Goal: Ask a question: Seek information or help from site administrators or community

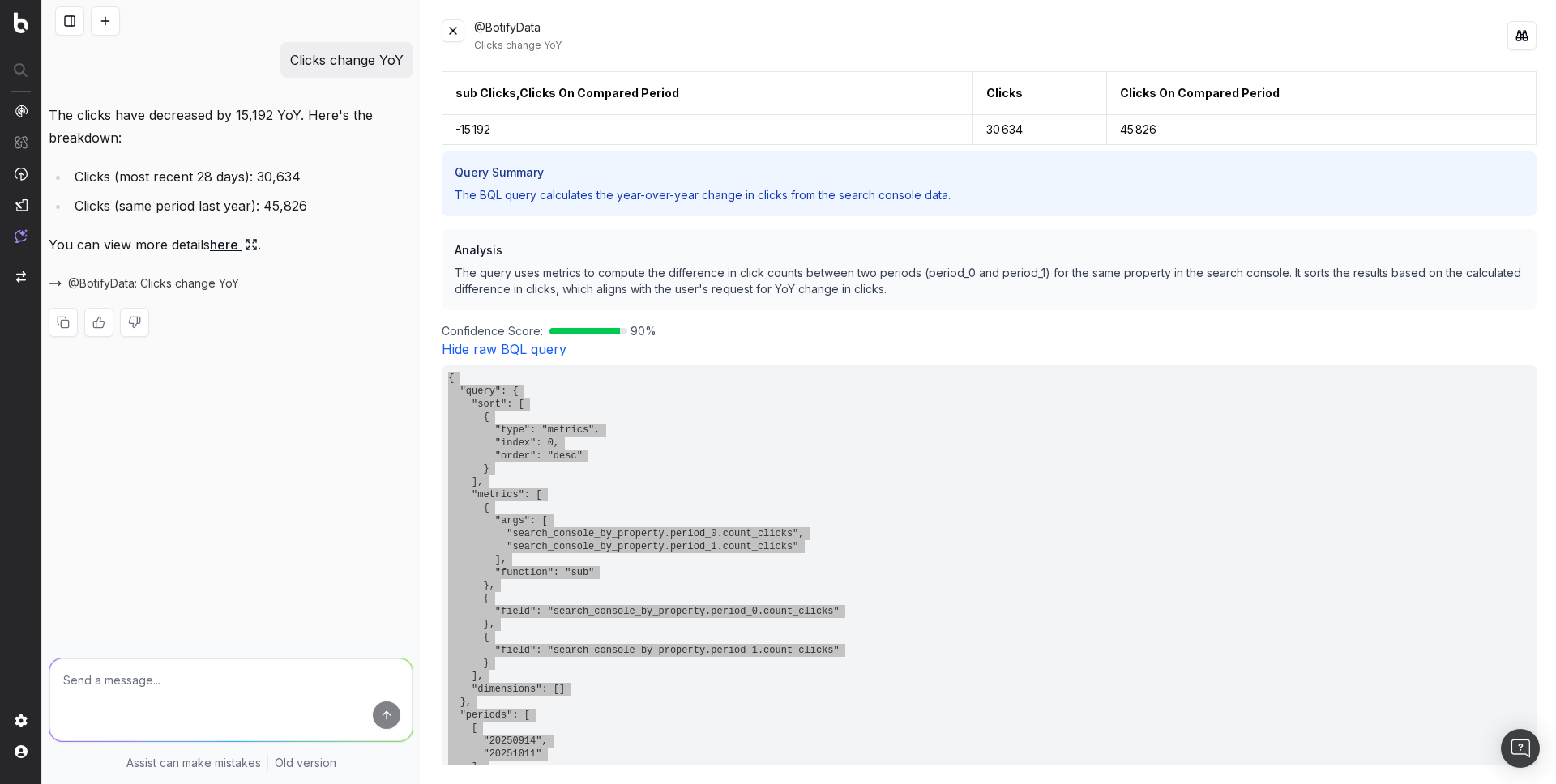
scroll to position [210, 0]
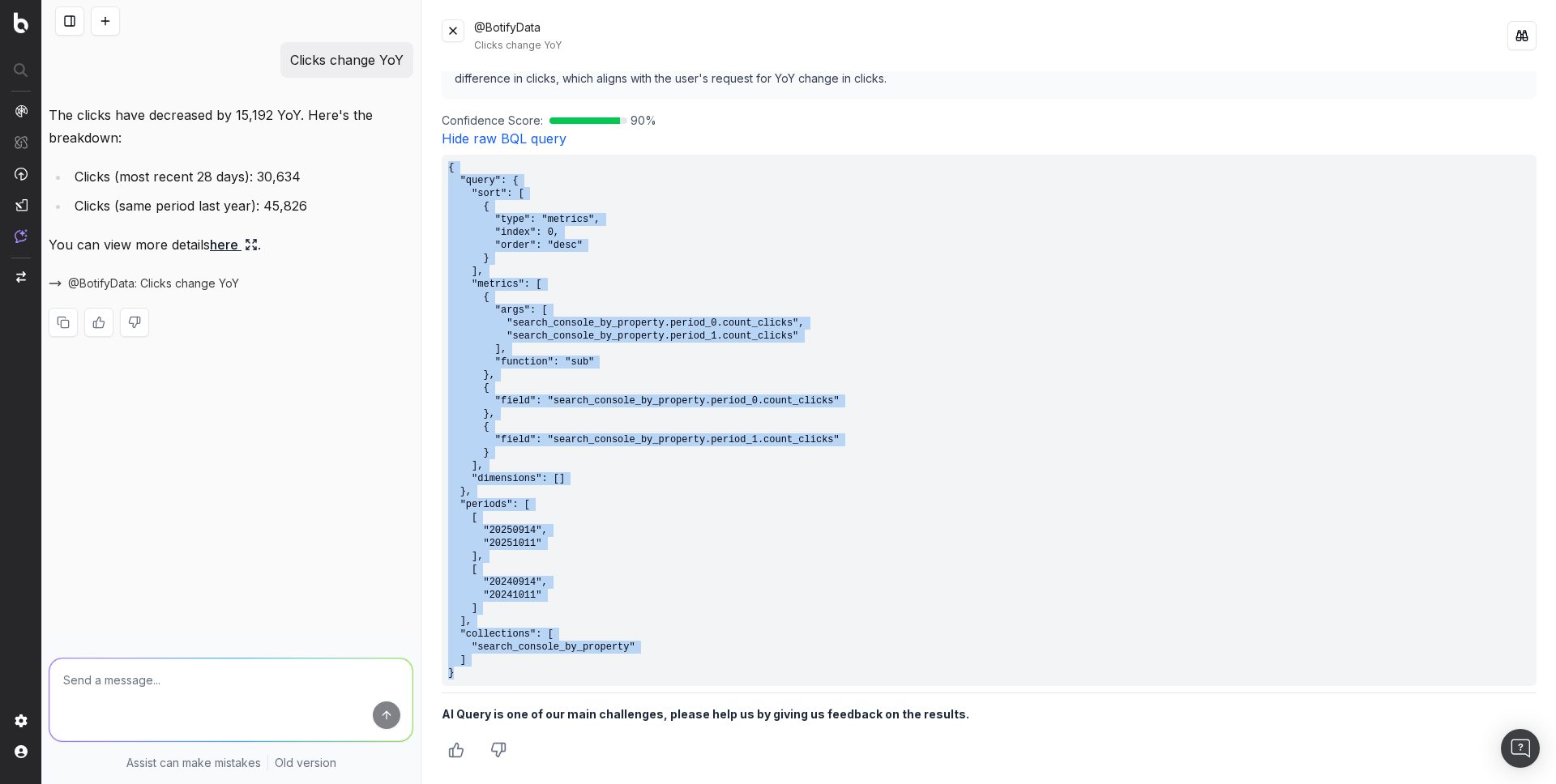
drag, startPoint x: 110, startPoint y: 15, endPoint x: 127, endPoint y: 5, distance: 19.7
click at [110, 15] on button at bounding box center [105, 21] width 29 height 29
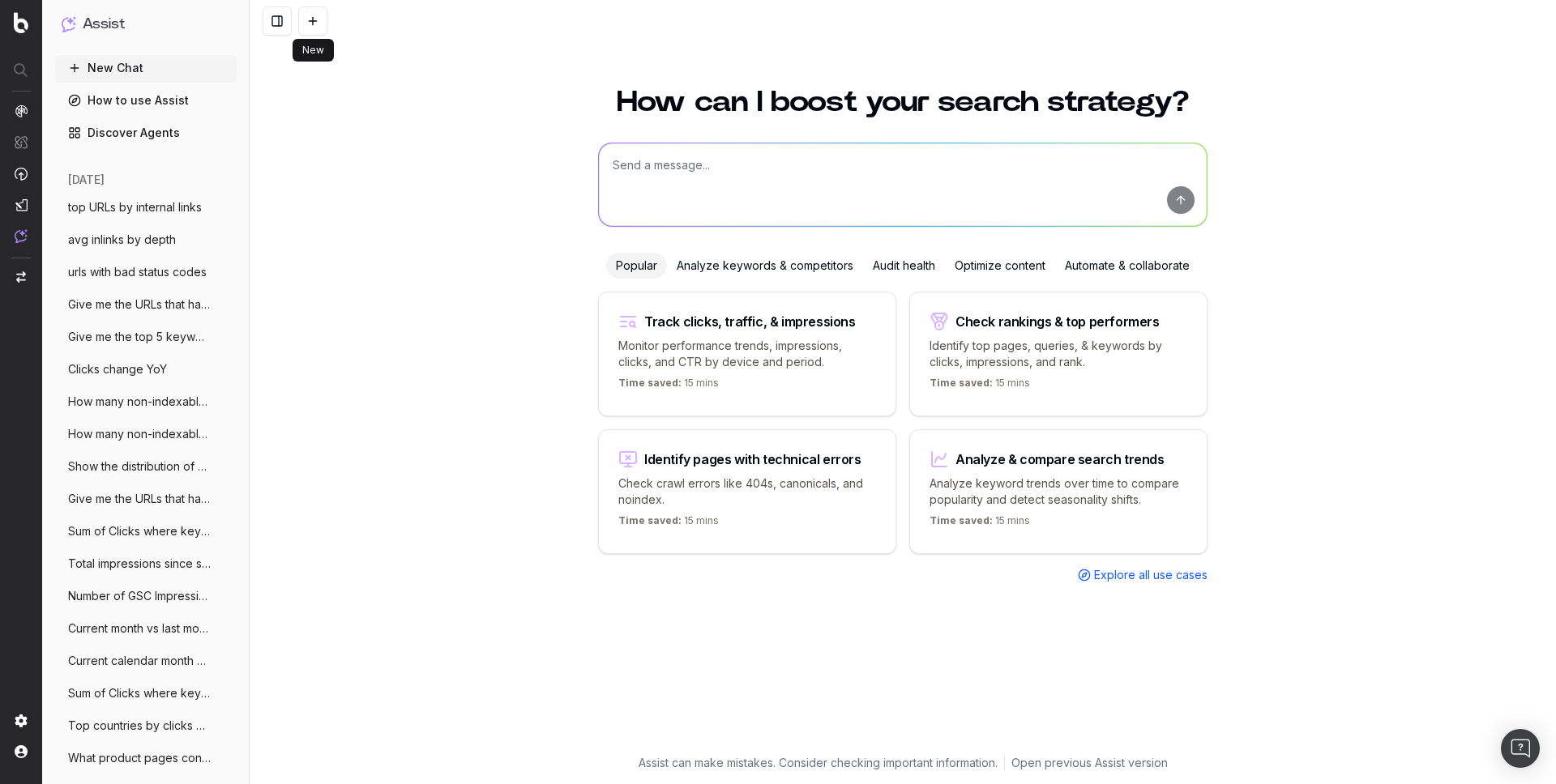
click at [647, 154] on textarea at bounding box center [902, 185] width 608 height 83
paste textarea "Give me the top 5 keyword trends based on the last 7 days versus previous 7"
type textarea "Give me the top 5 keyword trends based on the last 7 days versus previous 7"
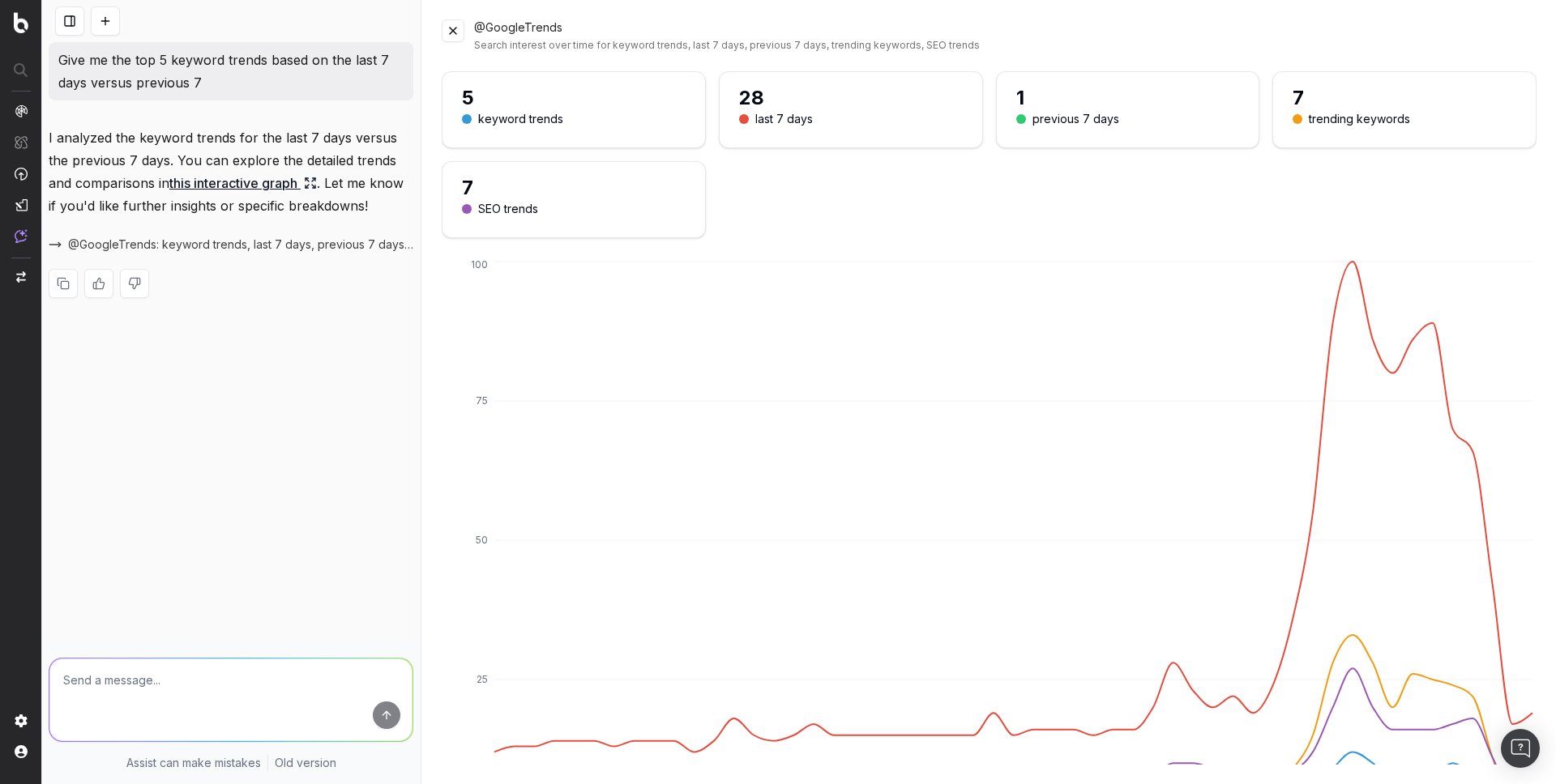
paste textarea "Give me the top 5 keyword perf based on the last 7 days versus previous 7"
type textarea "Give me the top 5 keyword perf based on the last 7 days versus previous 7"
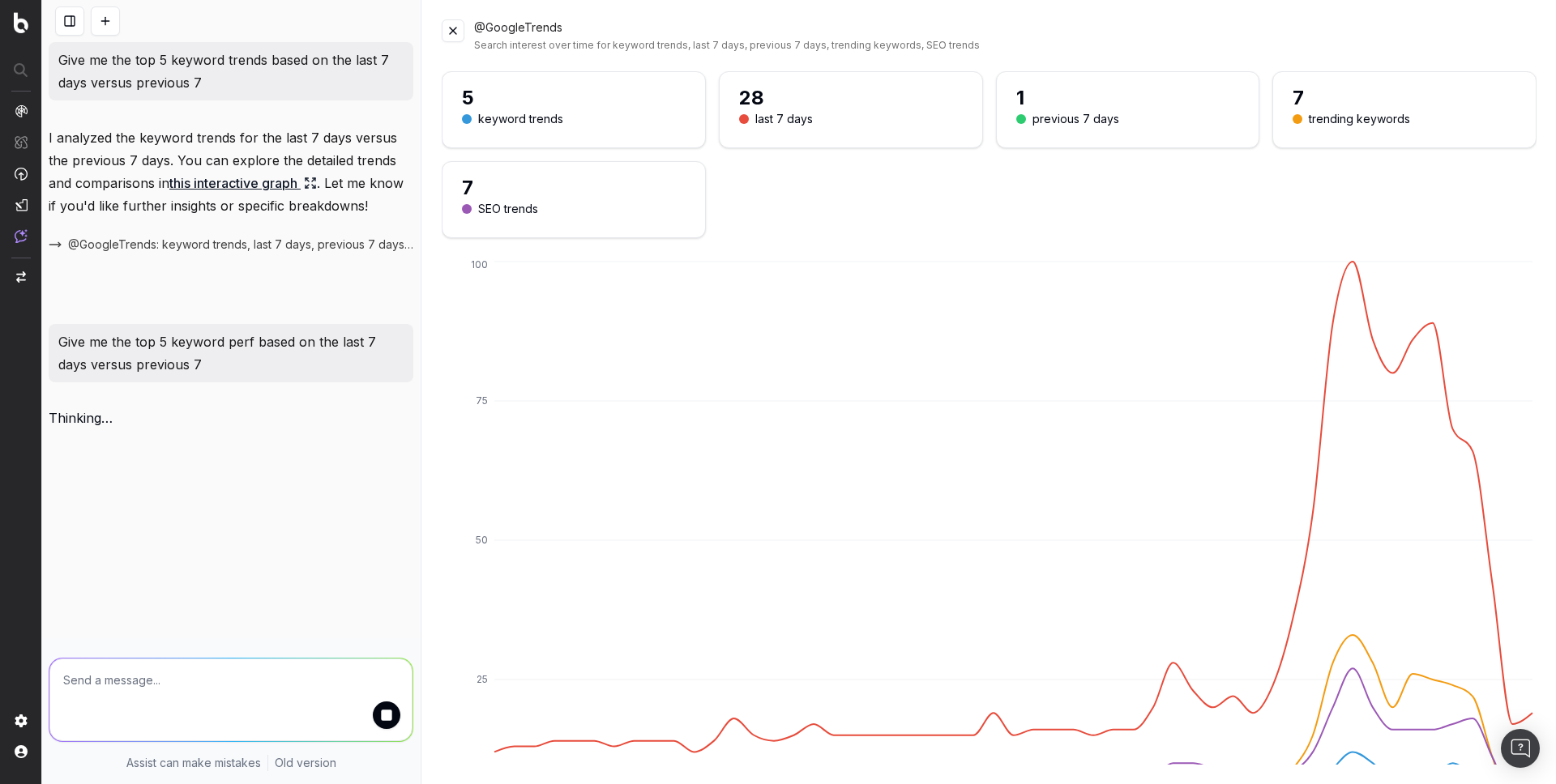
click at [453, 22] on button at bounding box center [452, 30] width 22 height 22
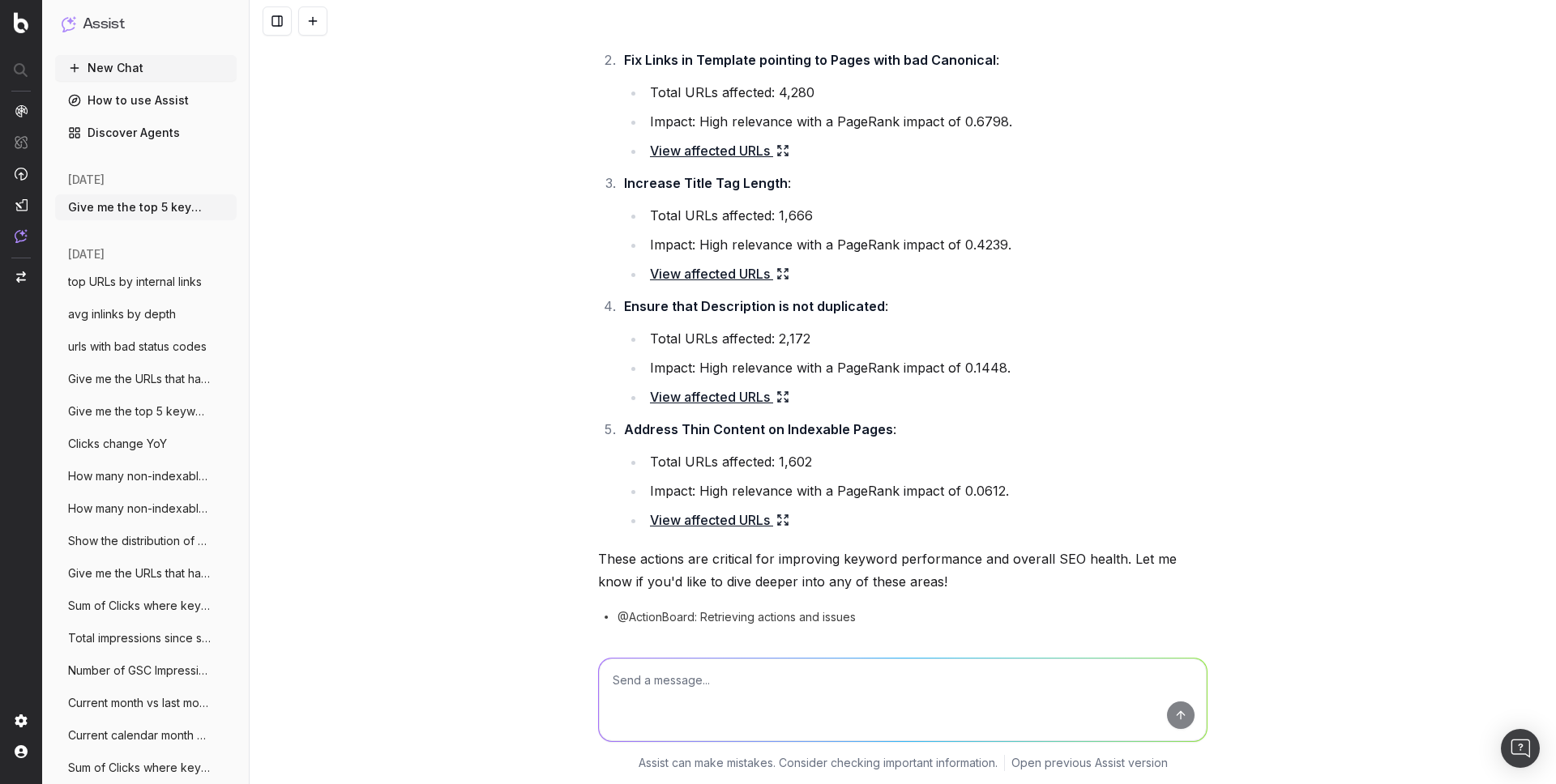
scroll to position [576, 0]
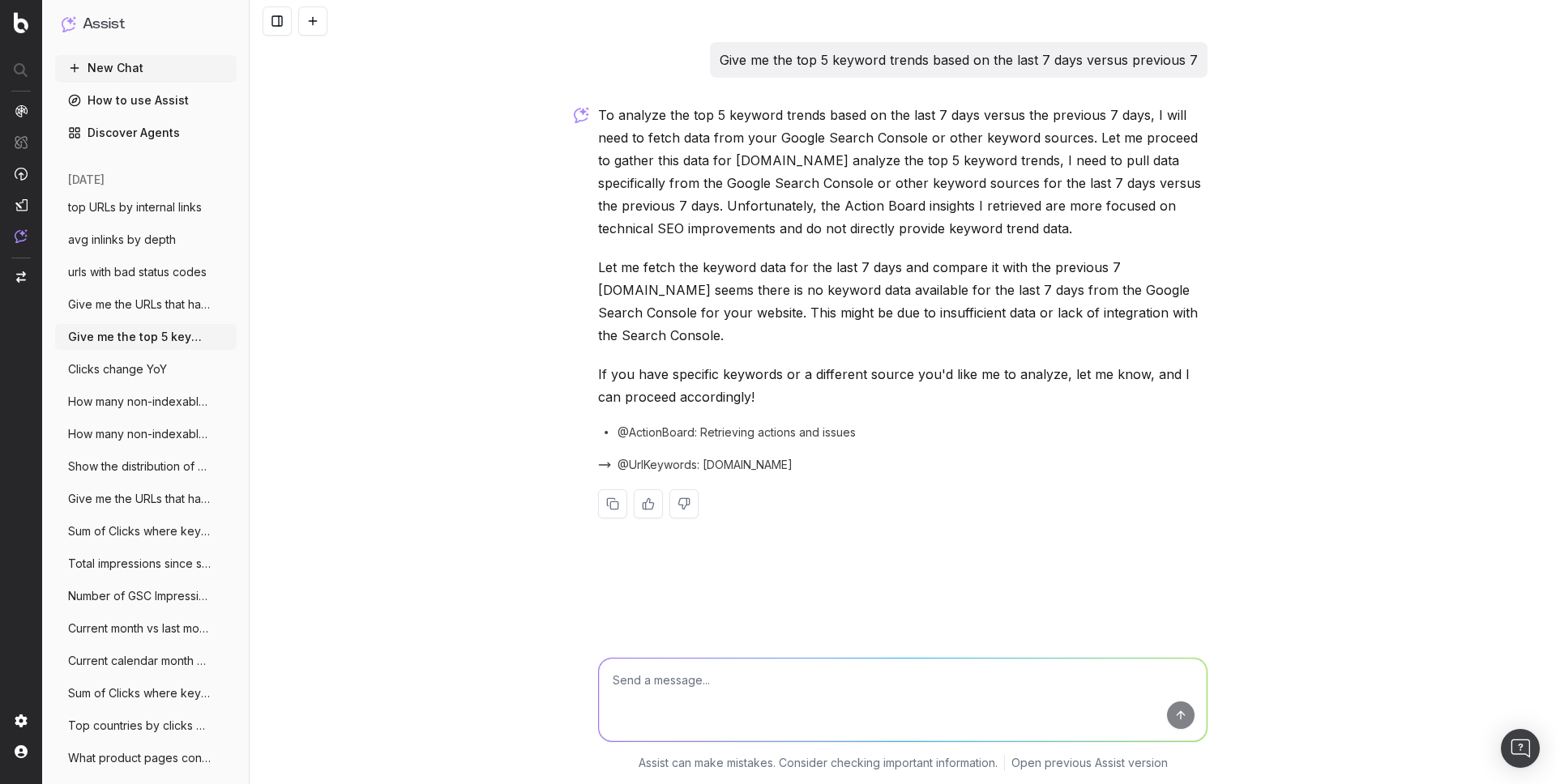
click at [757, 457] on span "@UrlKeywords: [DOMAIN_NAME]" at bounding box center [704, 464] width 175 height 16
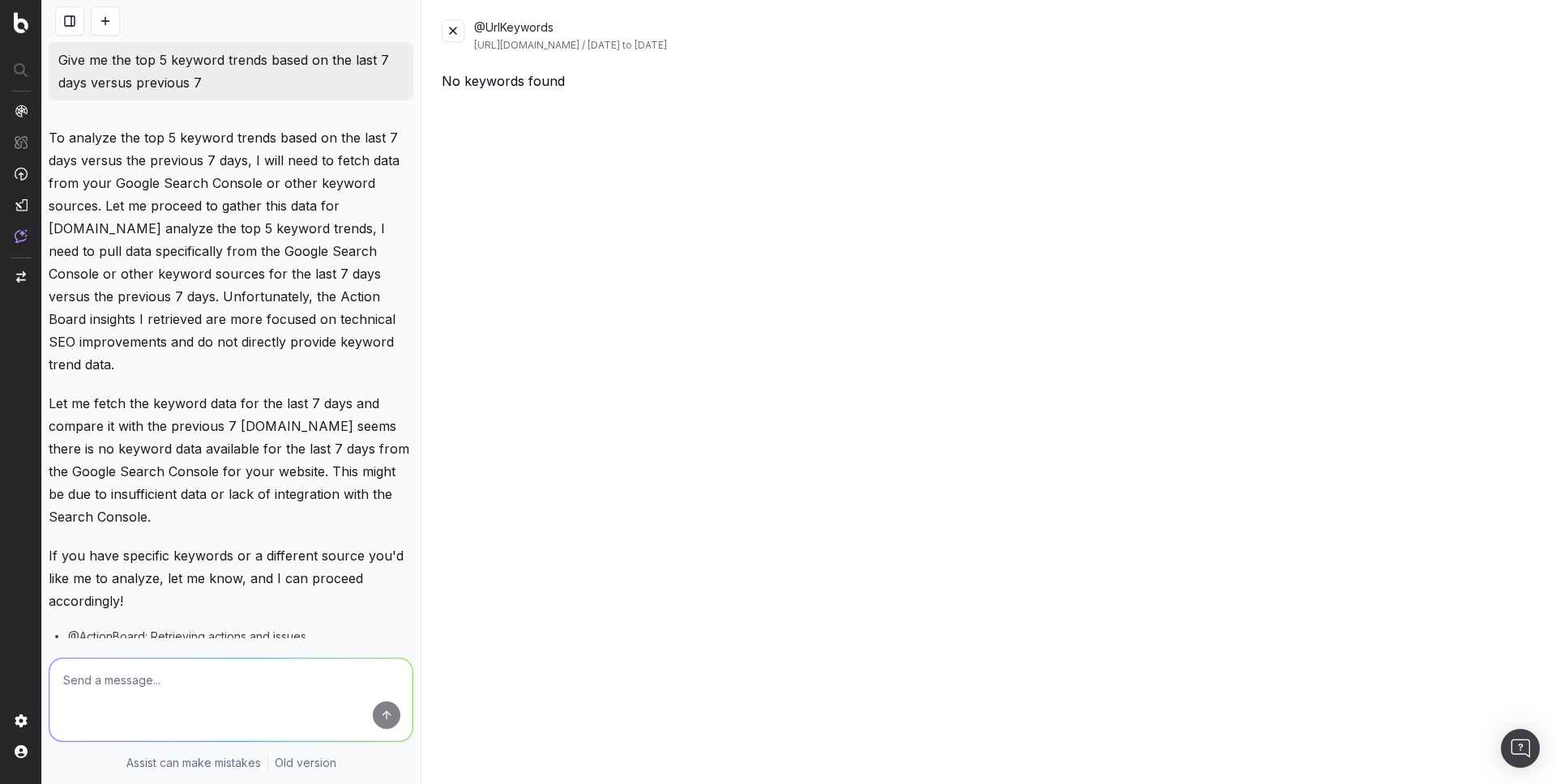
click at [99, 34] on button at bounding box center [105, 21] width 29 height 29
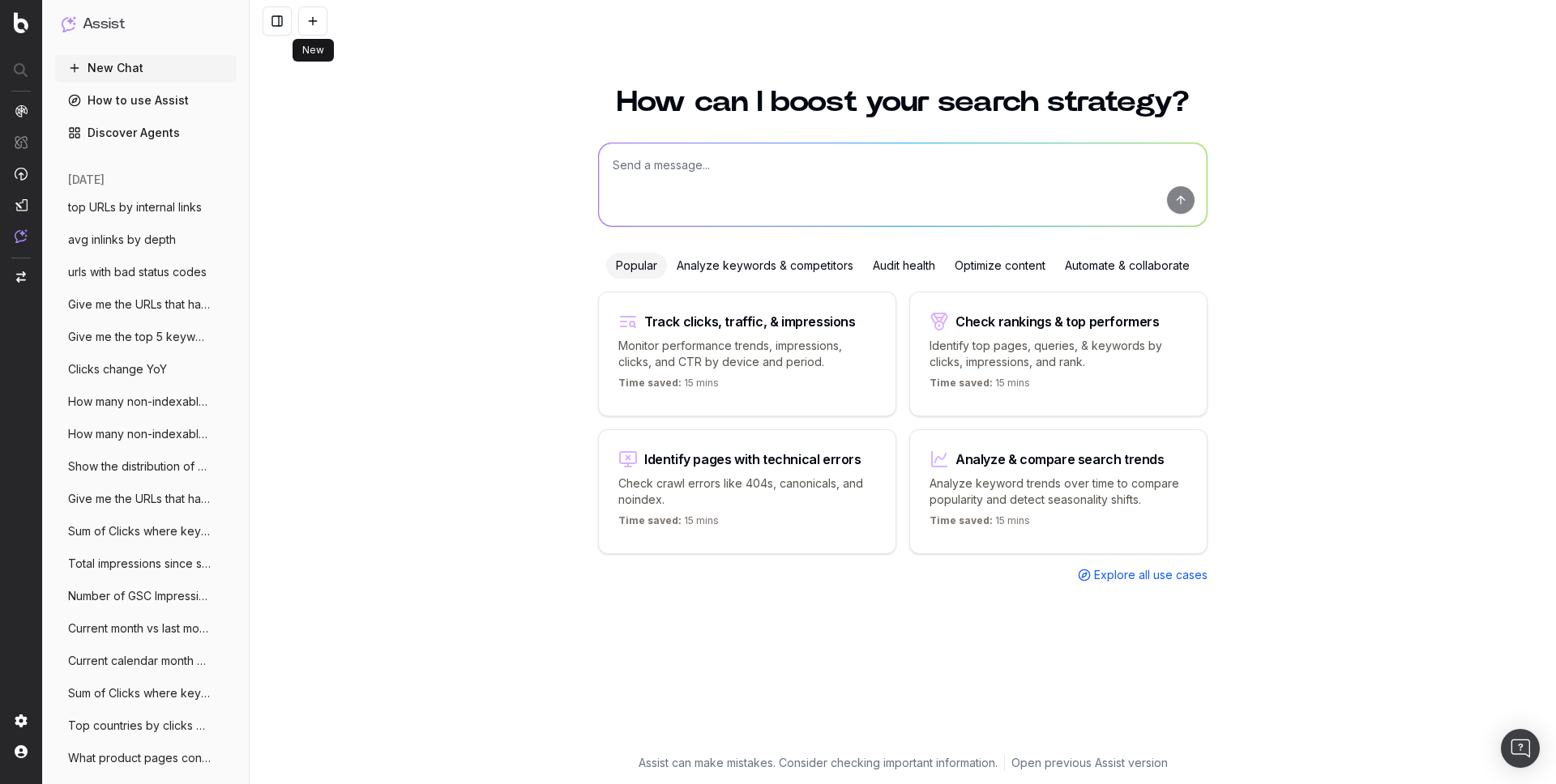
click at [643, 158] on textarea at bounding box center [902, 185] width 608 height 83
paste textarea "Give me the URLs that have the most drop of impressions since YoY"
type textarea "Give me the URLs that have the most drop of impressions since YoY"
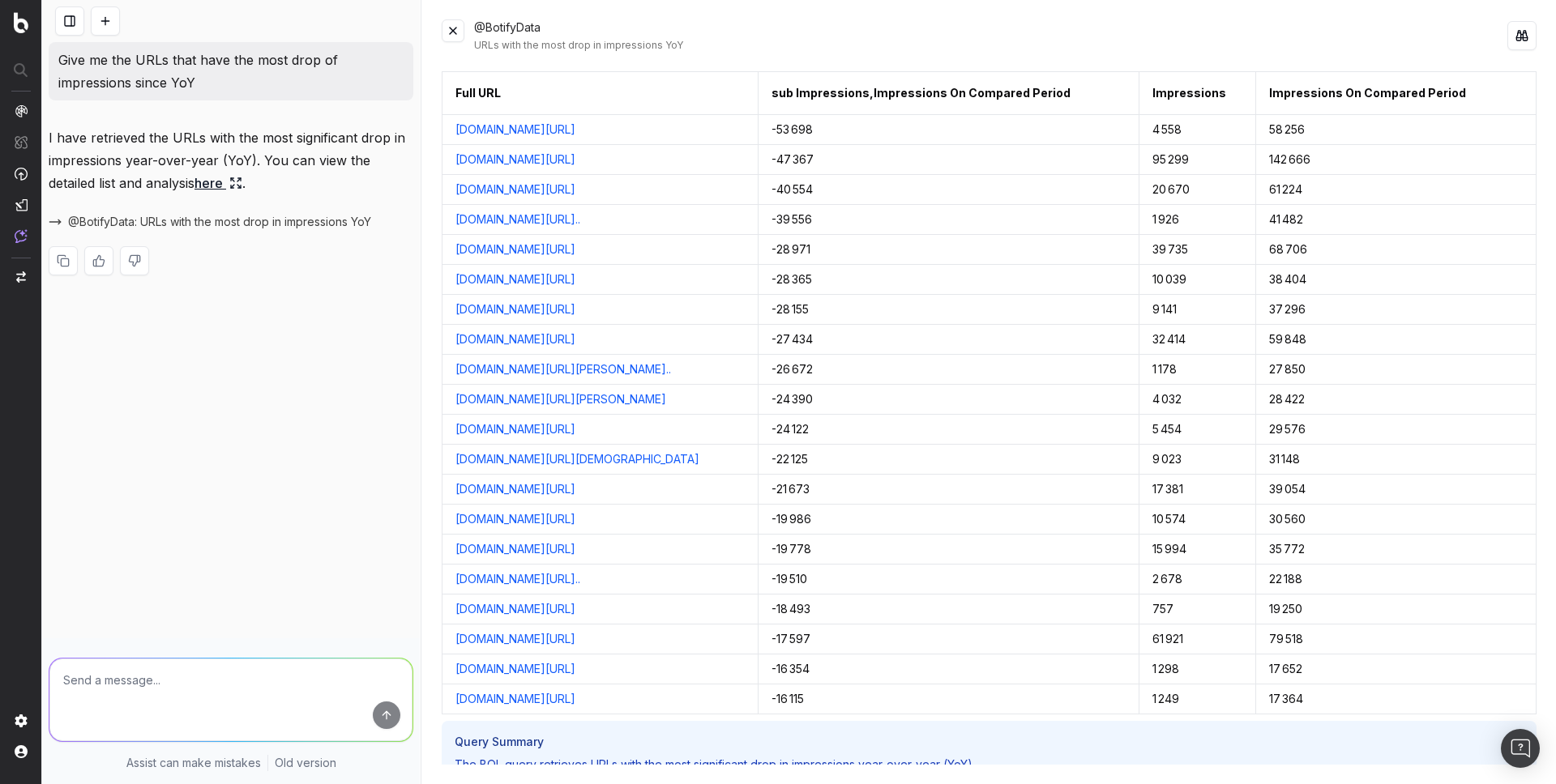
scroll to position [259, 0]
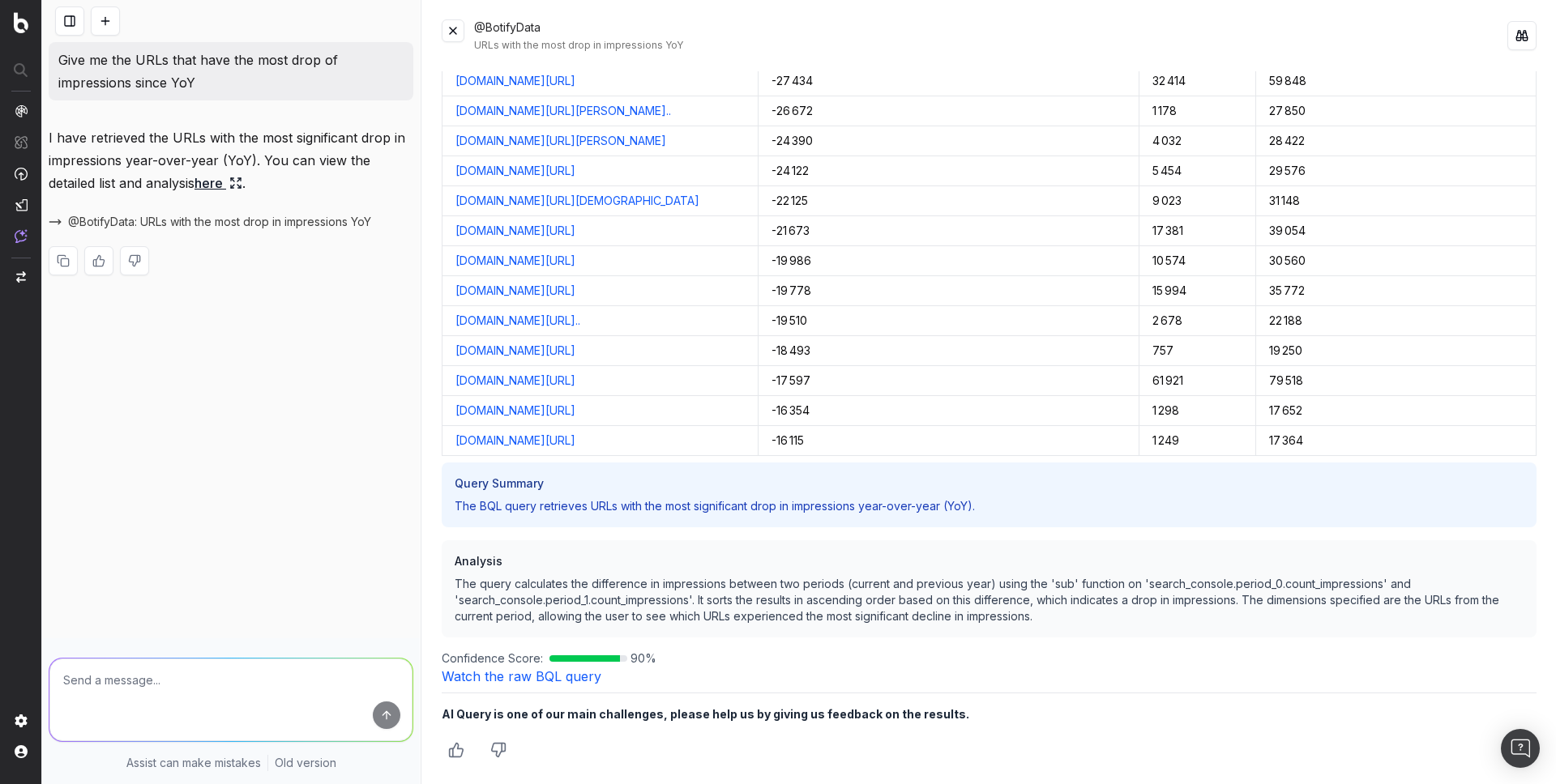
click at [531, 677] on link "Watch the raw BQL query" at bounding box center [521, 676] width 159 height 16
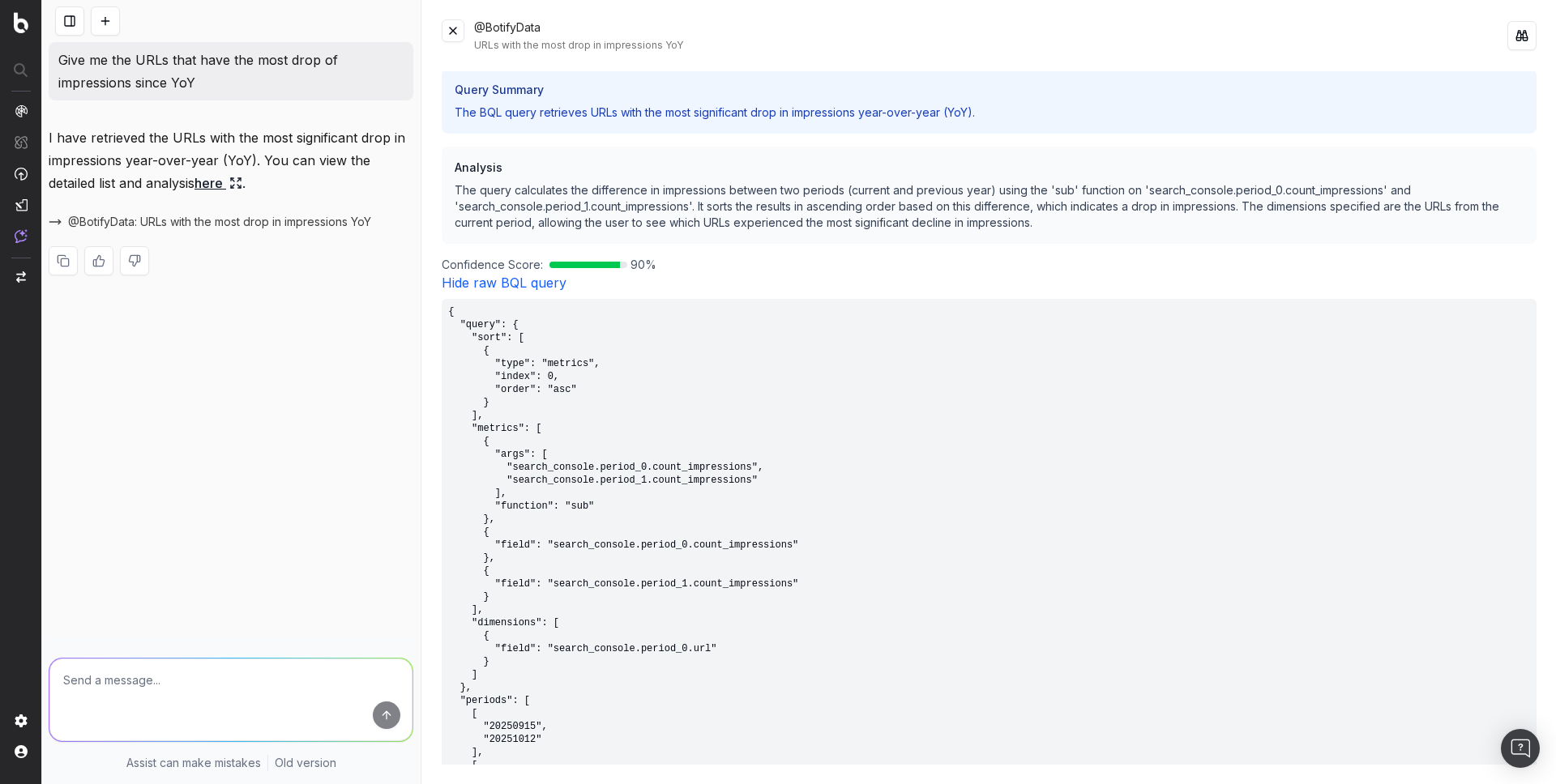
scroll to position [848, 0]
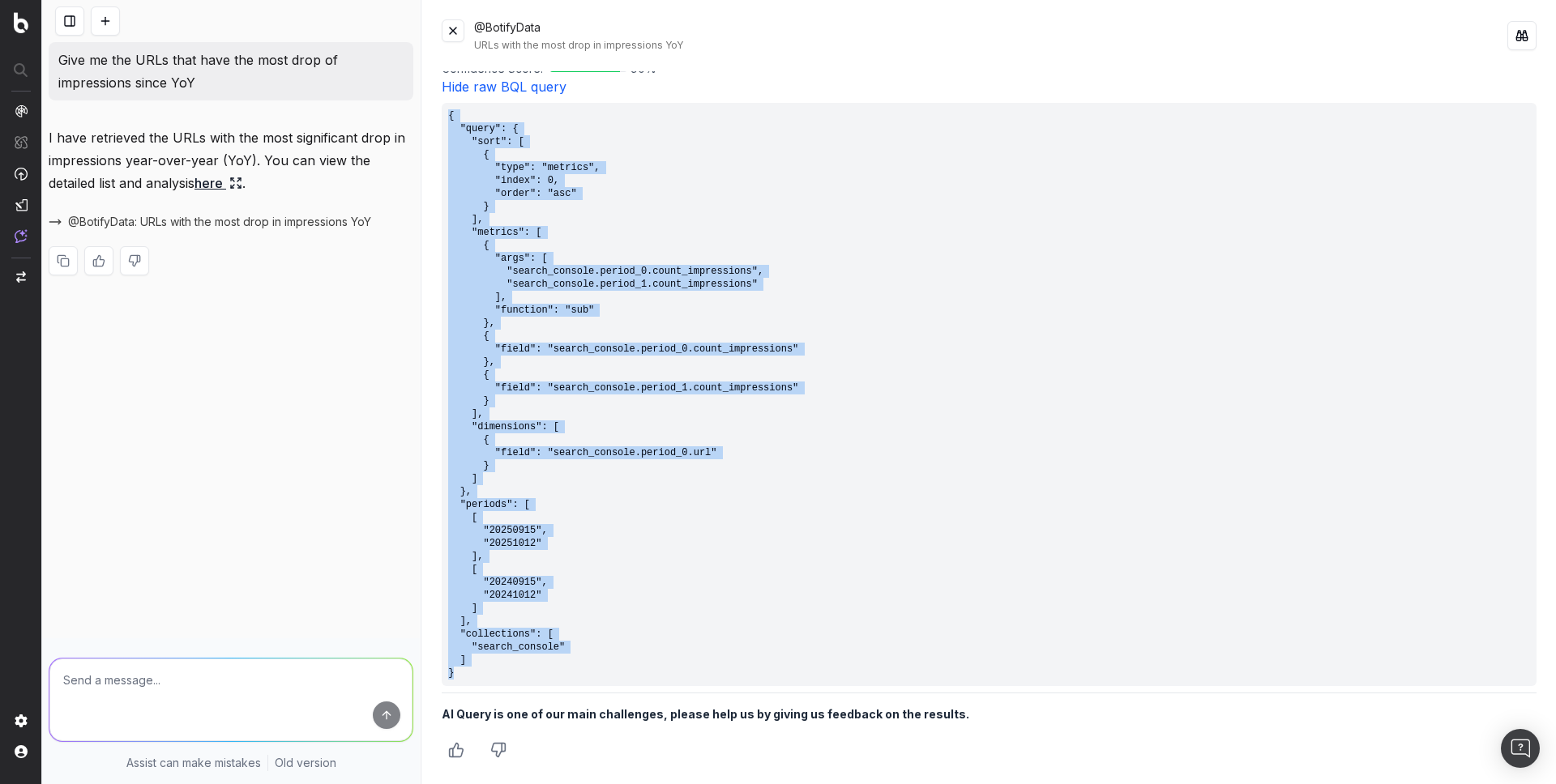
drag, startPoint x: 468, startPoint y: 681, endPoint x: 447, endPoint y: 113, distance: 568.4
click at [447, 113] on pre "{ "query": { "sort": [ { "type": "metrics", "index": 0, "order": "asc" } ], "me…" at bounding box center [988, 395] width 1094 height 583
copy pre "{ "query": { "sort": [ { "type": "metrics", "index": 0, "order": "asc" } ], "me…"
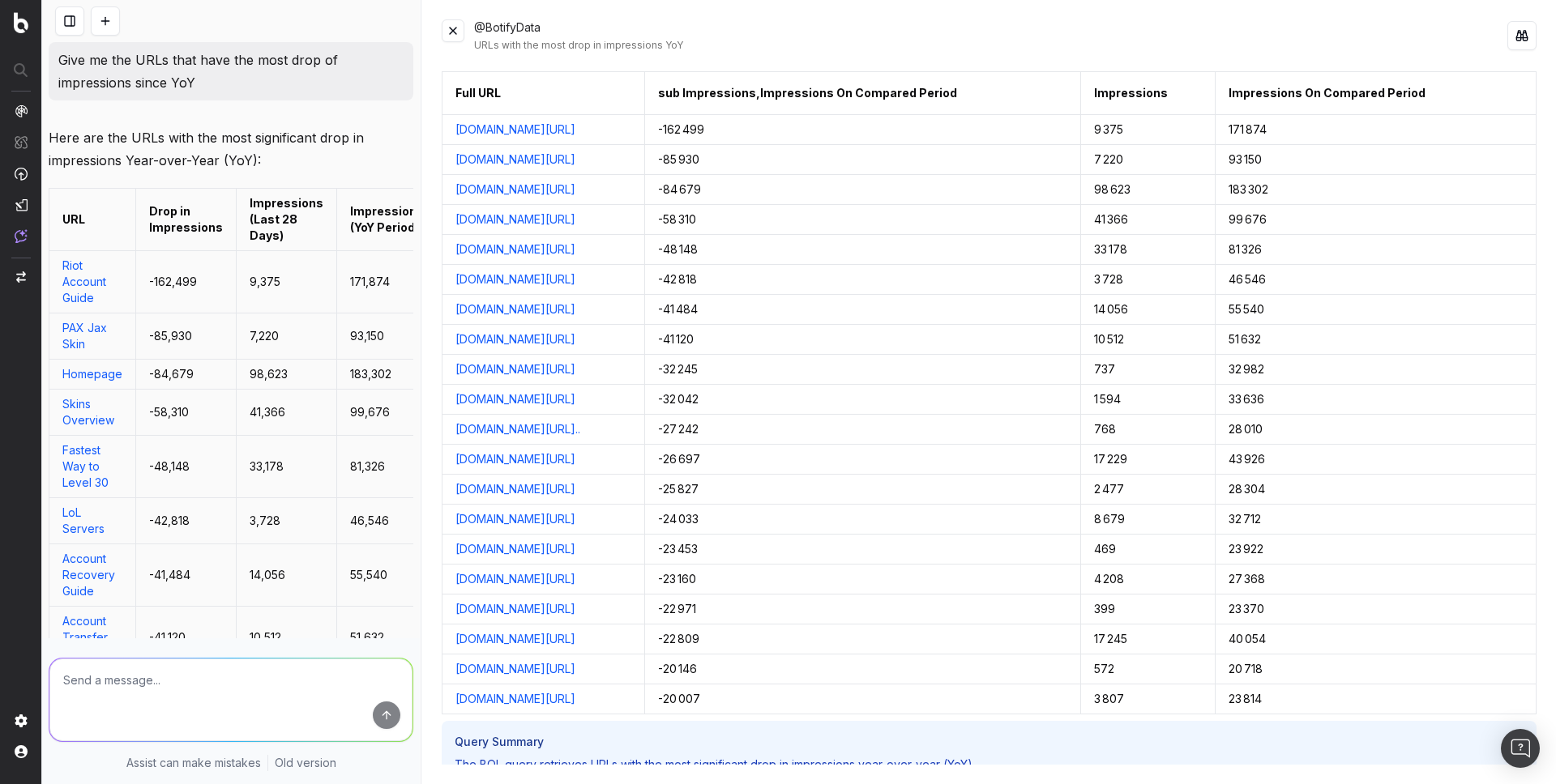
scroll to position [324, 0]
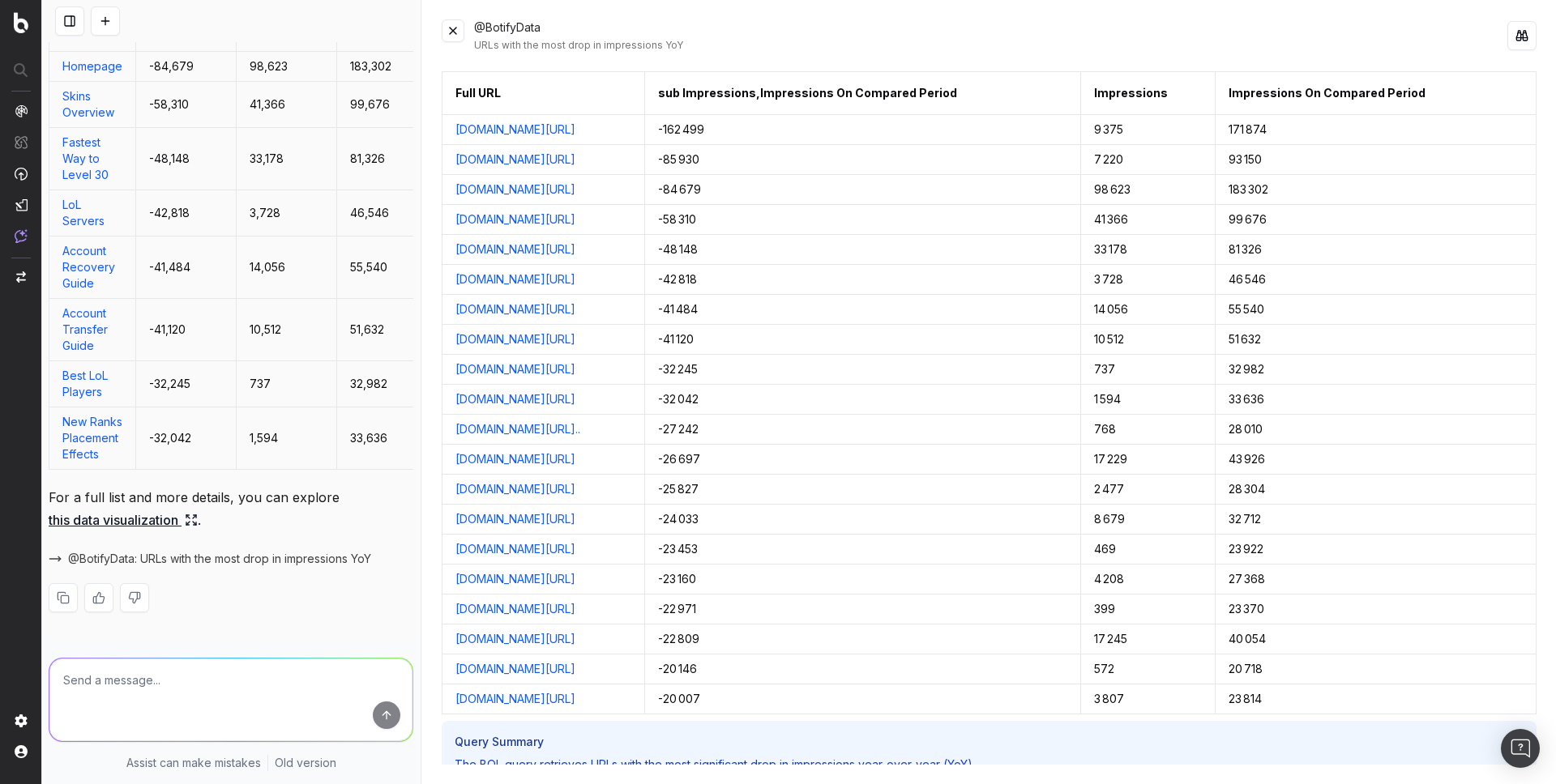
click at [98, 25] on button at bounding box center [105, 21] width 29 height 29
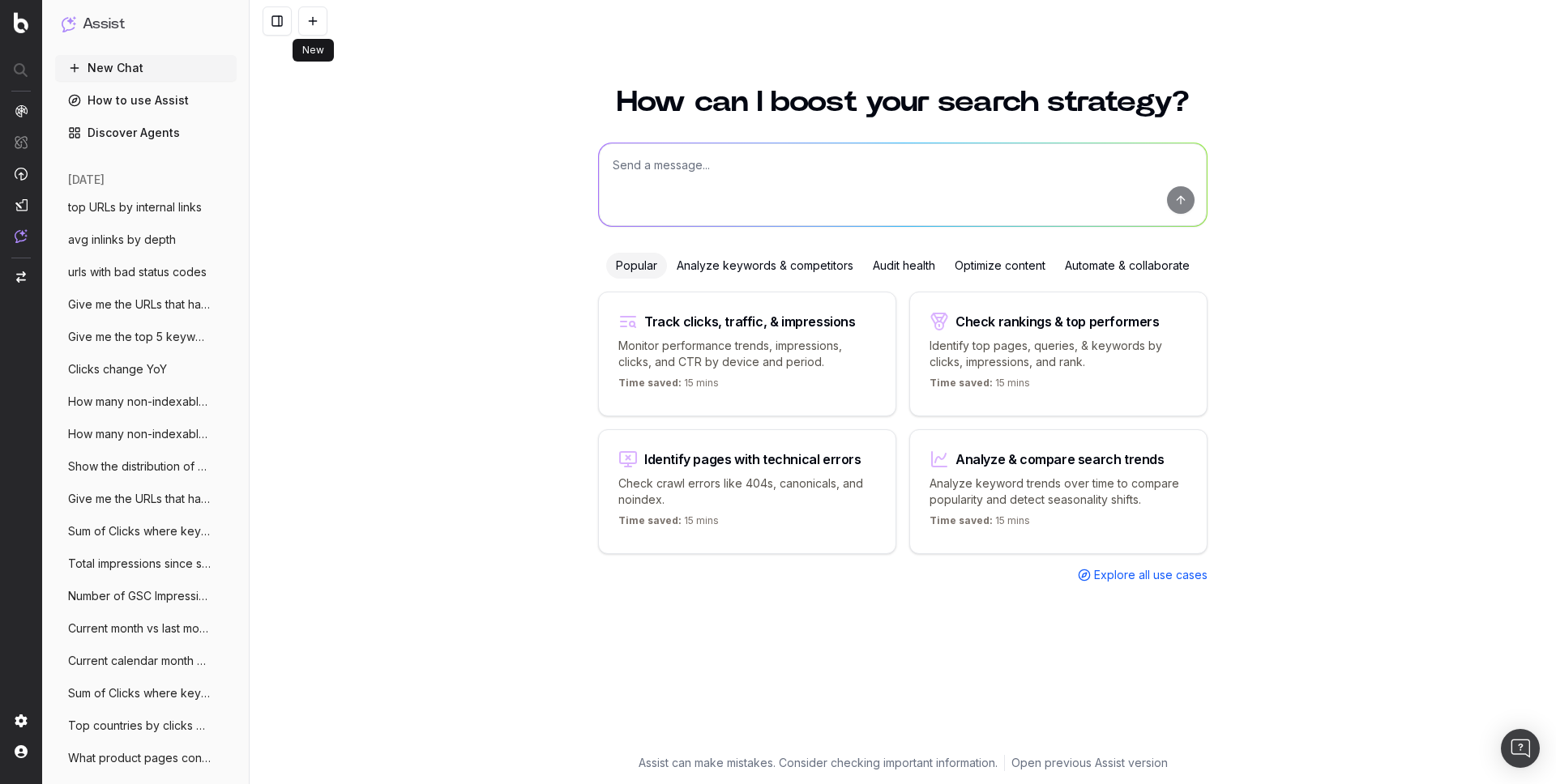
click at [688, 179] on textarea at bounding box center [902, 185] width 608 height 83
paste textarea "Top queries filtered by mobile device"
type textarea "Top queries filtered by mobile device"
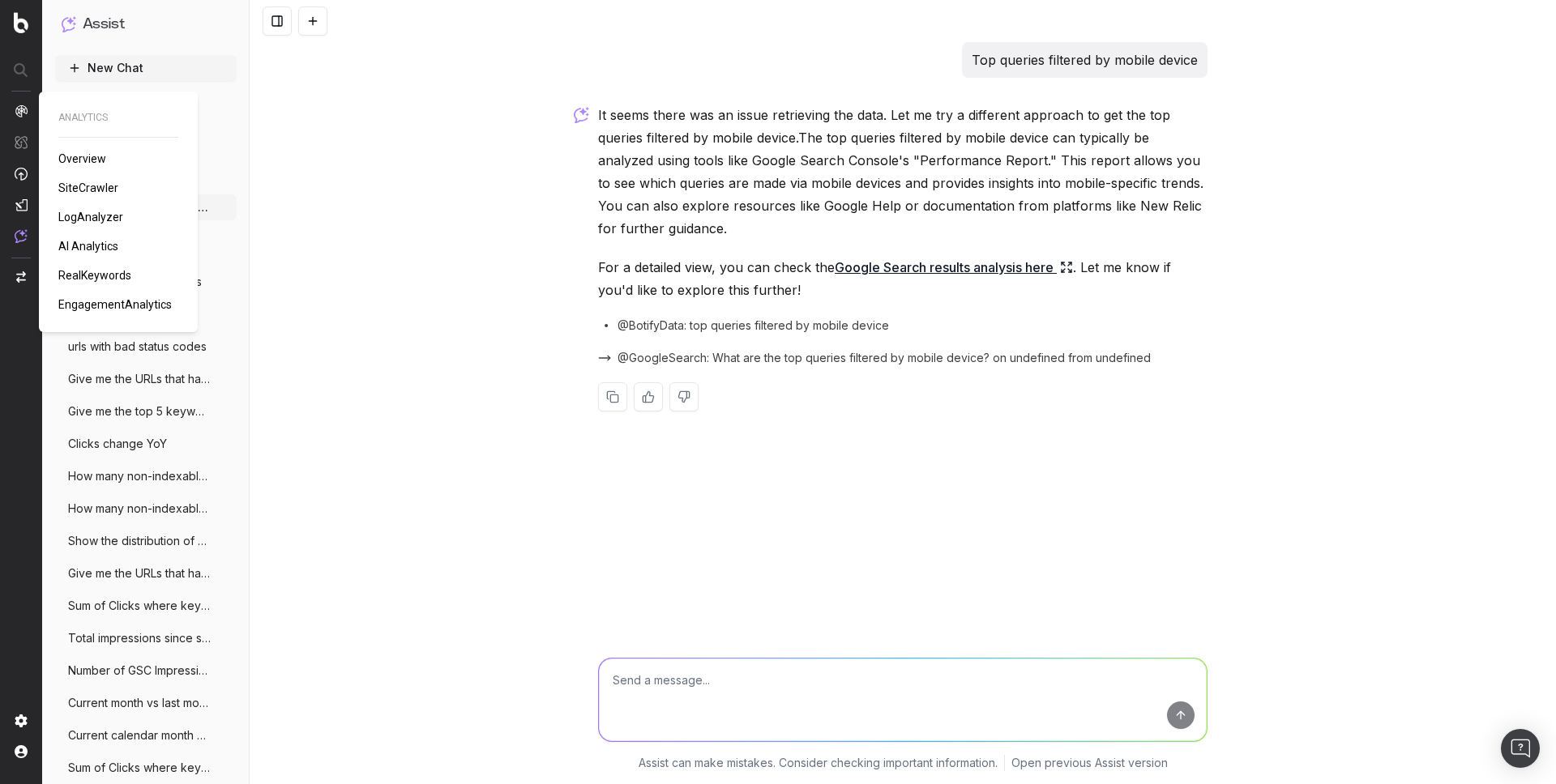
click at [86, 275] on span "RealKeywords" at bounding box center [95, 275] width 73 height 13
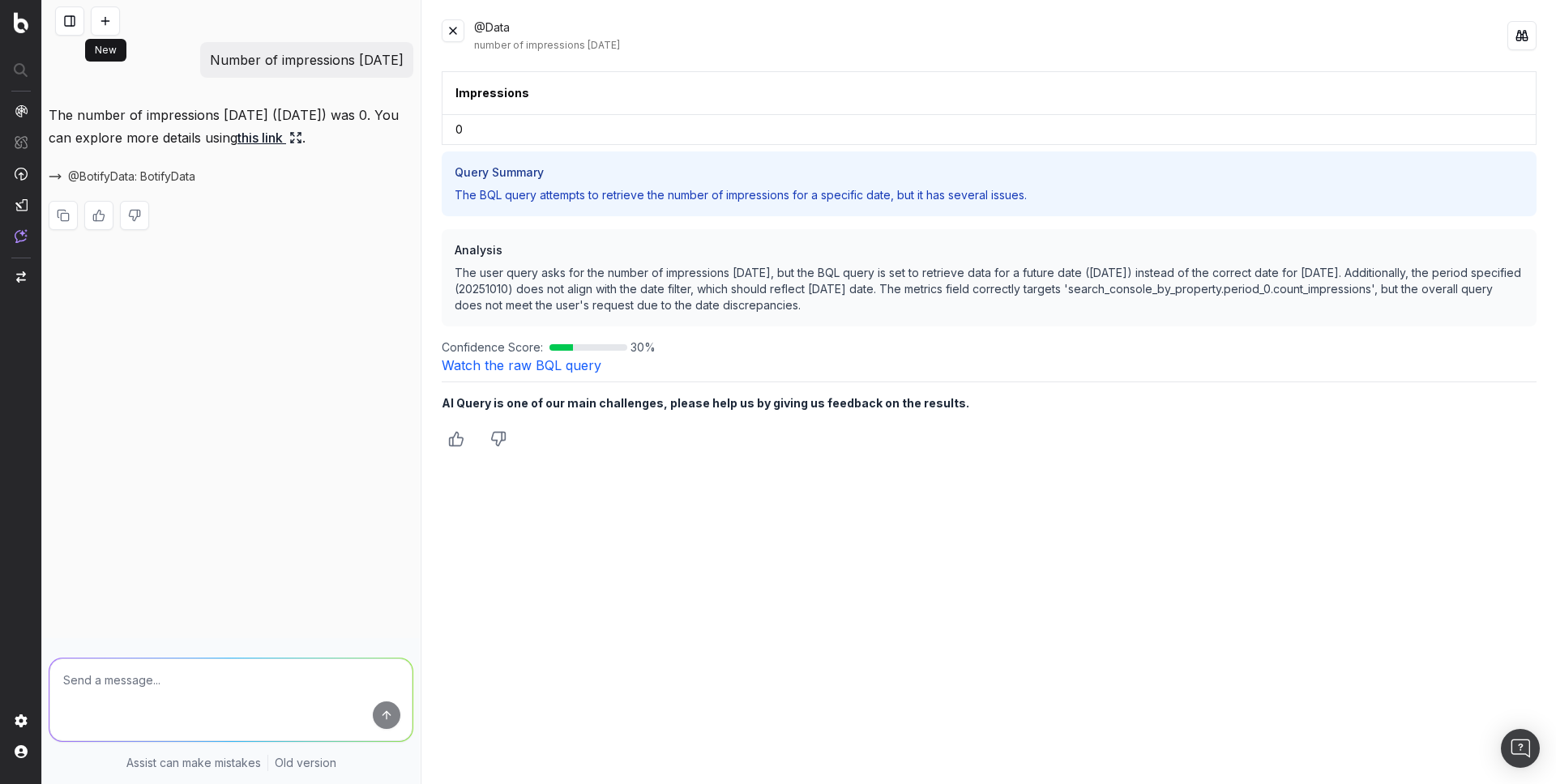
click at [101, 17] on button at bounding box center [105, 21] width 29 height 29
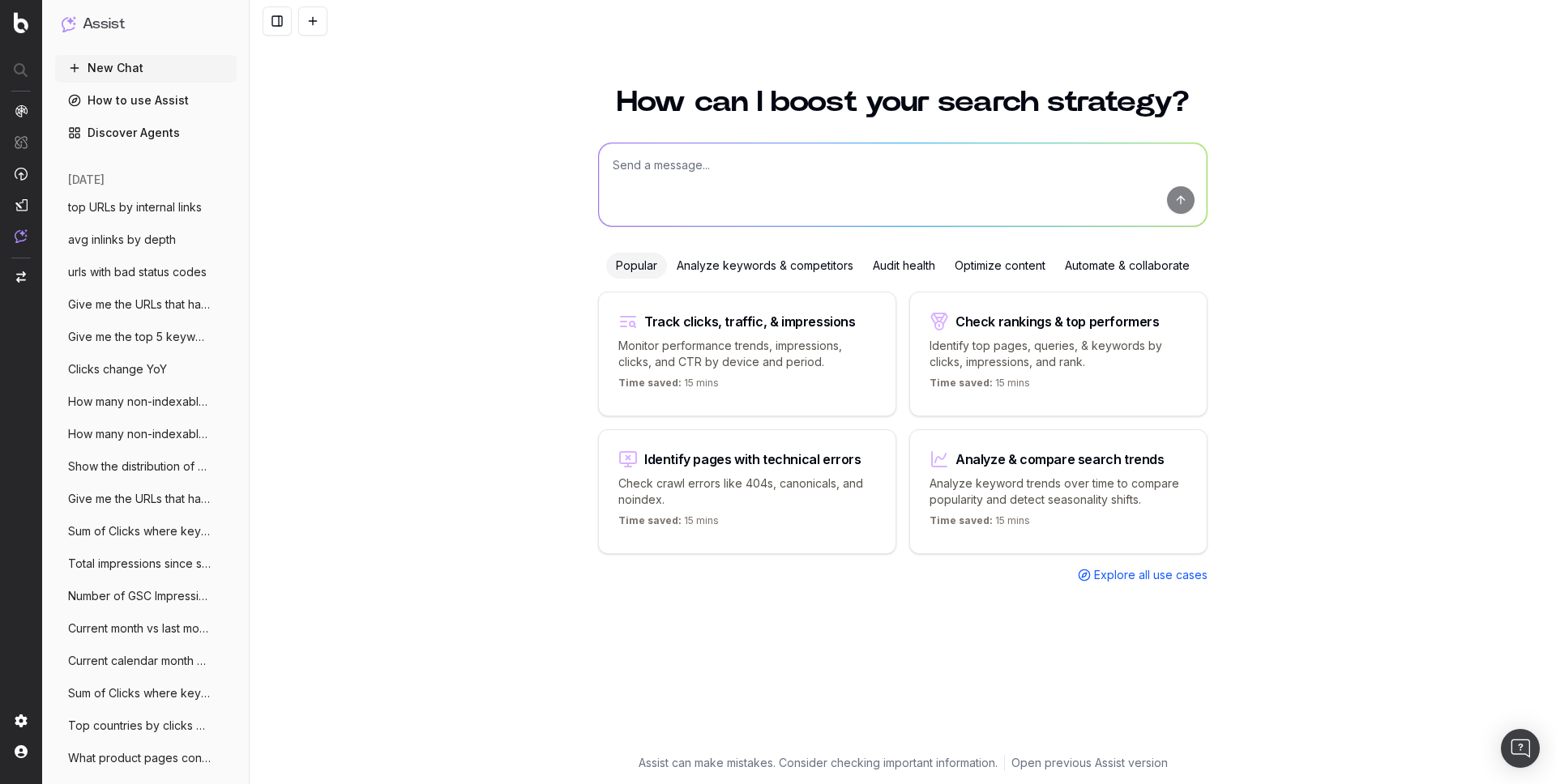
click at [641, 163] on textarea at bounding box center [902, 185] width 608 height 83
paste textarea "Top 20 URLs sorted by clicks"
type textarea "Top 20 URLs sorted by clicks"
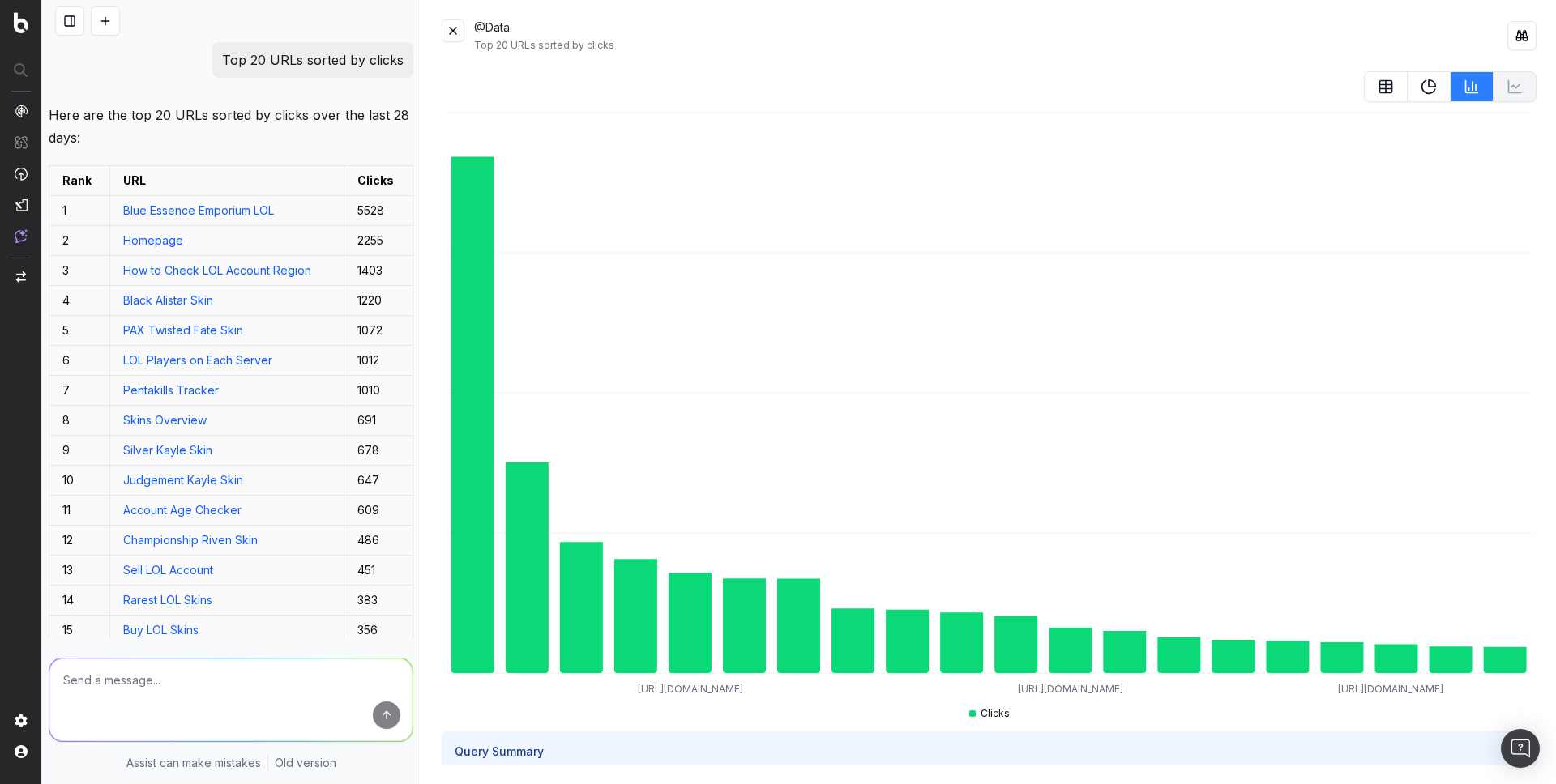
click at [294, 66] on p "Top 20 URLs sorted by clicks" at bounding box center [313, 59] width 182 height 22
click at [391, 18] on div at bounding box center [231, 21] width 378 height 42
click at [291, 57] on p "Top 20 URLs sorted by clicks" at bounding box center [313, 59] width 182 height 22
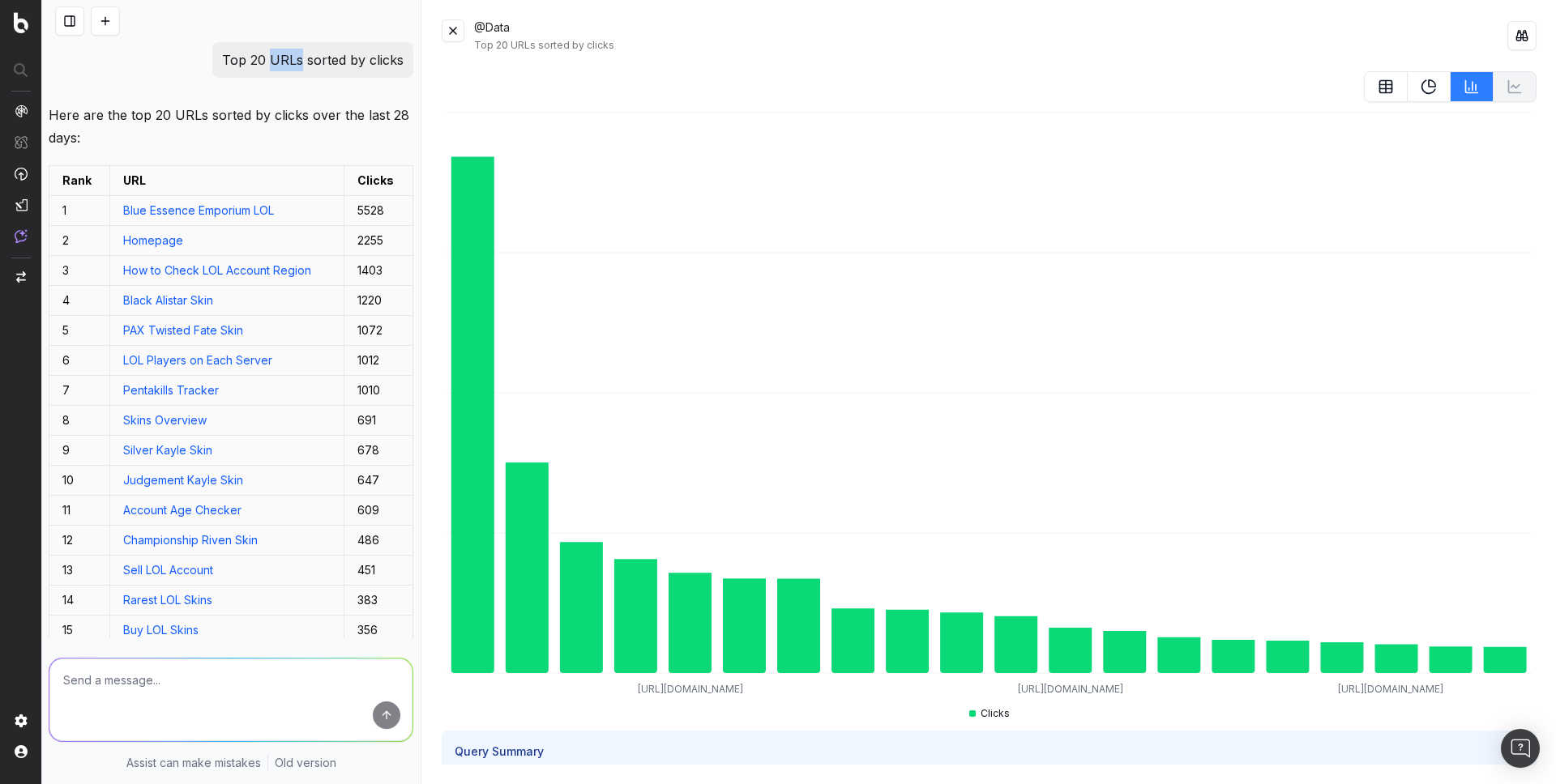
click at [291, 57] on p "Top 20 URLs sorted by clicks" at bounding box center [313, 59] width 182 height 22
copy p "Top 20 URLs sorted by clicks"
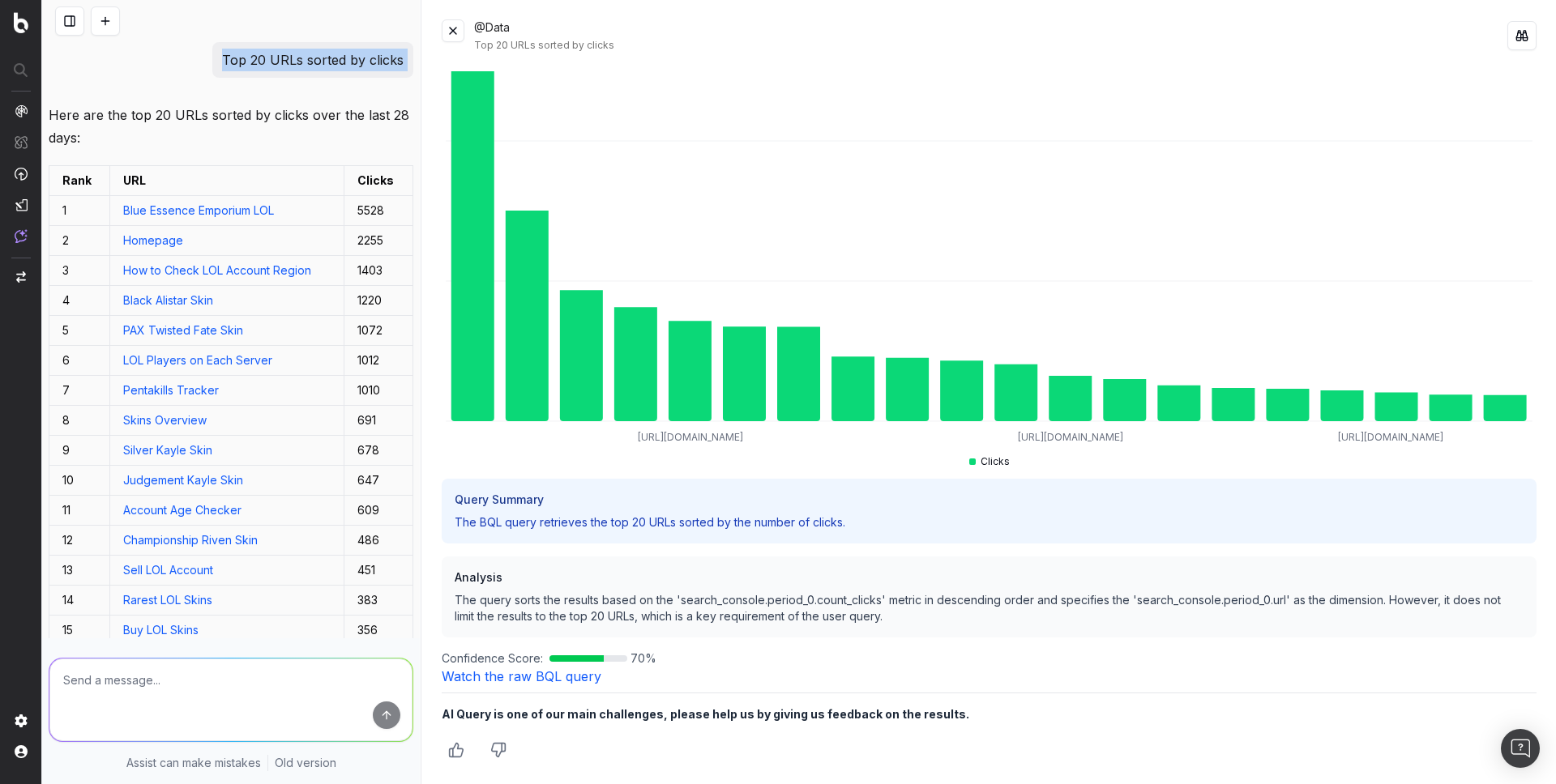
click at [503, 678] on link "Watch the raw BQL query" at bounding box center [521, 676] width 159 height 16
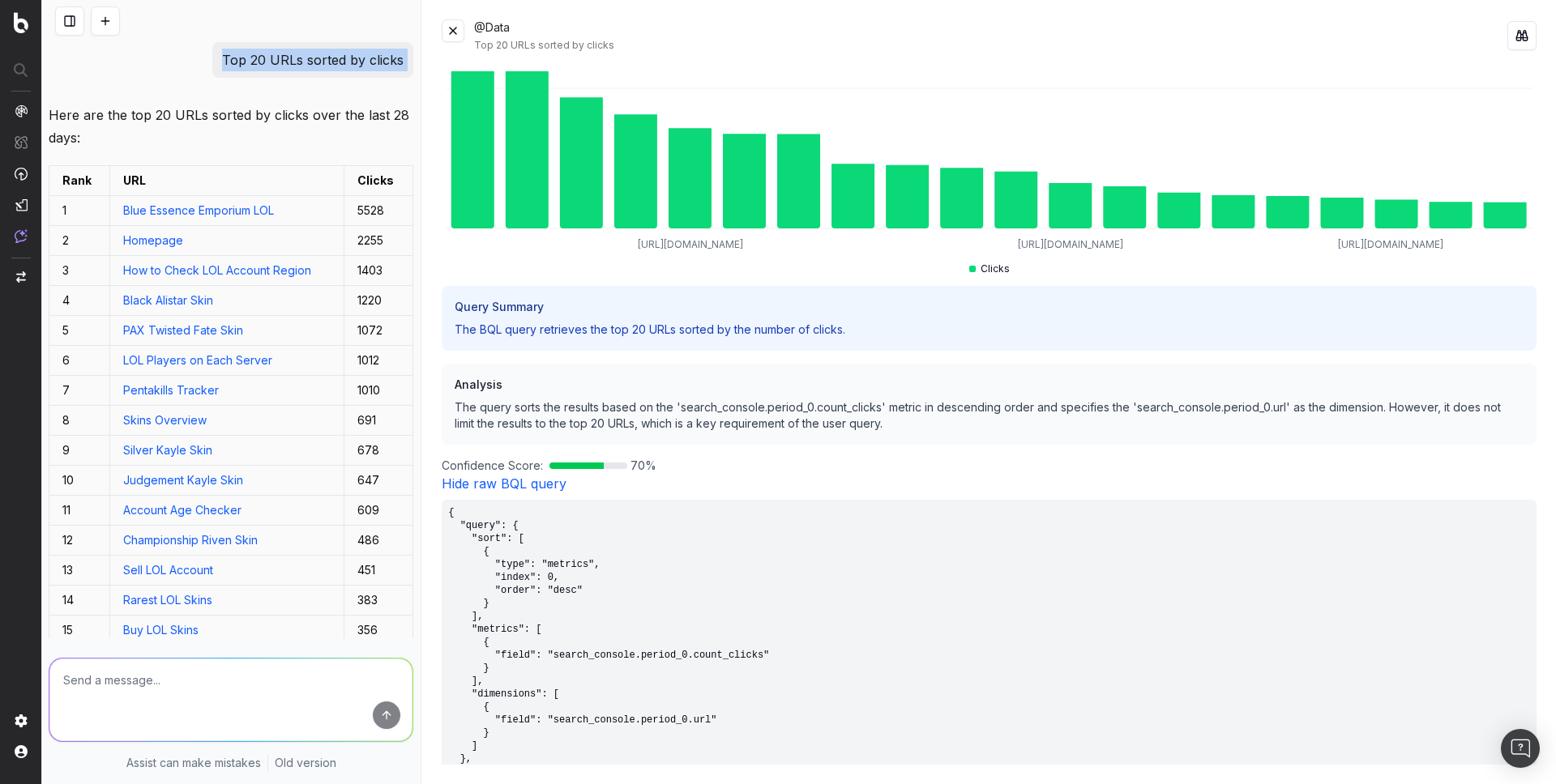
scroll to position [660, 0]
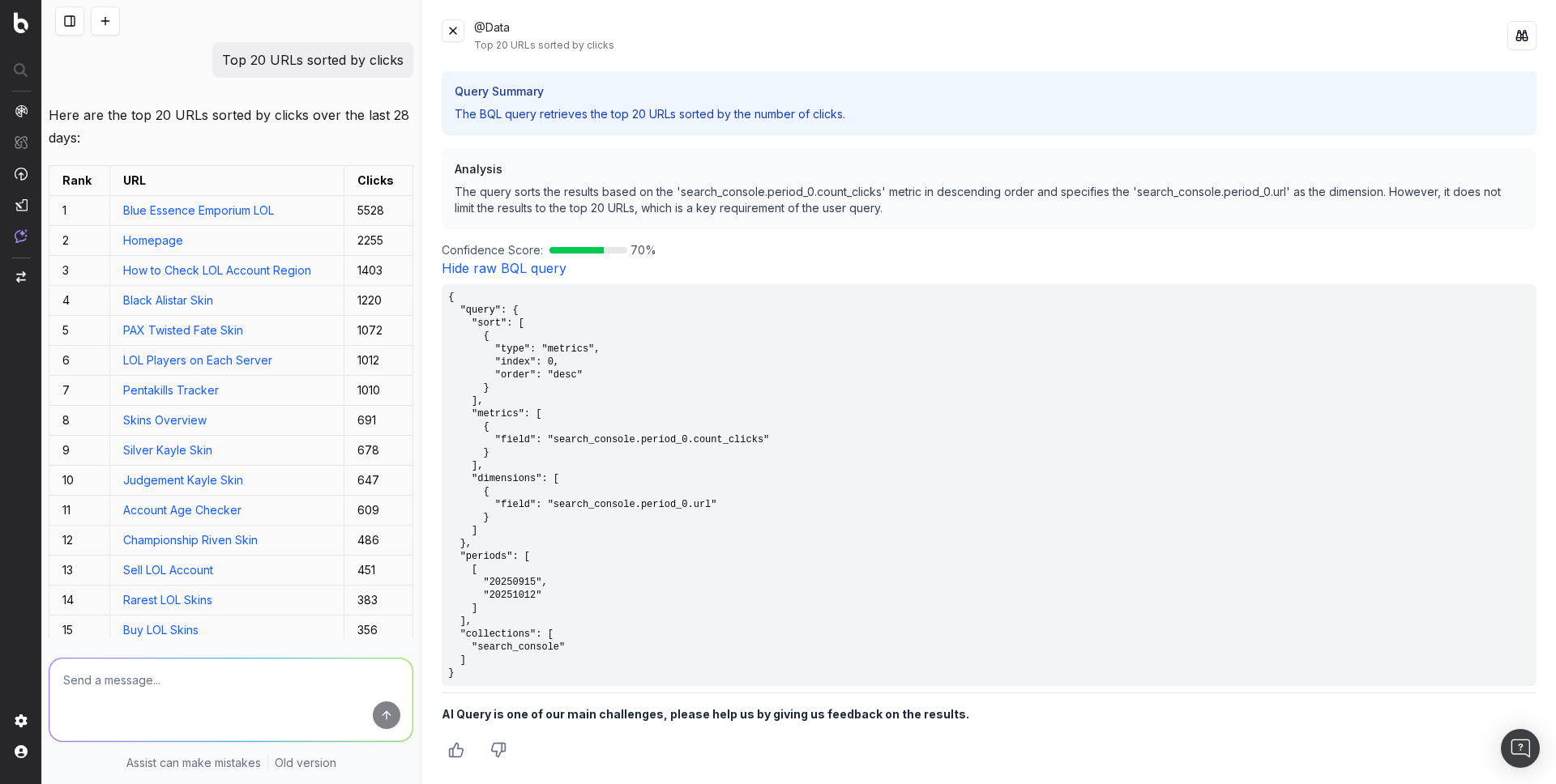
click at [499, 672] on pre "{ "query": { "sort": [ { "type": "metrics", "index": 0, "order": "desc" } ], "m…" at bounding box center [988, 485] width 1094 height 402
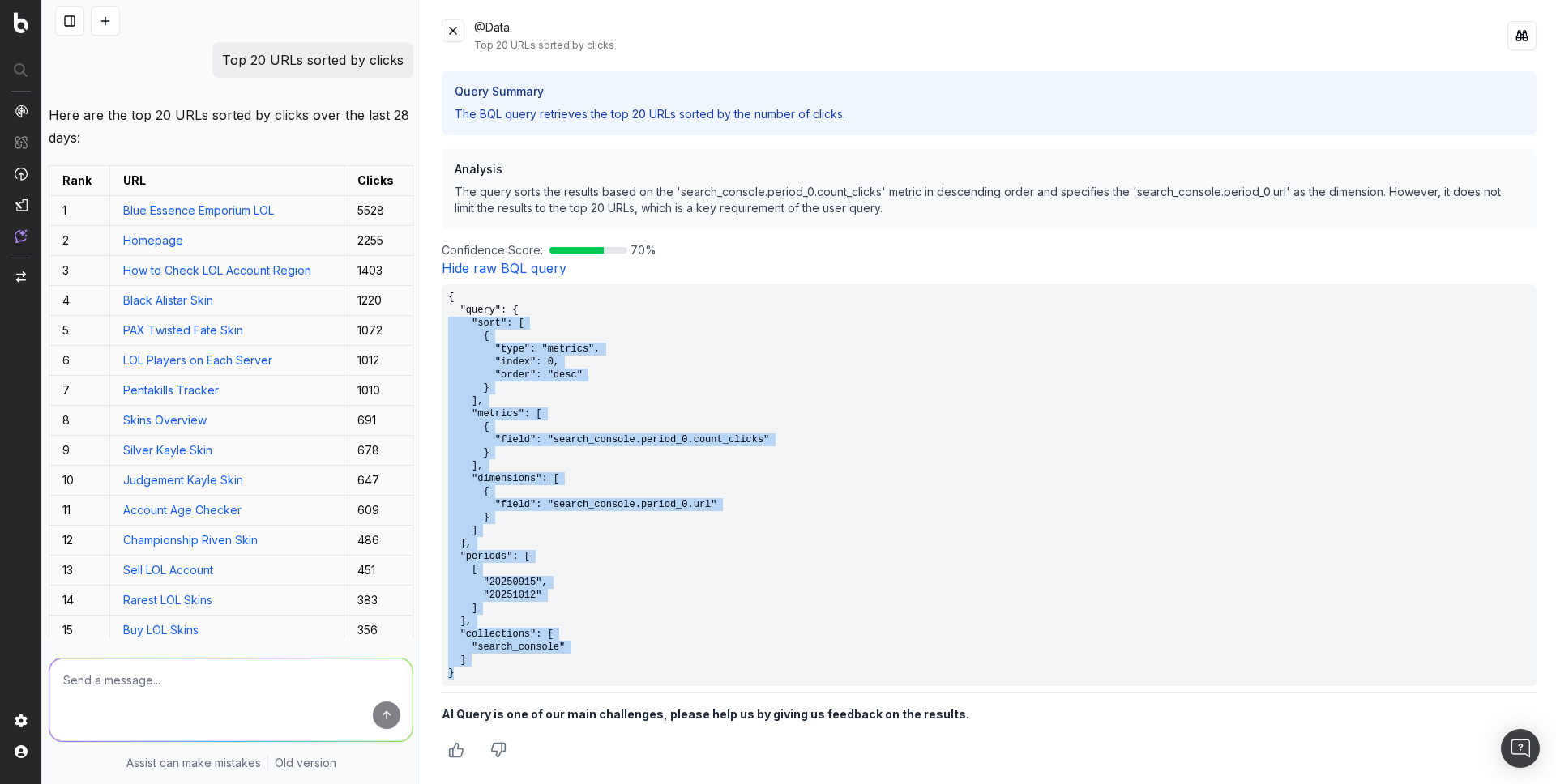
scroll to position [303, 0]
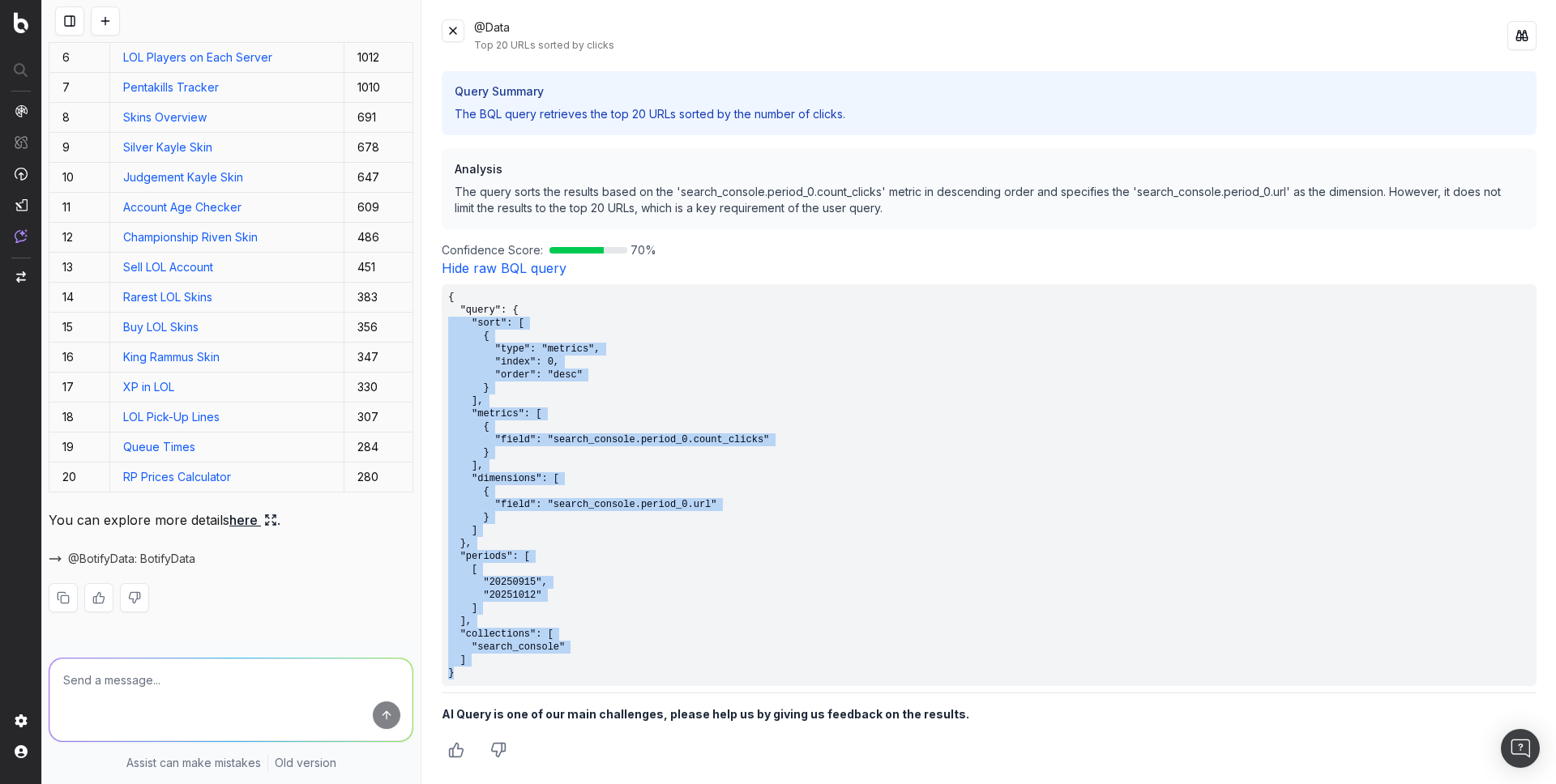
drag, startPoint x: 472, startPoint y: 674, endPoint x: 450, endPoint y: 295, distance: 379.6
click at [450, 295] on pre "{ "query": { "sort": [ { "type": "metrics", "index": 0, "order": "desc" } ], "m…" at bounding box center [988, 485] width 1094 height 402
click at [503, 660] on pre "{ "query": { "sort": [ { "type": "metrics", "index": 0, "order": "desc" } ], "m…" at bounding box center [988, 485] width 1094 height 402
drag, startPoint x: 473, startPoint y: 672, endPoint x: 449, endPoint y: 299, distance: 373.8
click at [449, 299] on pre "{ "query": { "sort": [ { "type": "metrics", "index": 0, "order": "desc" } ], "m…" at bounding box center [988, 485] width 1094 height 402
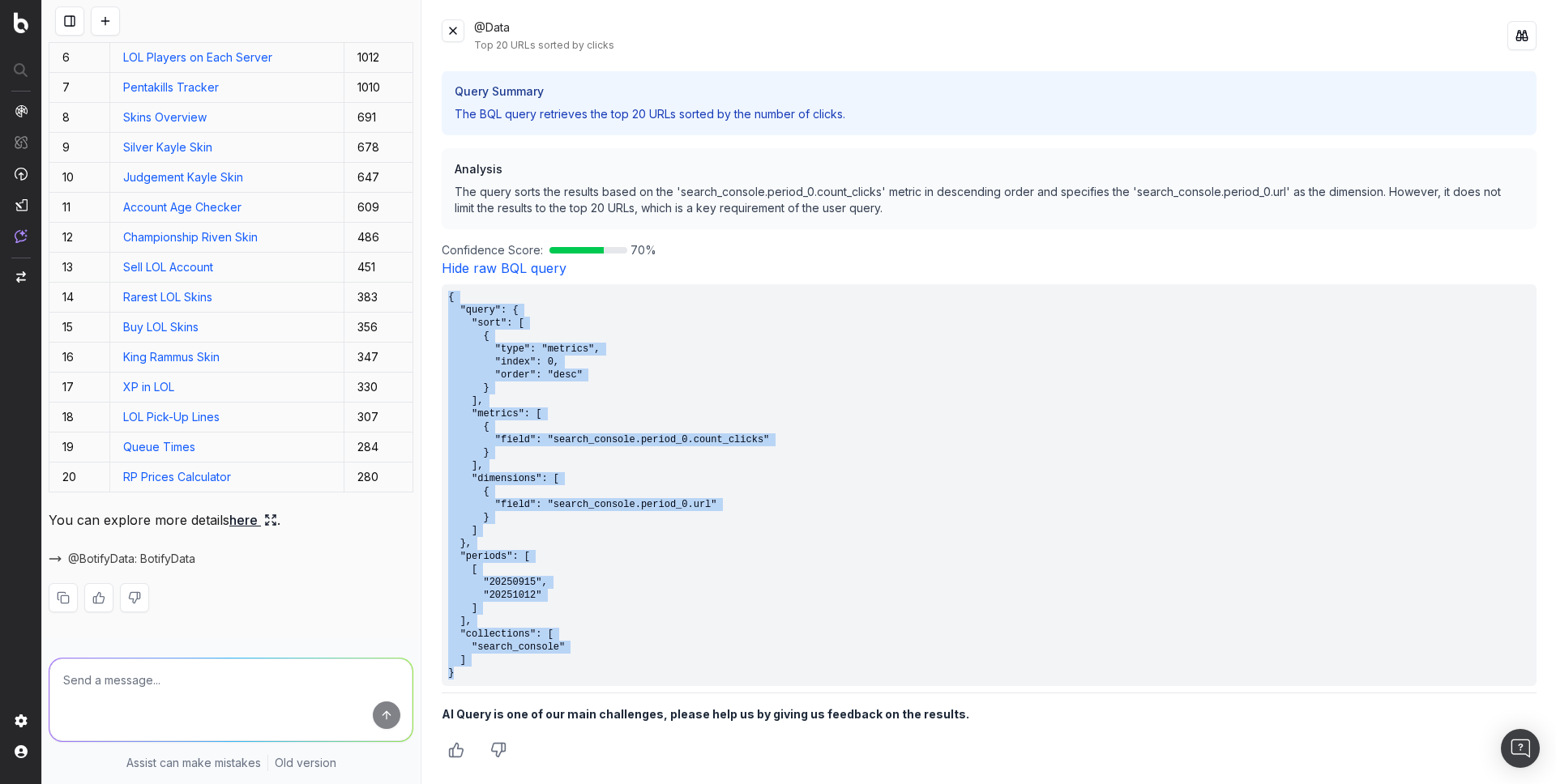
copy pre "{ "query": { "sort": [ { "type": "metrics", "index": 0, "order": "desc" } ], "m…"
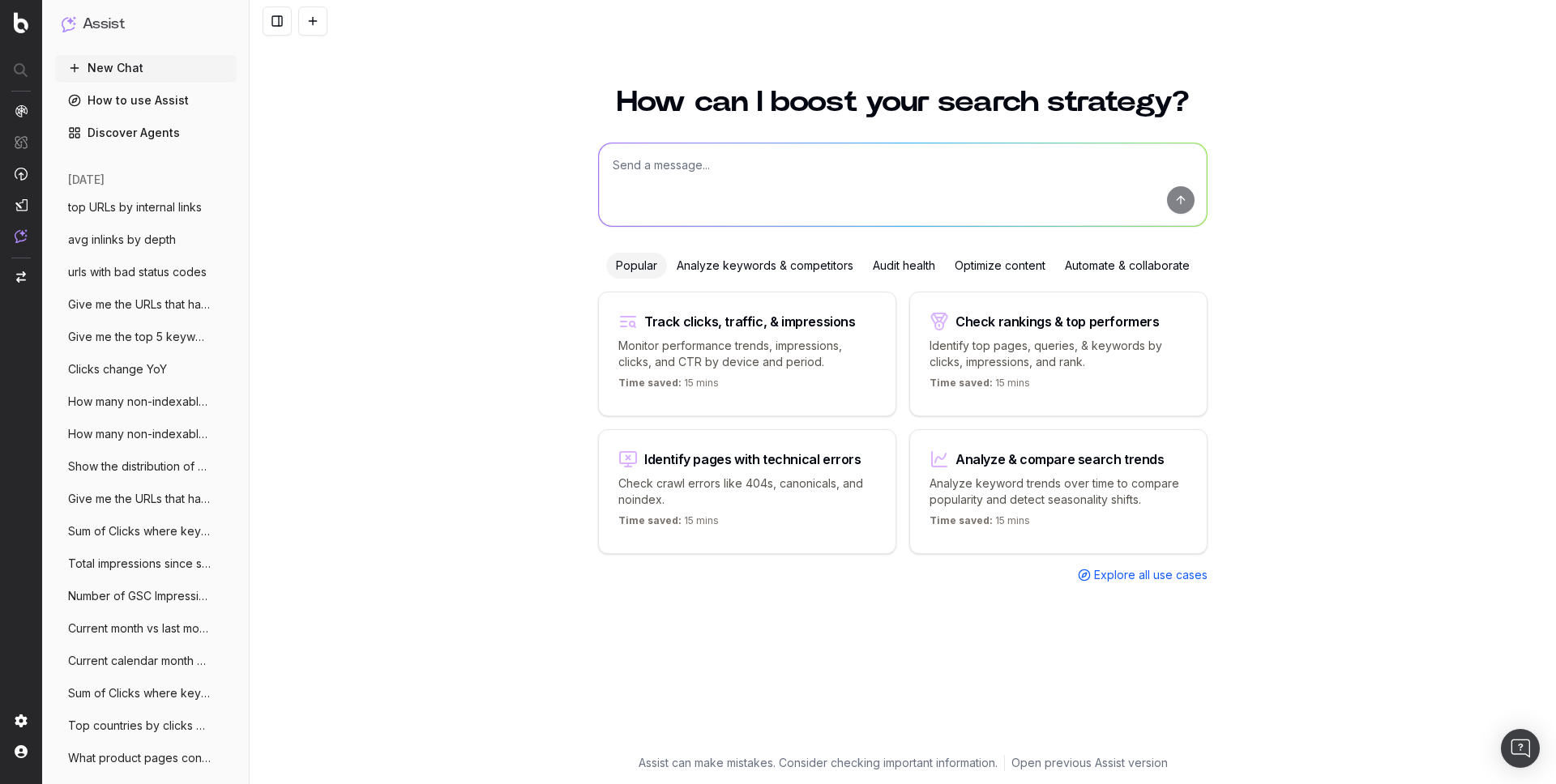
click at [680, 196] on textarea at bounding box center [902, 185] width 608 height 83
paste textarea "Top 10 keywords by impressions (non-branded)"
type textarea "Top 10 keywords by impressions (non-branded)"
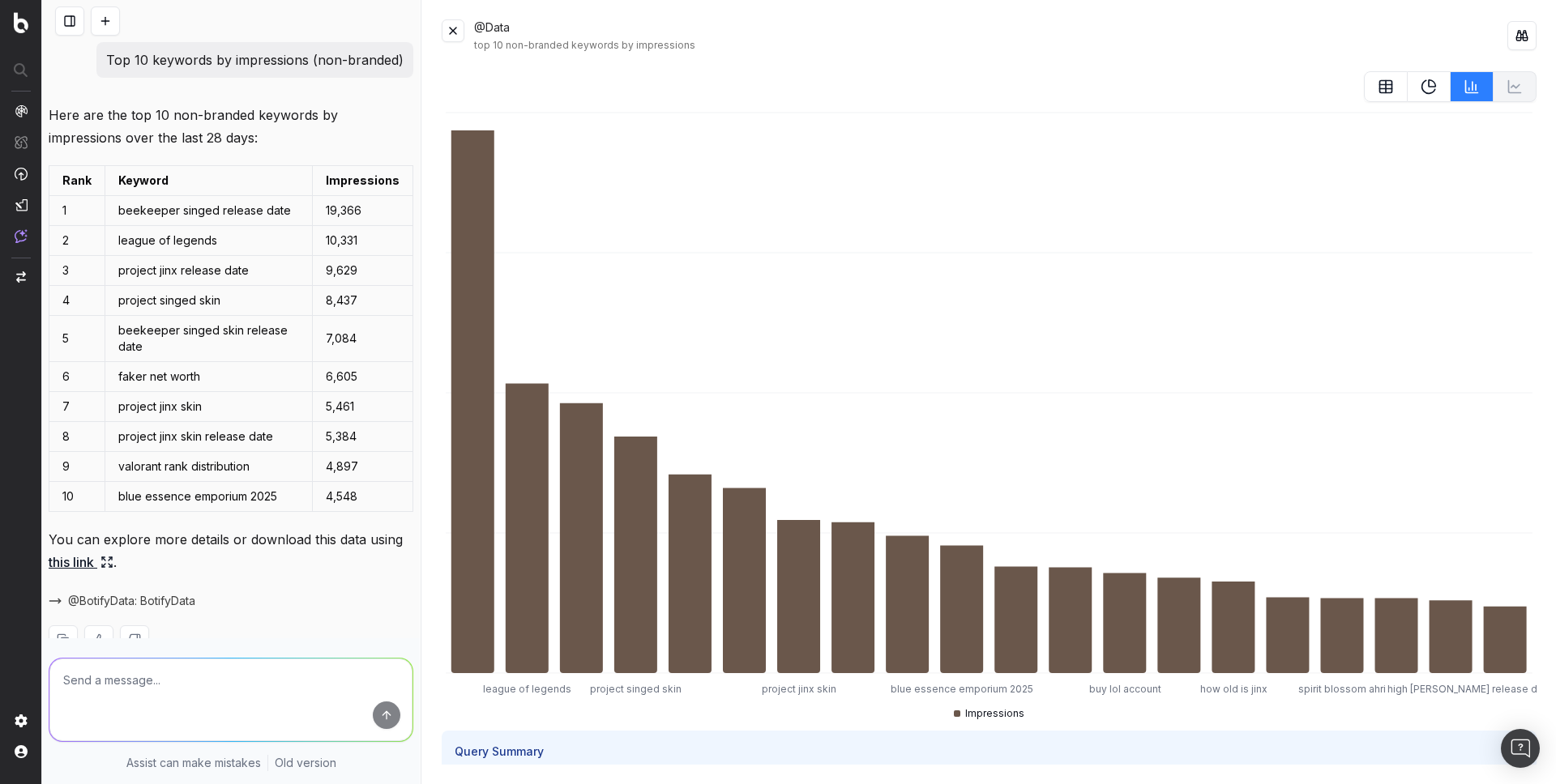
click at [276, 60] on p "Top 10 keywords by impressions (non-branded)" at bounding box center [255, 59] width 297 height 22
click at [269, 57] on p "Top 10 keywords by impressions (non-branded)" at bounding box center [255, 59] width 297 height 22
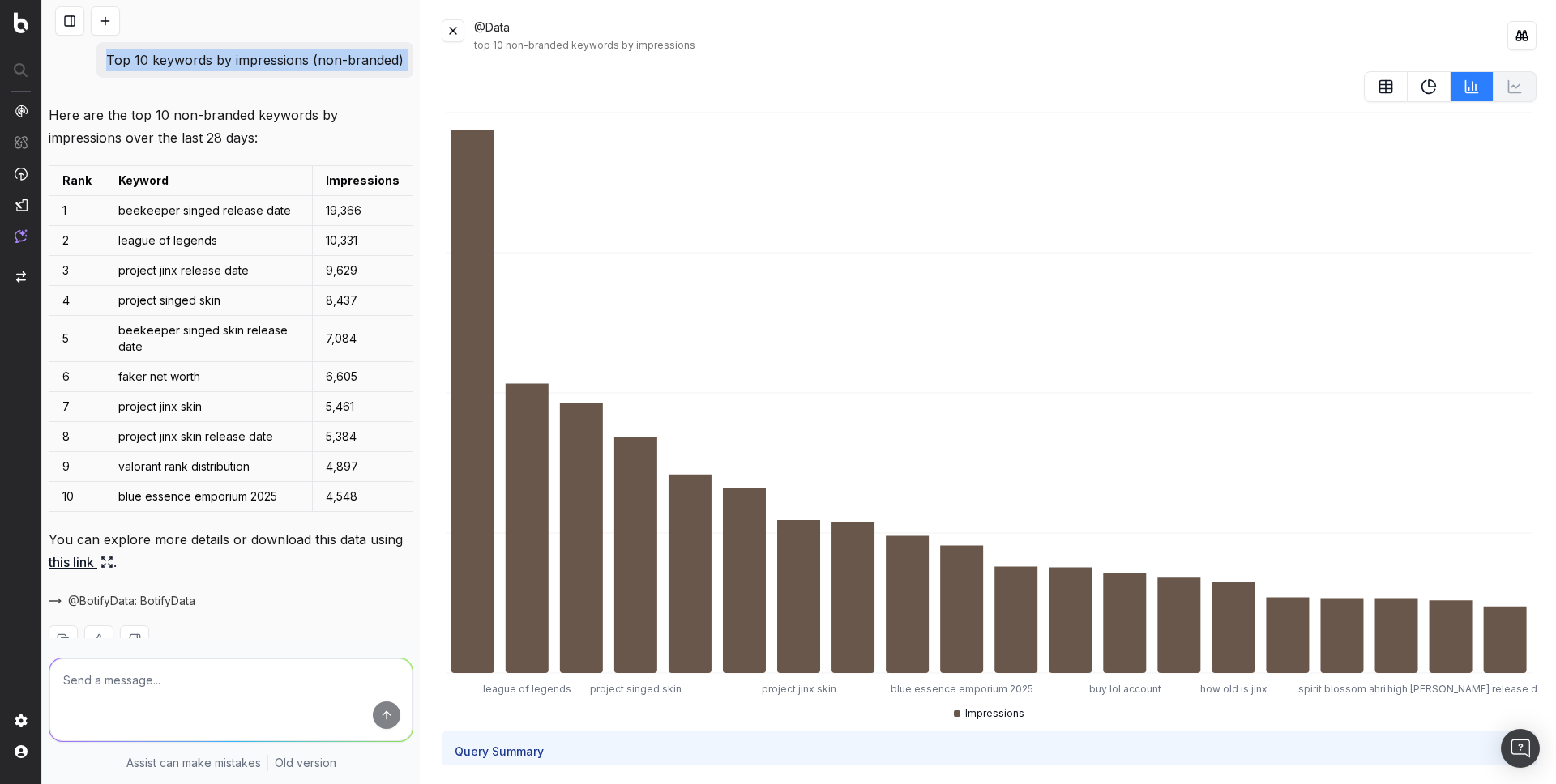
click at [269, 57] on p "Top 10 keywords by impressions (non-branded)" at bounding box center [255, 59] width 297 height 22
copy p "Top 10 keywords by impressions (non-branded)"
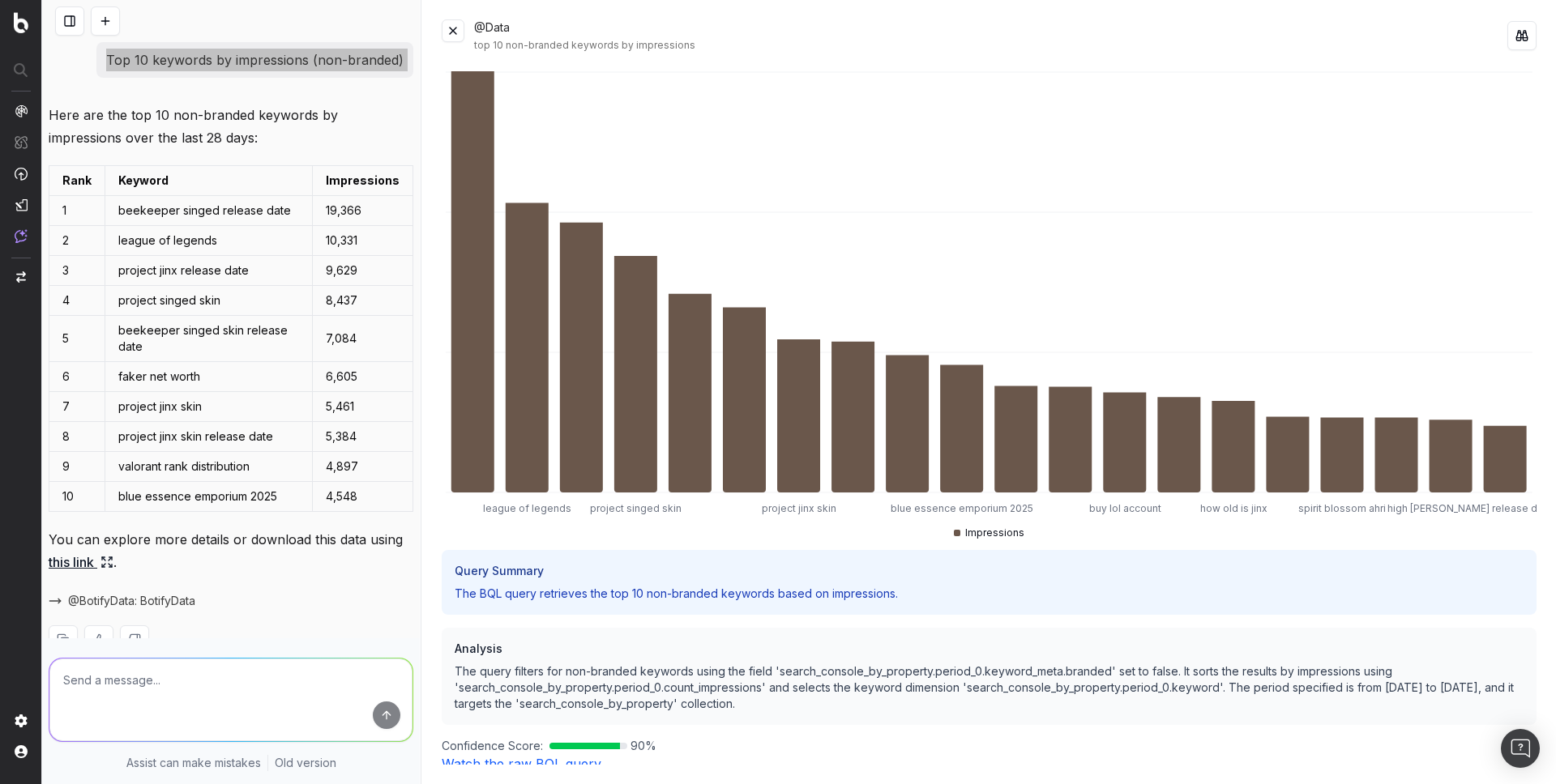
scroll to position [268, 0]
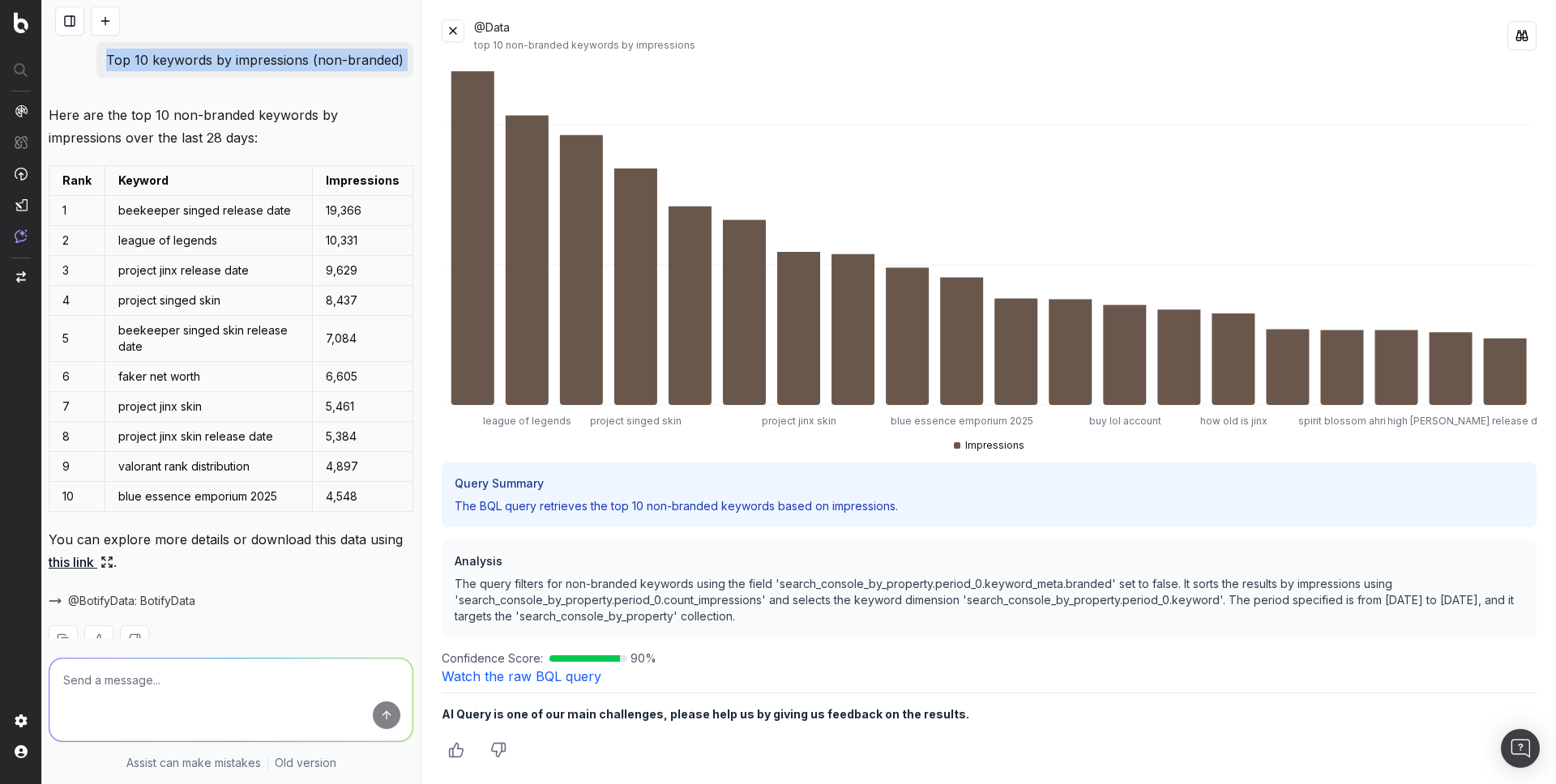
click at [521, 676] on link "Watch the raw BQL query" at bounding box center [521, 676] width 159 height 16
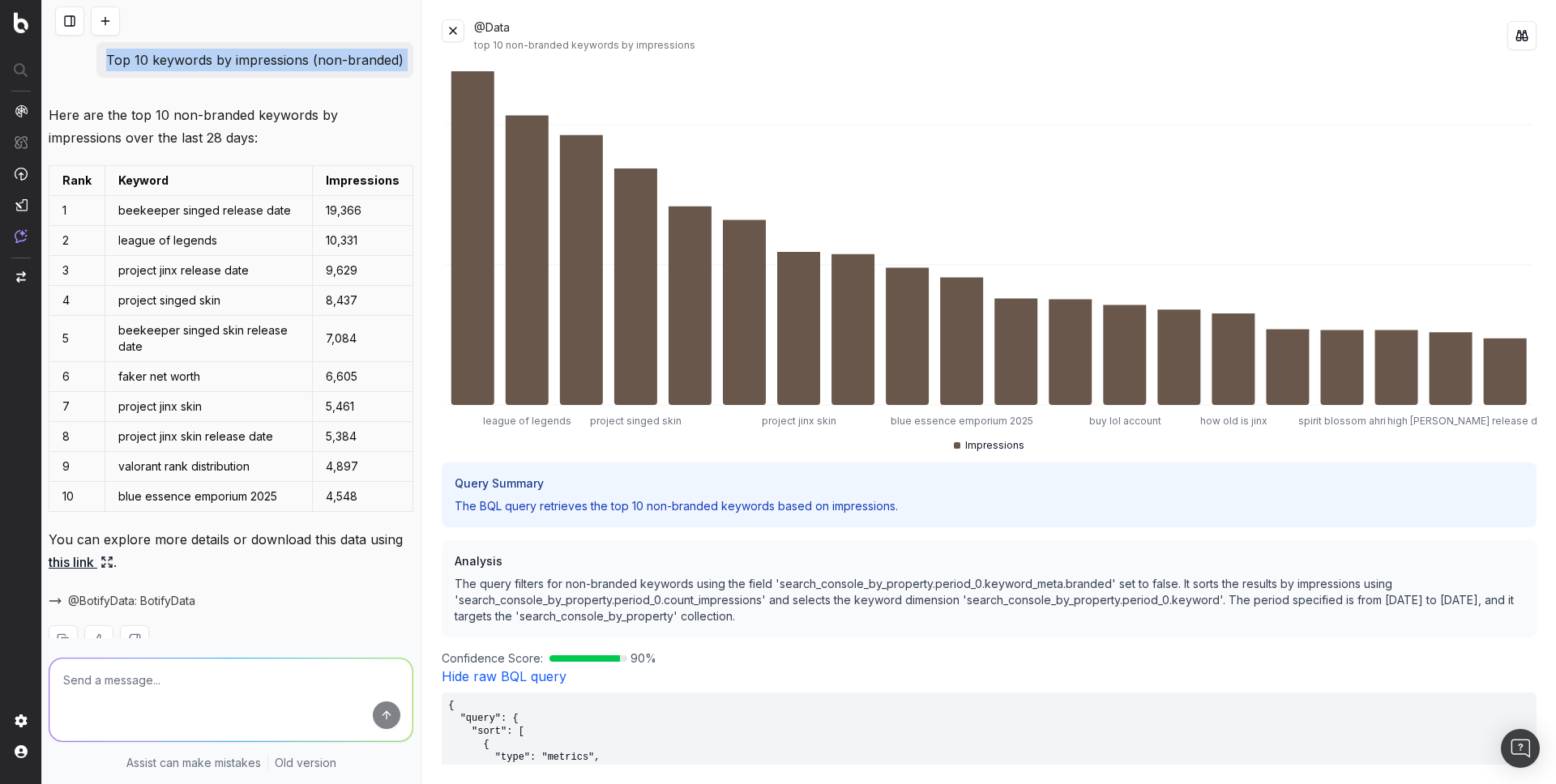
scroll to position [793, 0]
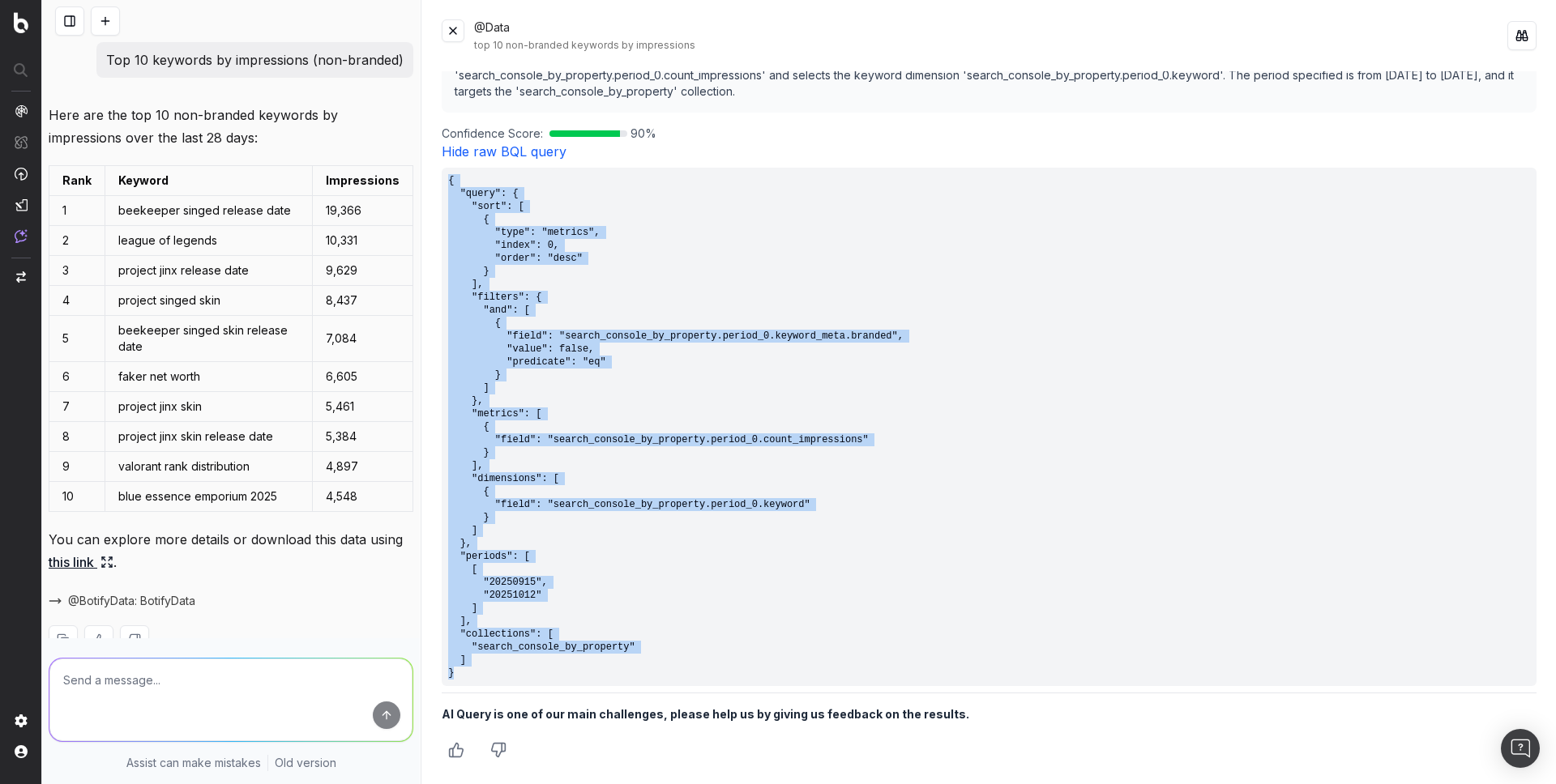
drag, startPoint x: 487, startPoint y: 677, endPoint x: 441, endPoint y: 183, distance: 496.1
click at [441, 183] on pre "{ "query": { "sort": [ { "type": "metrics", "index": 0, "order": "desc" } ], "f…" at bounding box center [988, 427] width 1094 height 518
copy pre "{ "query": { "sort": [ { "type": "metrics", "index": 0, "order": "desc" } ], "f…"
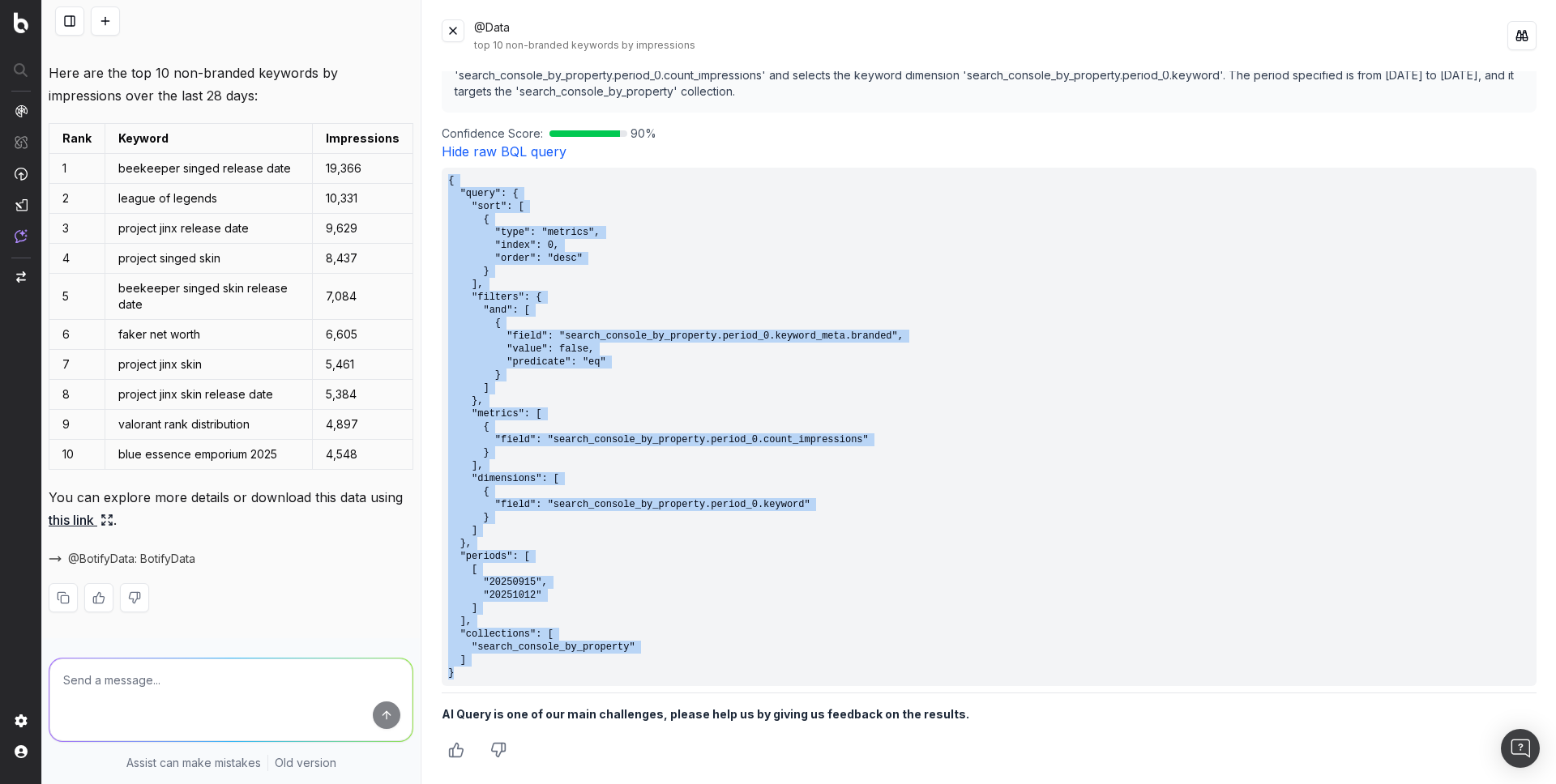
click at [103, 22] on button at bounding box center [105, 21] width 29 height 29
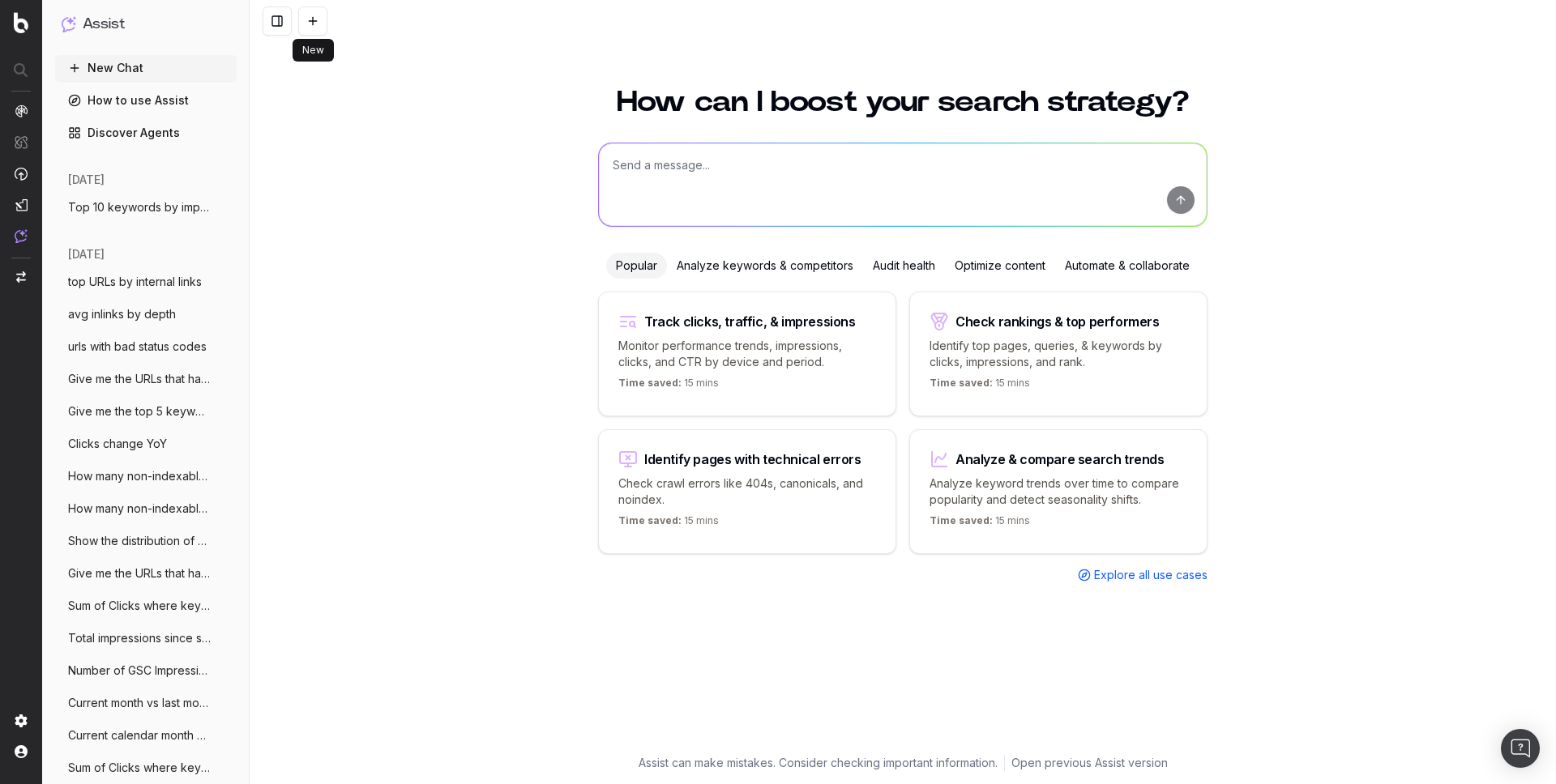
click at [159, 209] on span "Top 10 keywords by impressions (non-bran" at bounding box center [139, 207] width 143 height 16
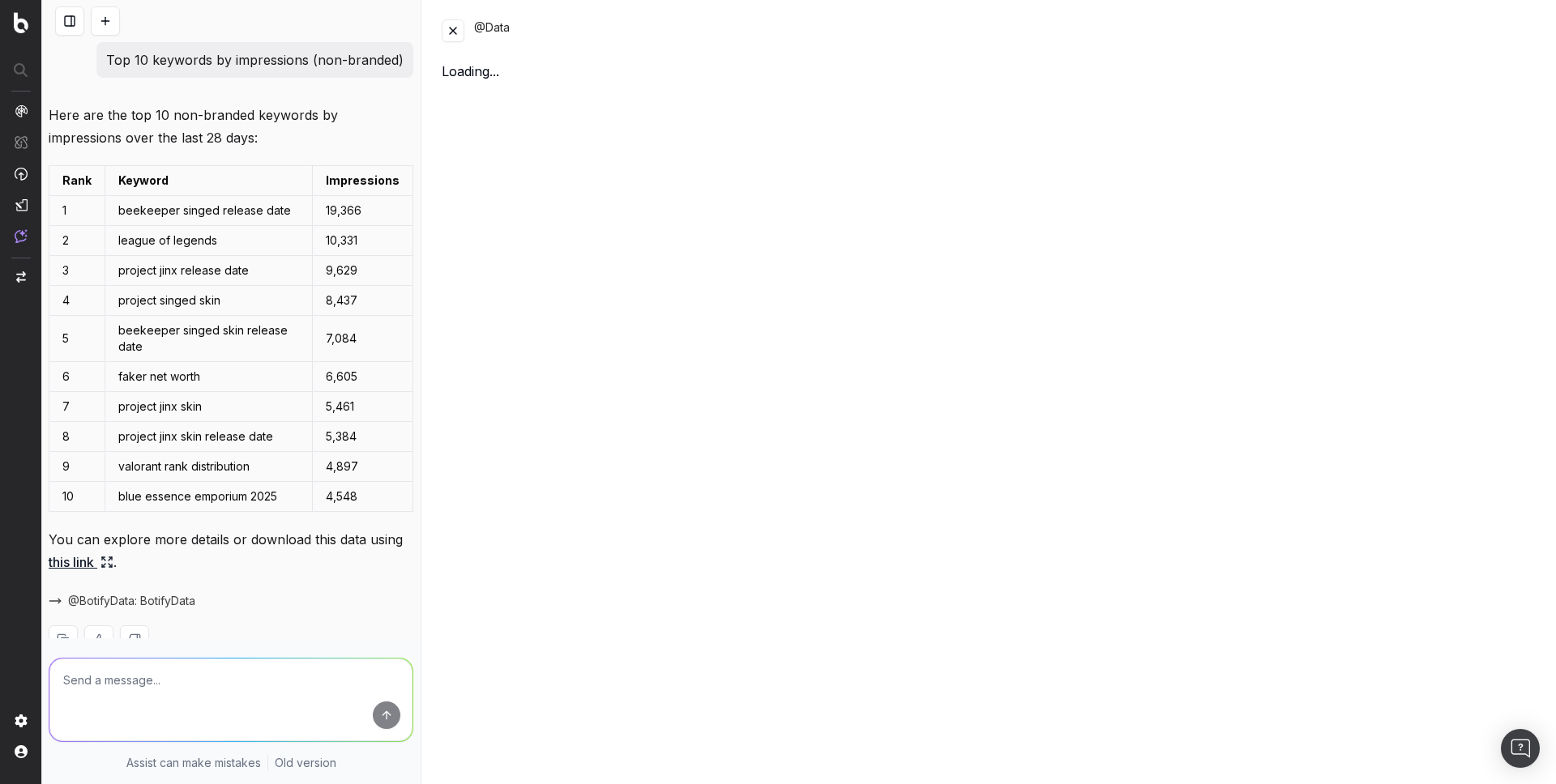
scroll to position [42, 0]
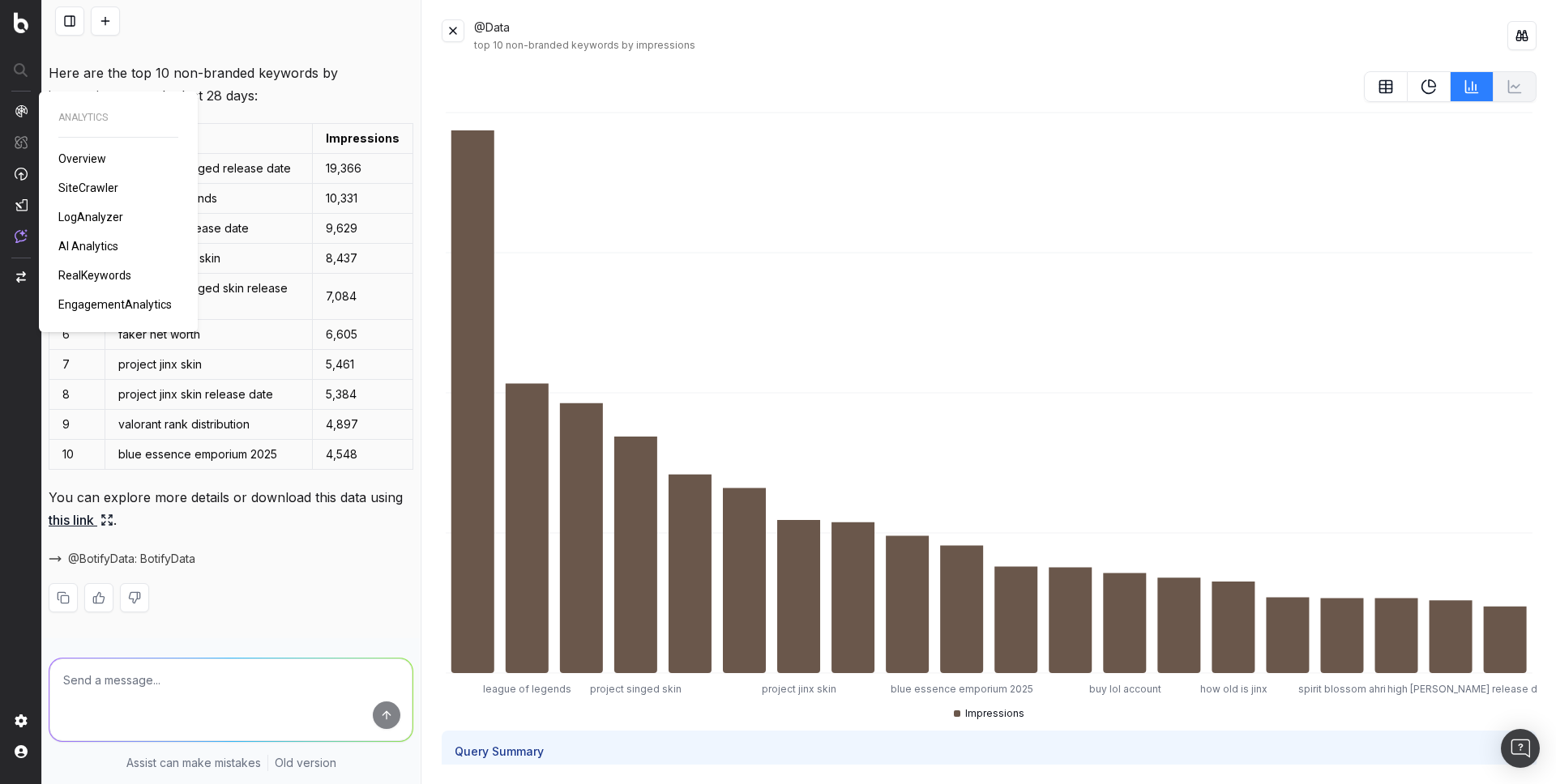
click at [24, 110] on img at bounding box center [20, 110] width 13 height 13
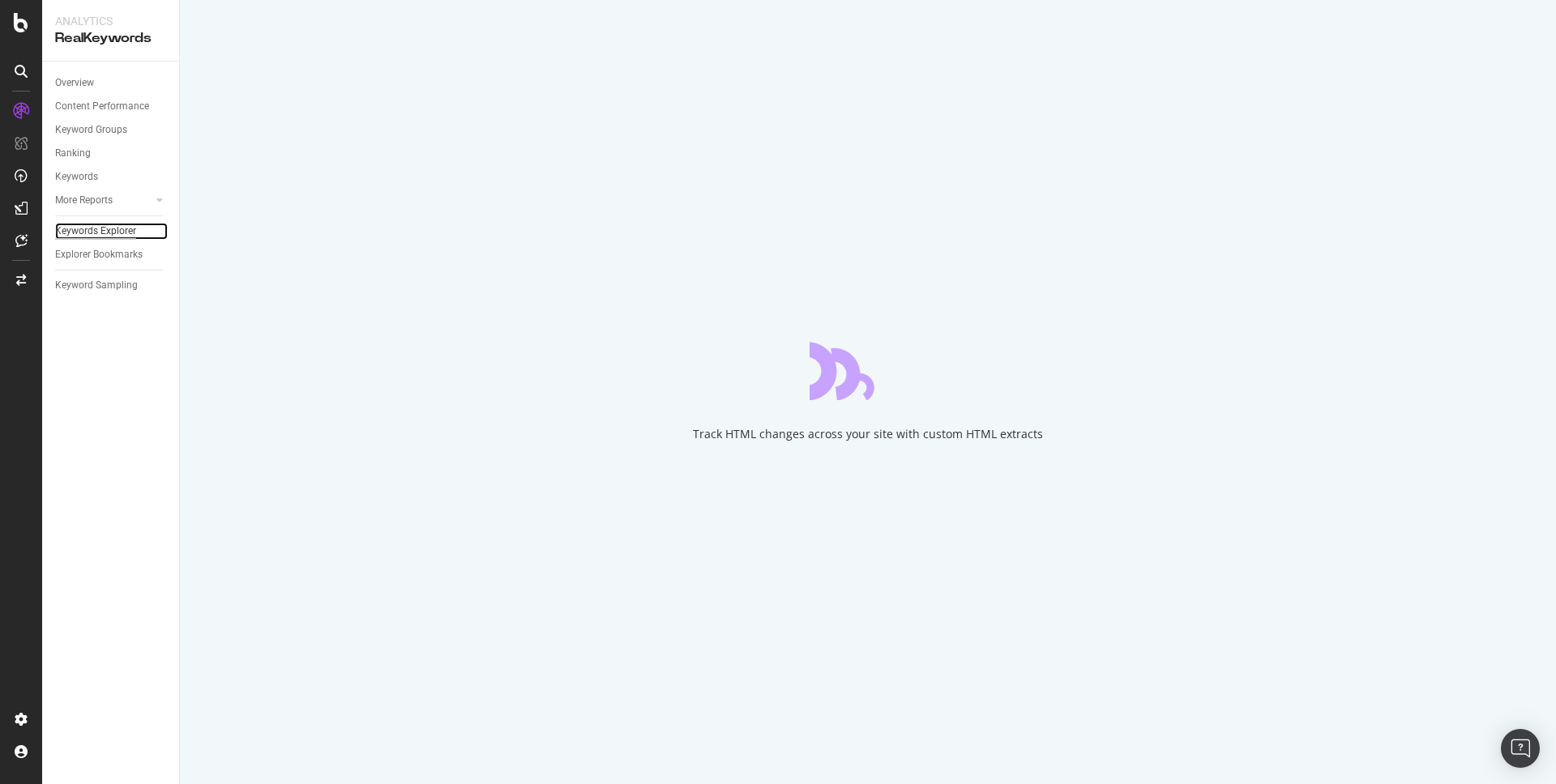
click at [116, 228] on div "Keywords Explorer" at bounding box center [96, 232] width 81 height 17
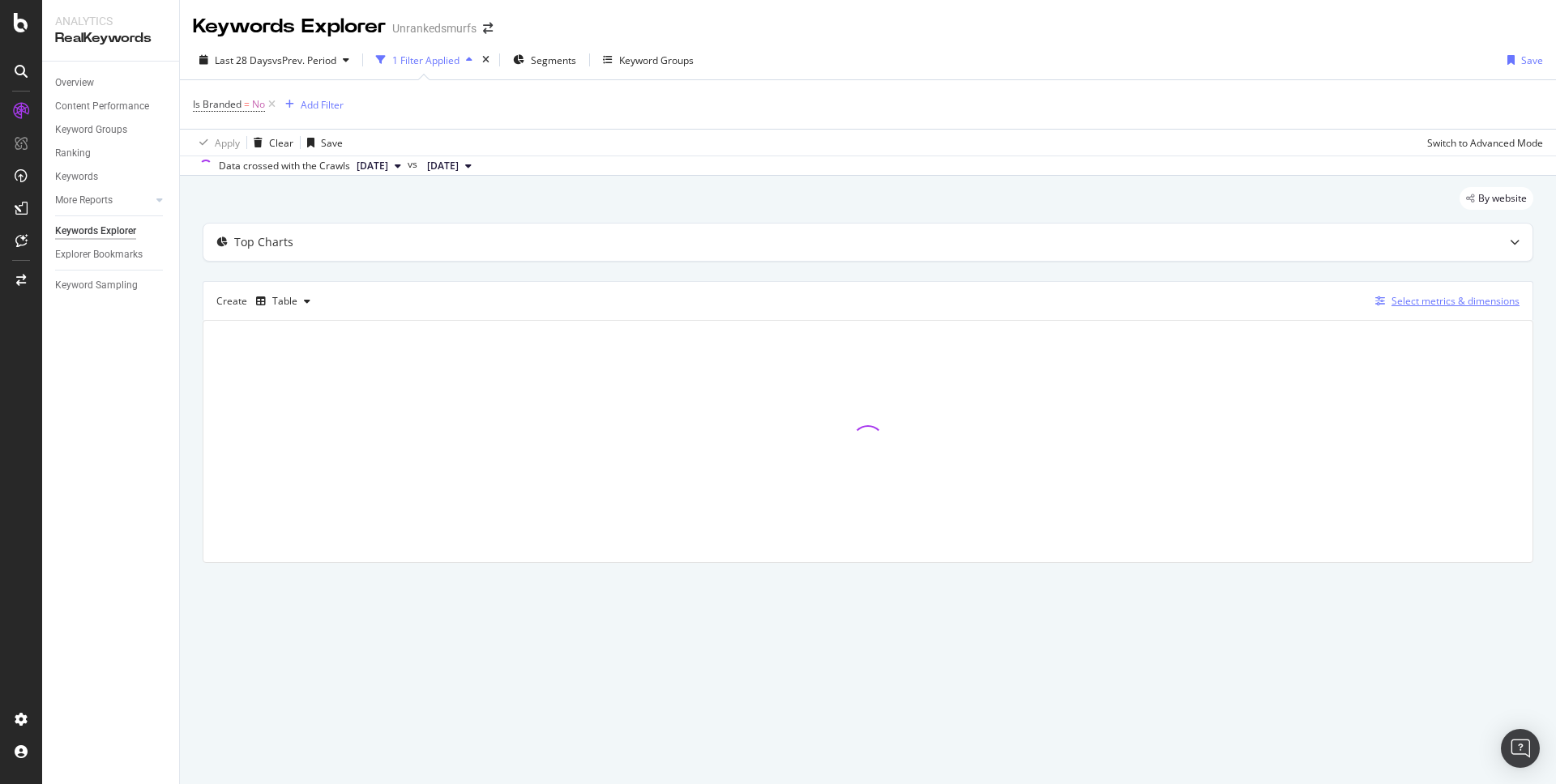
click at [1453, 295] on div "Select metrics & dimensions" at bounding box center [1456, 301] width 128 height 14
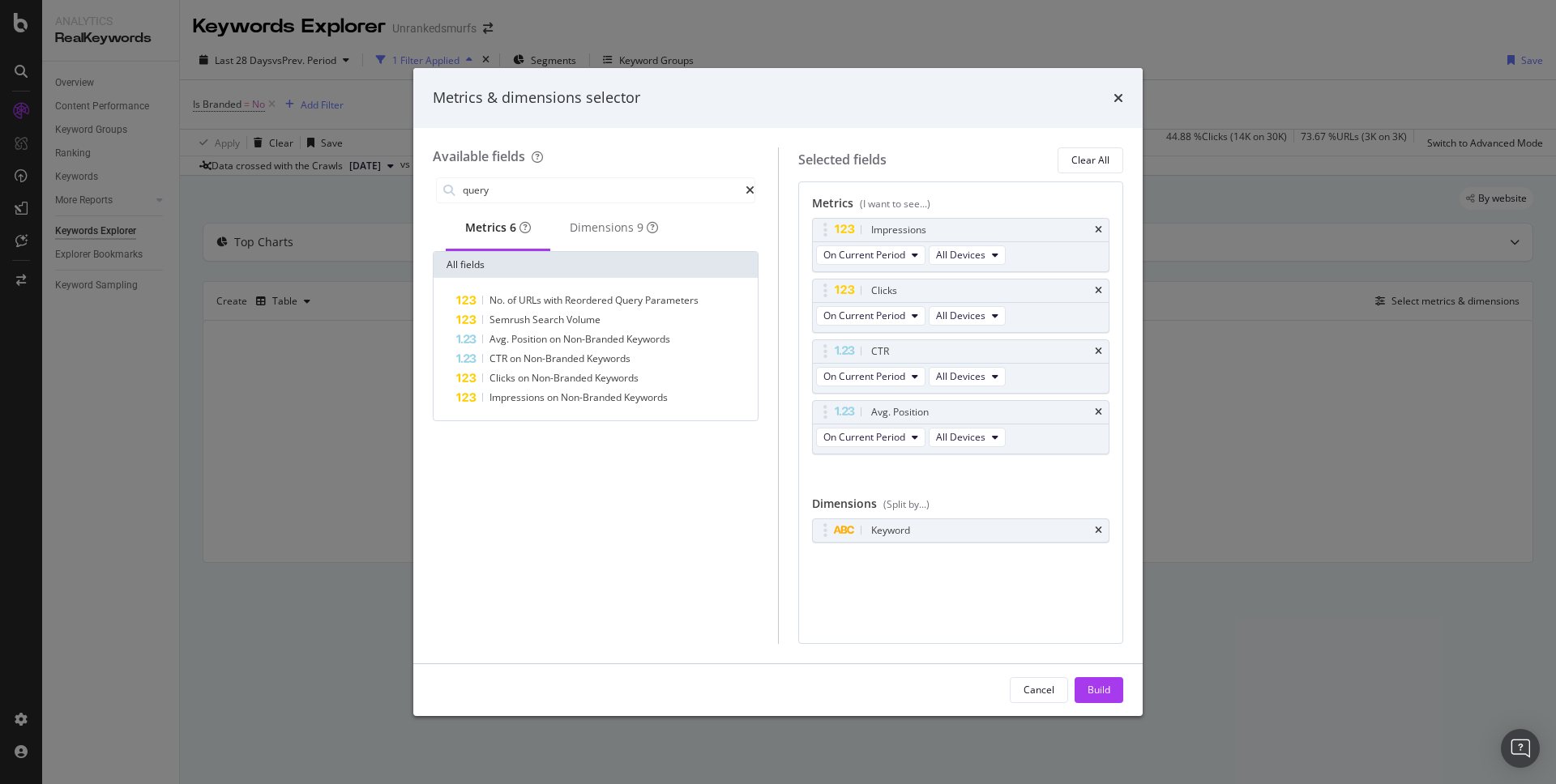
type input "query"
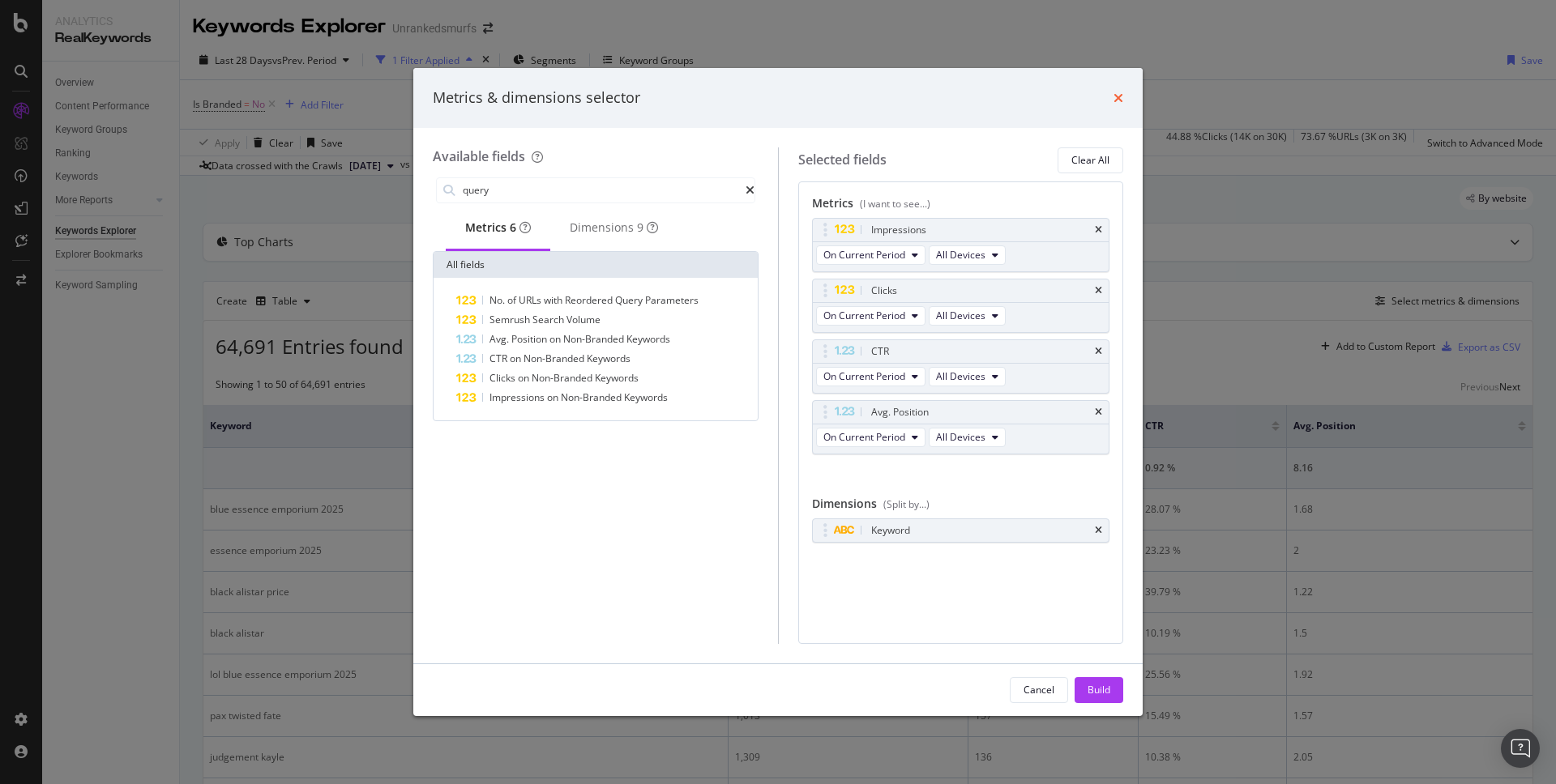
click at [1120, 100] on icon "times" at bounding box center [1118, 98] width 10 height 13
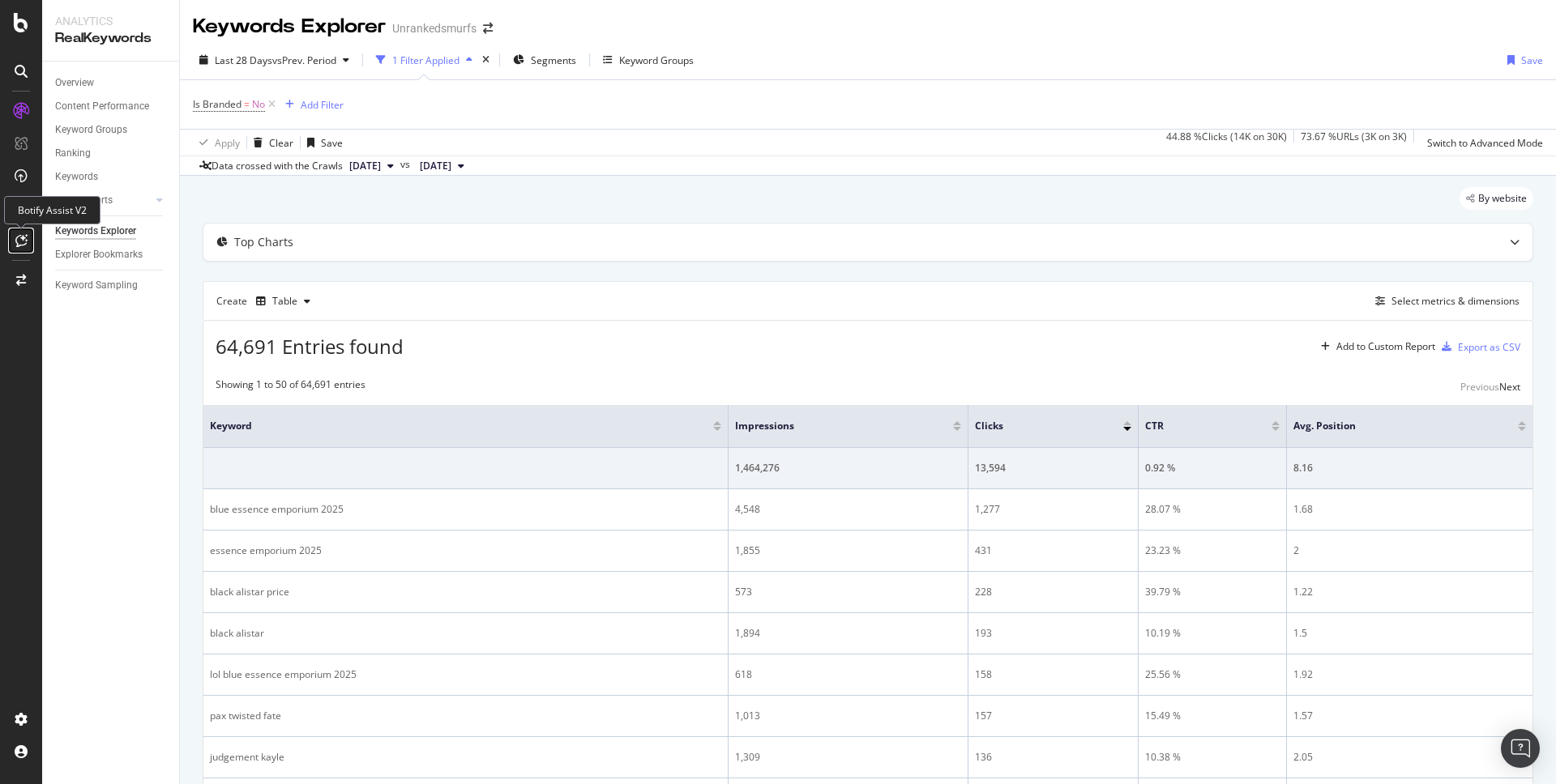
click at [19, 244] on icon at bounding box center [21, 239] width 13 height 13
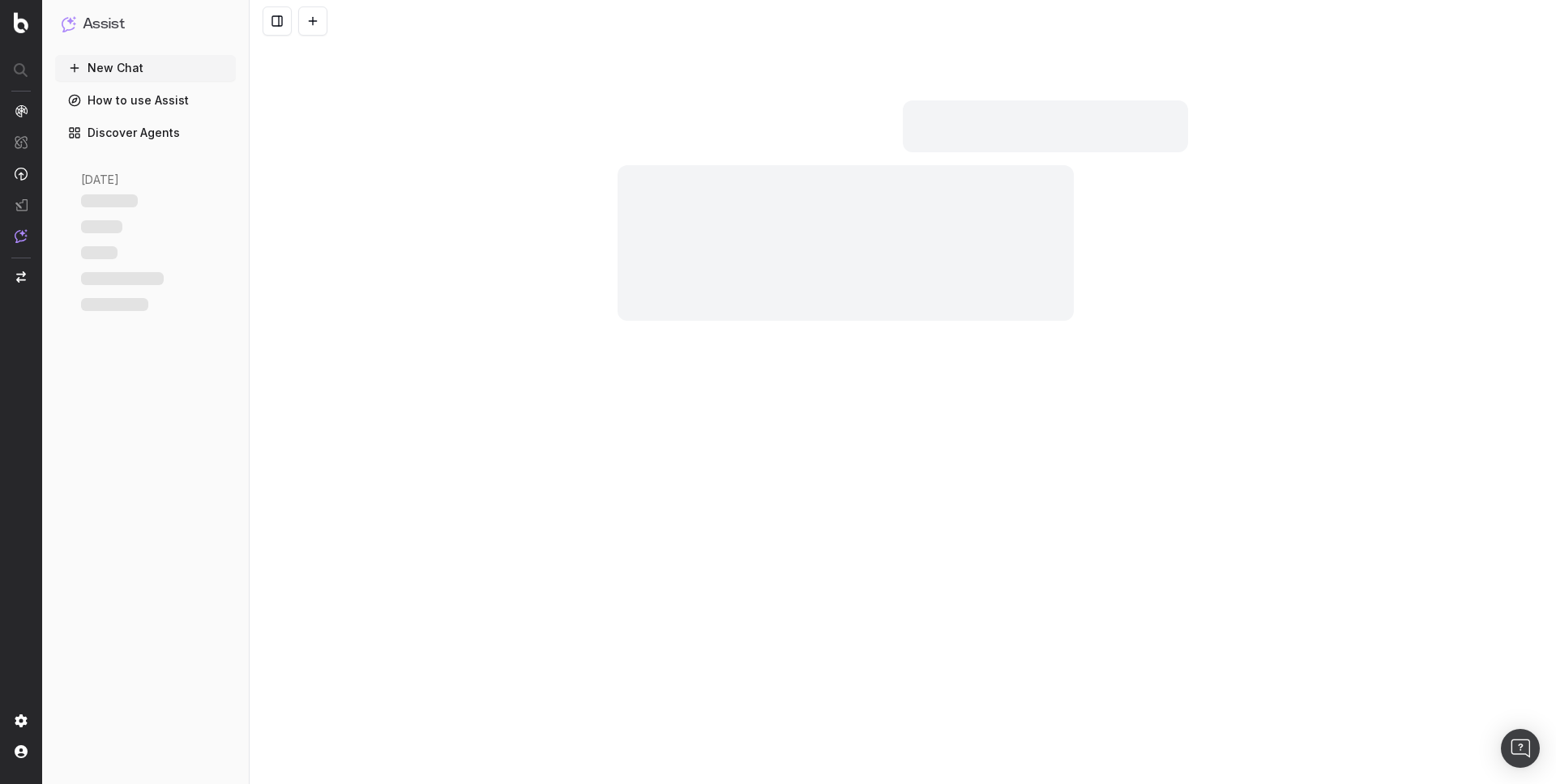
click at [746, 210] on div at bounding box center [845, 242] width 456 height 155
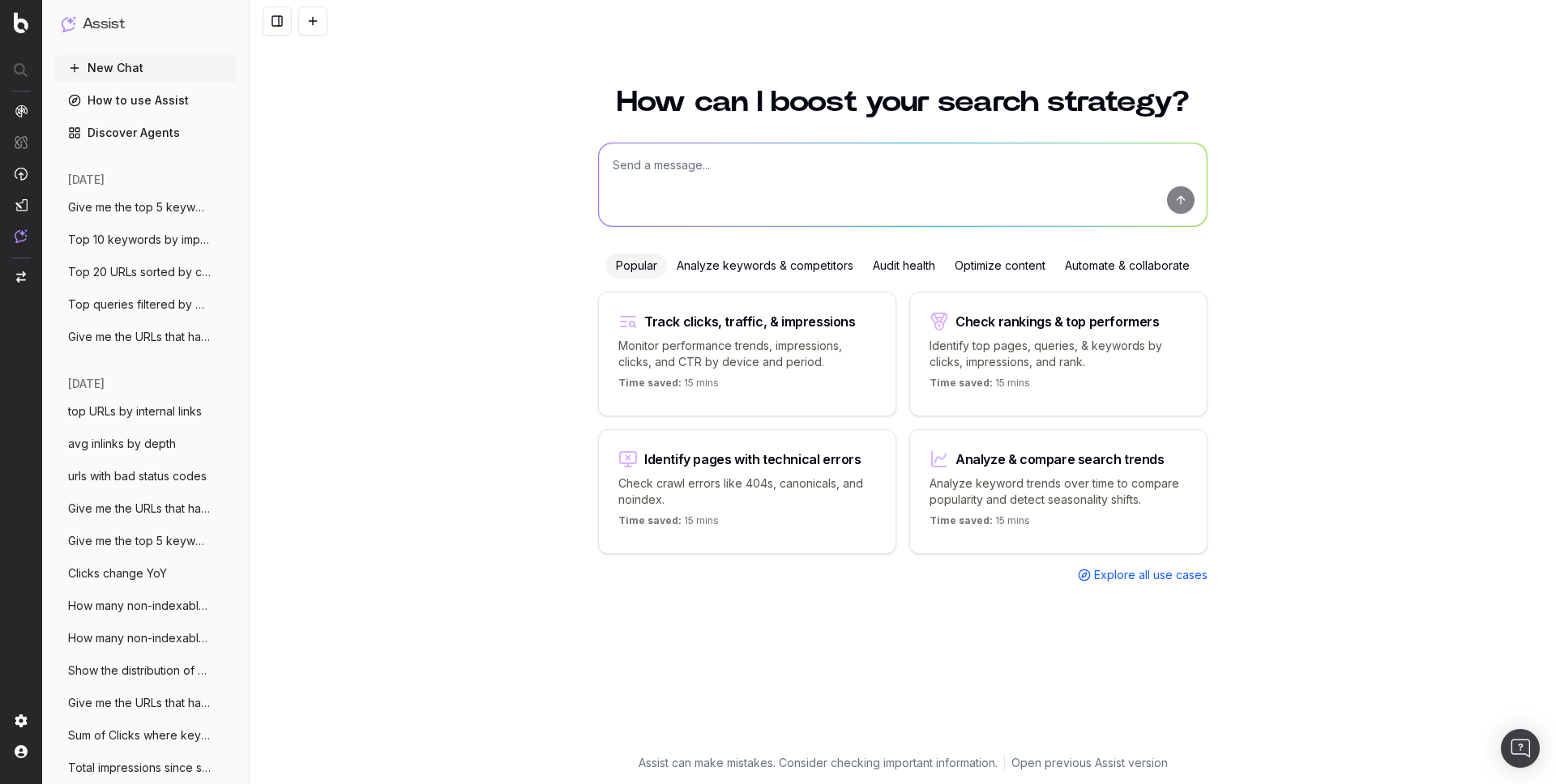
click at [689, 158] on textarea at bounding box center [902, 185] width 608 height 83
paste textarea "top keywords by mobile device"
type textarea "top keywords by mobile device"
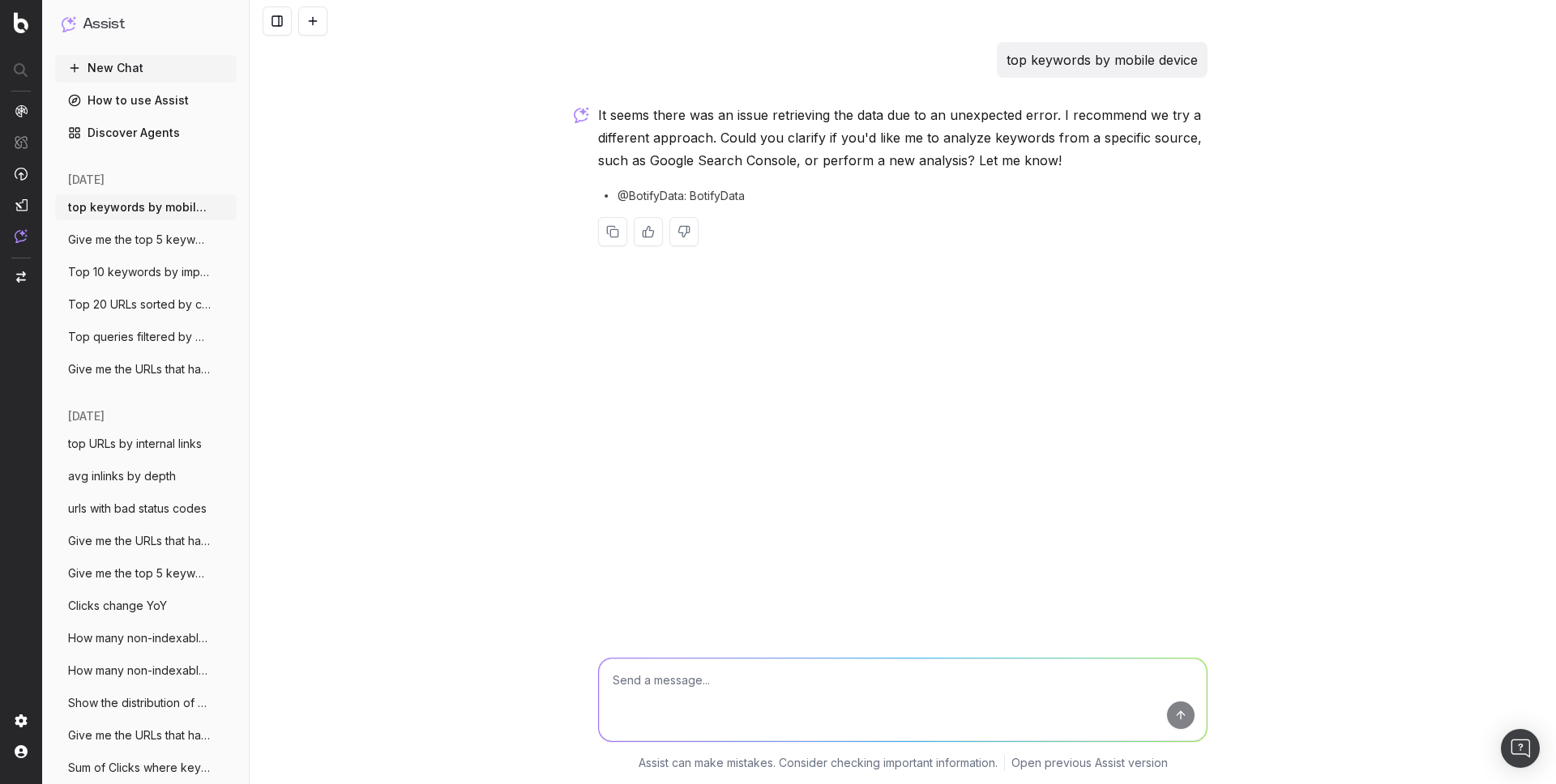
click at [802, 173] on div "It seems there was an issue retrieving the data due to an unexpected error. I r…" at bounding box center [902, 187] width 609 height 169
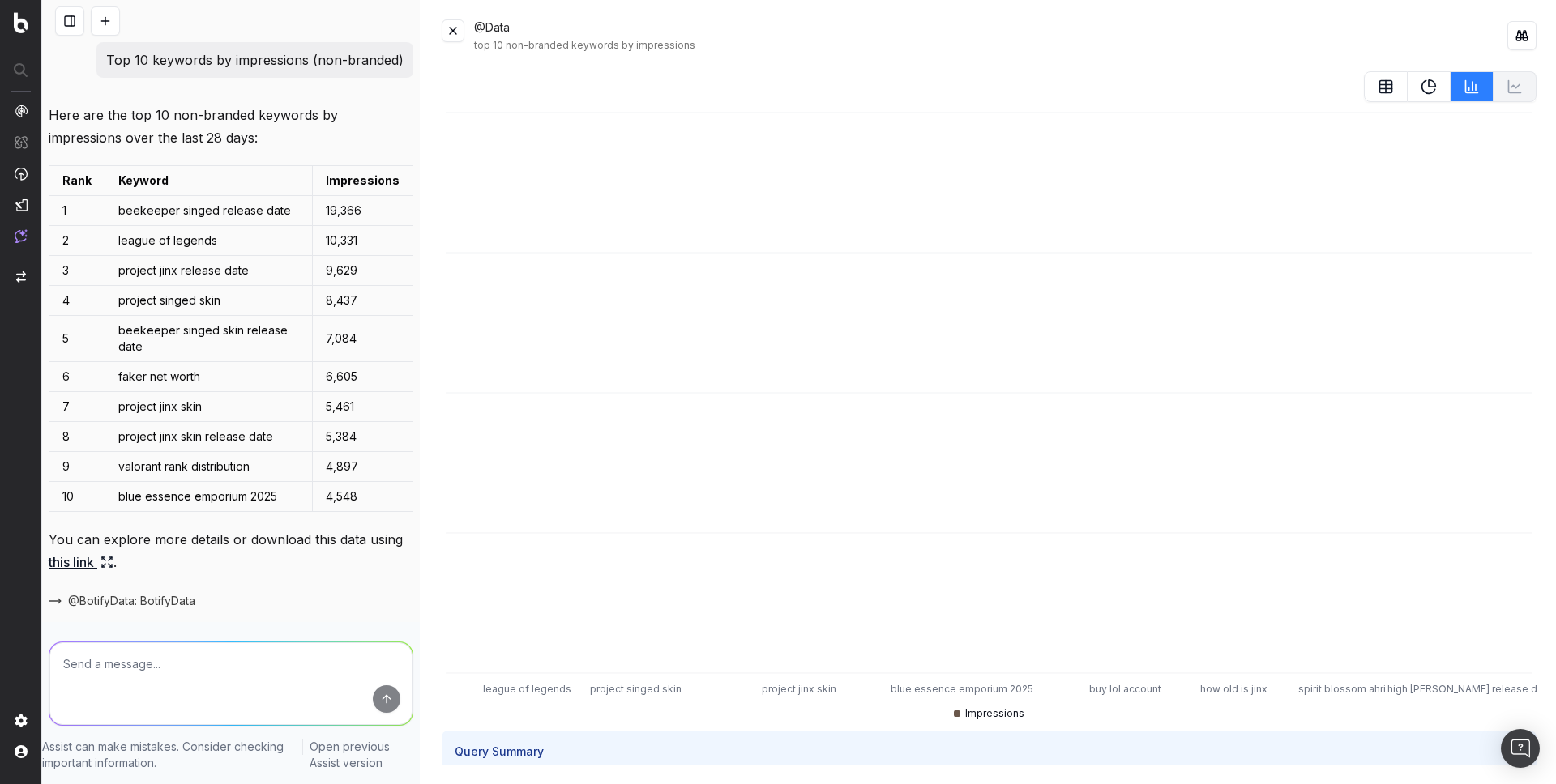
scroll to position [42, 0]
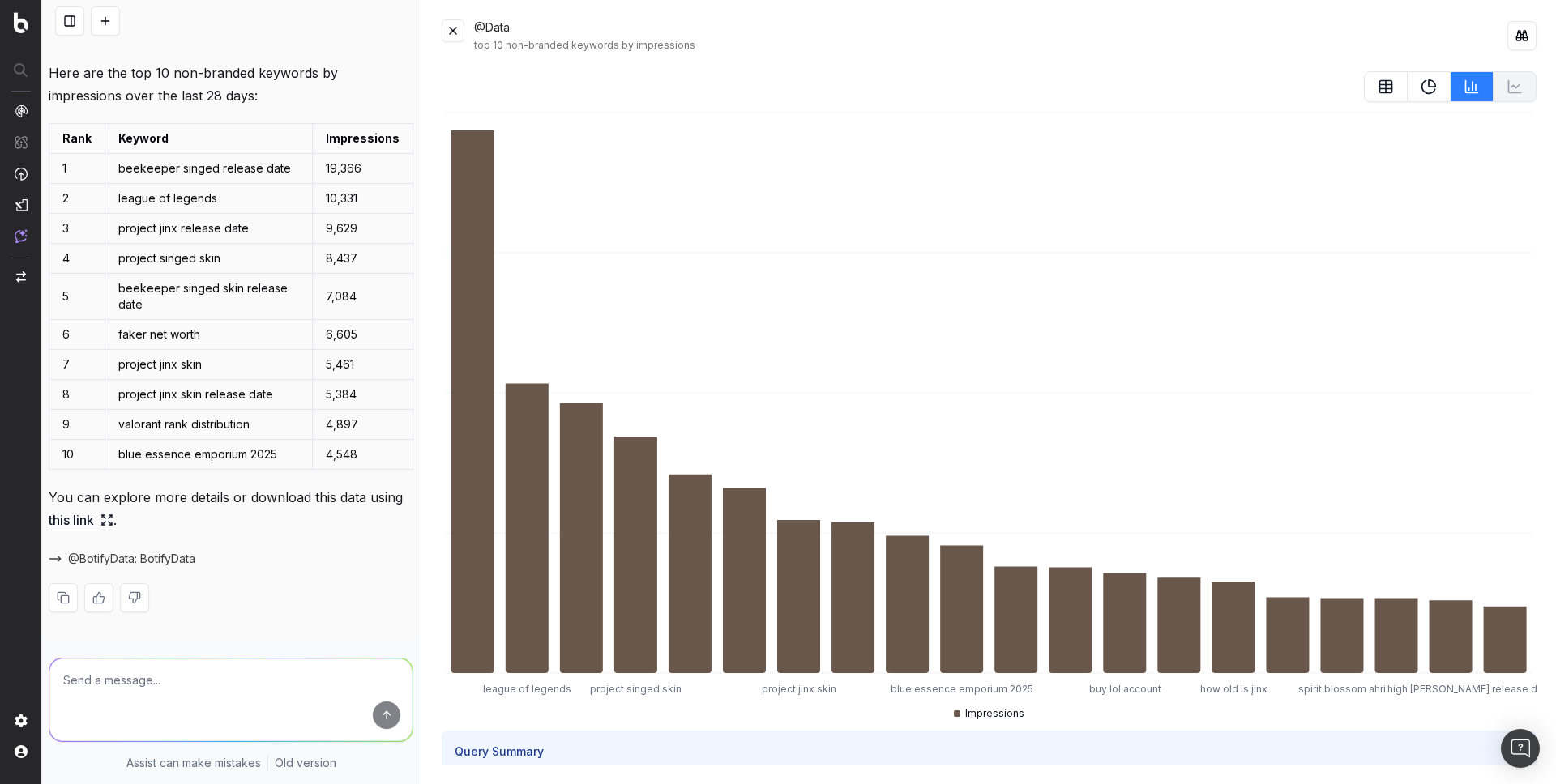
click at [104, 17] on button at bounding box center [105, 21] width 29 height 29
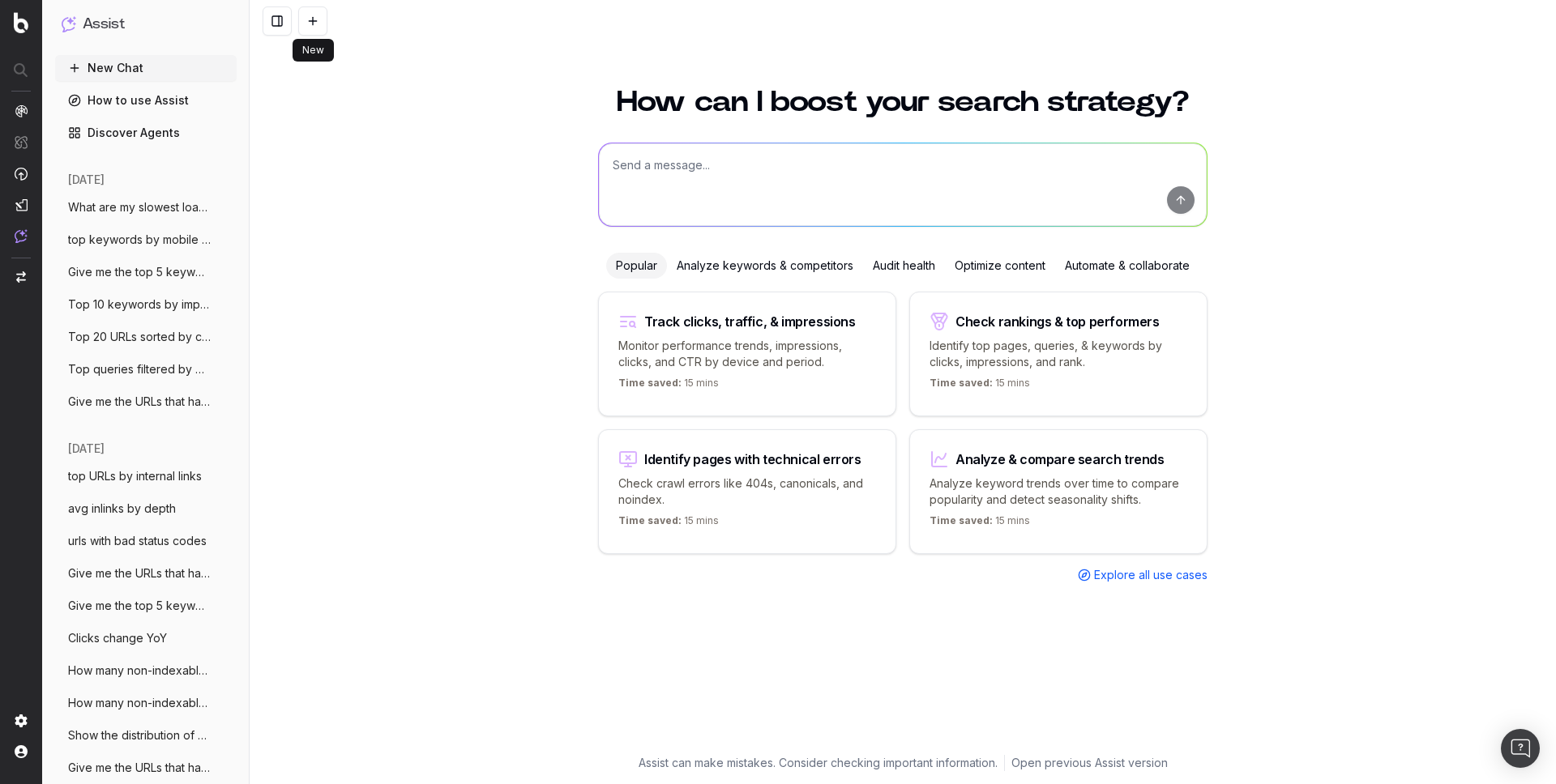
click at [666, 180] on textarea at bounding box center [902, 185] width 608 height 83
paste textarea "URLs with bad loading time"
type textarea "URLs with bad loading time"
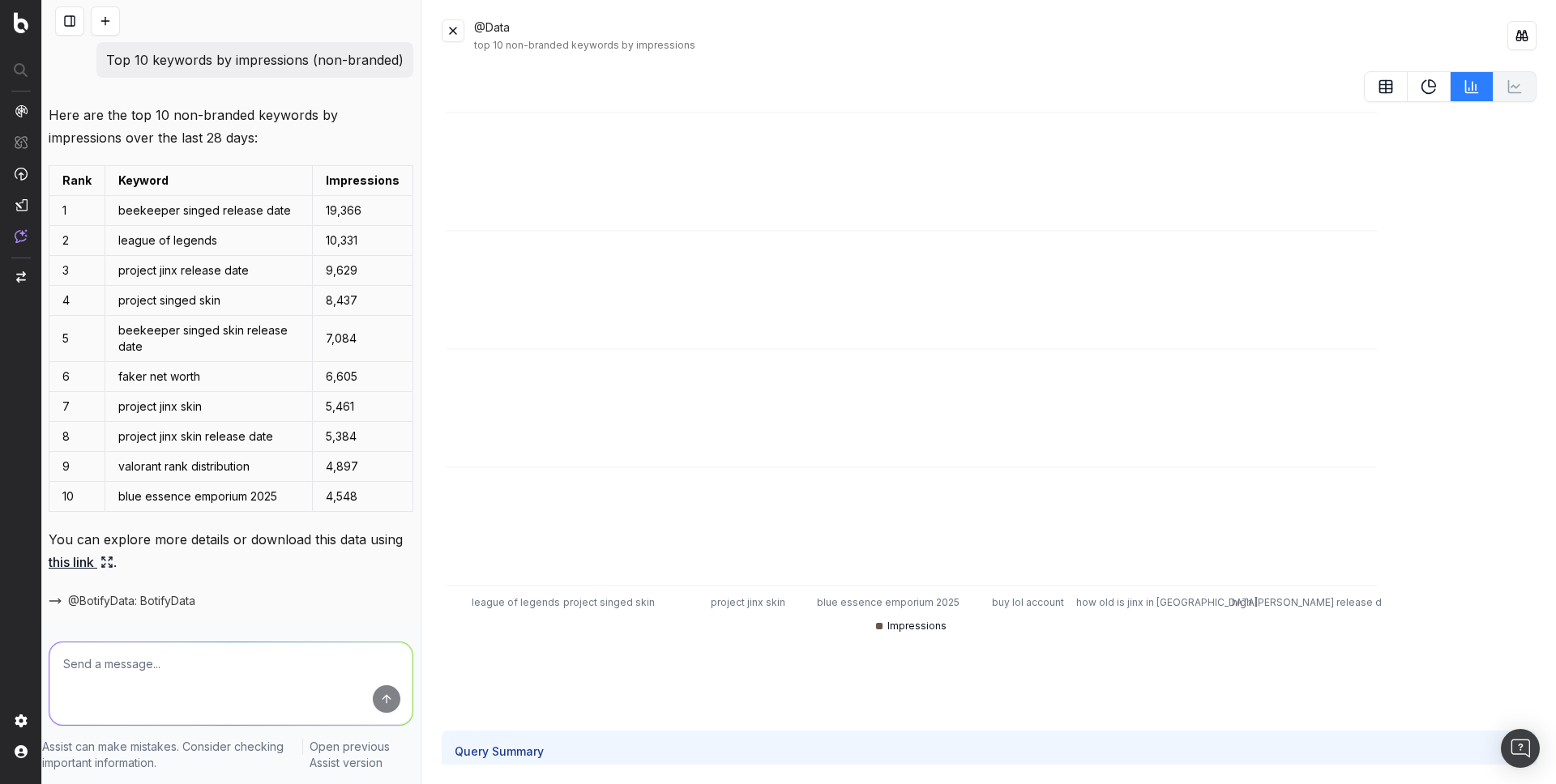
scroll to position [42, 0]
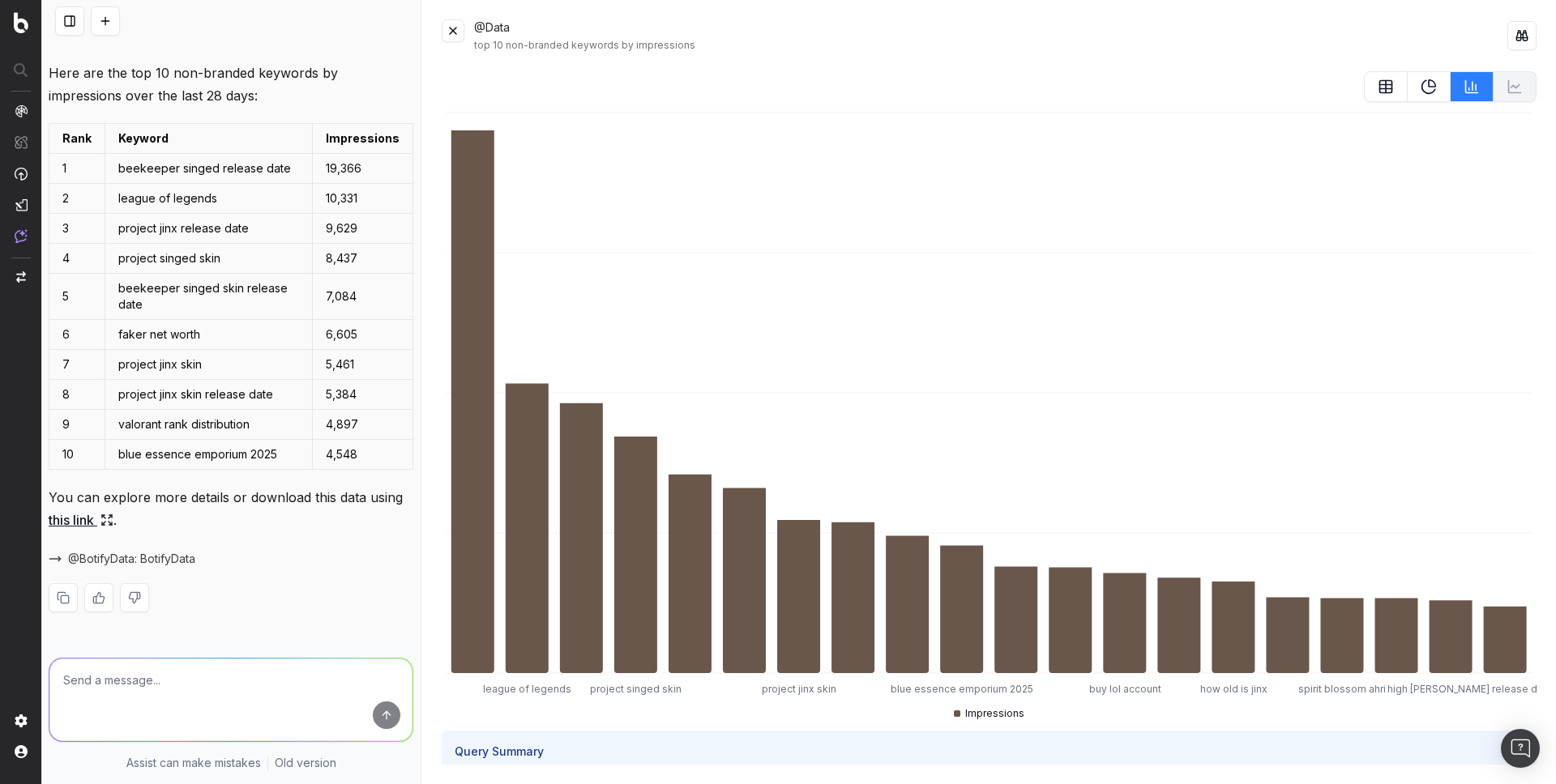
click at [118, 14] on button at bounding box center [105, 21] width 29 height 29
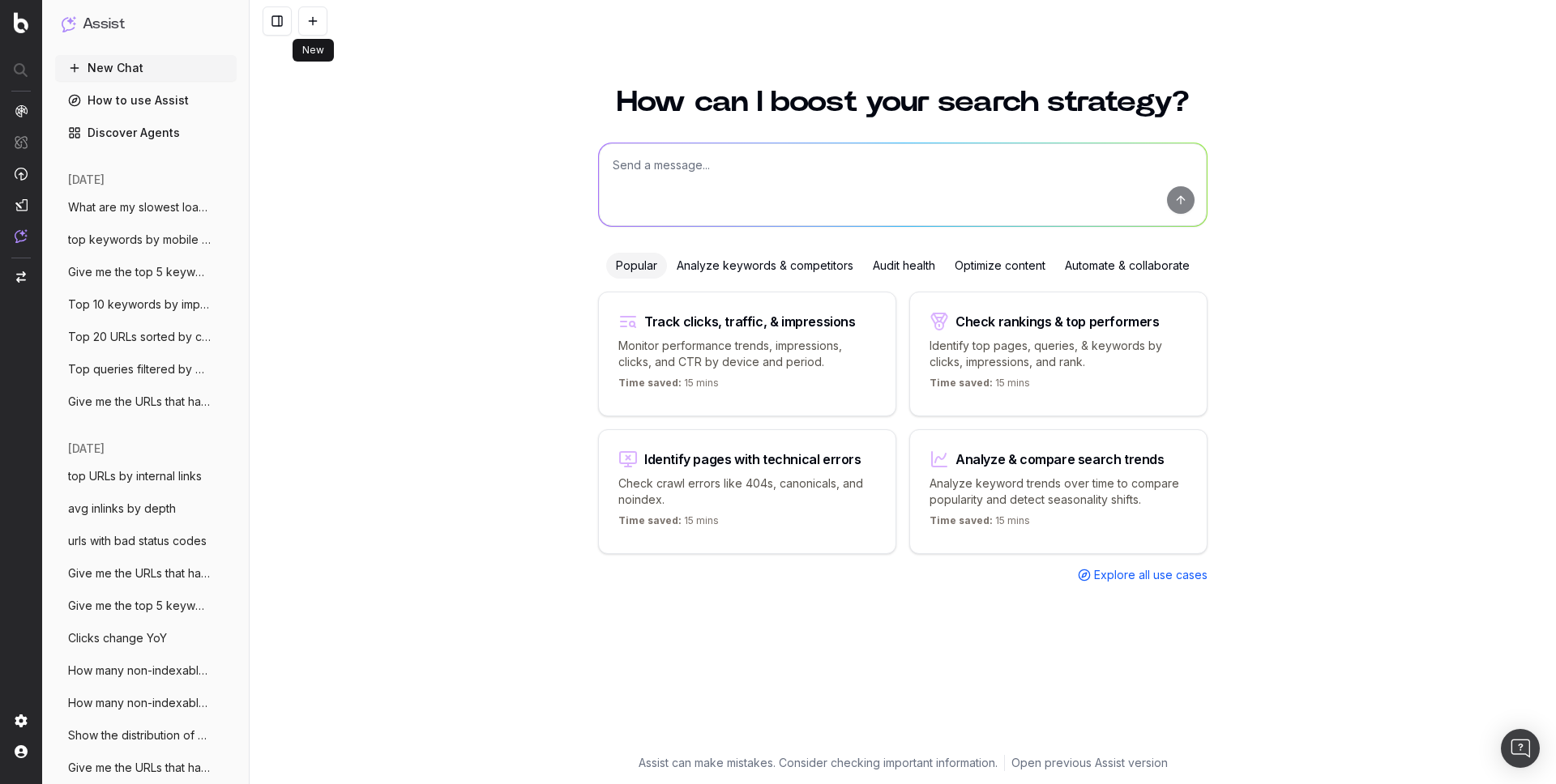
click at [657, 179] on textarea at bounding box center [902, 185] width 608 height 83
paste textarea "Top Keywords for https://www.unrankedsmurfs.com/league-of-legends/buy-skins?_gl…"
type textarea "Top Keywords for https://www.unrankedsmurfs.com/league-of-legends/buy-skins?_gl…"
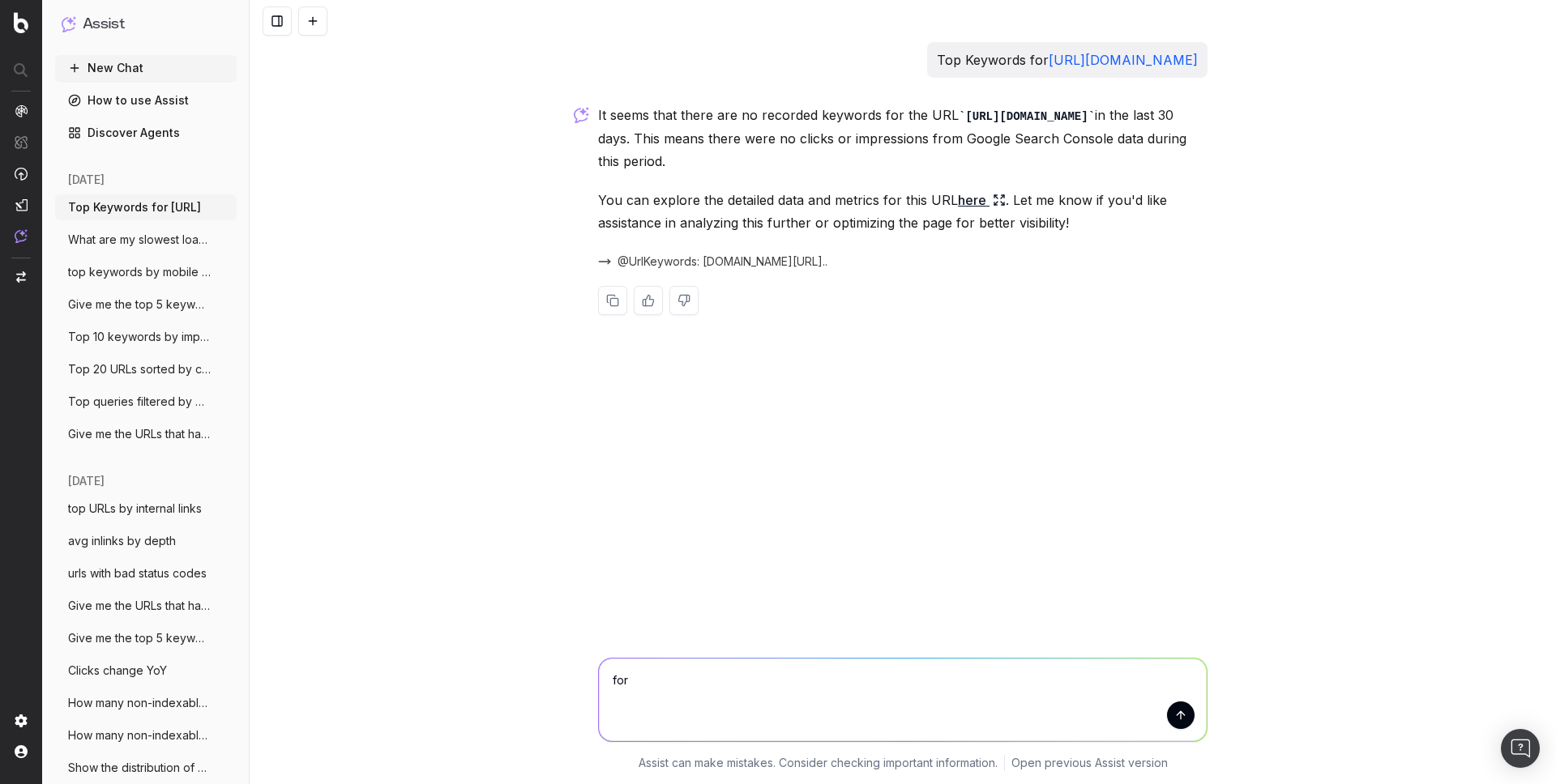
paste textarea "https://www.unrankedsmurfs.com/"
type textarea "for https://www.unrankedsmurfs.com/"
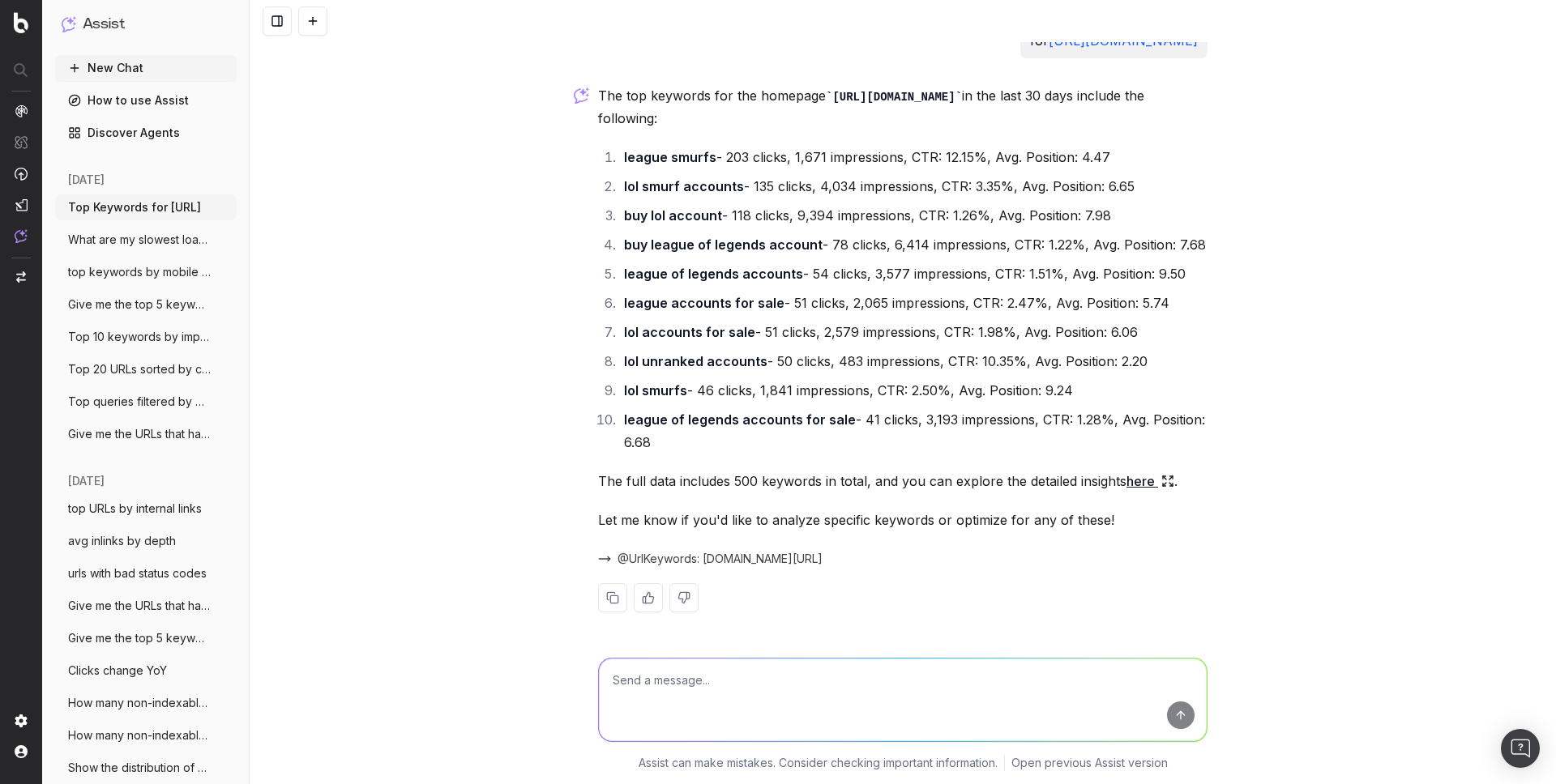
scroll to position [367, 0]
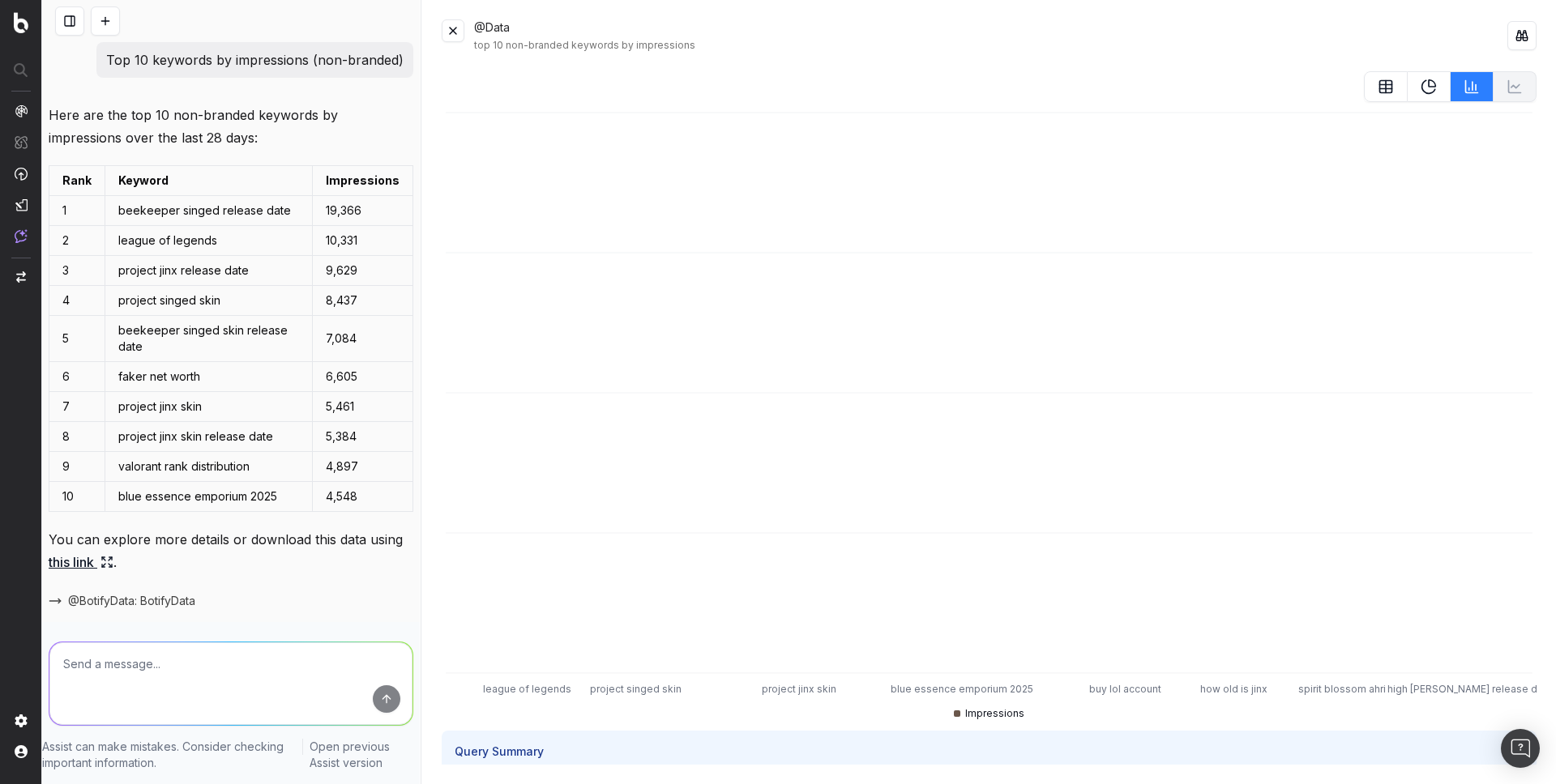
scroll to position [42, 0]
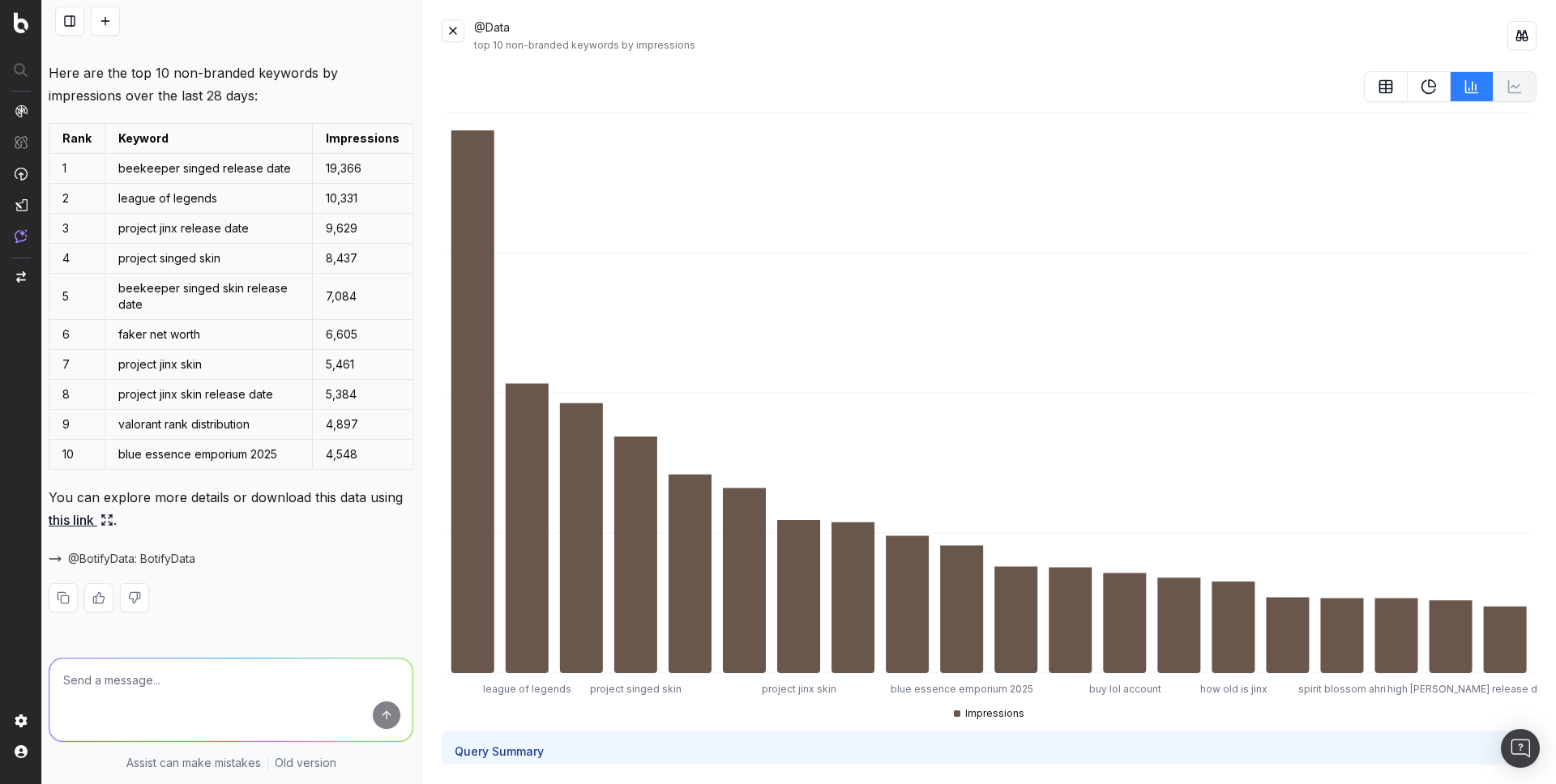
drag, startPoint x: 113, startPoint y: 24, endPoint x: 151, endPoint y: 8, distance: 41.2
click at [113, 24] on button at bounding box center [105, 21] width 29 height 29
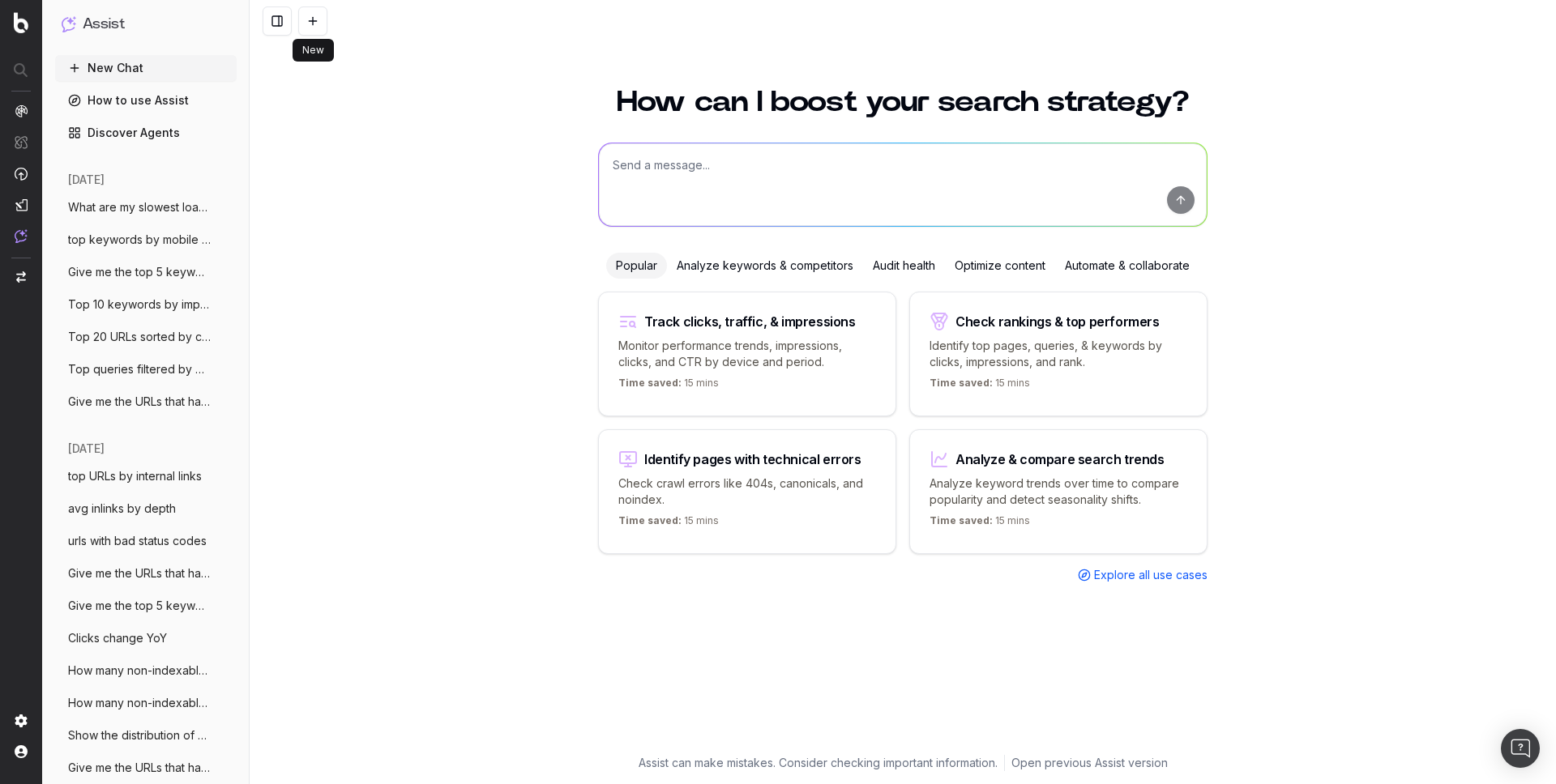
click at [678, 186] on textarea at bounding box center [902, 185] width 608 height 83
paste textarea "Top slowest pages by JS render time"
type textarea "Top slowest pages by JS render time"
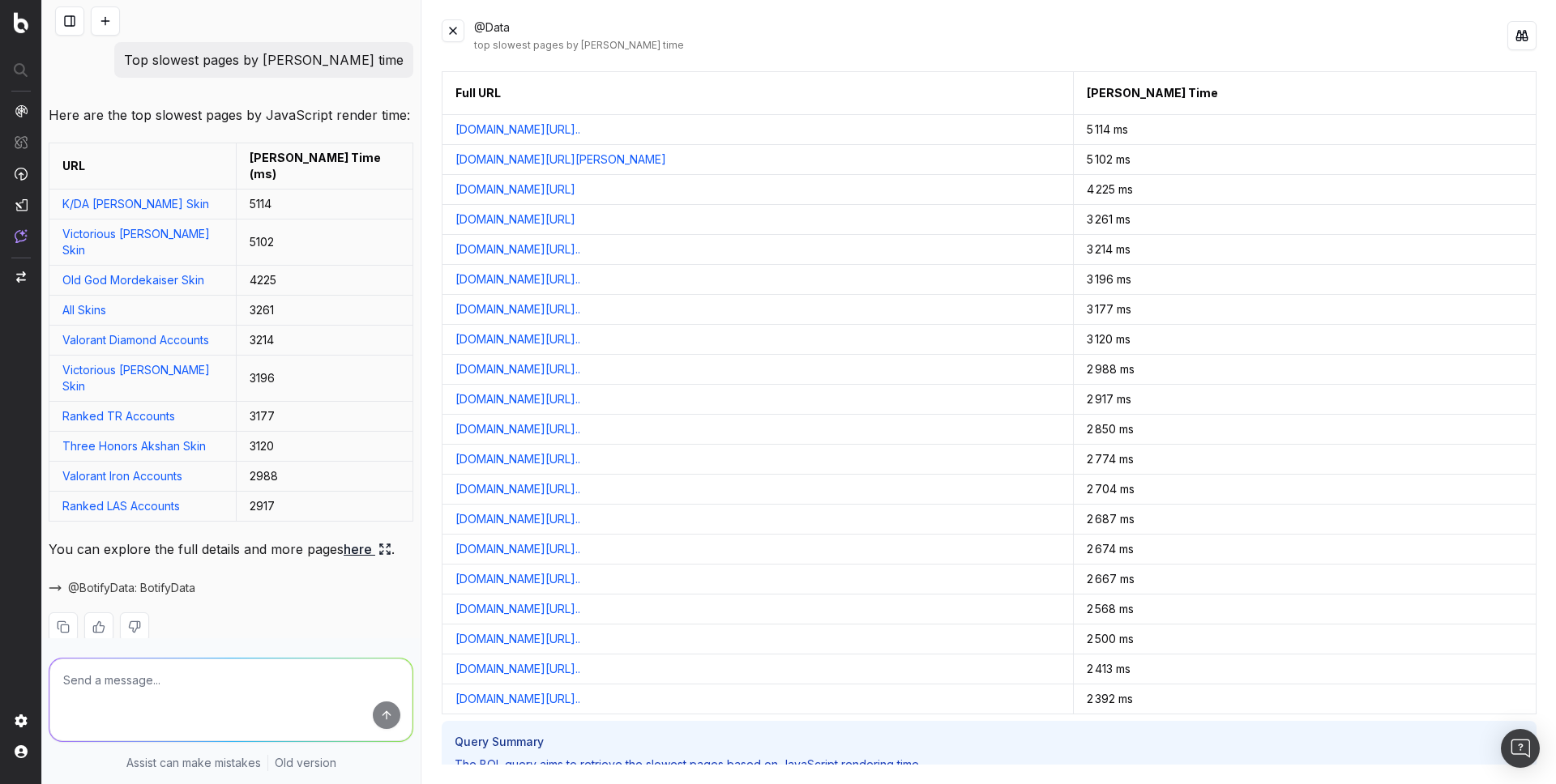
click at [362, 538] on link "here" at bounding box center [368, 548] width 48 height 22
click at [290, 57] on p "Top slowest pages by JS render time" at bounding box center [263, 59] width 279 height 22
copy p "Top slowest pages by JS render time"
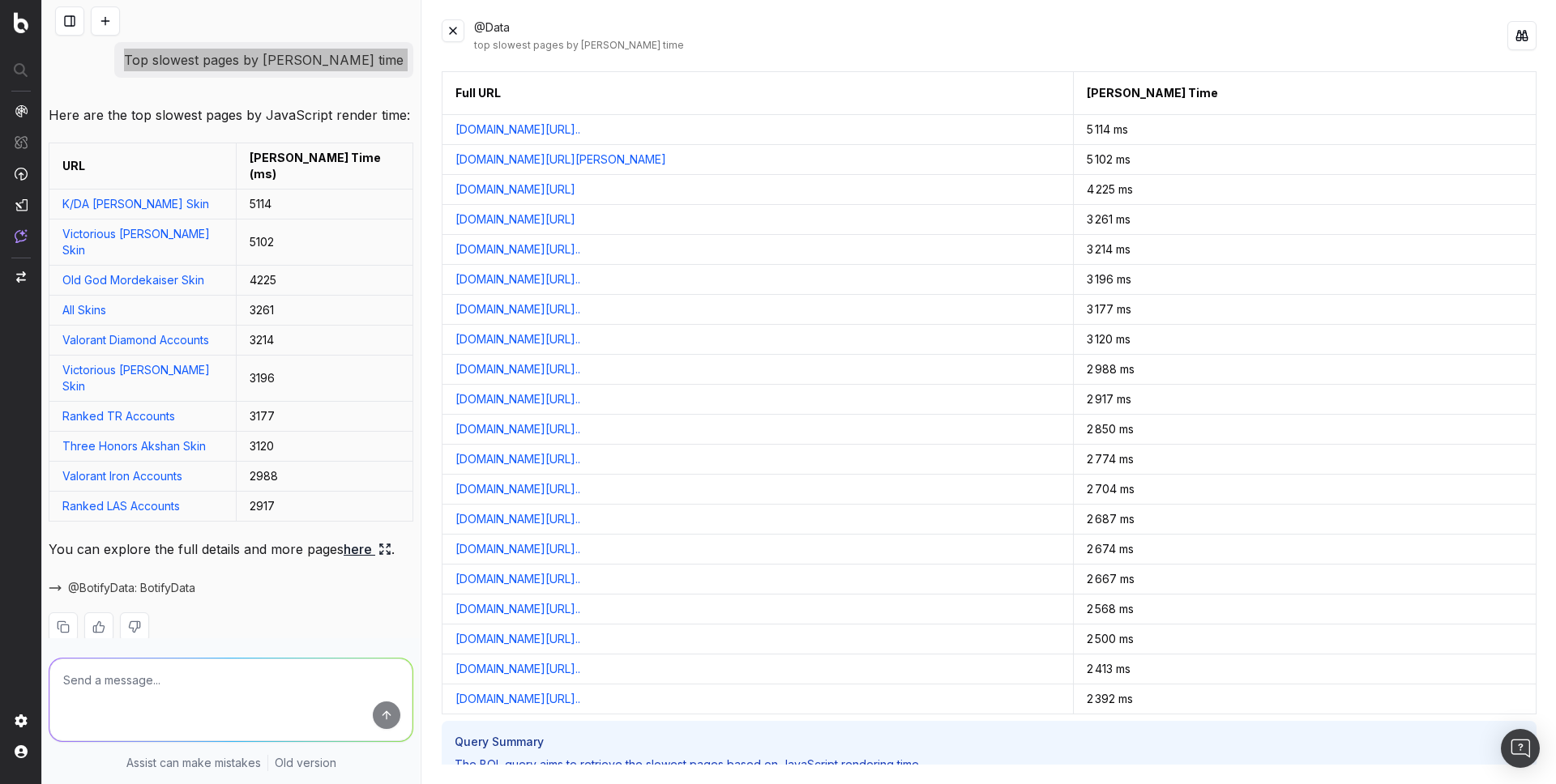
scroll to position [242, 0]
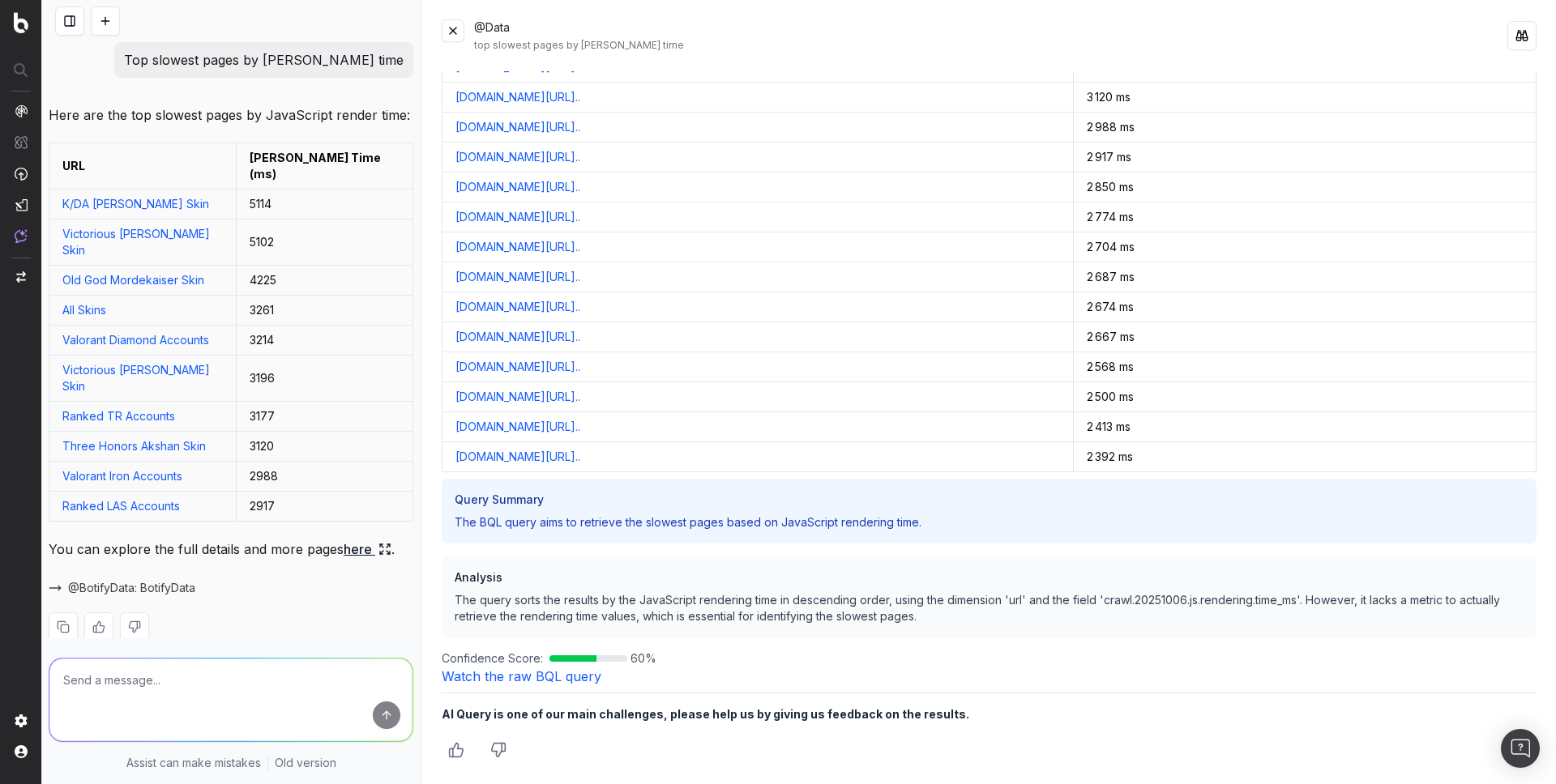
click at [505, 686] on div "Full URL JS Render Time www.unrankedsmurfs.com/league-of-legends/buy-skins?skin…" at bounding box center [988, 418] width 1094 height 693
click at [505, 674] on link "Watch the raw BQL query" at bounding box center [521, 676] width 159 height 16
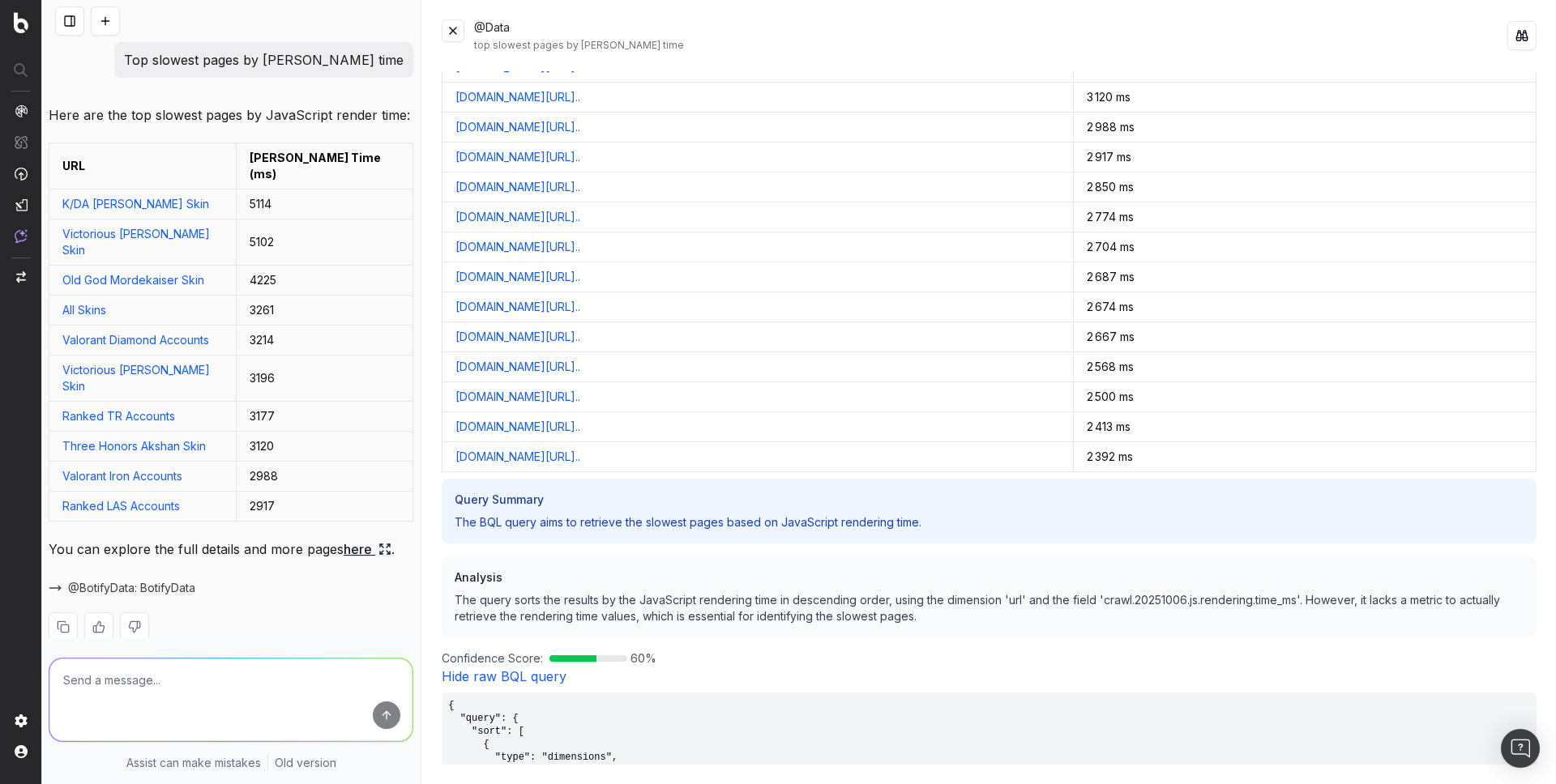
scroll to position [534, 0]
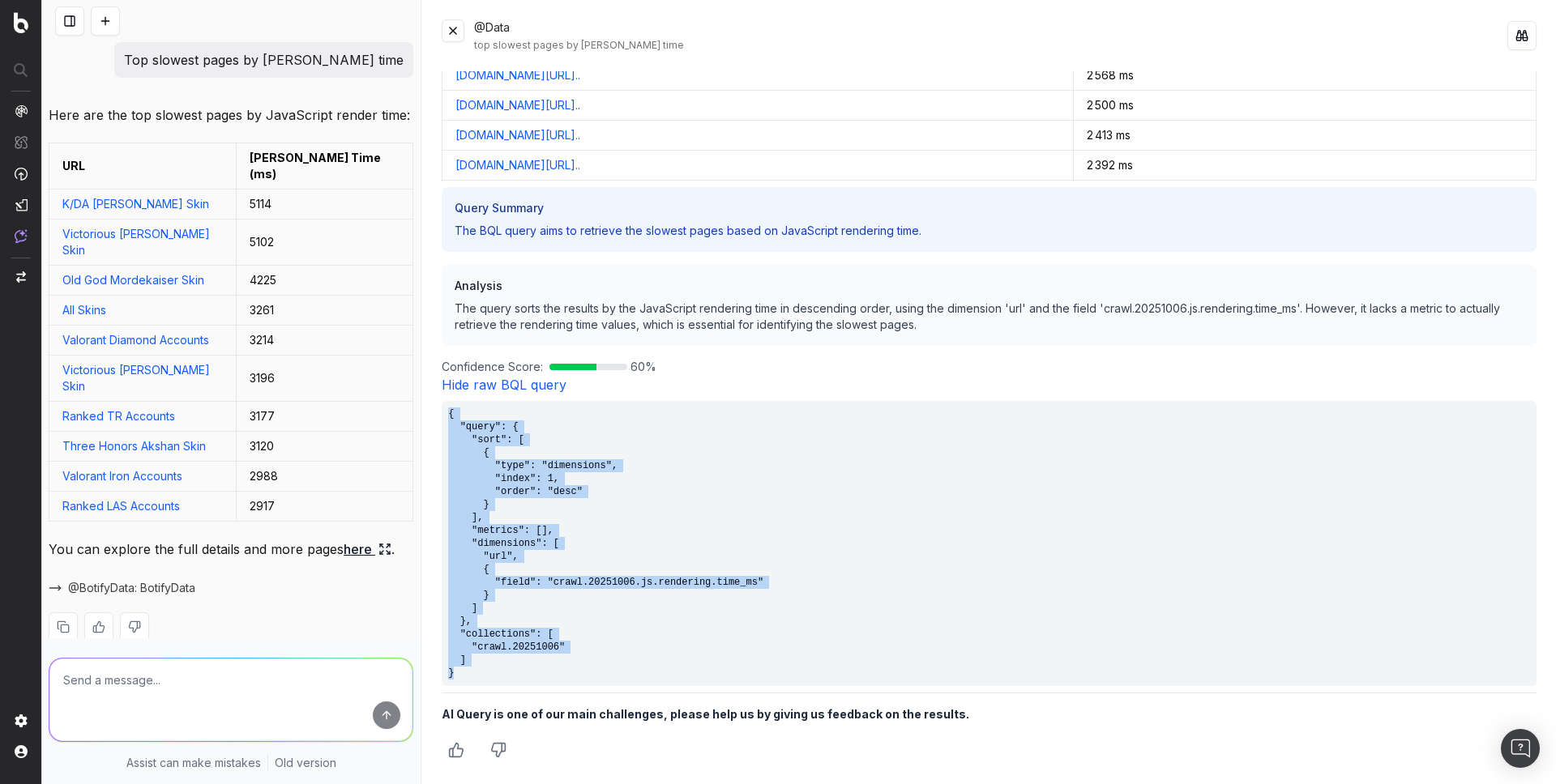
drag, startPoint x: 494, startPoint y: 678, endPoint x: 439, endPoint y: 415, distance: 268.7
click at [439, 415] on div "@Data top slowest pages by JS render time Full URL JS Render Time www.unrankeds…" at bounding box center [989, 392] width 1134 height 784
copy pre "{ "query": { "sort": [ { "type": "dimensions", "index": 1, "order": "desc" } ],…"
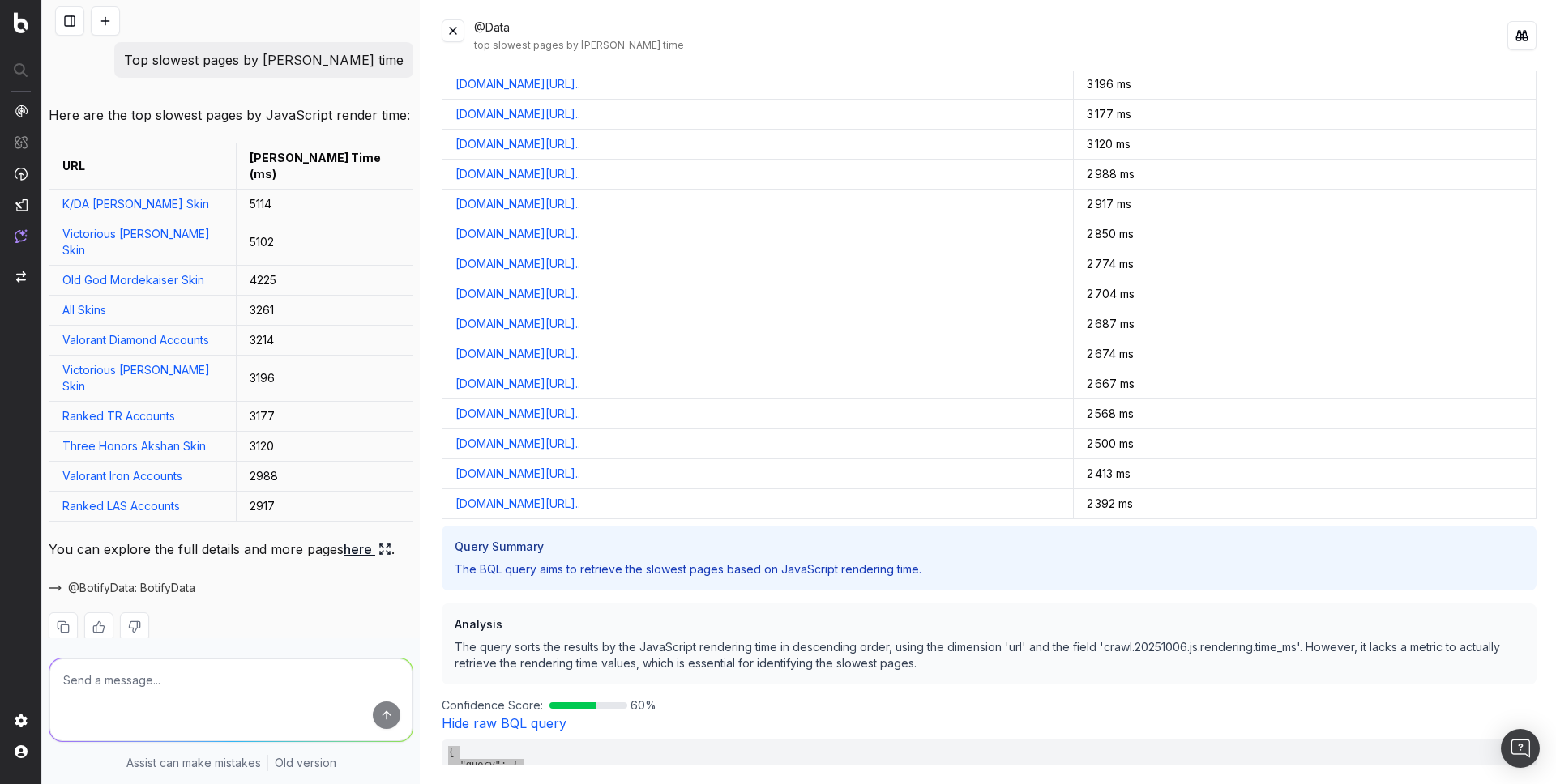
scroll to position [0, 0]
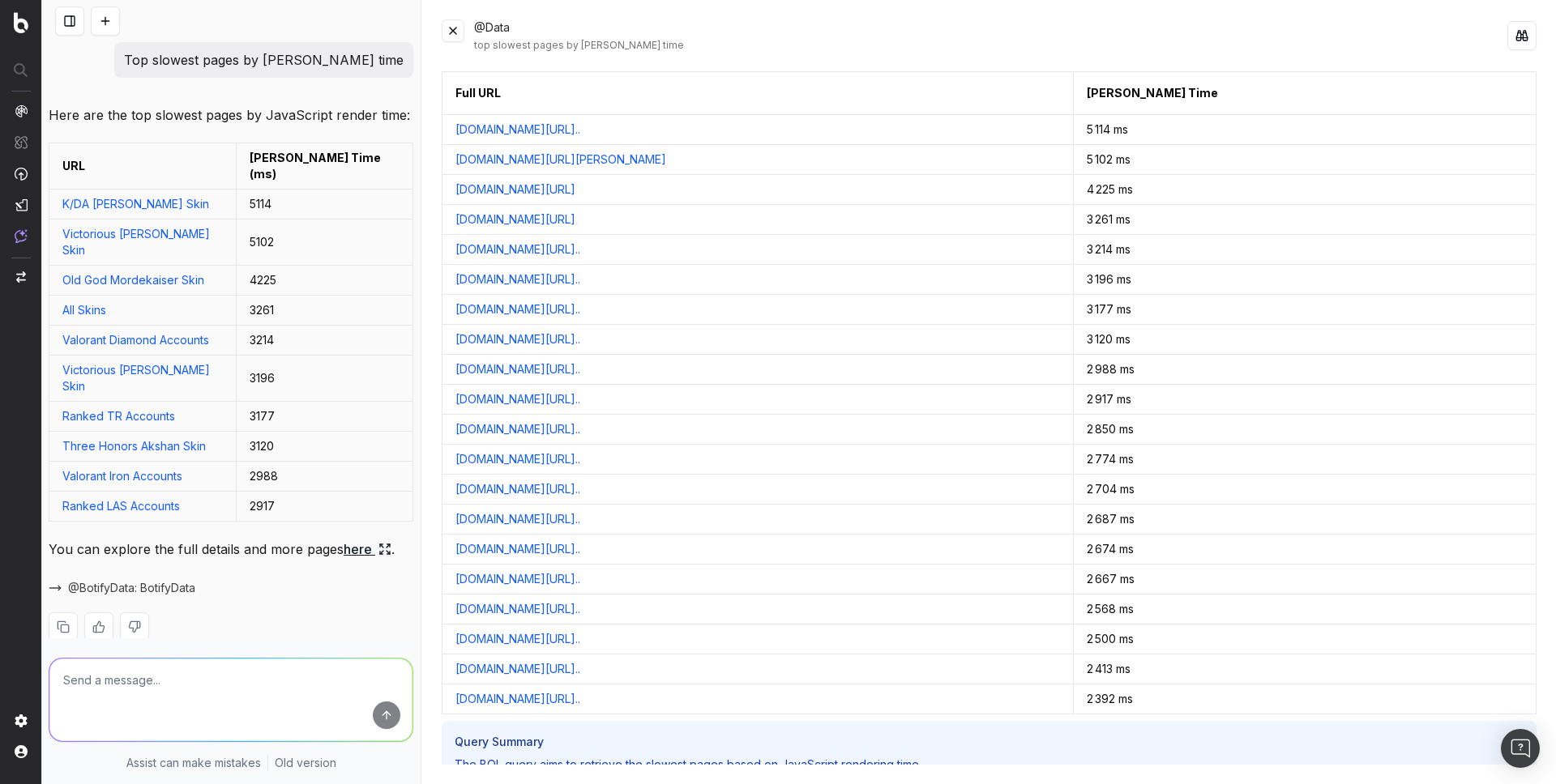
click at [107, 19] on button at bounding box center [105, 21] width 29 height 29
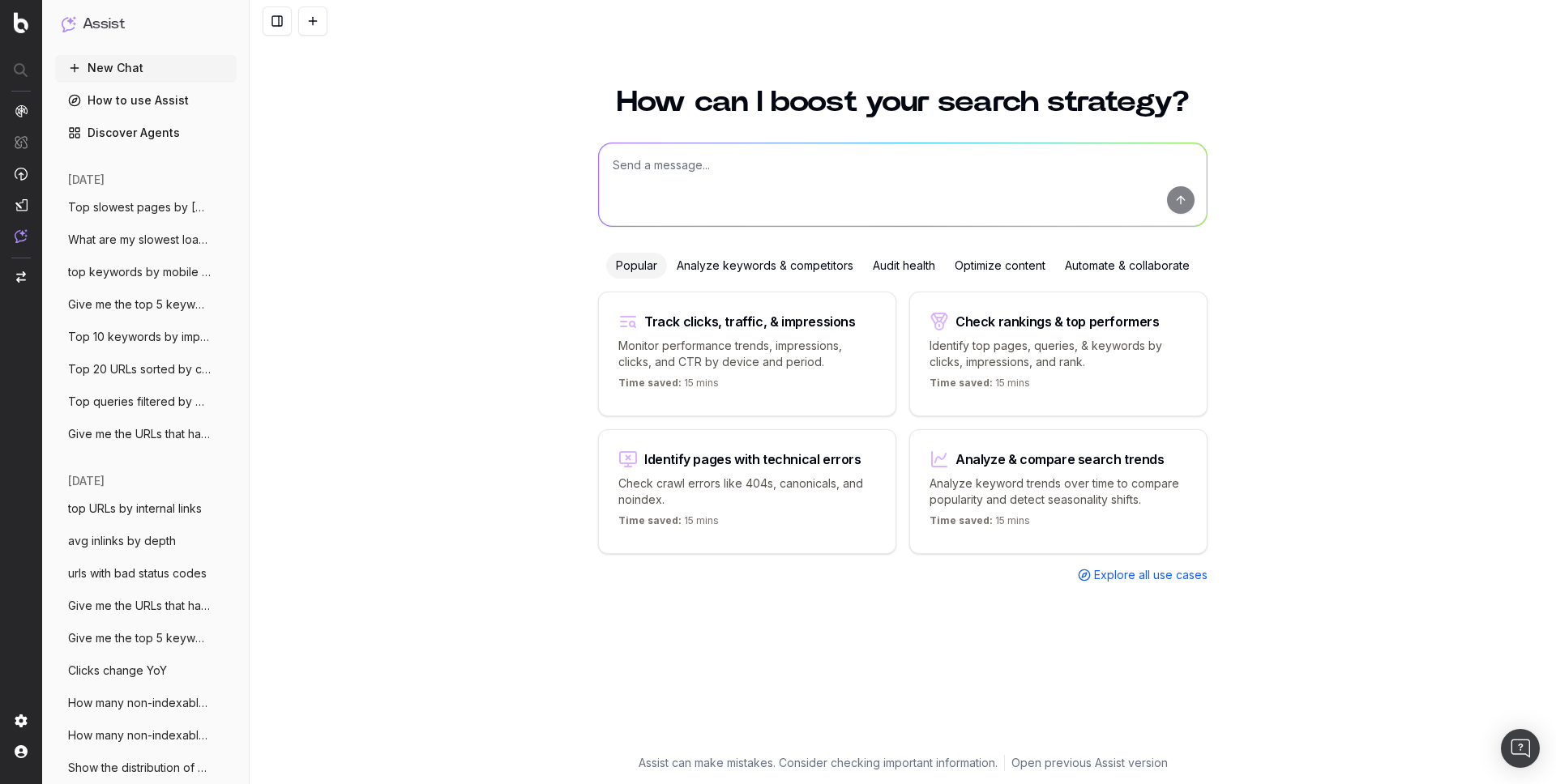
click at [627, 169] on textarea at bounding box center [902, 185] width 608 height 83
paste textarea "What are my slowest loading pagetypes and how do they perform in GSC"
type textarea "What are my slowest loading pagetypes and how do they perform in GSC"
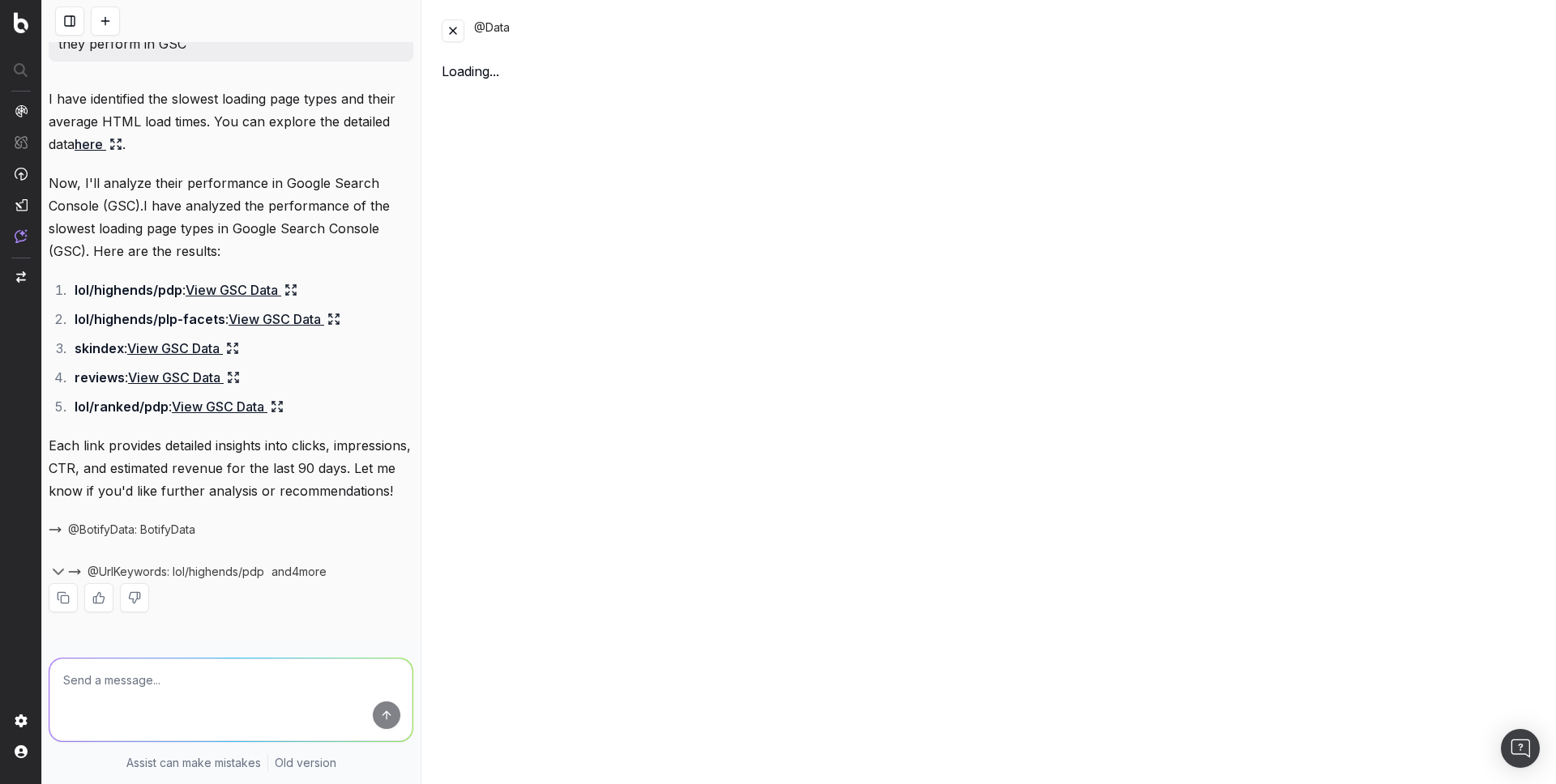
scroll to position [39, 0]
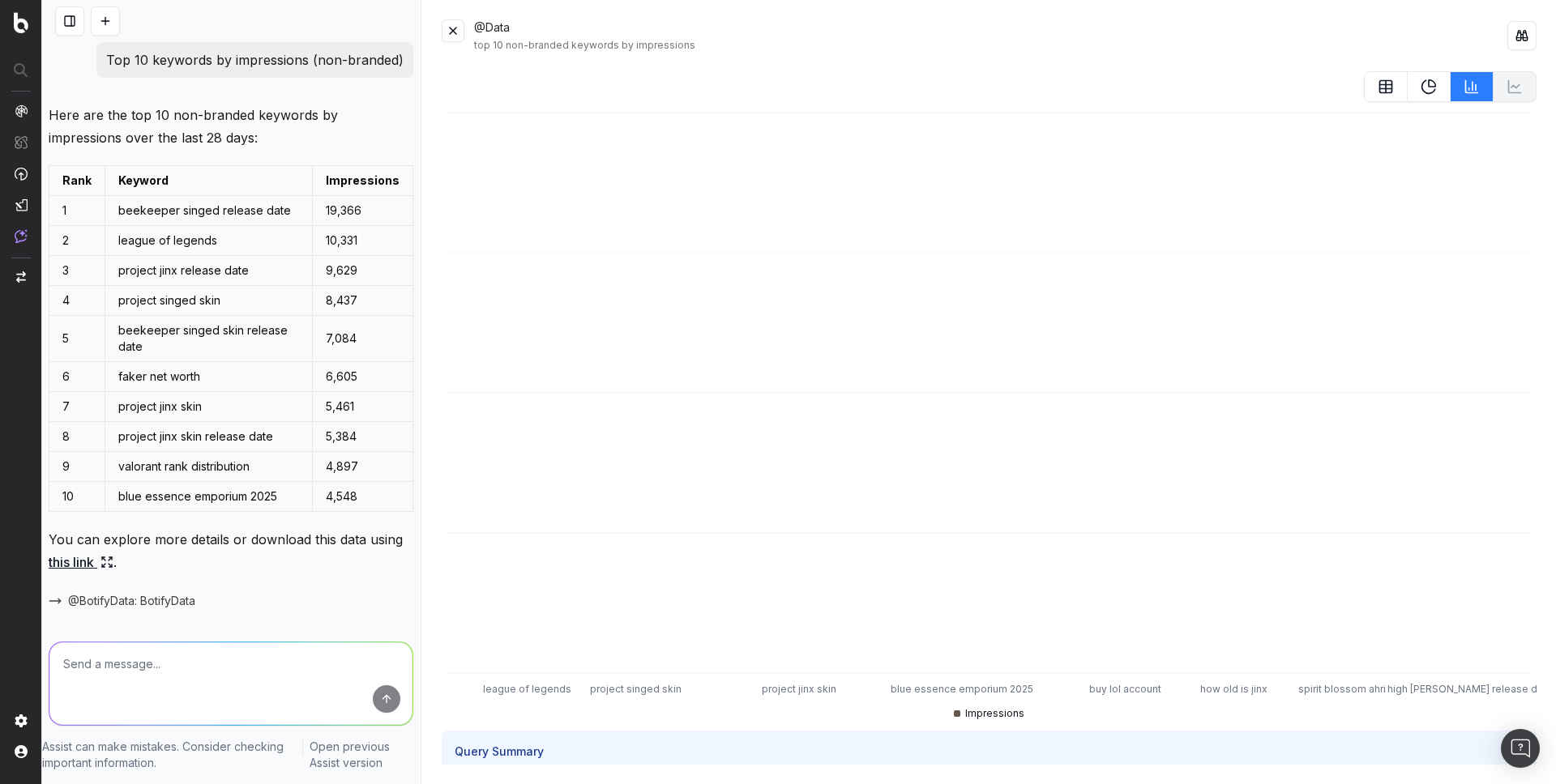
scroll to position [42, 0]
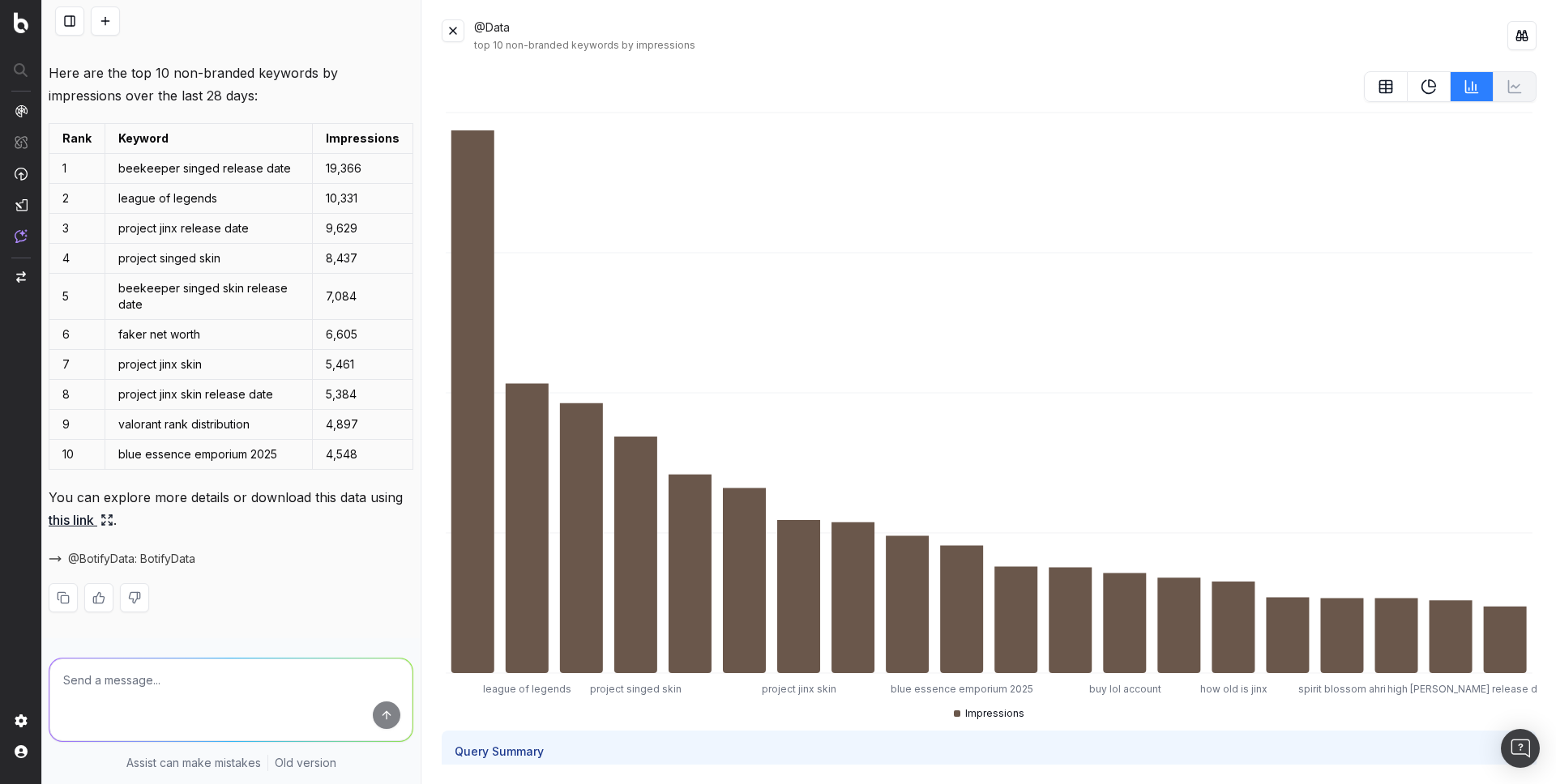
click at [102, 14] on button at bounding box center [105, 21] width 29 height 29
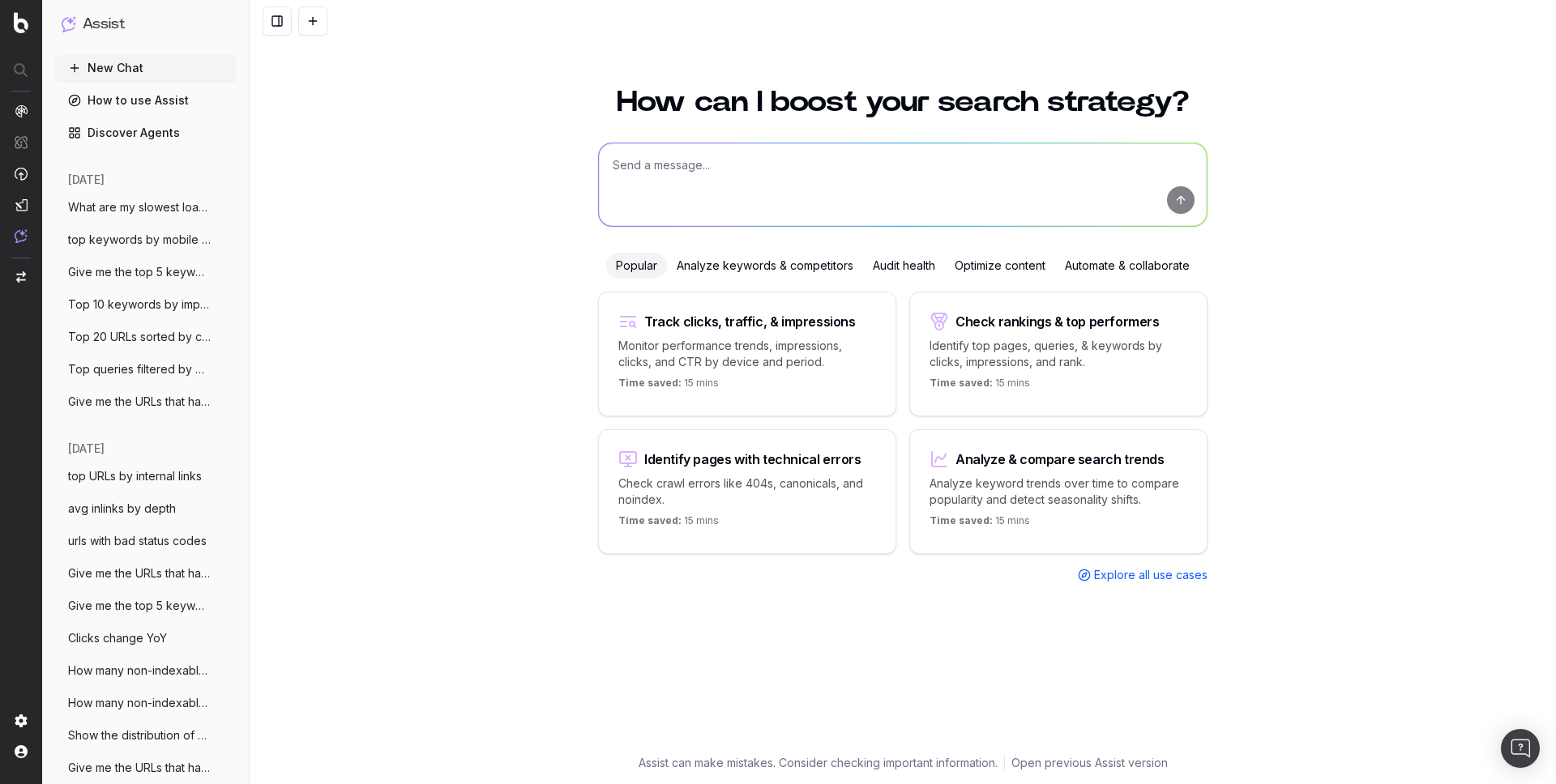
click at [652, 180] on textarea at bounding box center [902, 185] width 608 height 83
paste textarea "List all internal links pointing to 3xx redirects for a URL"
type textarea "List all internal links pointing to 3xx redirects for a URL"
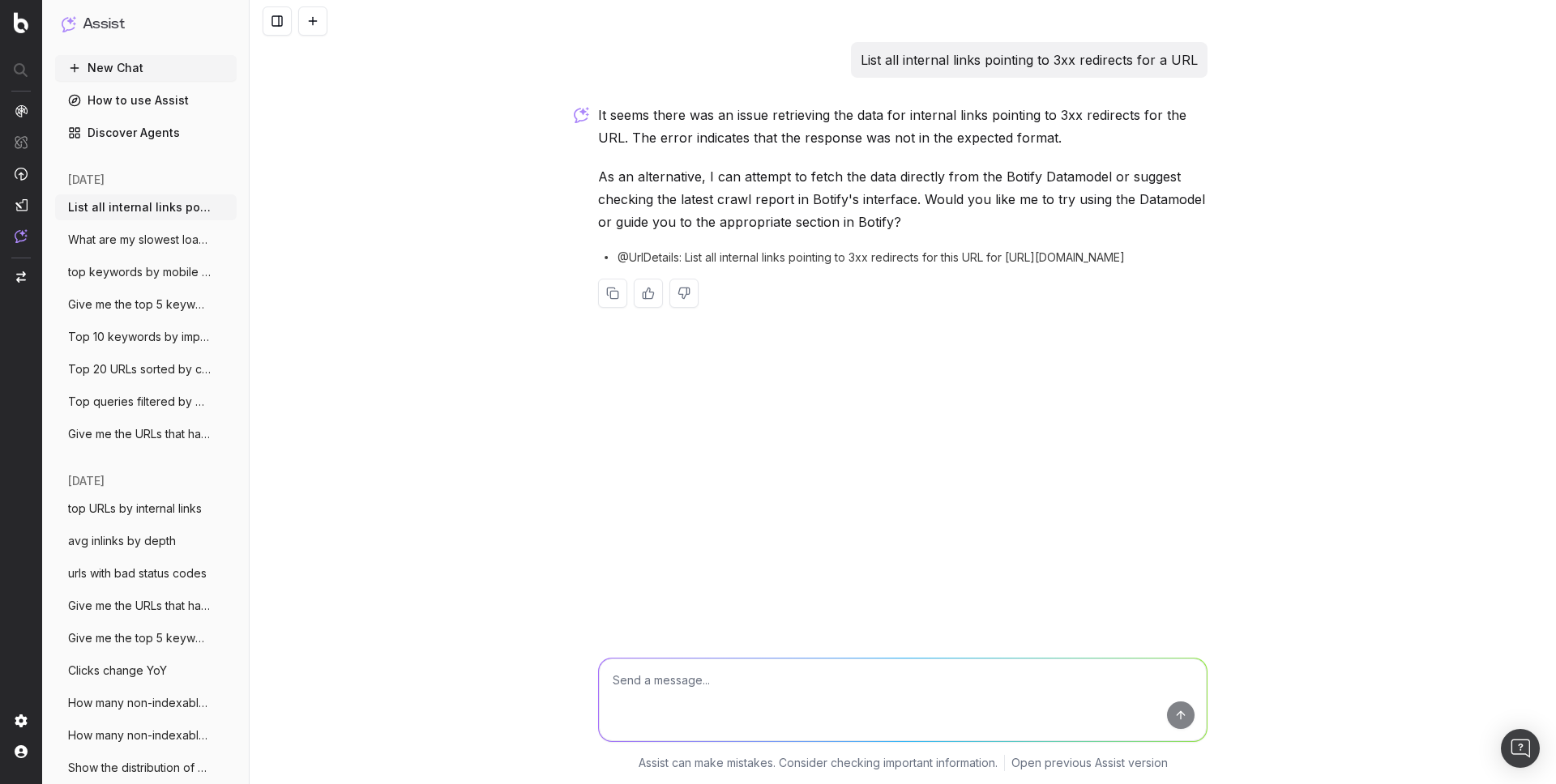
click at [672, 700] on textarea at bounding box center [902, 700] width 608 height 83
paste textarea "List all internal links pointing to 3xx redirects for https://www.unrankedsmurf…"
type textarea "List all internal links pointing to 3xx redirects for https://www.unrankedsmurf…"
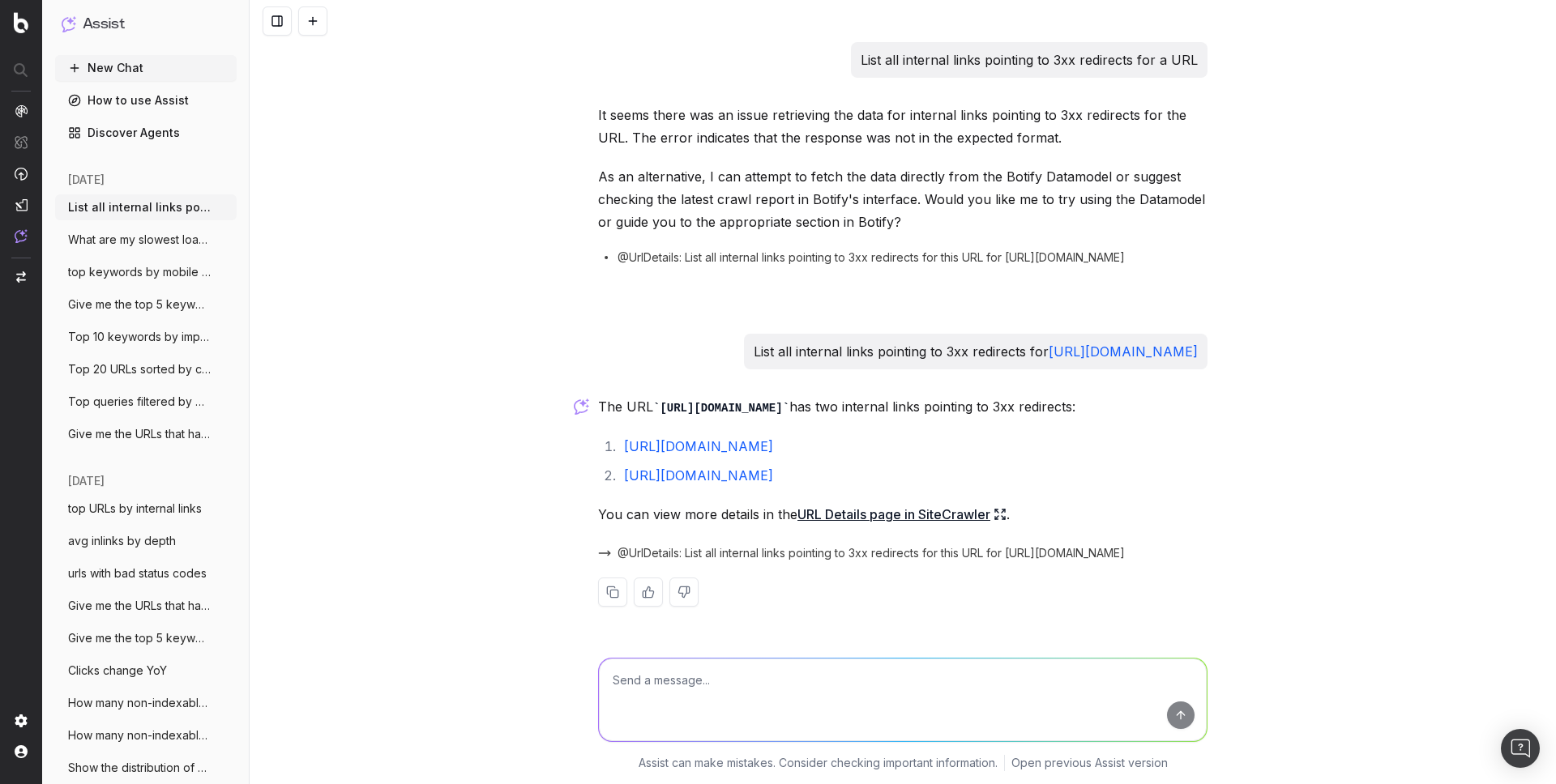
scroll to position [198, 0]
paste textarea "List all internal links pointing to 3xx redirects for https://www.unrankedsmurf…"
type textarea "List all internal links pointing to 3xx redirects for https://www.unrankedsmurf…"
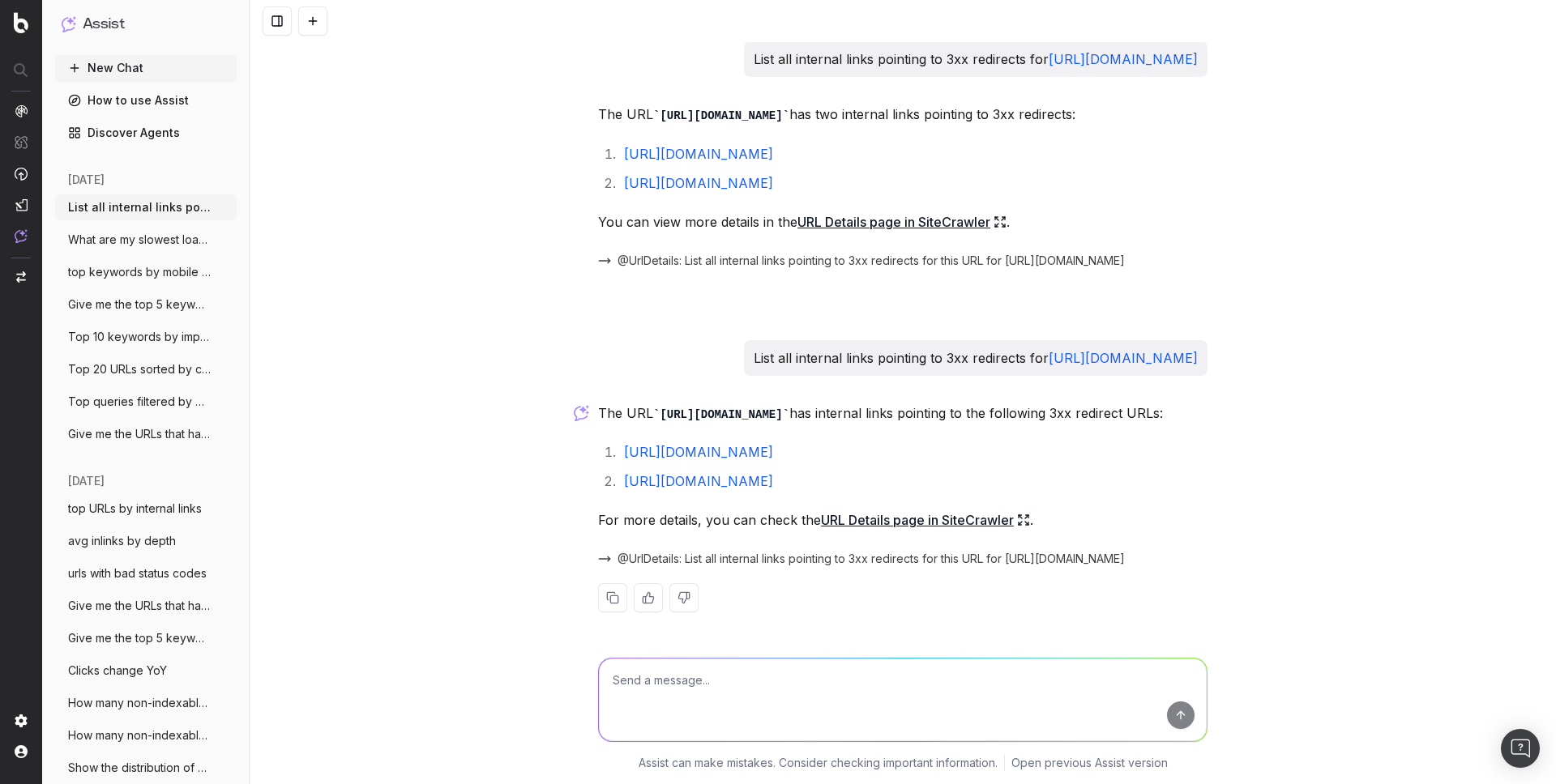
scroll to position [518, 0]
click at [313, 17] on button at bounding box center [313, 21] width 29 height 29
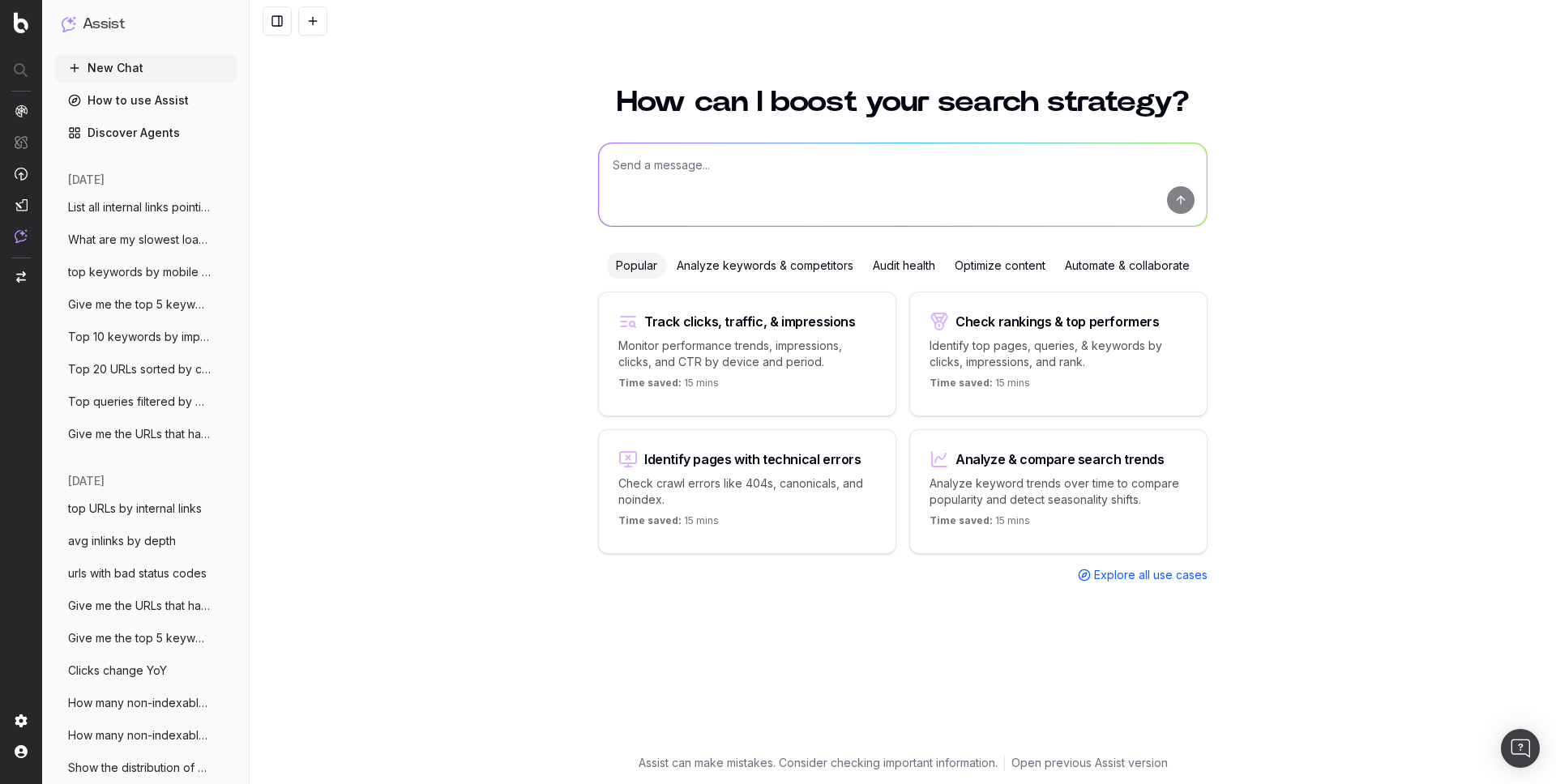
click at [625, 187] on textarea at bounding box center [902, 185] width 608 height 83
paste textarea "top URLs by internal links"
type textarea "top URLs by internal links"
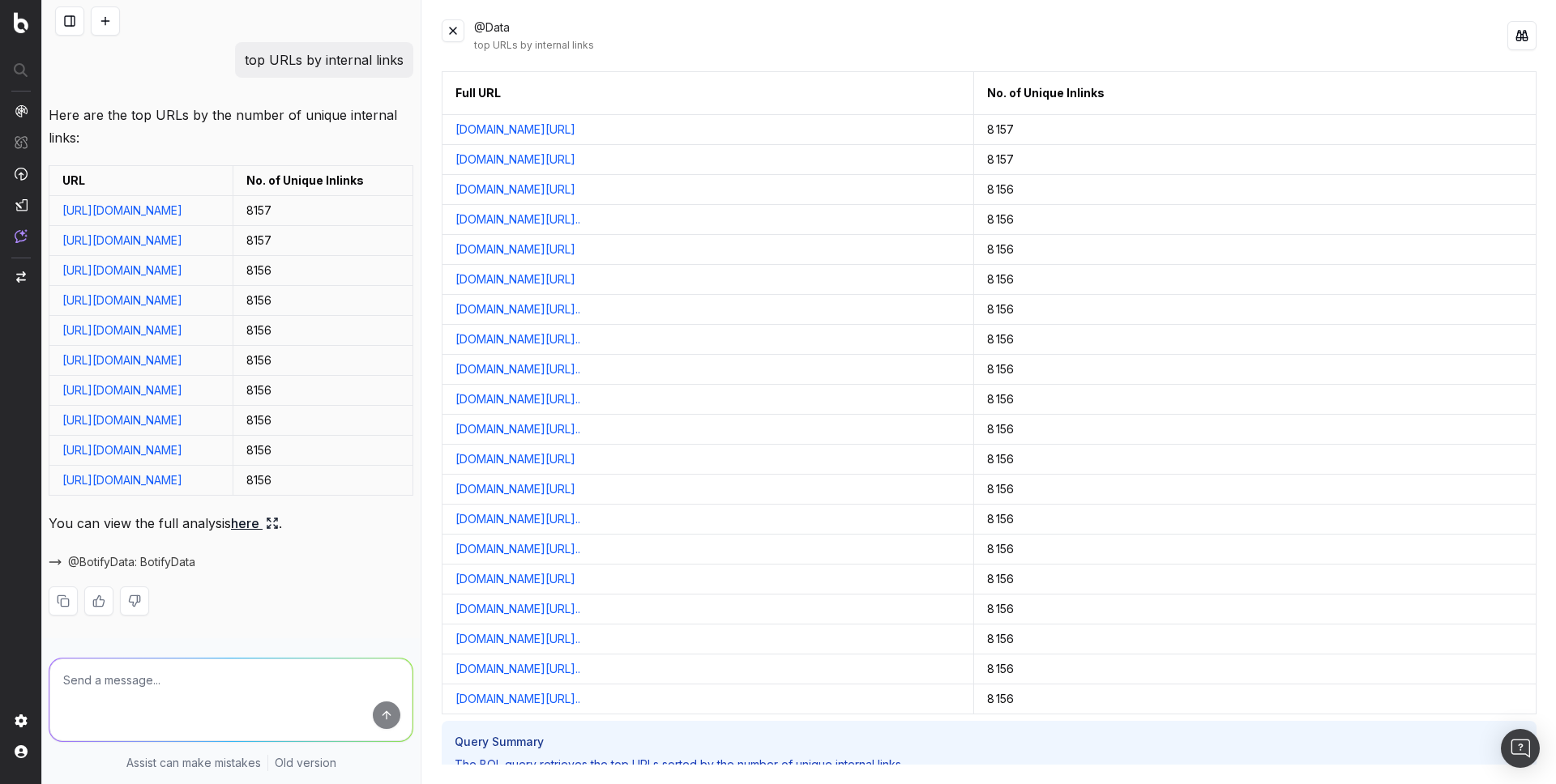
click at [460, 25] on button at bounding box center [452, 30] width 22 height 22
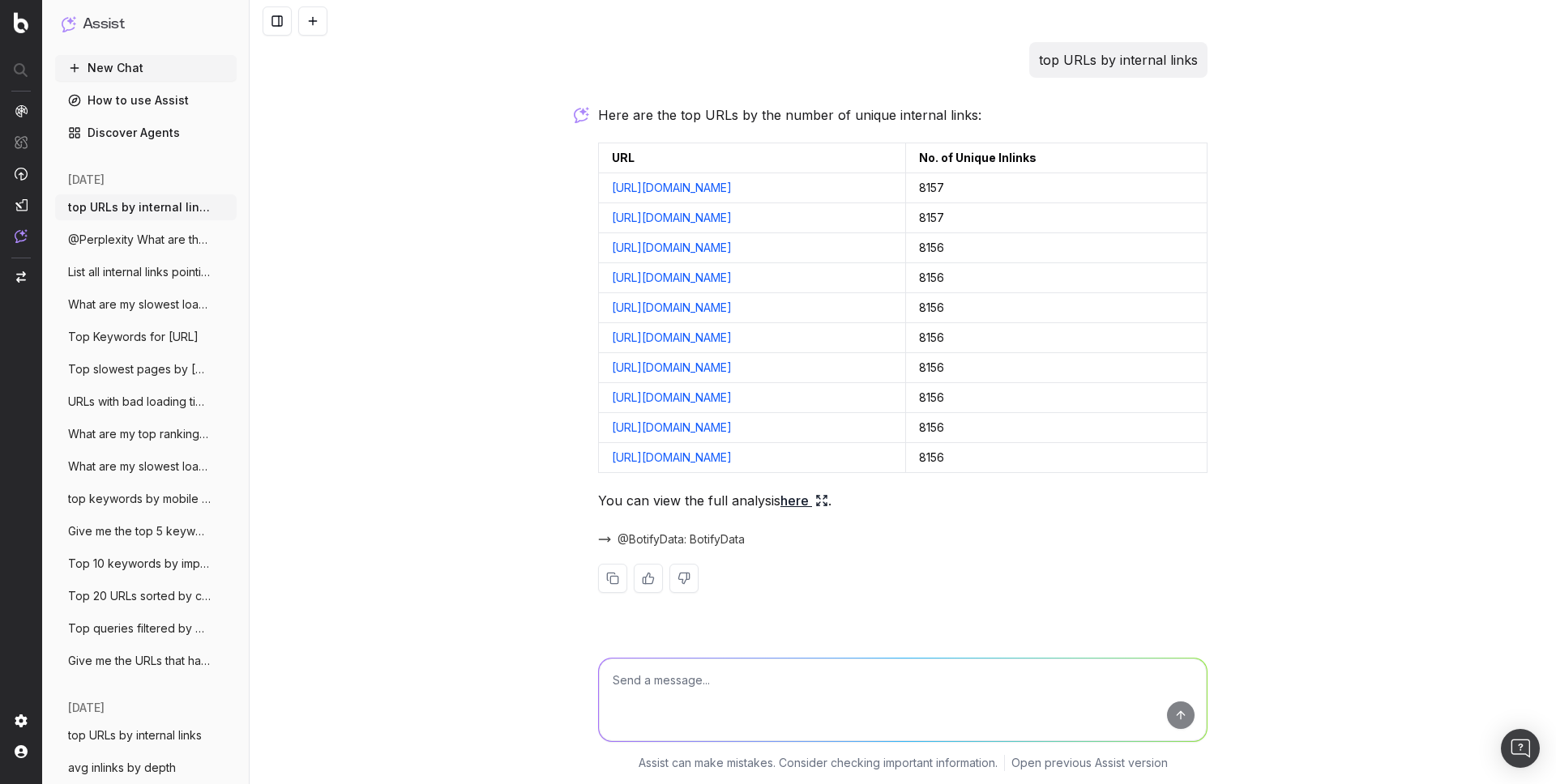
scroll to position [45, 0]
click at [804, 512] on link "here" at bounding box center [805, 500] width 48 height 22
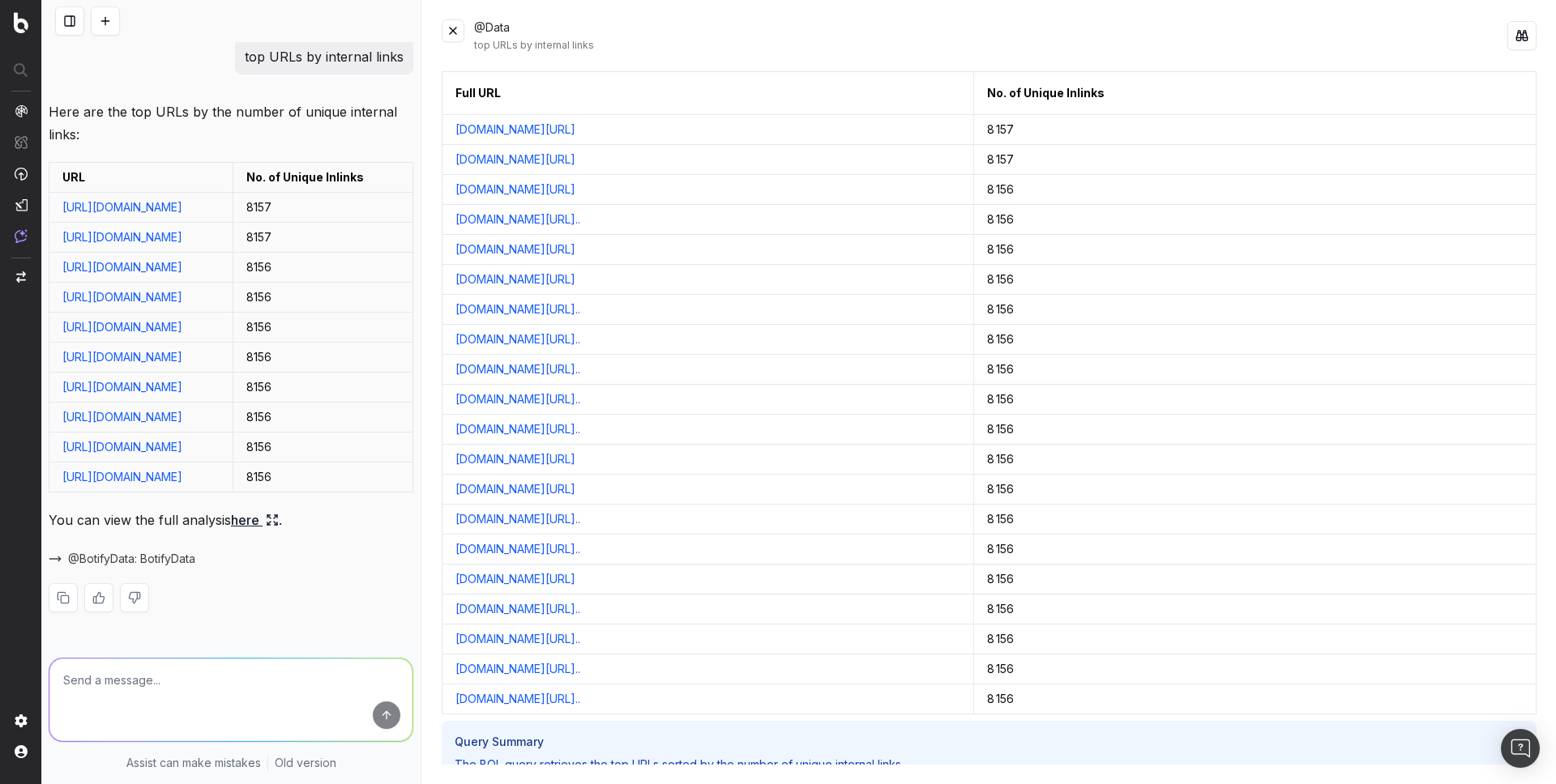
scroll to position [242, 0]
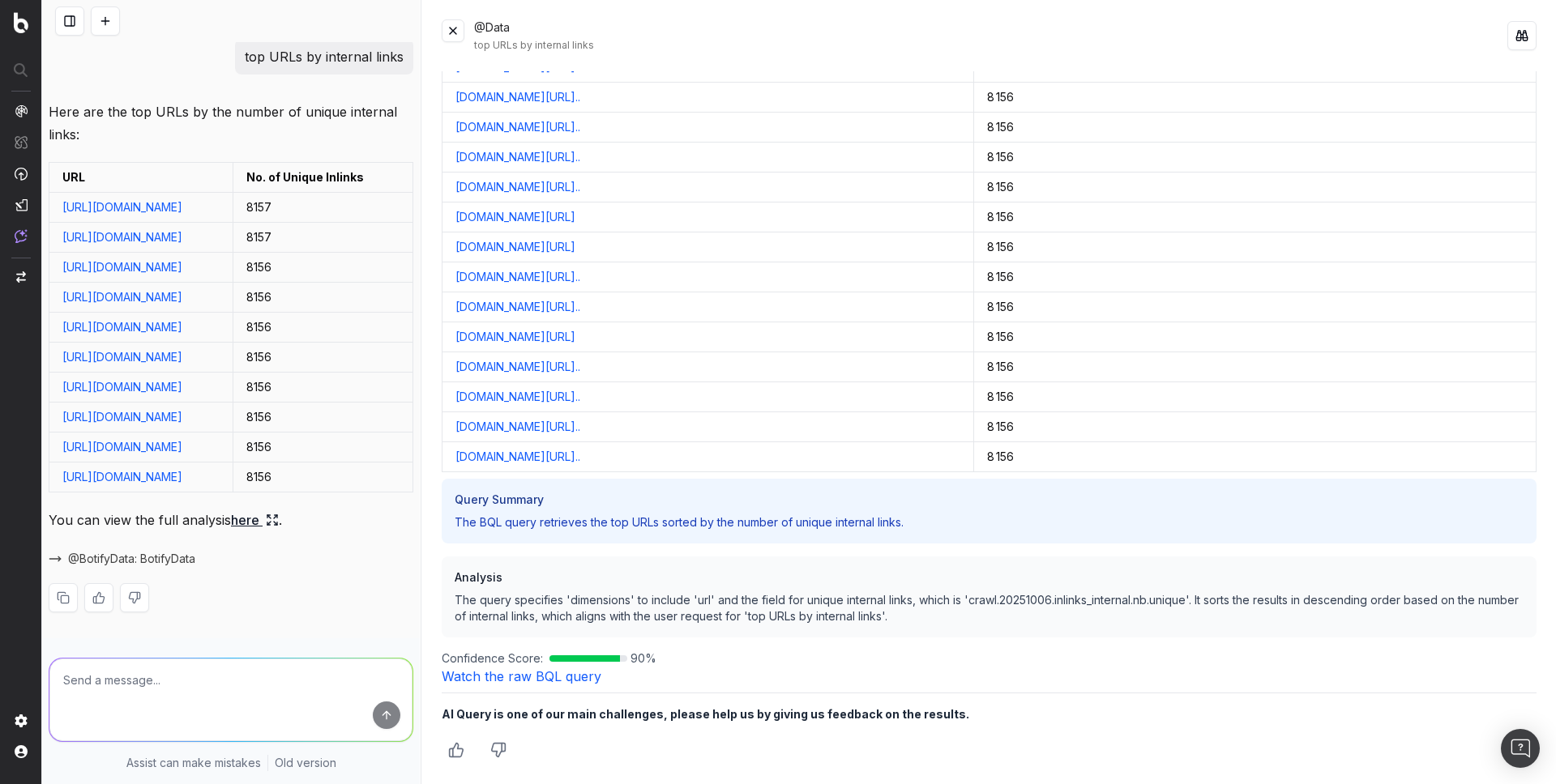
click at [495, 680] on link "Watch the raw BQL query" at bounding box center [521, 676] width 159 height 16
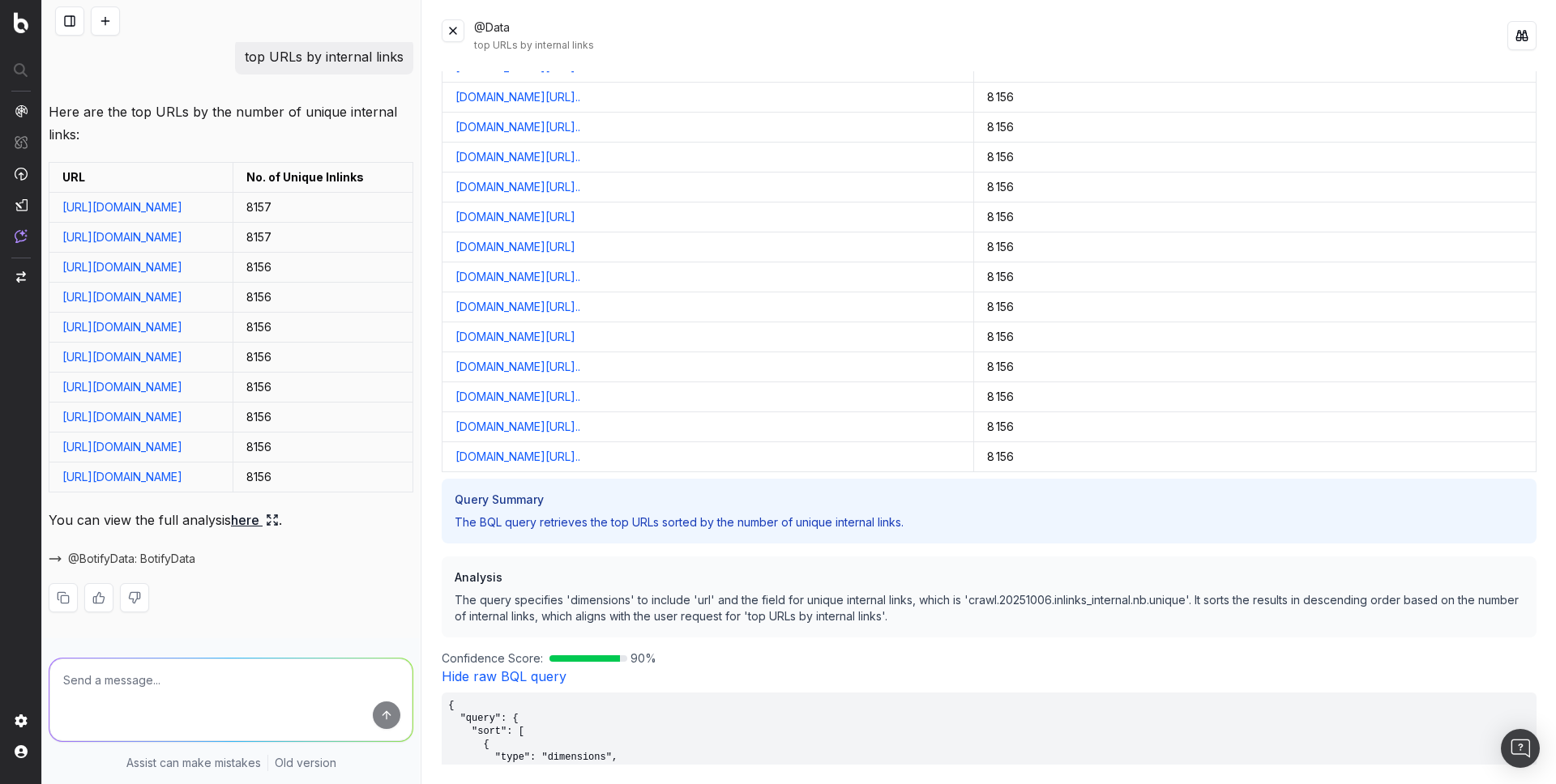
scroll to position [534, 0]
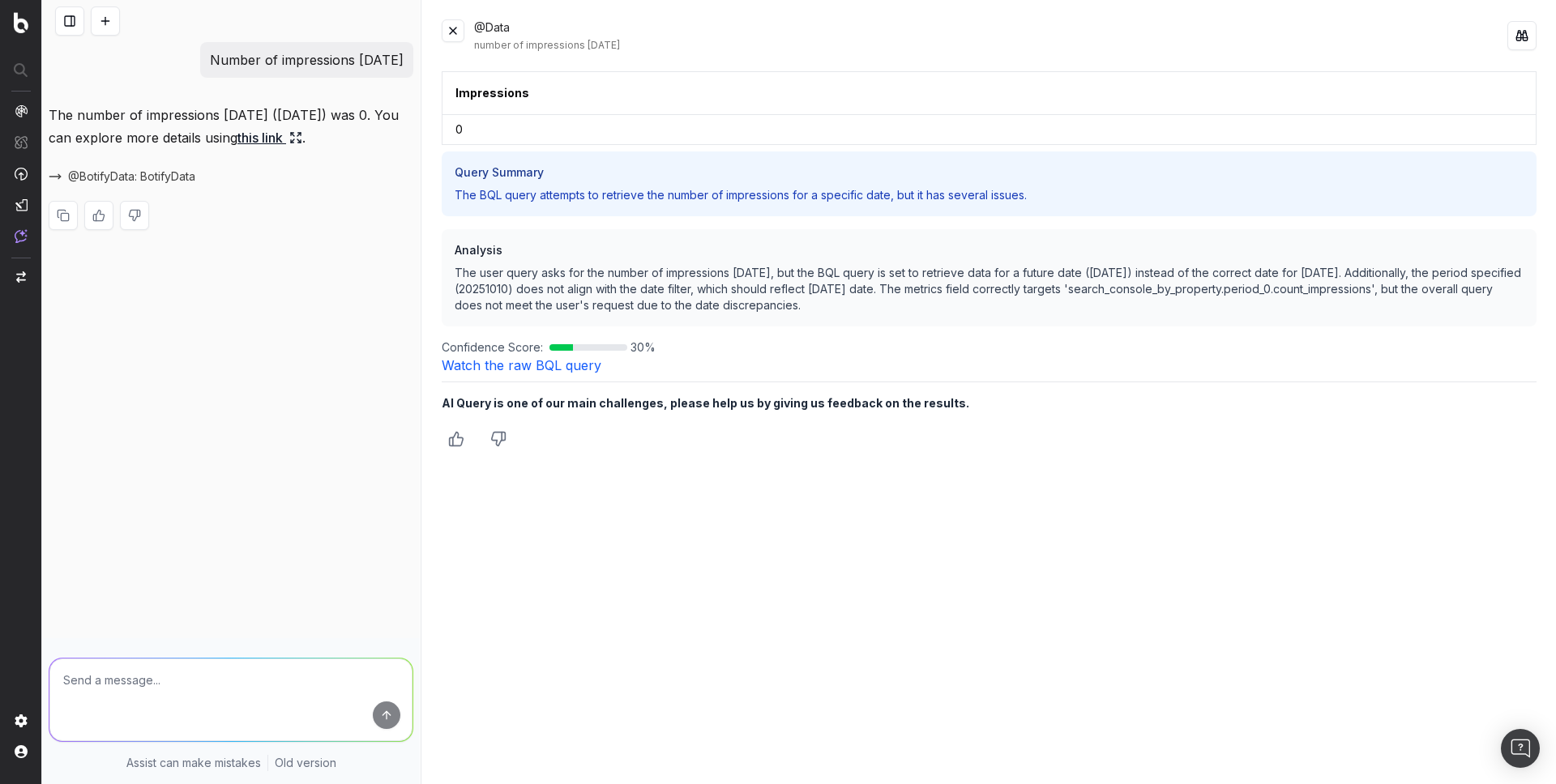
click at [63, 28] on button at bounding box center [70, 21] width 29 height 29
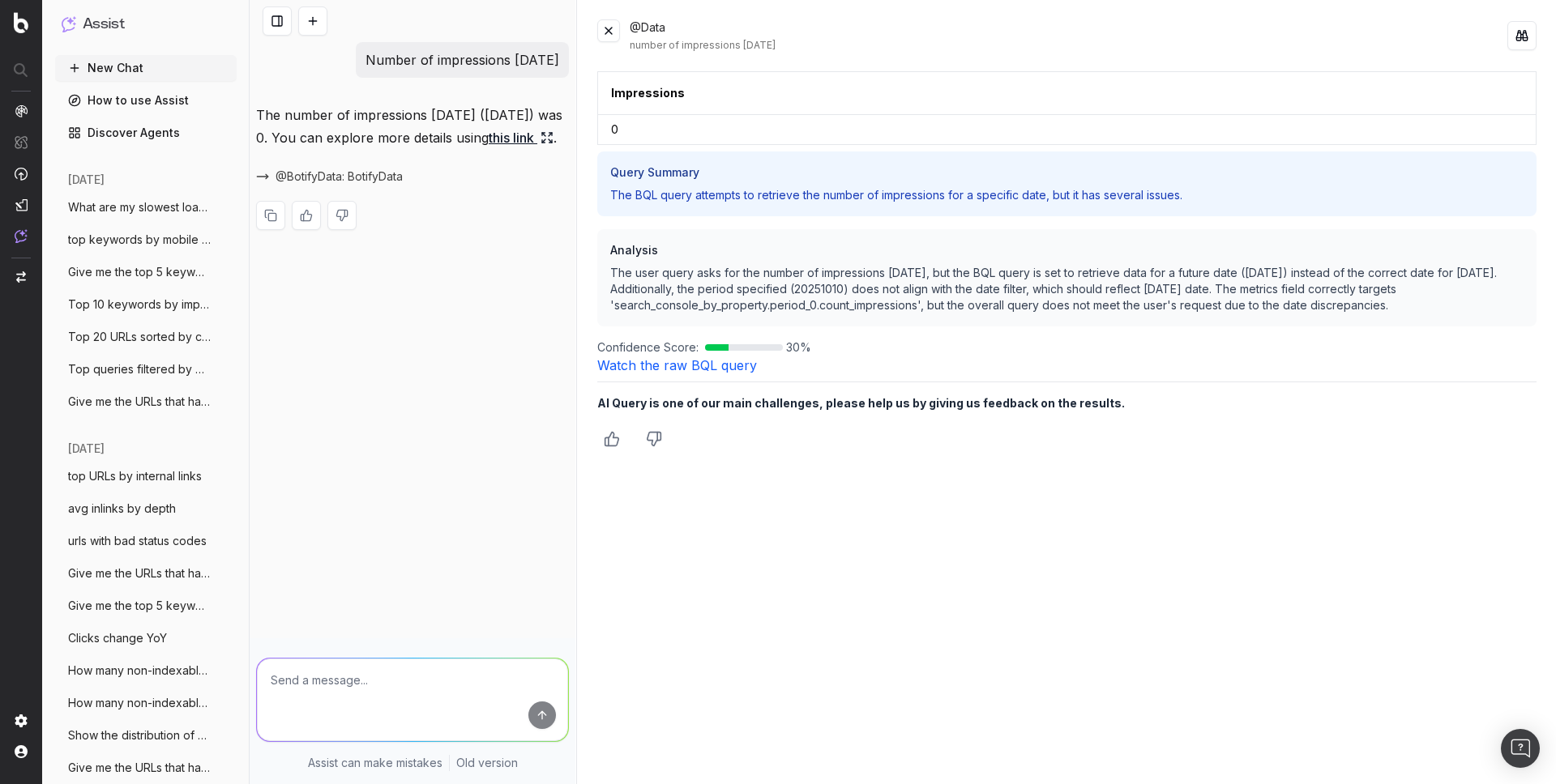
click at [141, 335] on span "Top 20 URLs sorted by clicks" at bounding box center [139, 337] width 143 height 16
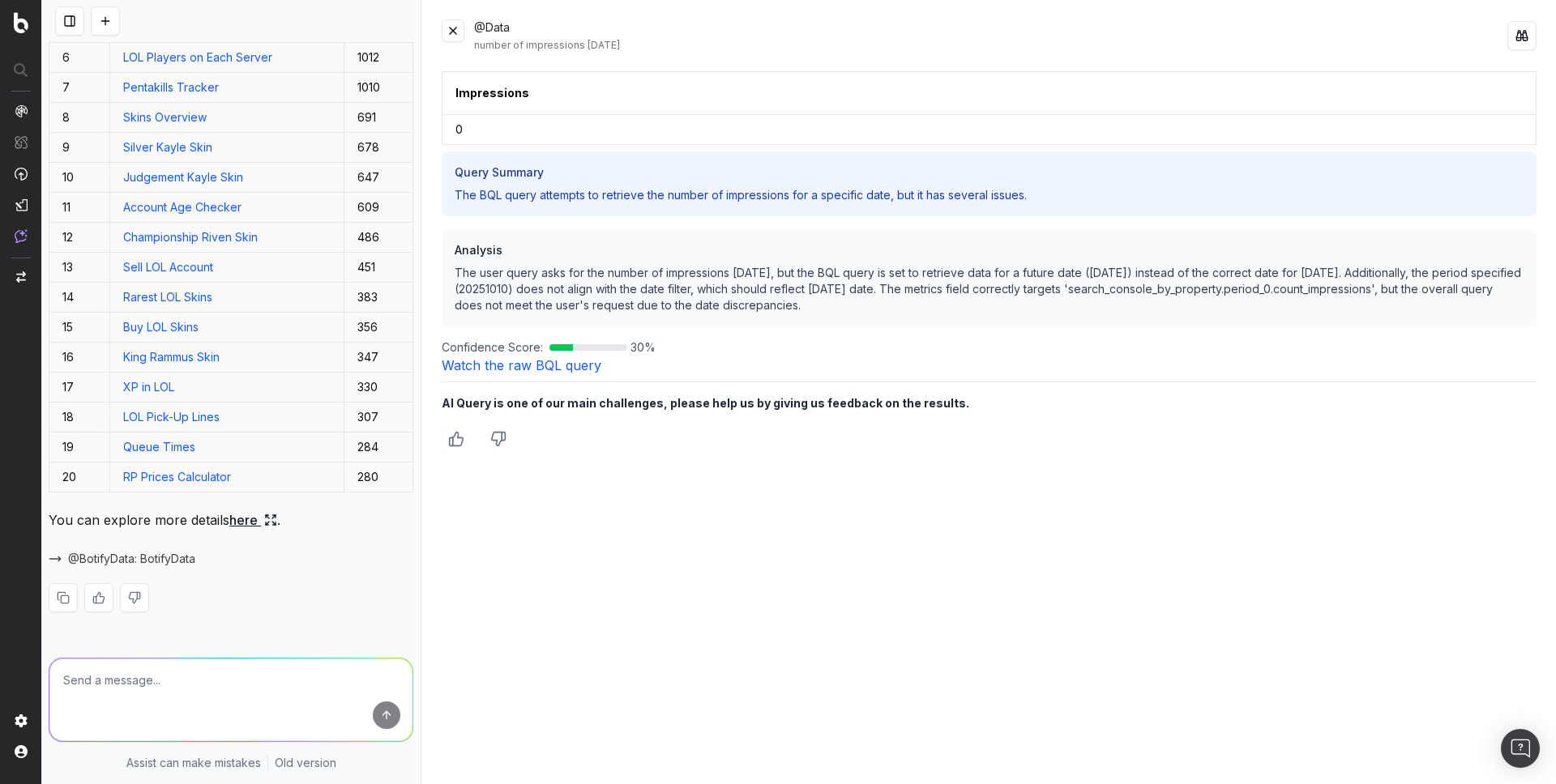
click at [109, 23] on button at bounding box center [105, 21] width 29 height 29
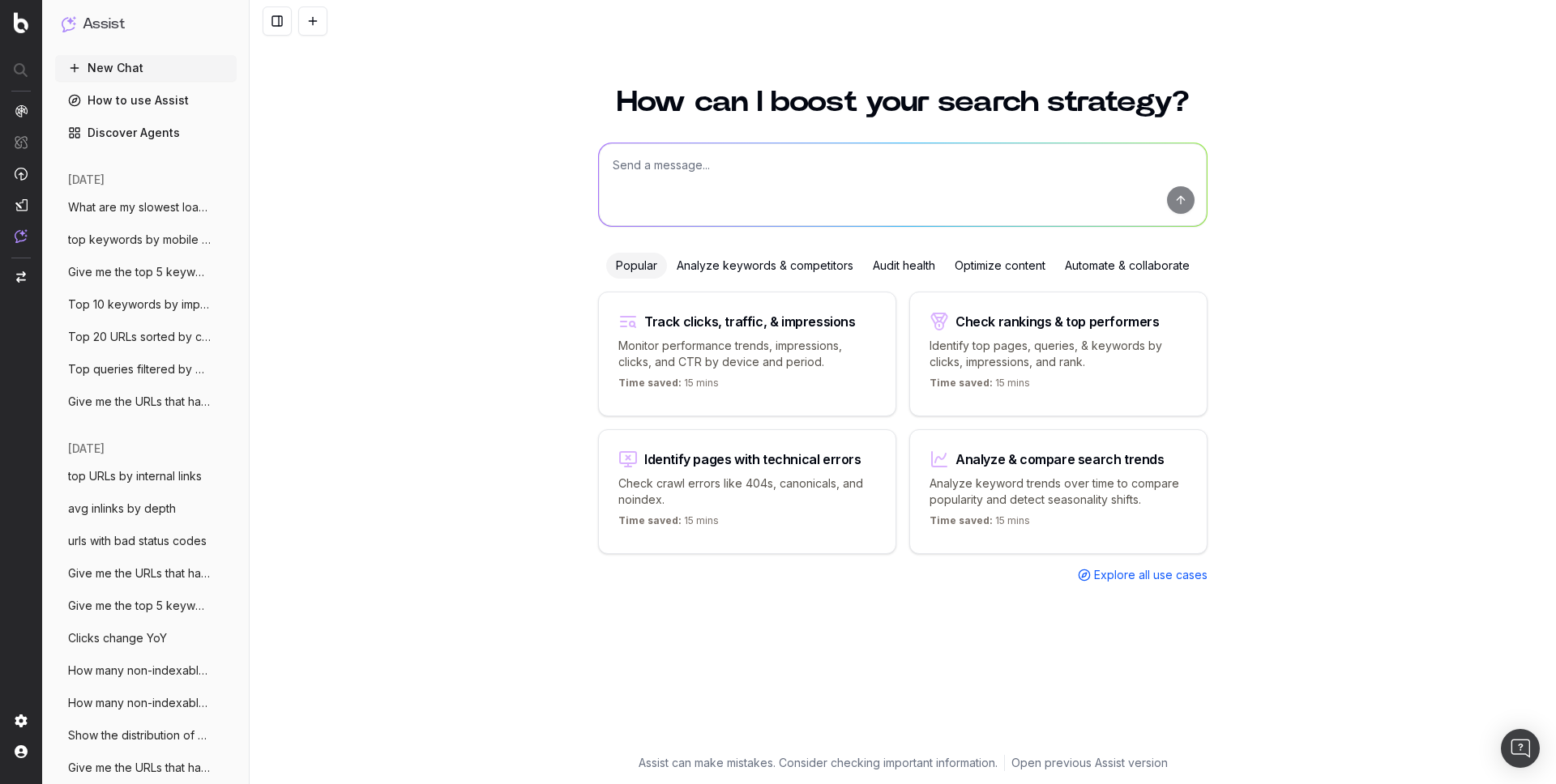
click at [659, 155] on textarea at bounding box center [902, 185] width 608 height 83
paste textarea "What are my top ranking pages?"
type textarea "What are my top ranking pages?"
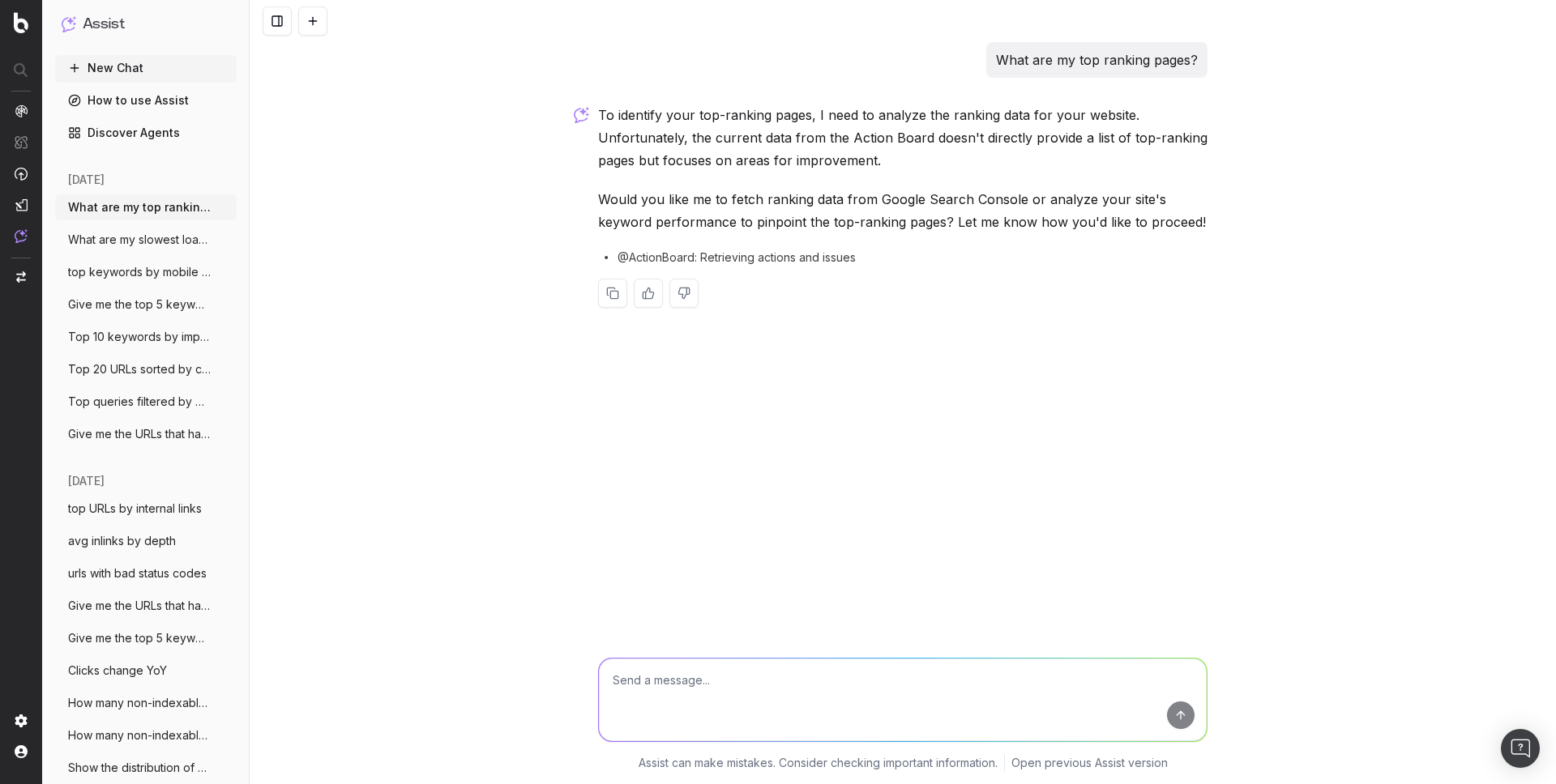
click at [474, 217] on div "What are my top ranking pages? To identify your top-ranking pages, I need to an…" at bounding box center [902, 392] width 1306 height 784
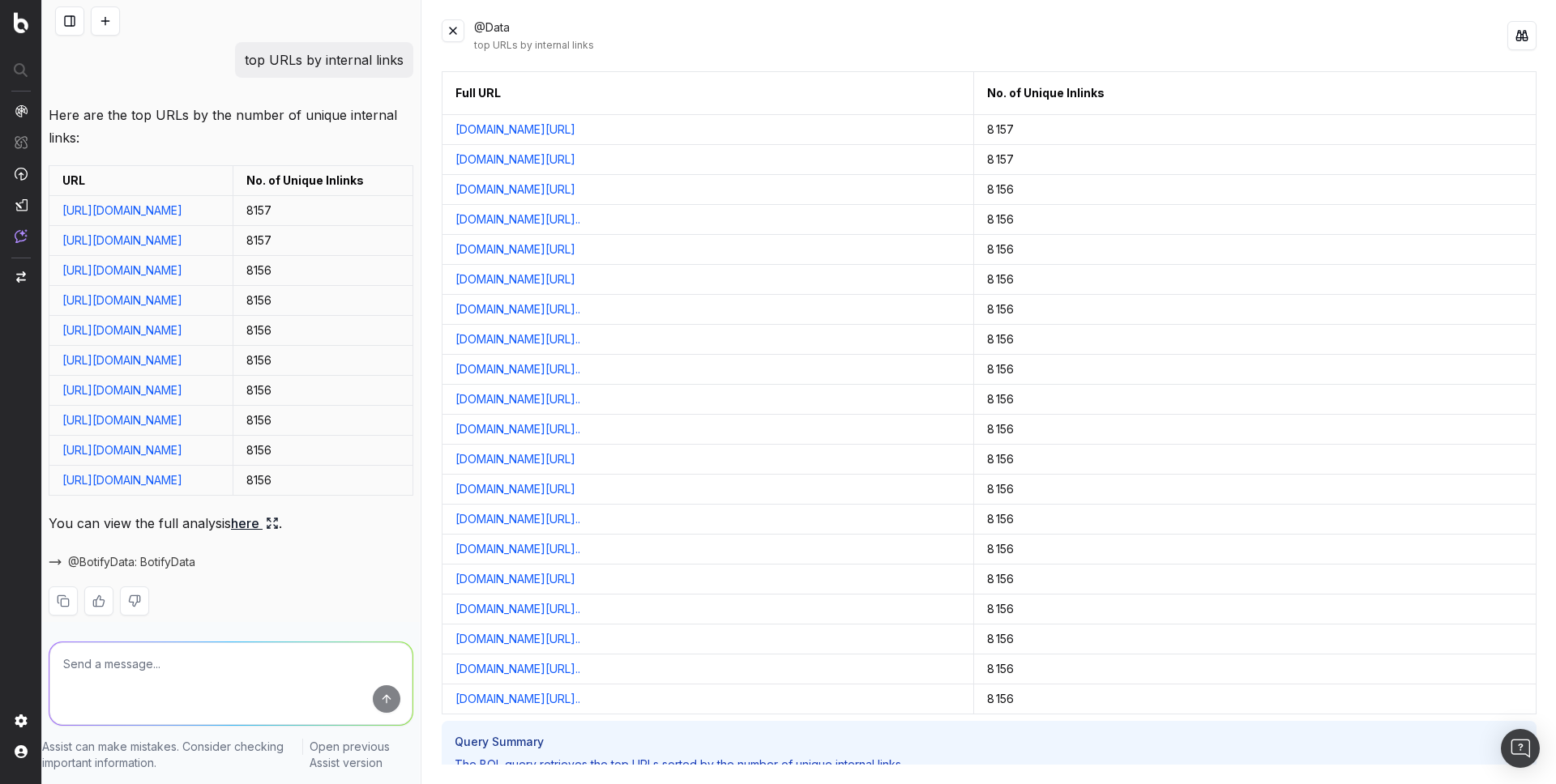
scroll to position [133, 0]
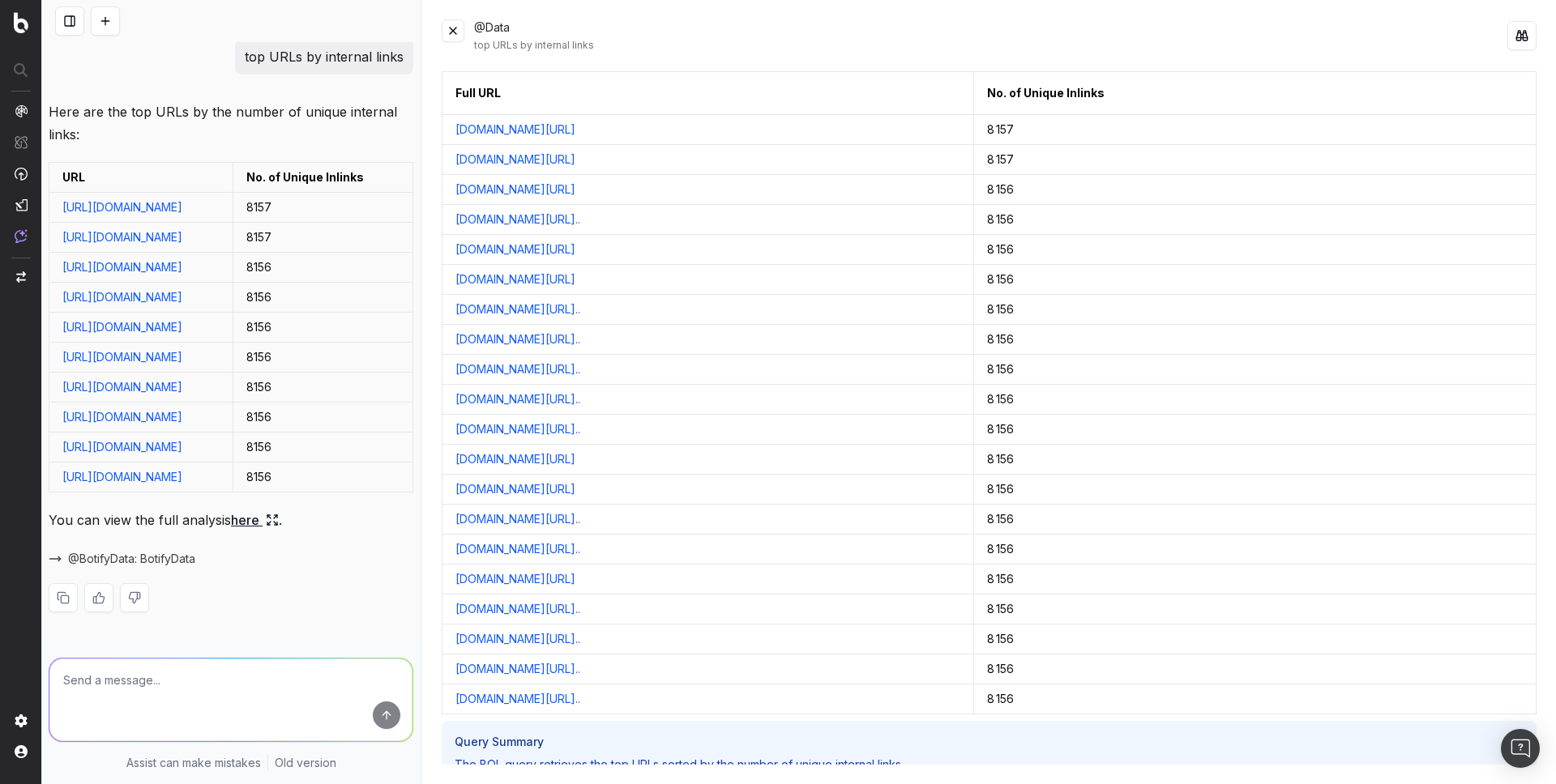
click at [99, 22] on button at bounding box center [105, 21] width 29 height 29
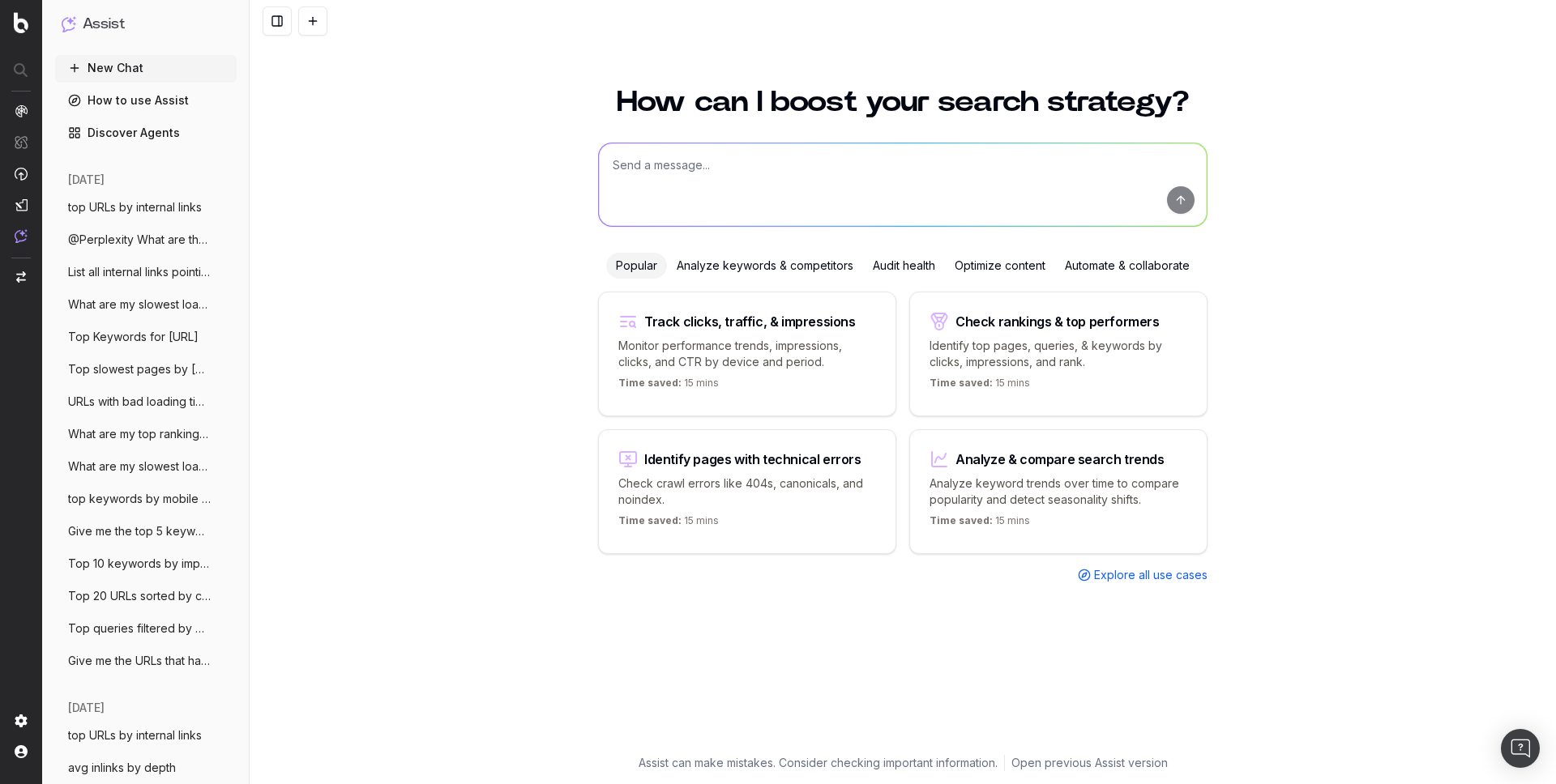
click at [654, 177] on textarea at bounding box center [902, 185] width 608 height 83
paste textarea "avg inlinks by depth"
type textarea "avg inlinks by depth"
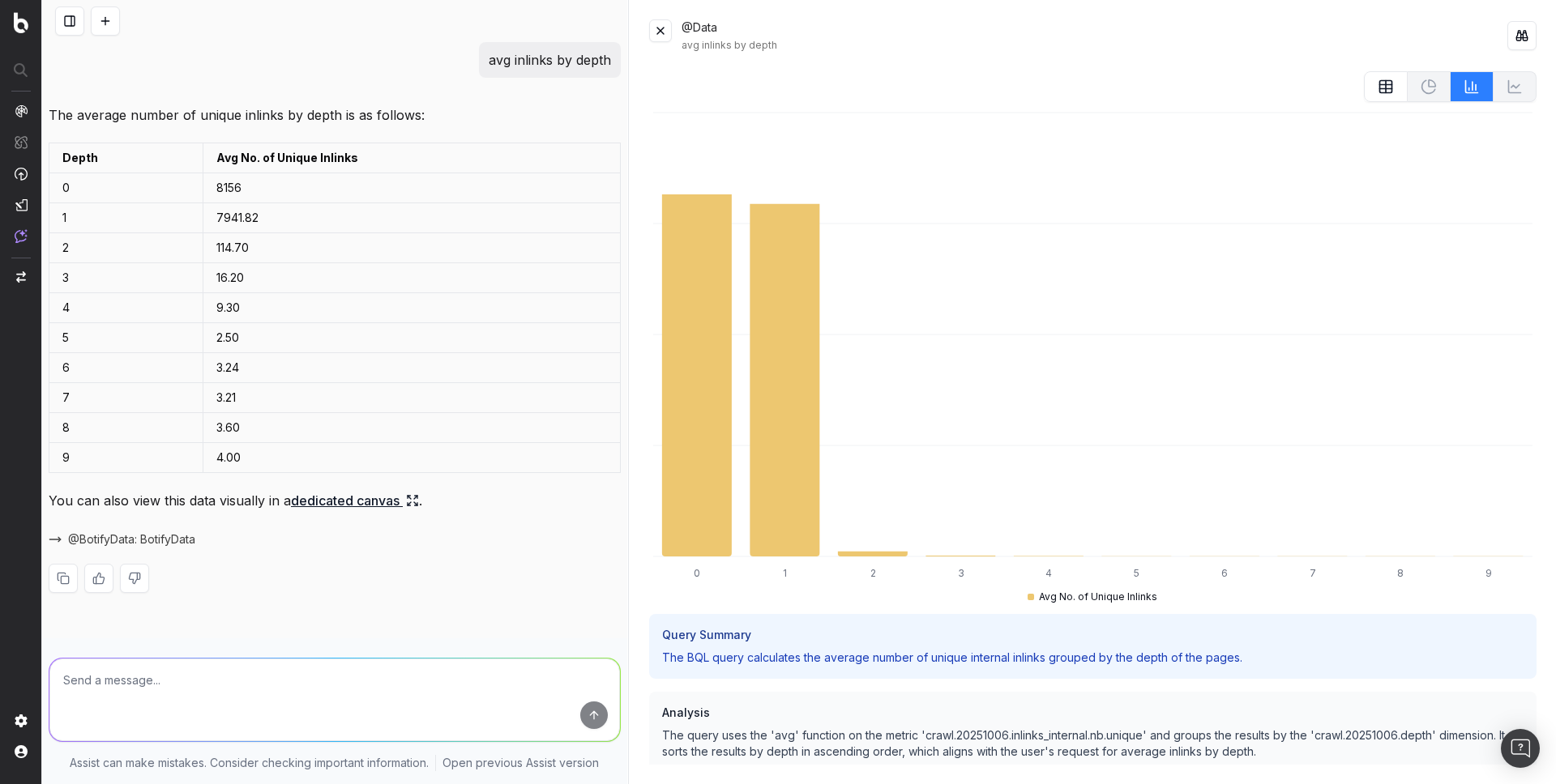
scroll to position [135, 0]
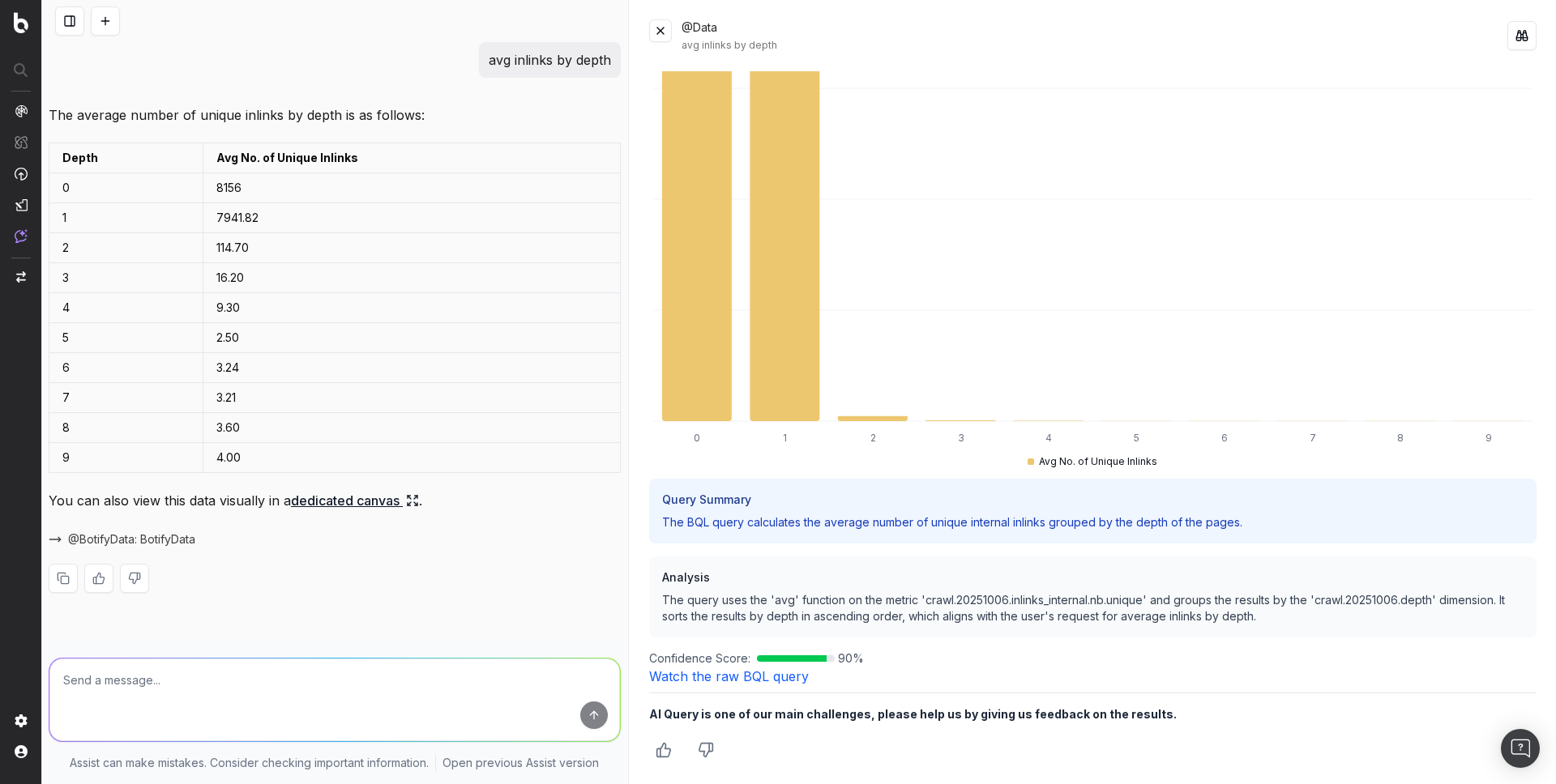
click at [717, 677] on link "Watch the raw BQL query" at bounding box center [728, 676] width 159 height 16
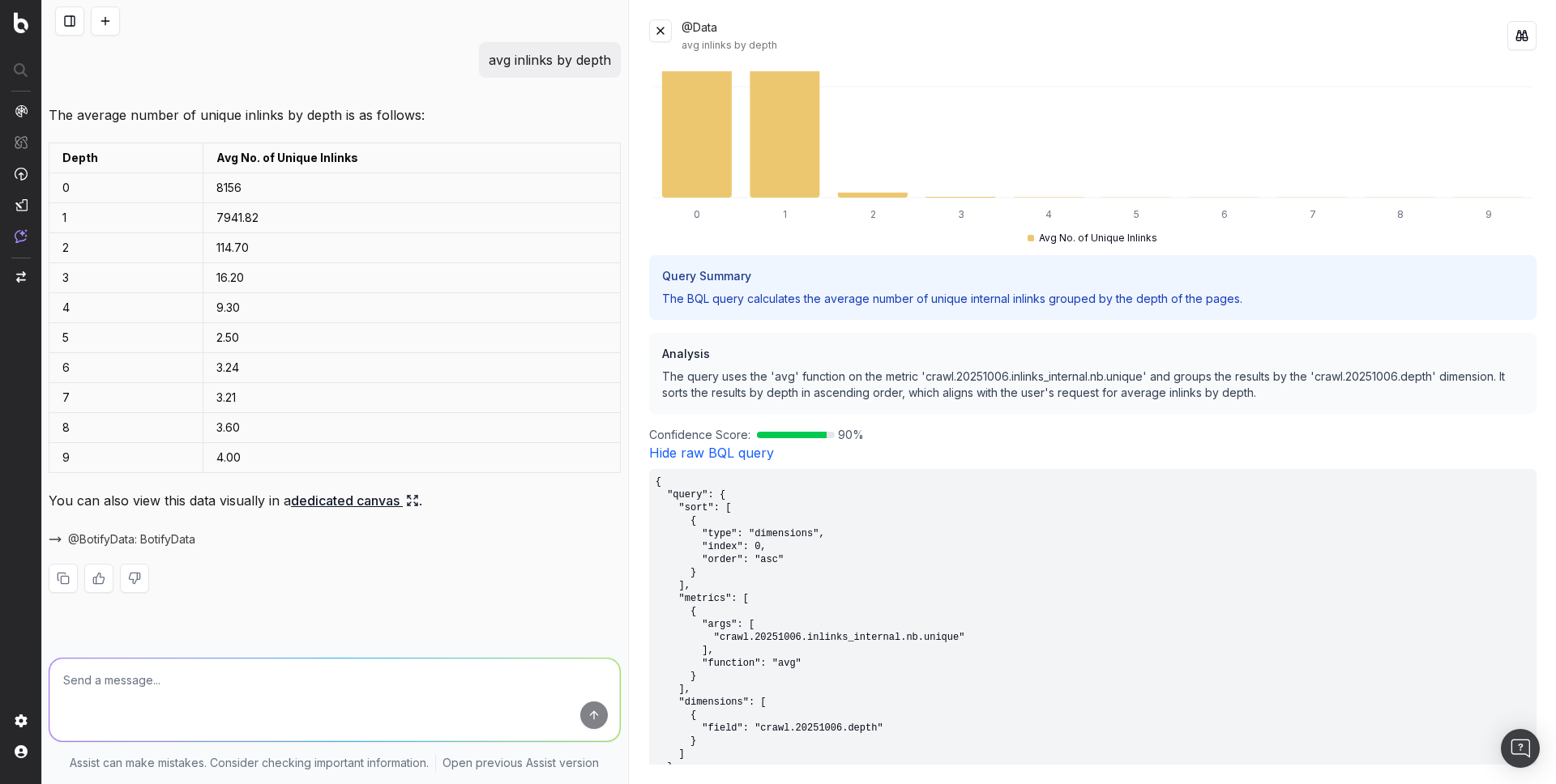
scroll to position [505, 0]
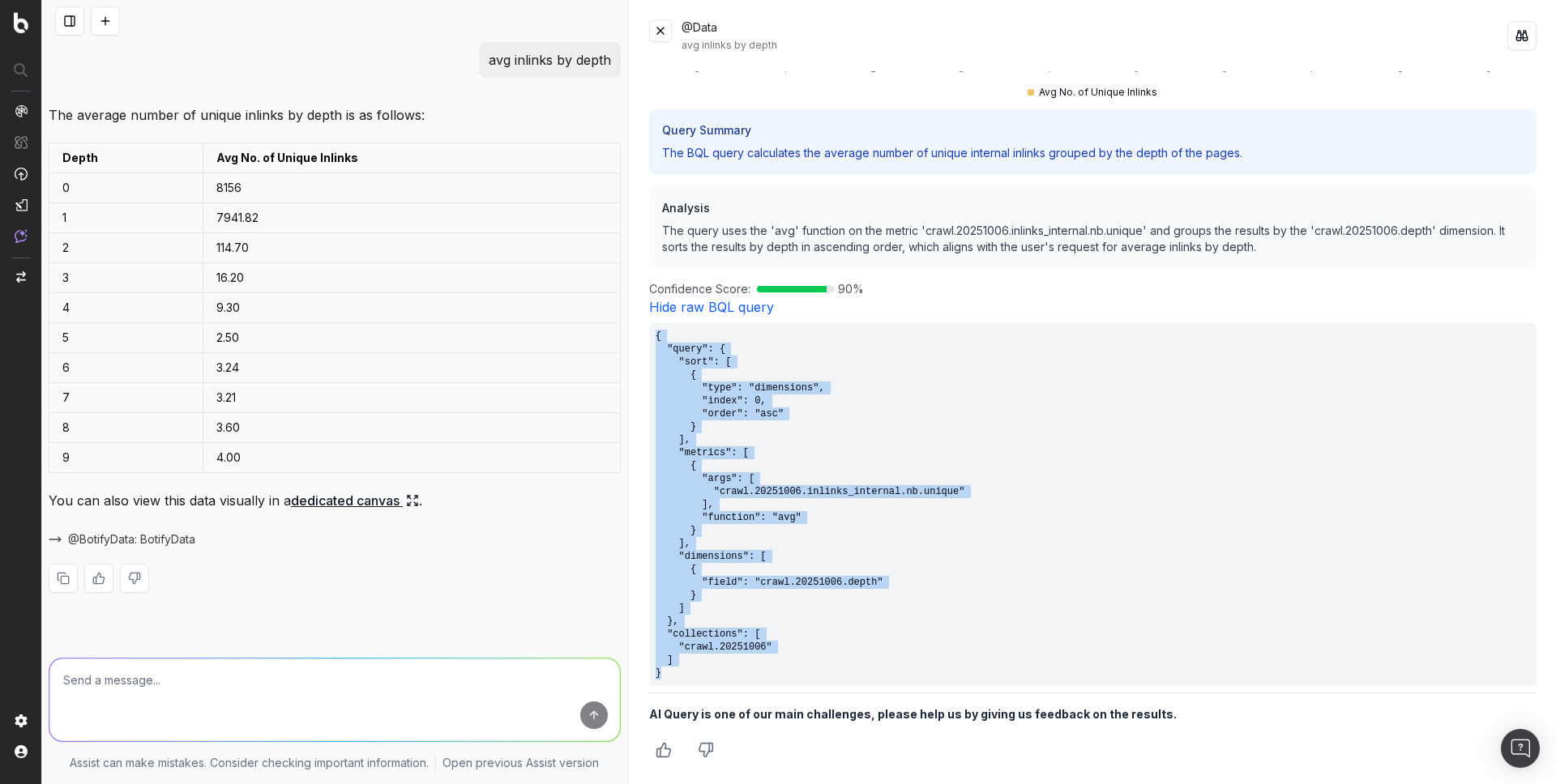
drag, startPoint x: 684, startPoint y: 675, endPoint x: 657, endPoint y: 336, distance: 340.1
click at [657, 336] on pre "{ "query": { "sort": [ { "type": "dimensions", "index": 0, "order": "asc" } ], …" at bounding box center [1092, 505] width 888 height 363
copy pre "{ "query": { "sort": [ { "type": "dimensions", "index": 0, "order": "asc" } ], …"
click at [103, 14] on button at bounding box center [105, 21] width 29 height 29
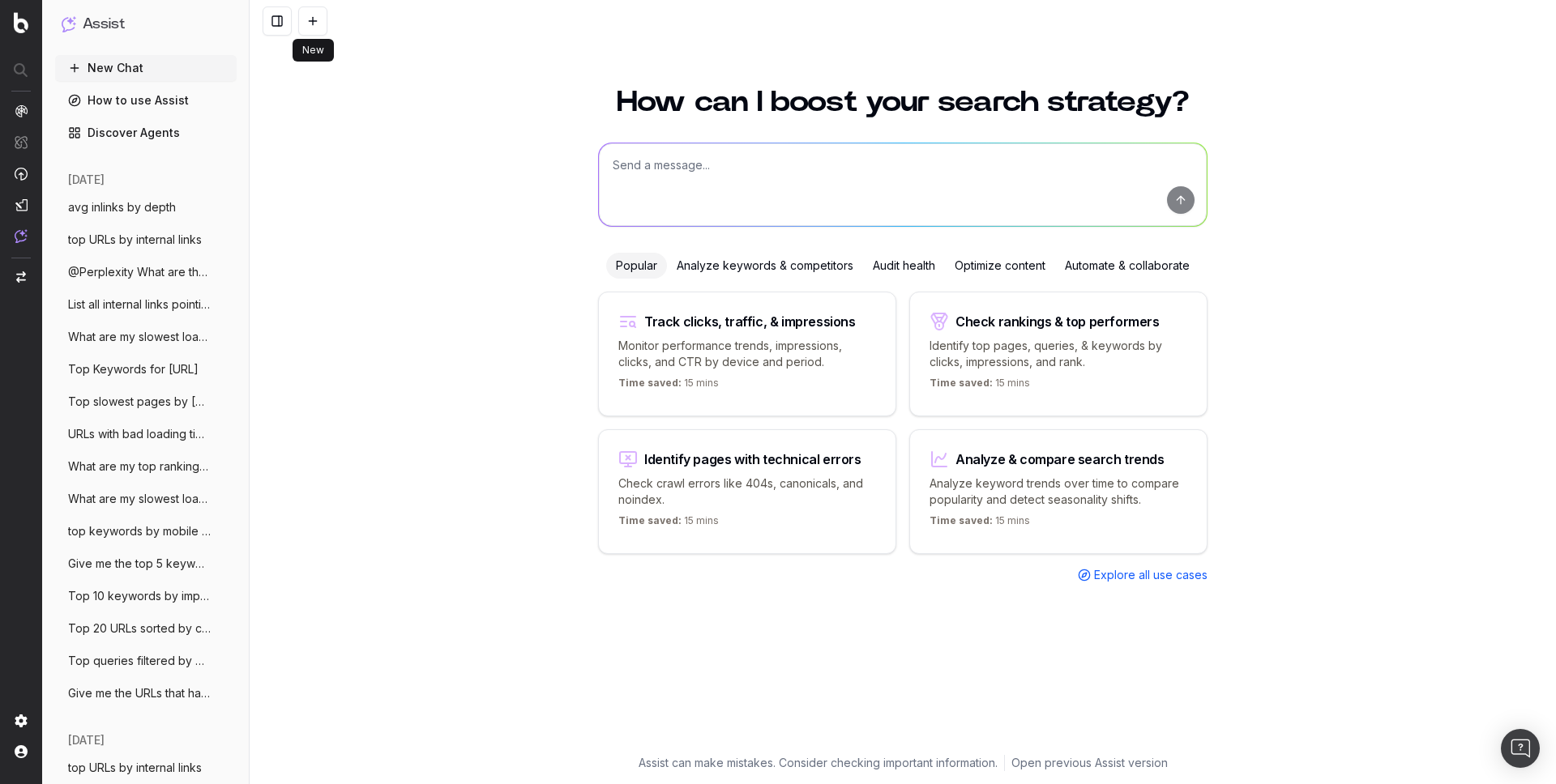
click at [649, 189] on textarea at bounding box center [902, 185] width 608 height 83
paste textarea "count of indexable pages split by pagetype"
type textarea "count of indexable pages split by pagetype"
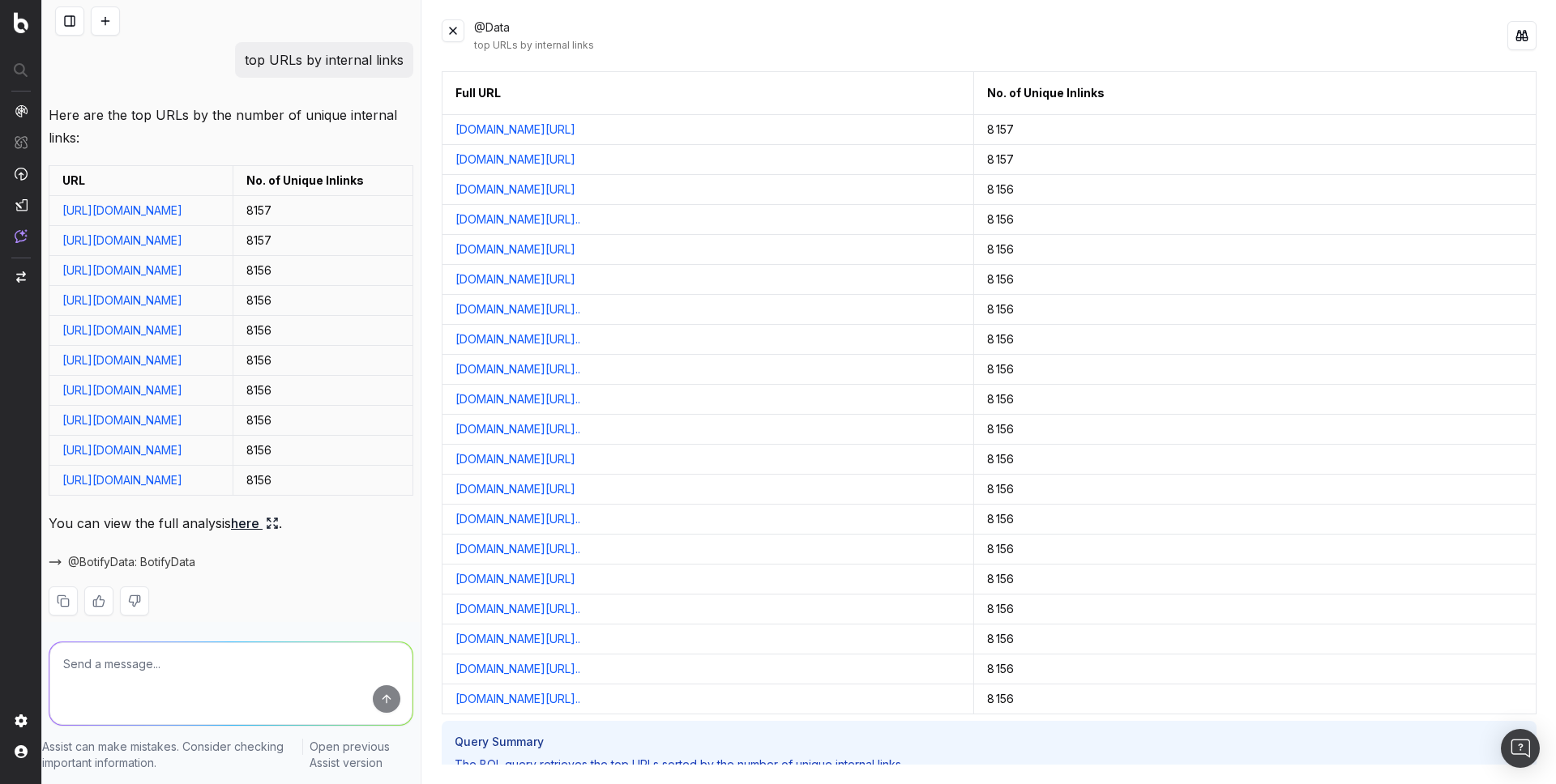
scroll to position [133, 0]
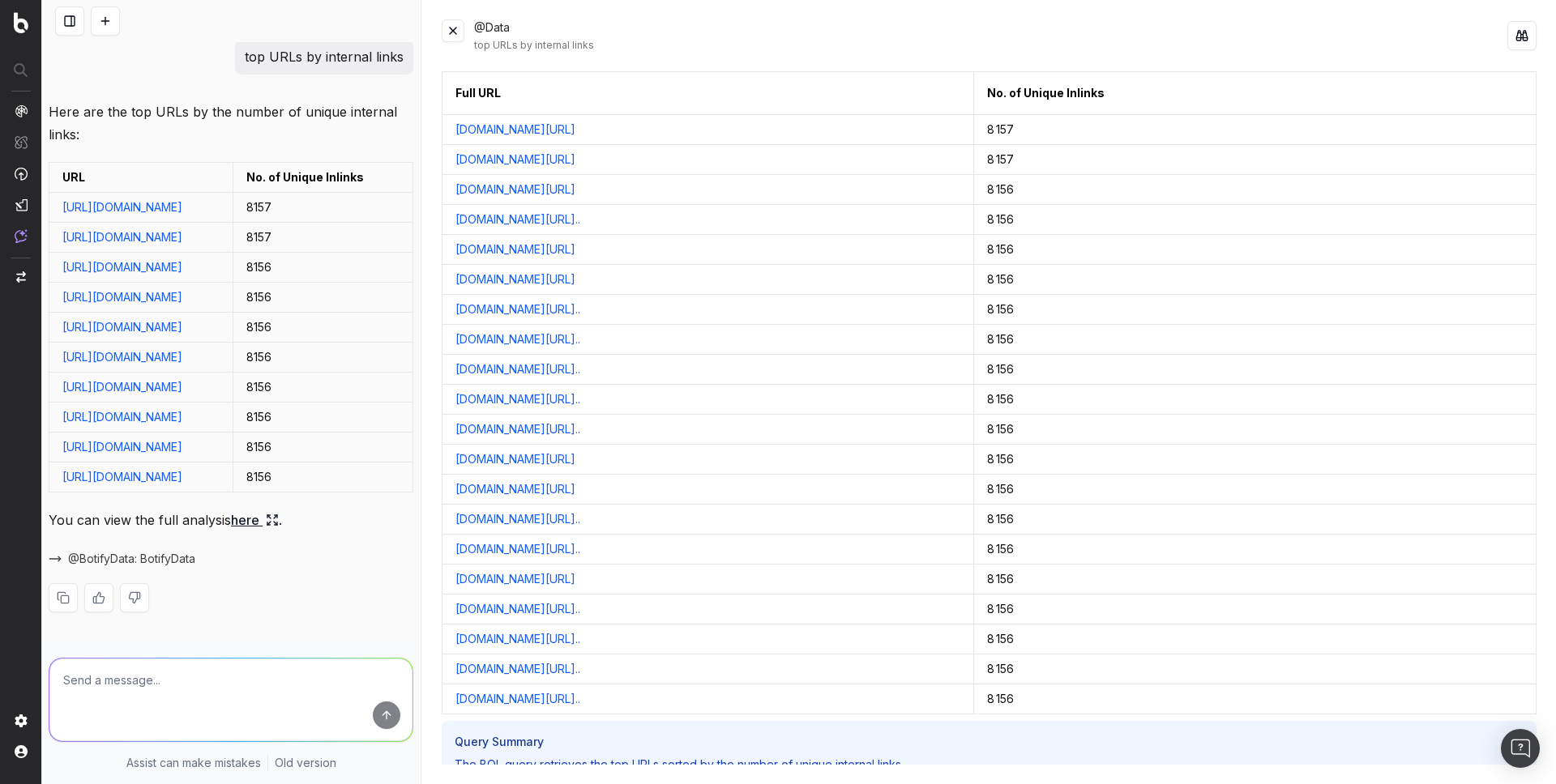
click at [105, 22] on button at bounding box center [105, 21] width 29 height 29
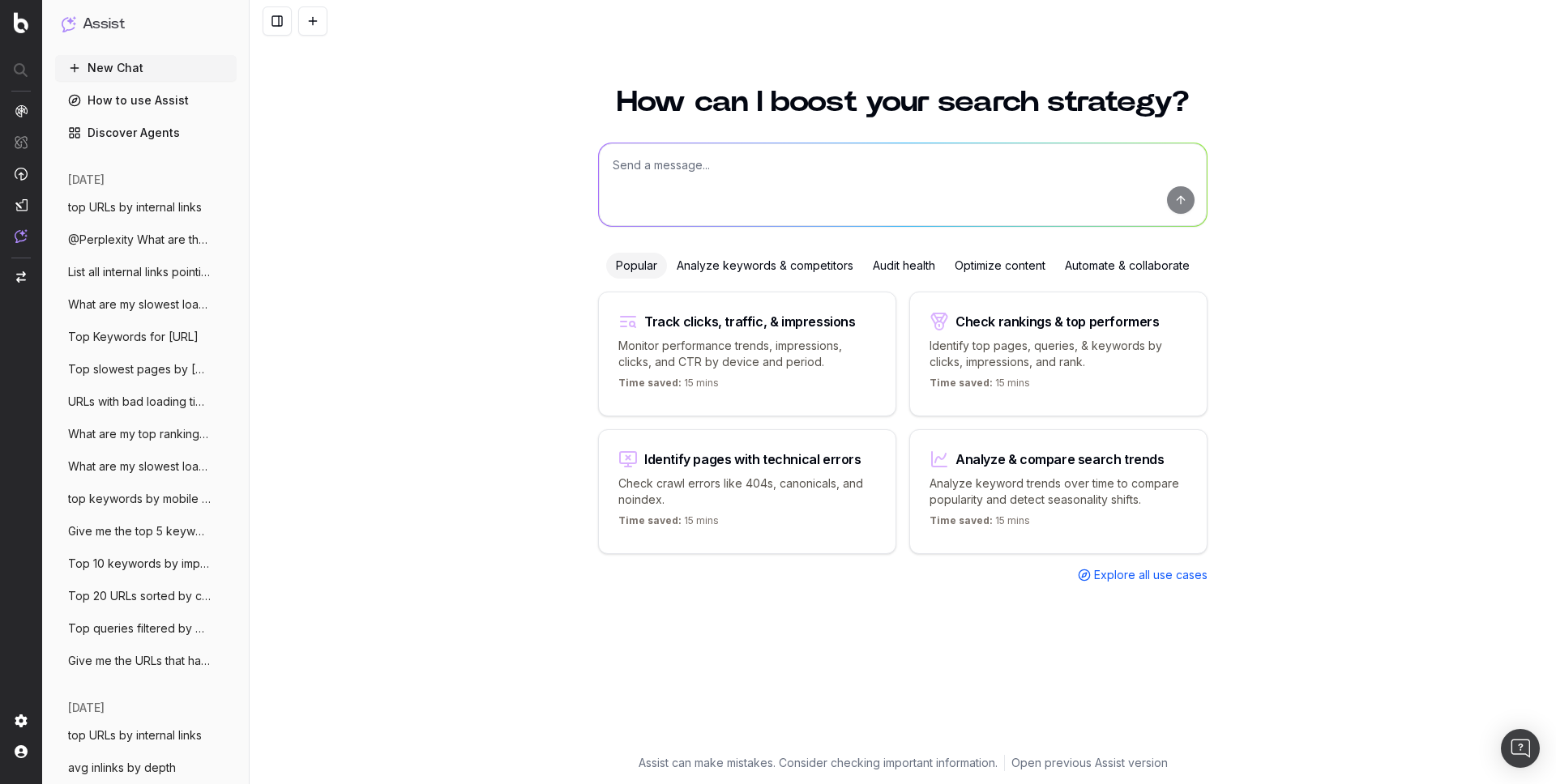
click at [647, 181] on textarea at bounding box center [902, 185] width 608 height 83
paste textarea "outlinks and their anchor texts of [URL][DOMAIN_NAME]"
drag, startPoint x: 943, startPoint y: 165, endPoint x: 792, endPoint y: 164, distance: 151.0
click at [792, 164] on textarea "outlinks and their anchor texts of https://www.site.com/p/123" at bounding box center [902, 185] width 608 height 83
paste textarea "https://www.unrankedsmurfs.com/"
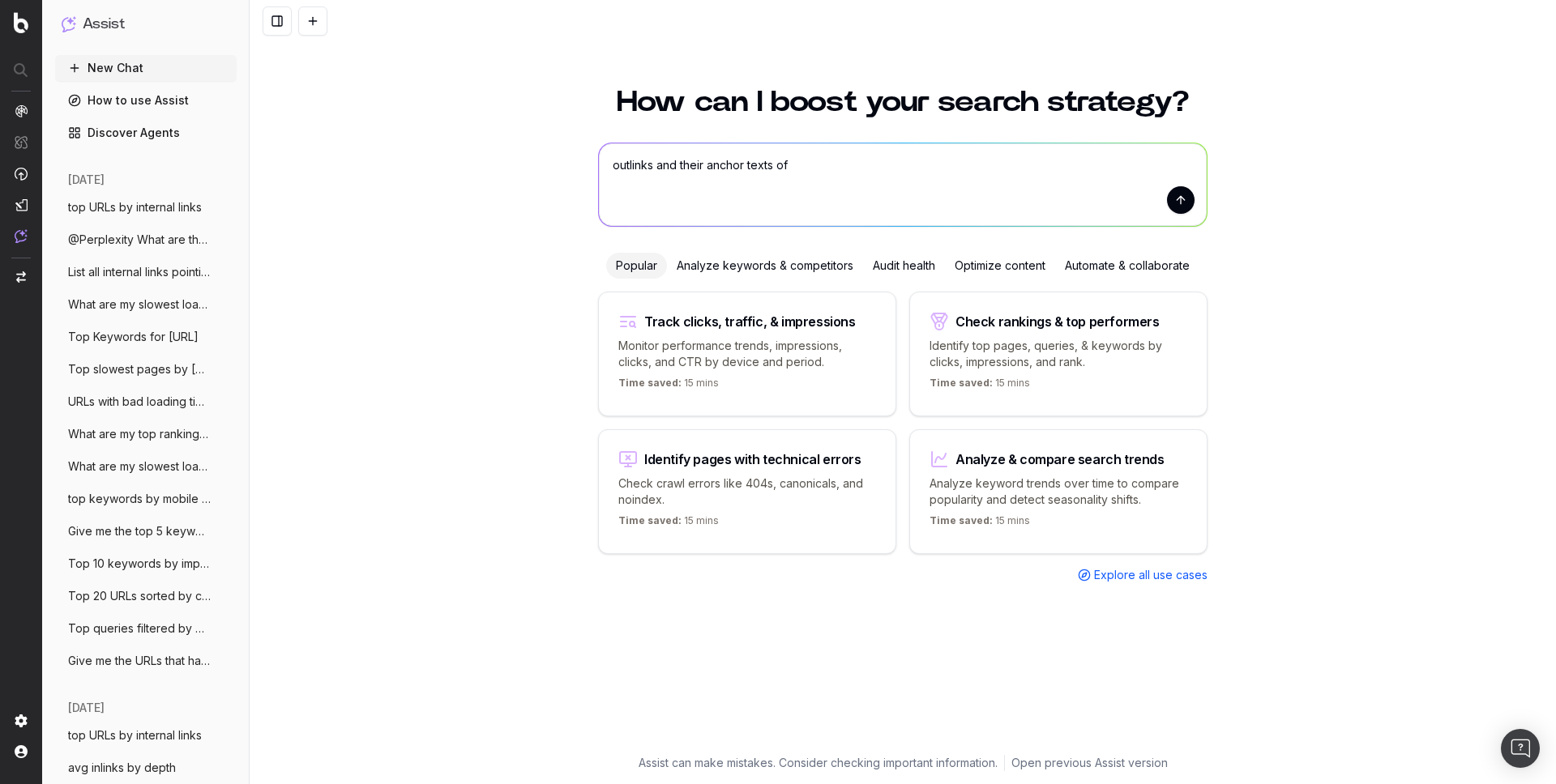
type textarea "outlinks and their anchor texts of https://www.unrankedsmurfs.com/"
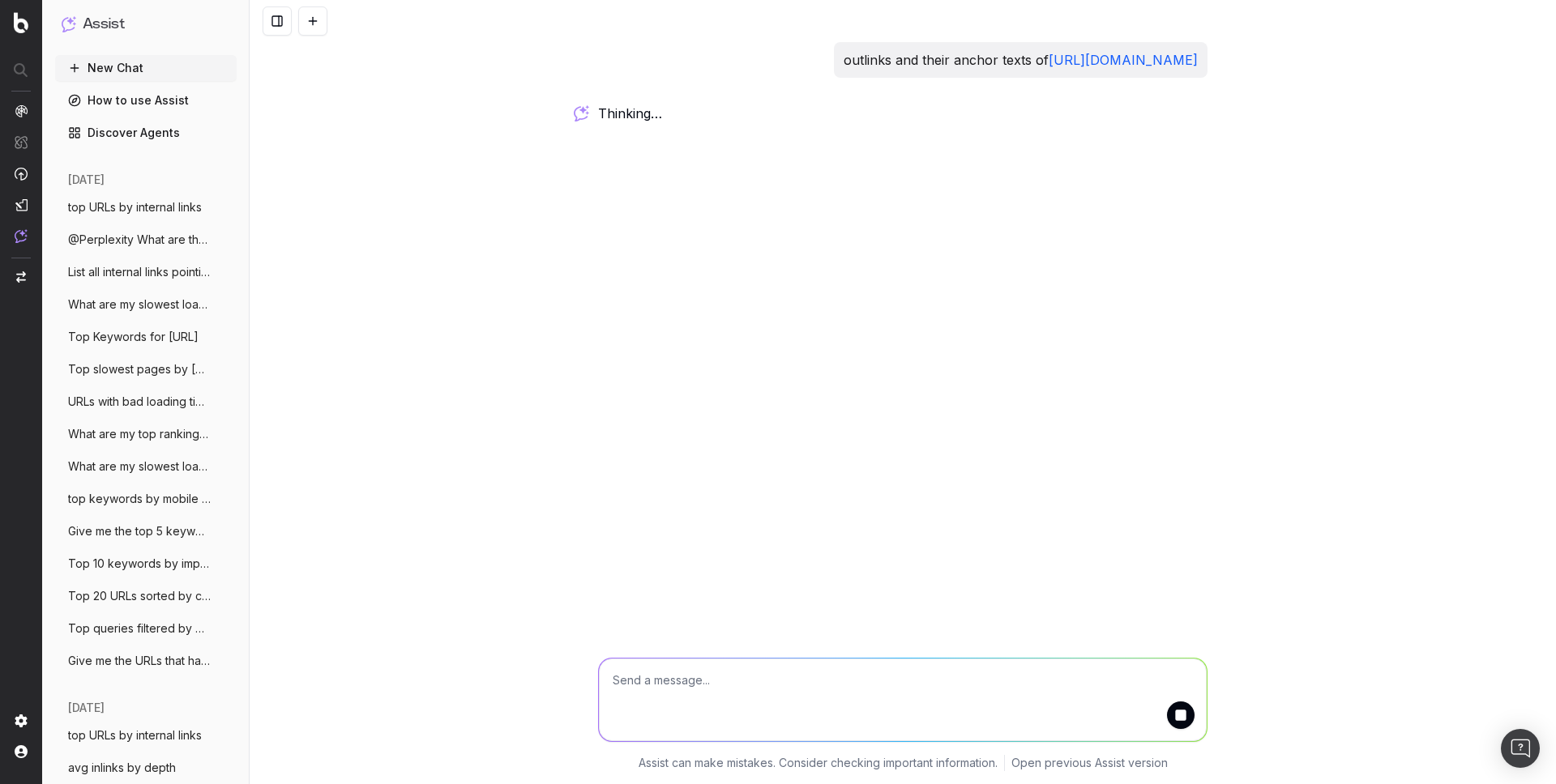
click at [843, 60] on p "outlinks and their anchor texts of https://www.unrankedsmurfs.com/" at bounding box center [1020, 59] width 354 height 22
copy p "outlinks and their anchor texts of https://www.unrankedsmurfs.com/"
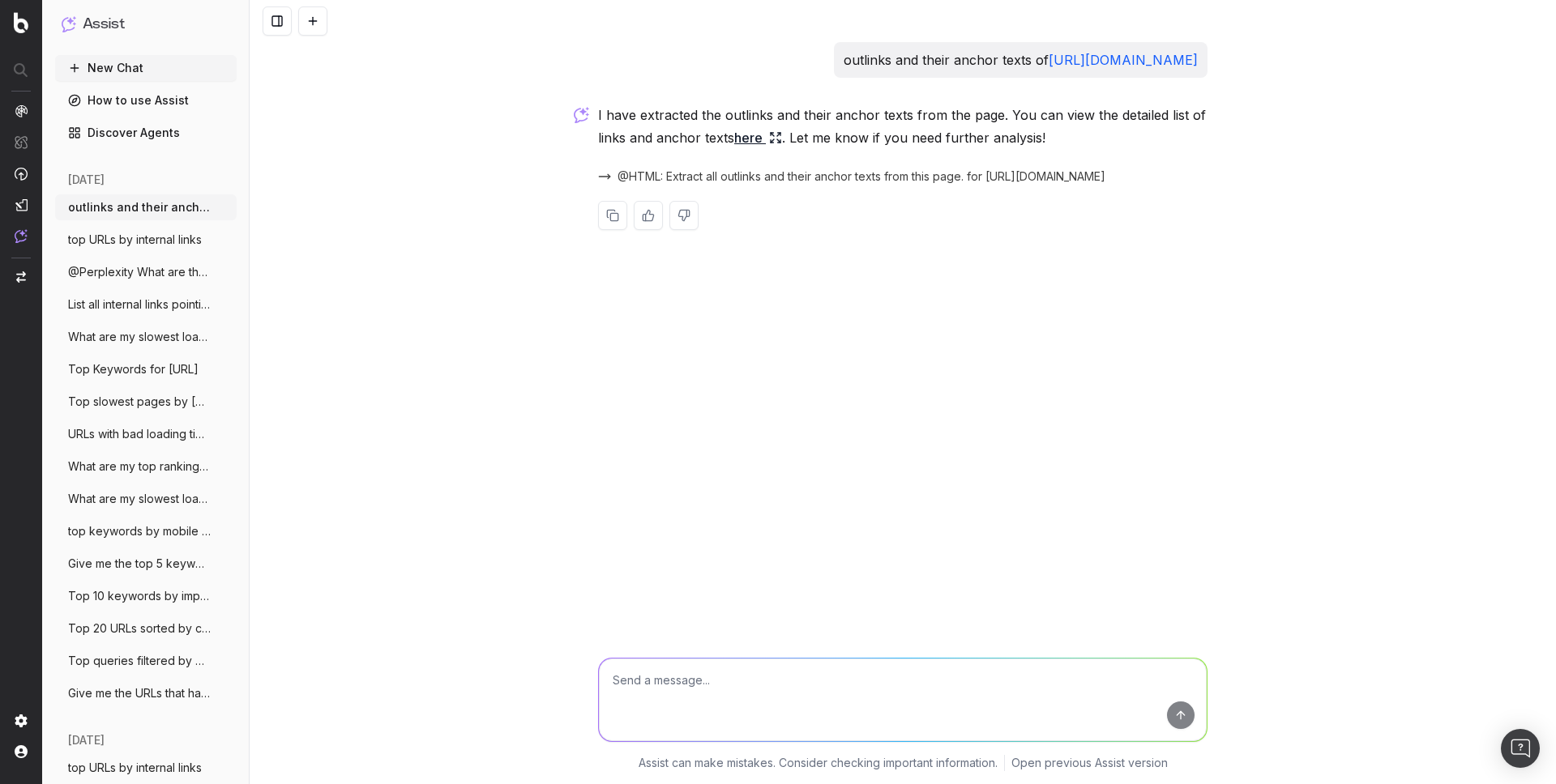
click at [375, 90] on div "outlinks and their anchor texts of https://www.unrankedsmurfs.com/ I have extra…" at bounding box center [902, 392] width 1306 height 784
click at [304, 27] on button at bounding box center [313, 21] width 29 height 29
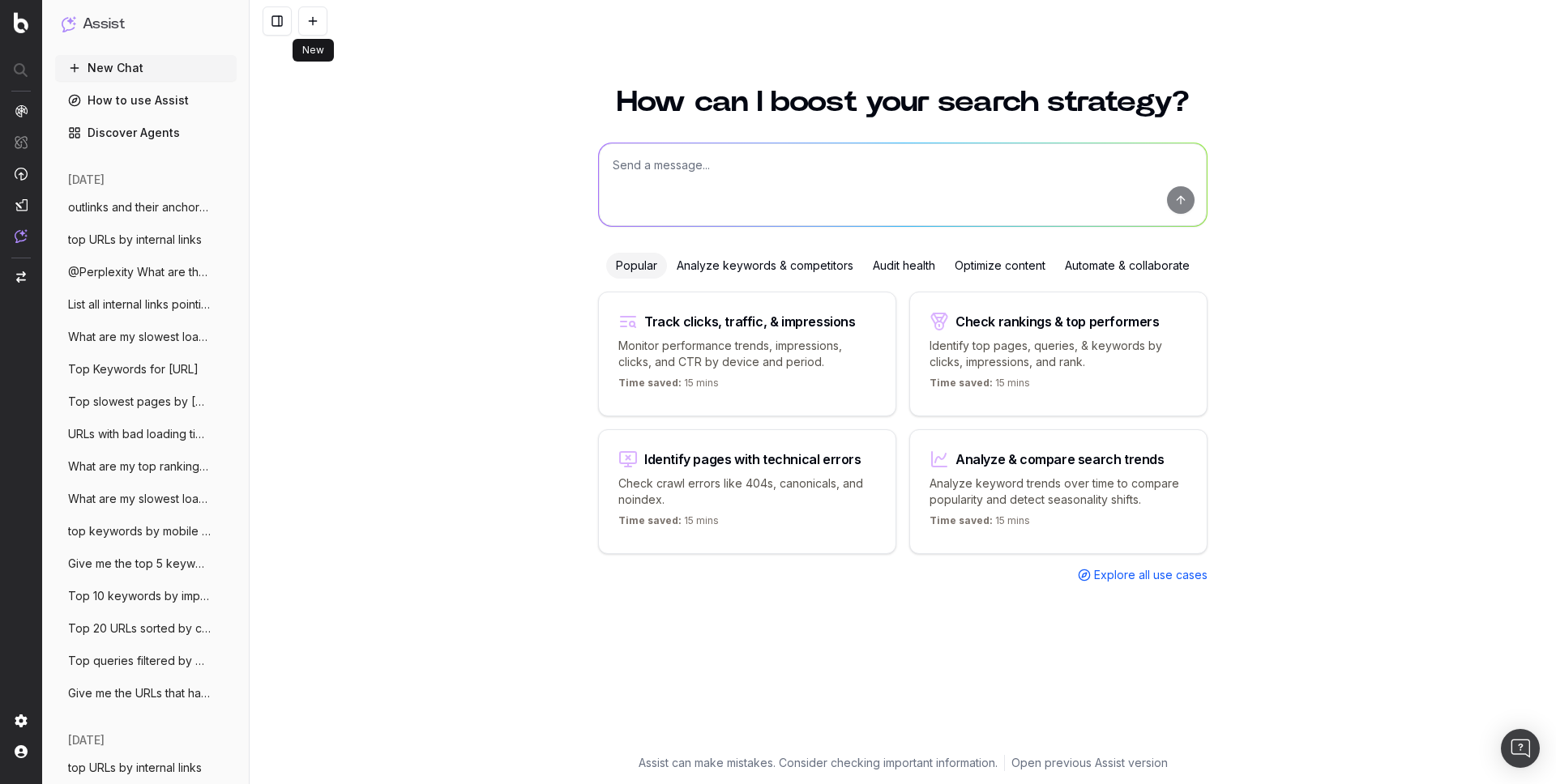
click at [693, 171] on textarea at bounding box center [902, 185] width 608 height 83
paste textarea "How many non-indexables URLs do I have on my last crawl?"
type textarea "How many non-indexables URLs do I have on my last crawl?"
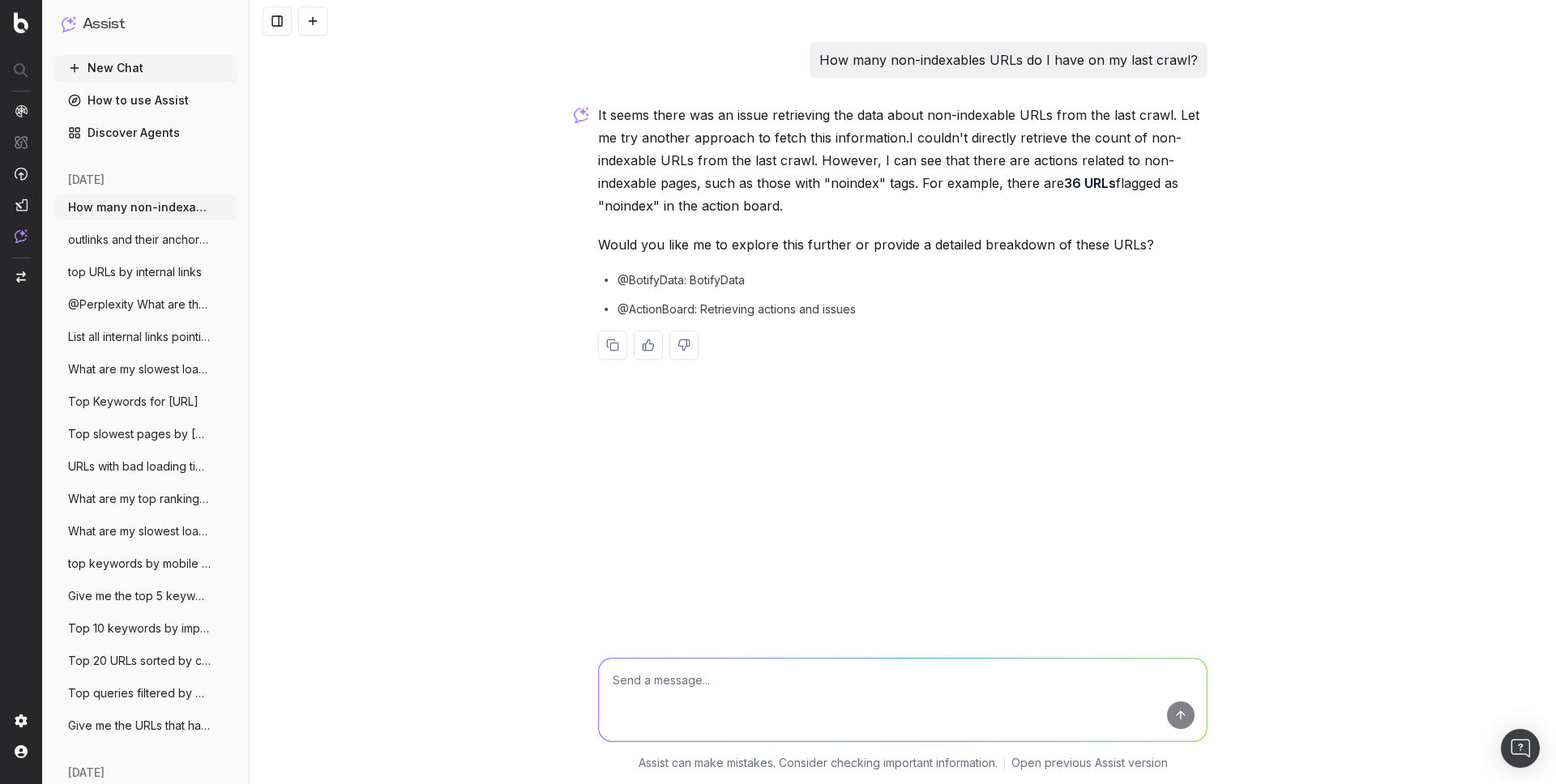
click at [520, 141] on div "How many non-indexables URLs do I have on my last crawl? It seems there was an …" at bounding box center [902, 392] width 1306 height 784
click at [929, 59] on p "How many non-indexables URLs do I have on my last crawl?" at bounding box center [1008, 59] width 379 height 22
copy p "How many non-indexables URLs do I have on my last crawl?"
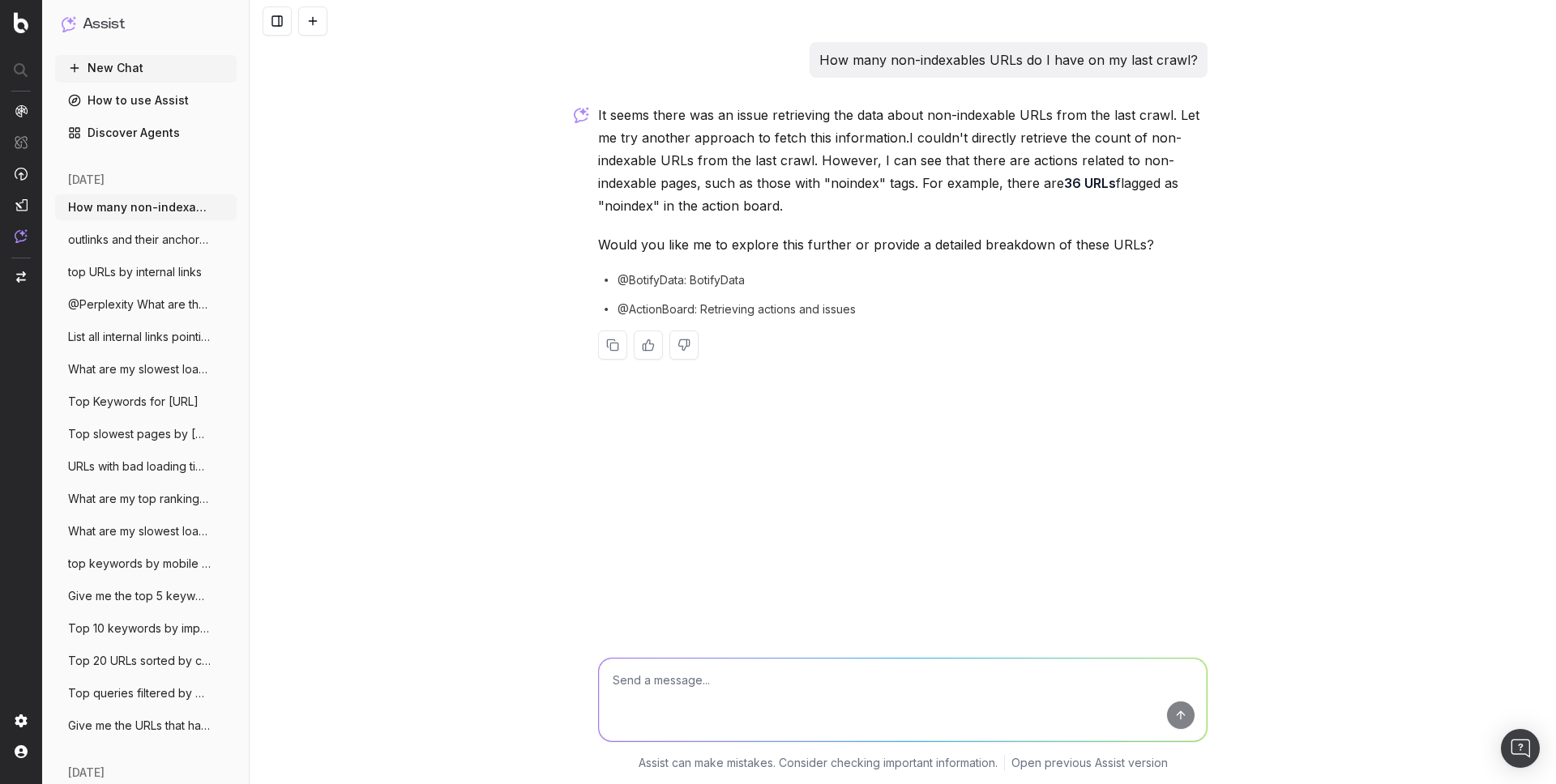
click at [466, 53] on div "How many non-indexables URLs do I have on my last crawl? It seems there was an …" at bounding box center [902, 392] width 1306 height 784
click at [994, 63] on p "How many non-indexables URLs do I have on my last crawl?" at bounding box center [1008, 59] width 379 height 22
copy p "How many non-indexables URLs do I have on my last crawl?"
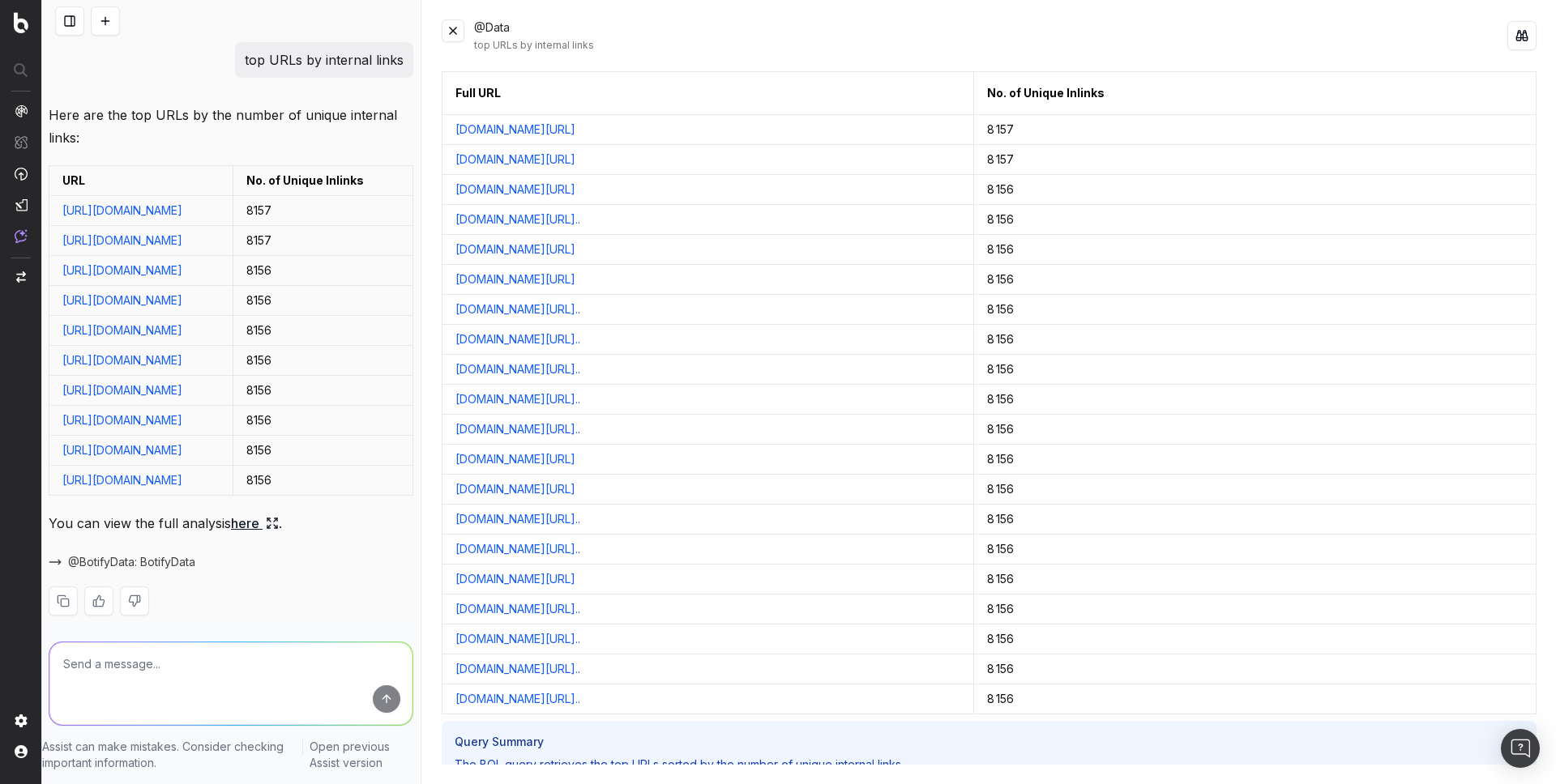
scroll to position [133, 0]
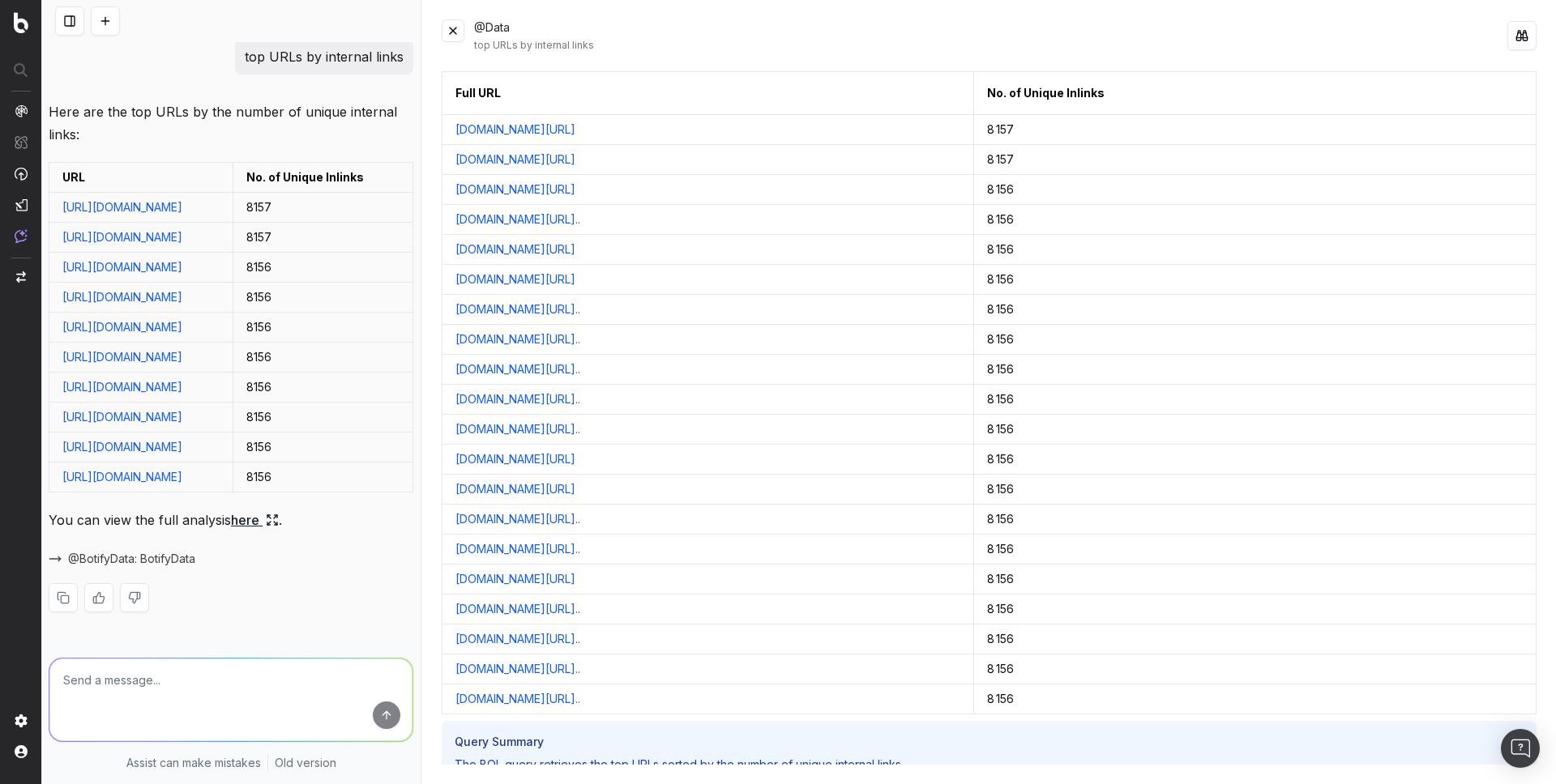
click at [99, 19] on button at bounding box center [105, 21] width 29 height 29
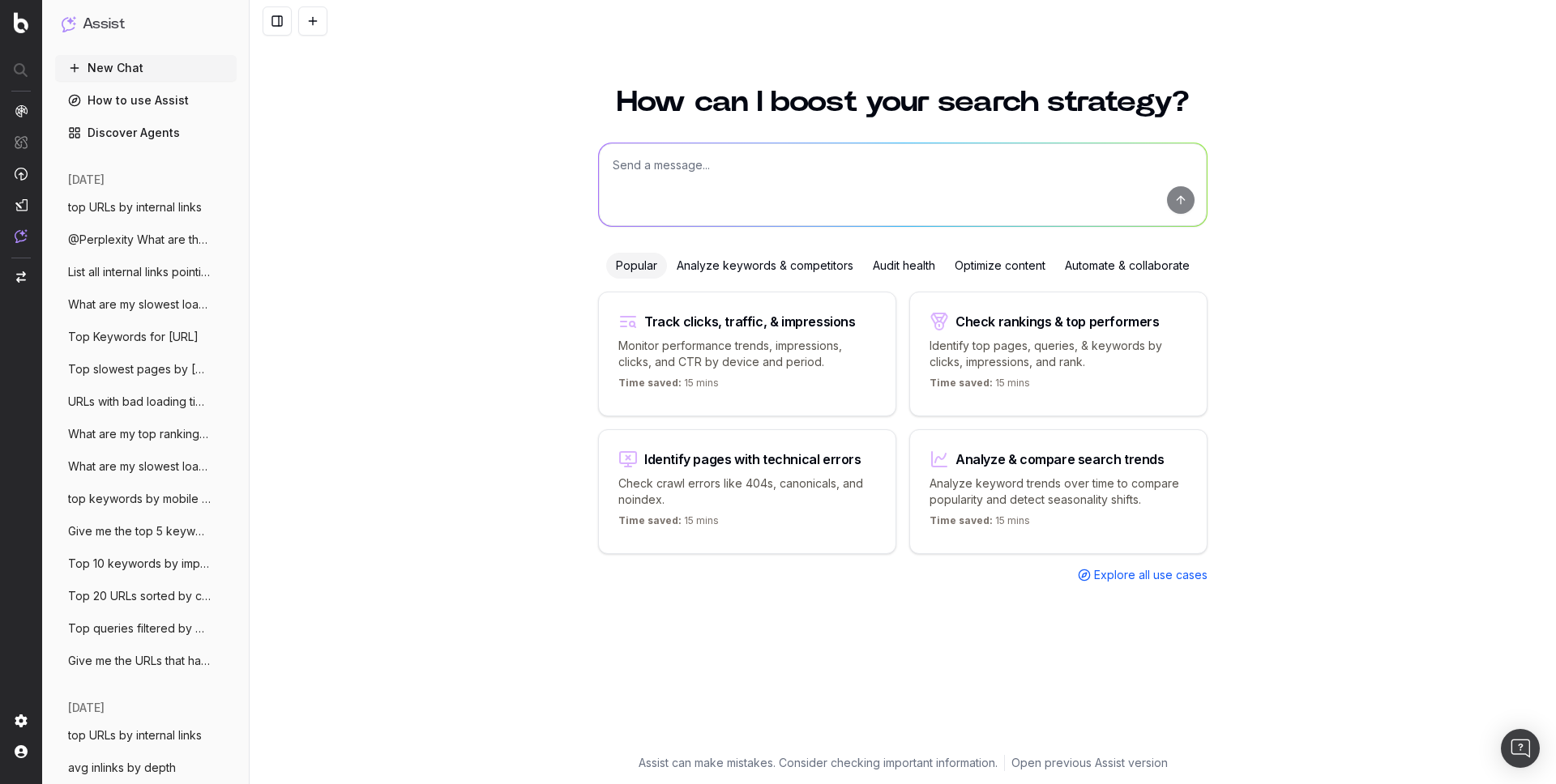
click at [679, 183] on textarea at bounding box center [902, 185] width 608 height 83
paste textarea "urls with bad status codes"
type textarea "urls with bad status codes"
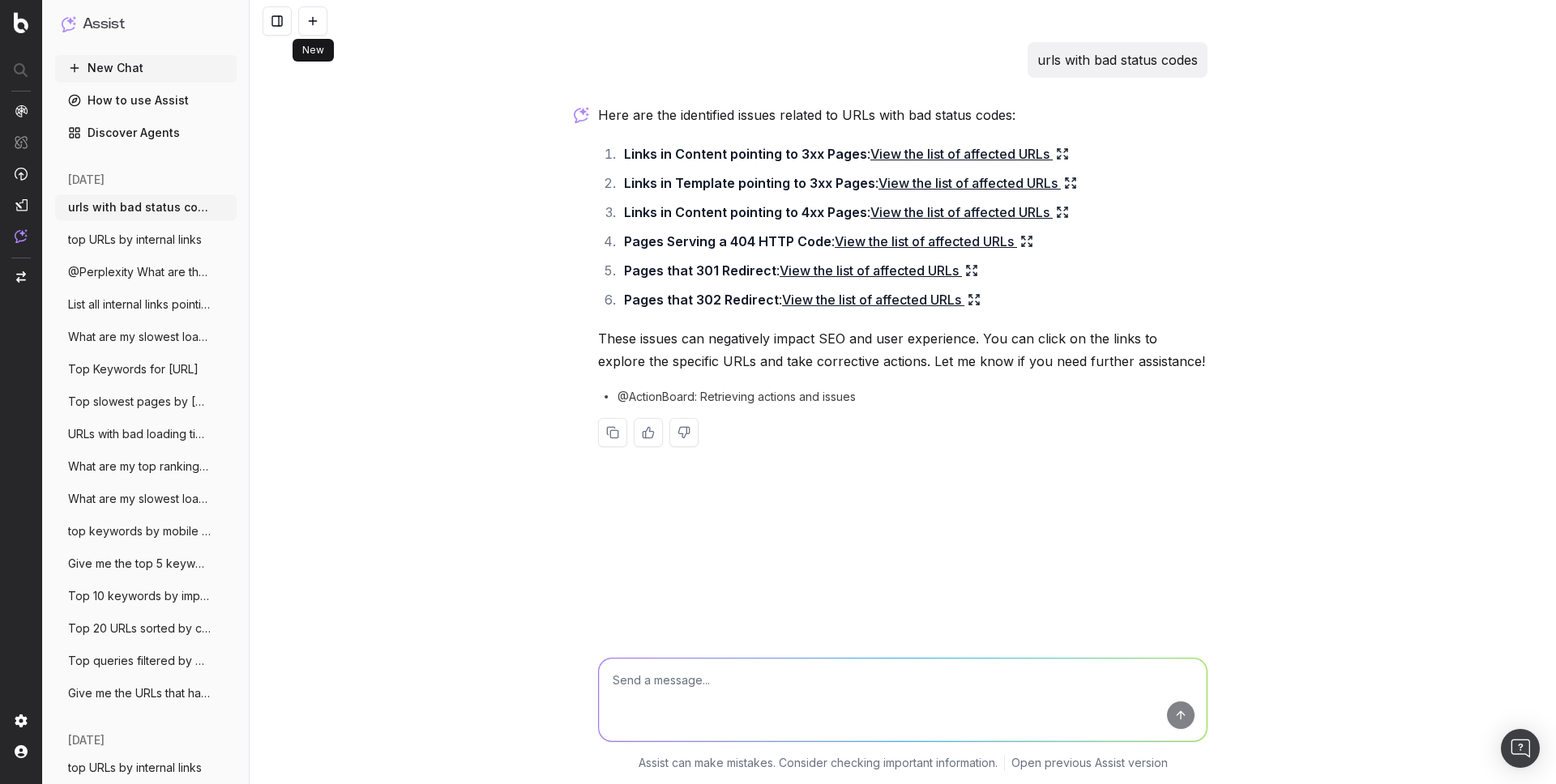
click at [308, 14] on button at bounding box center [313, 21] width 29 height 29
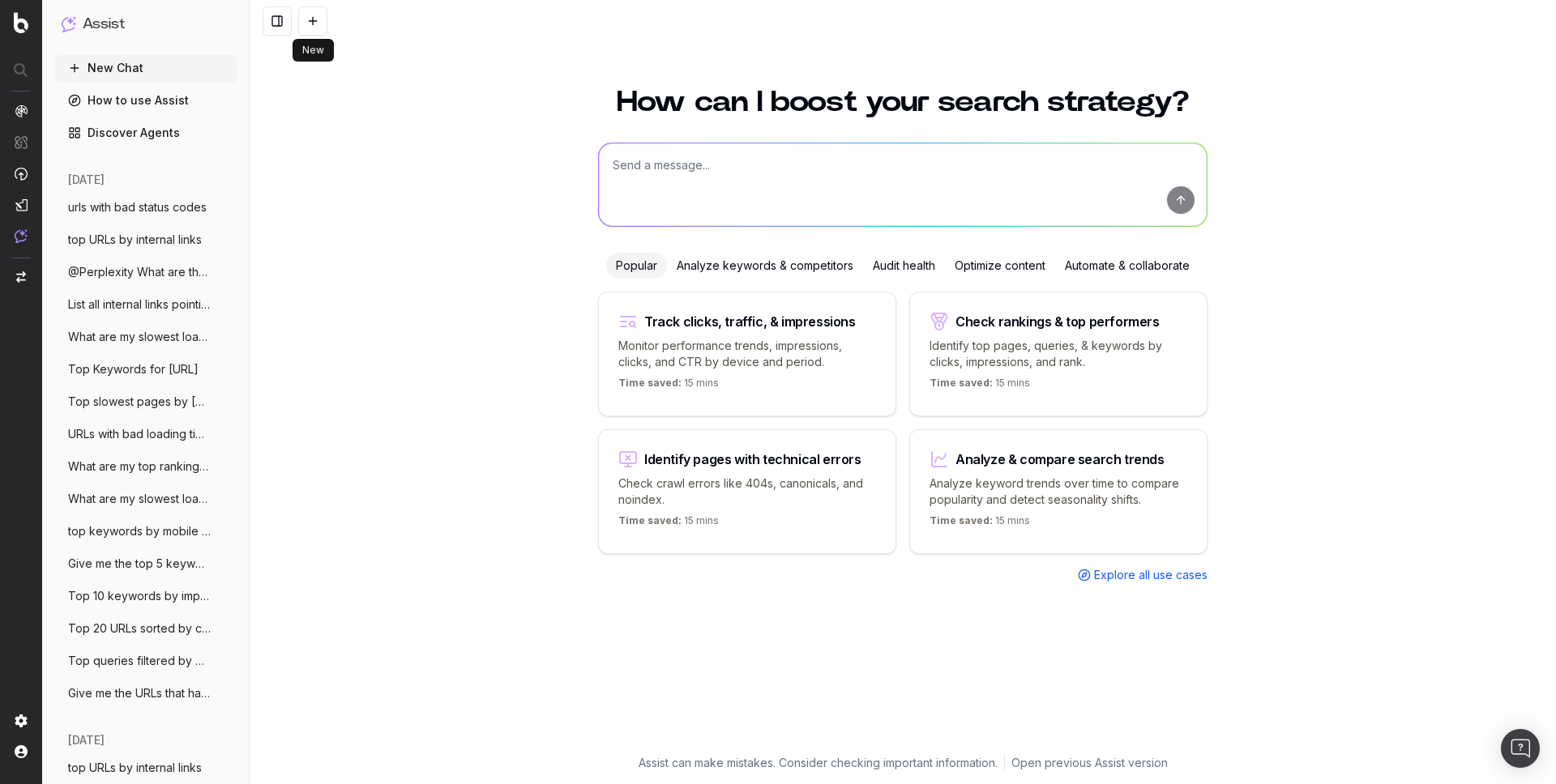
click at [630, 185] on textarea at bounding box center [902, 185] width 608 height 83
paste textarea "What are my Non Self-Canonical?"
type textarea "What are my Non Self-Canonical?"
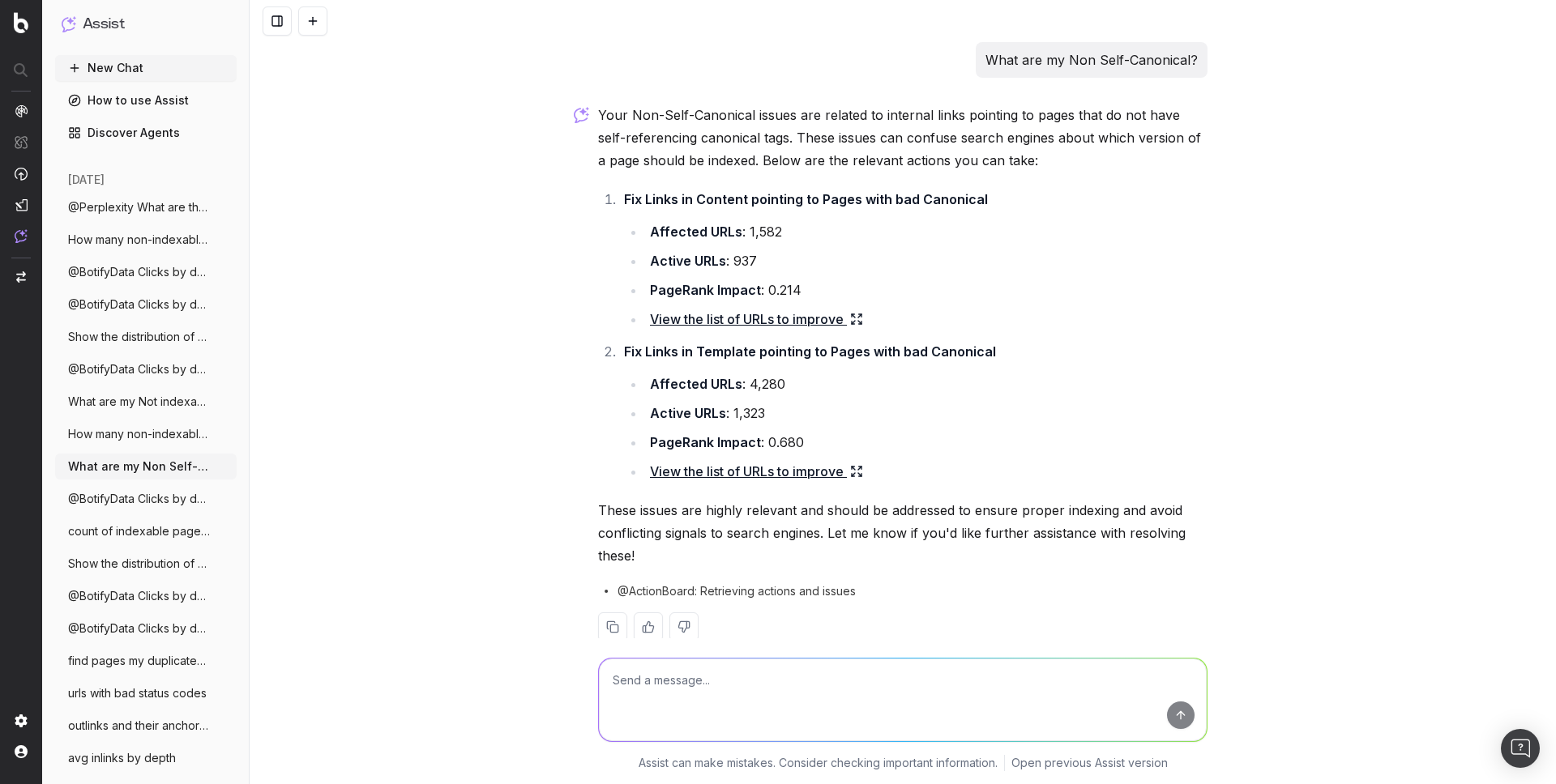
scroll to position [29, 0]
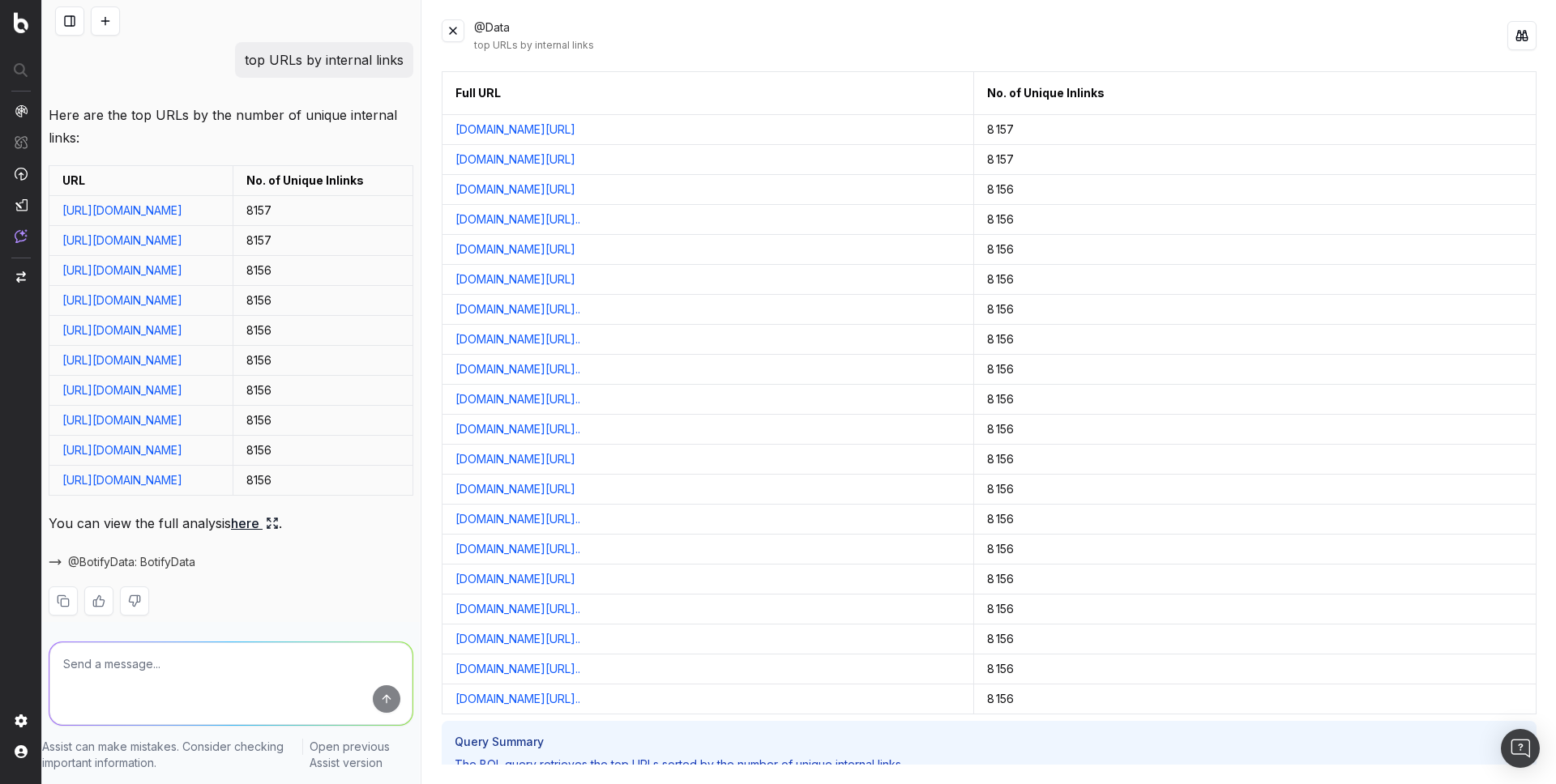
scroll to position [133, 0]
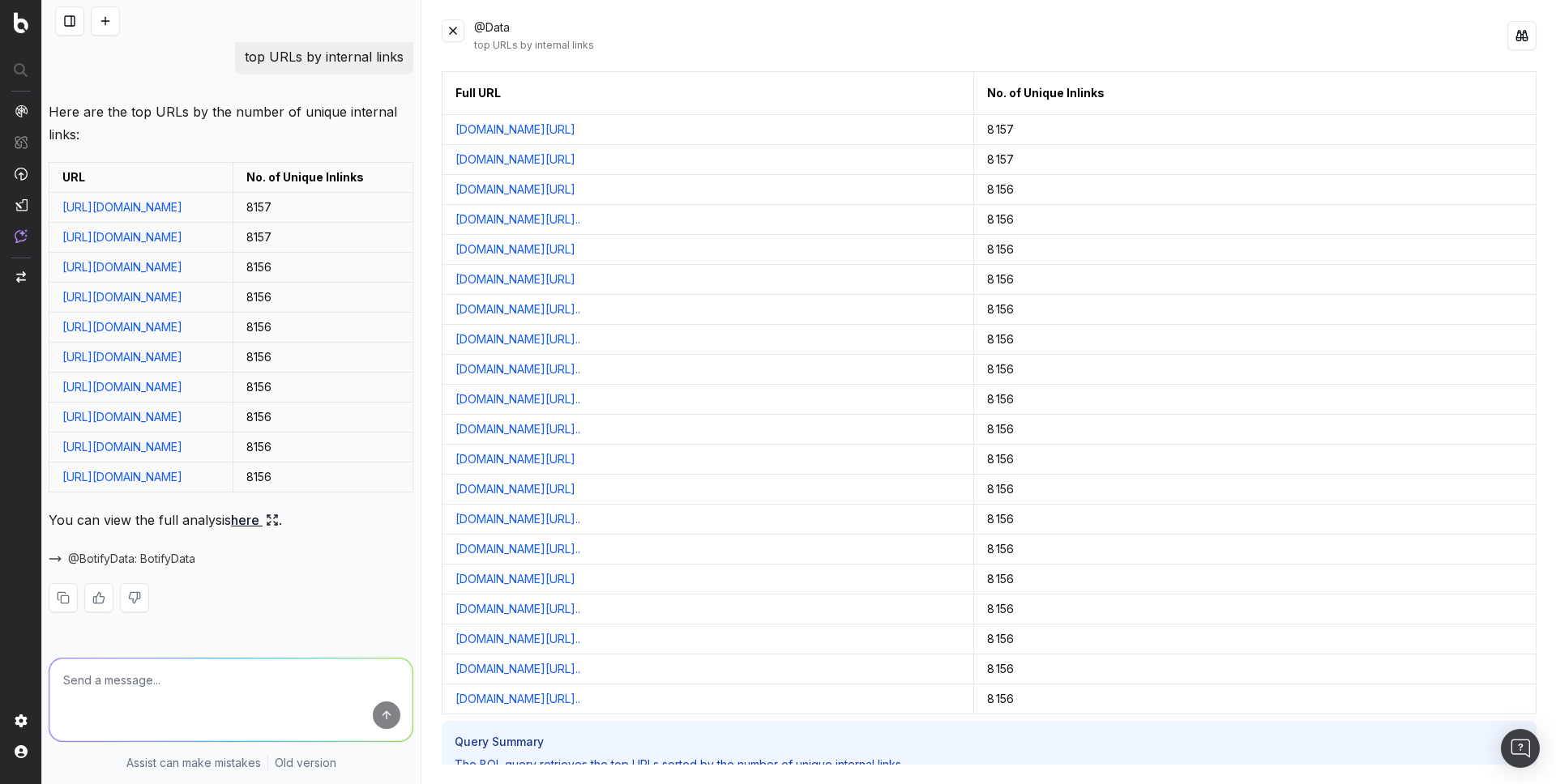
click at [110, 25] on button at bounding box center [105, 21] width 29 height 29
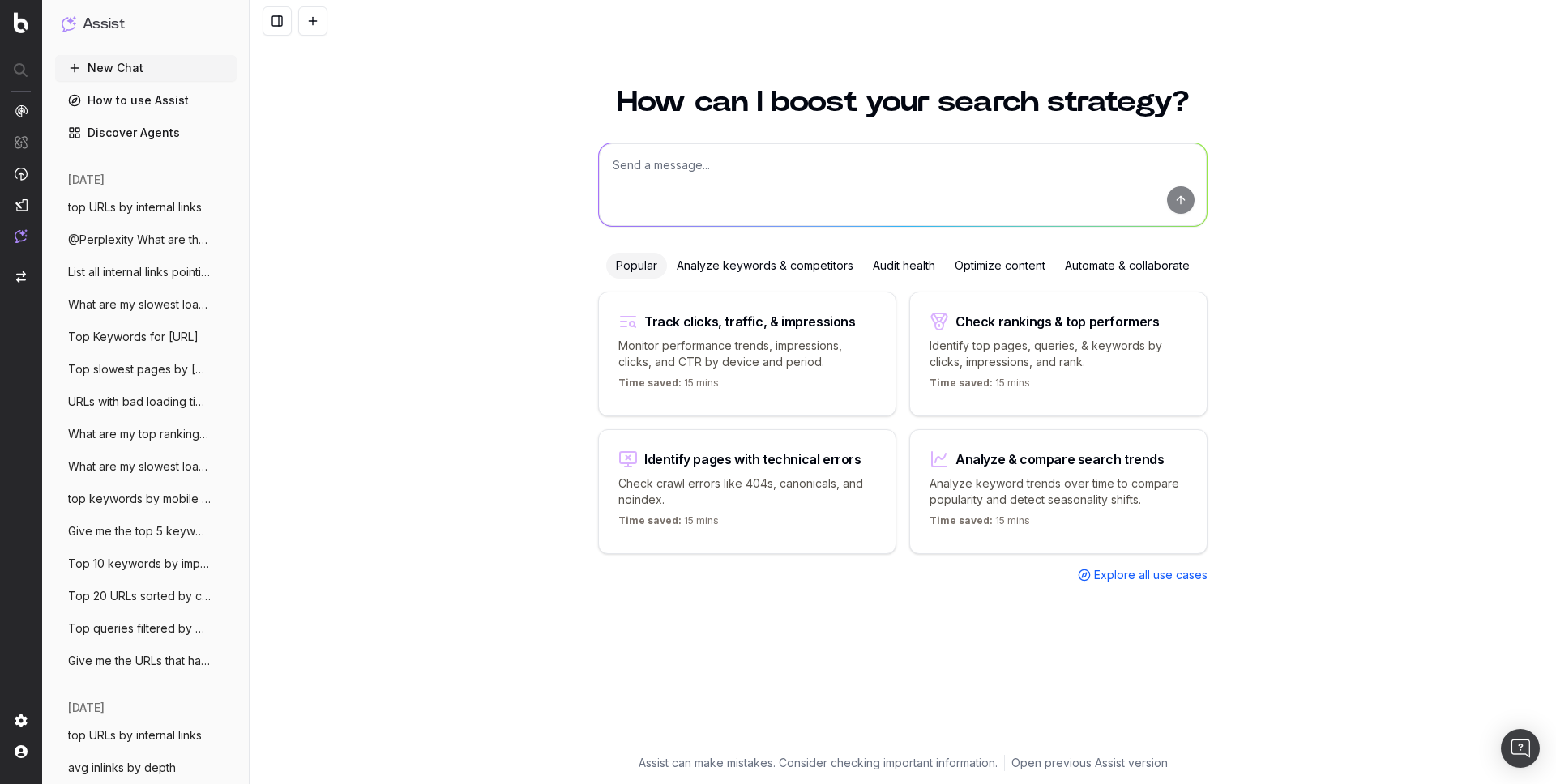
click at [674, 165] on textarea at bounding box center [902, 185] width 608 height 83
paste textarea "find pages my duplicates H1"
type textarea "find pages my duplicates H1"
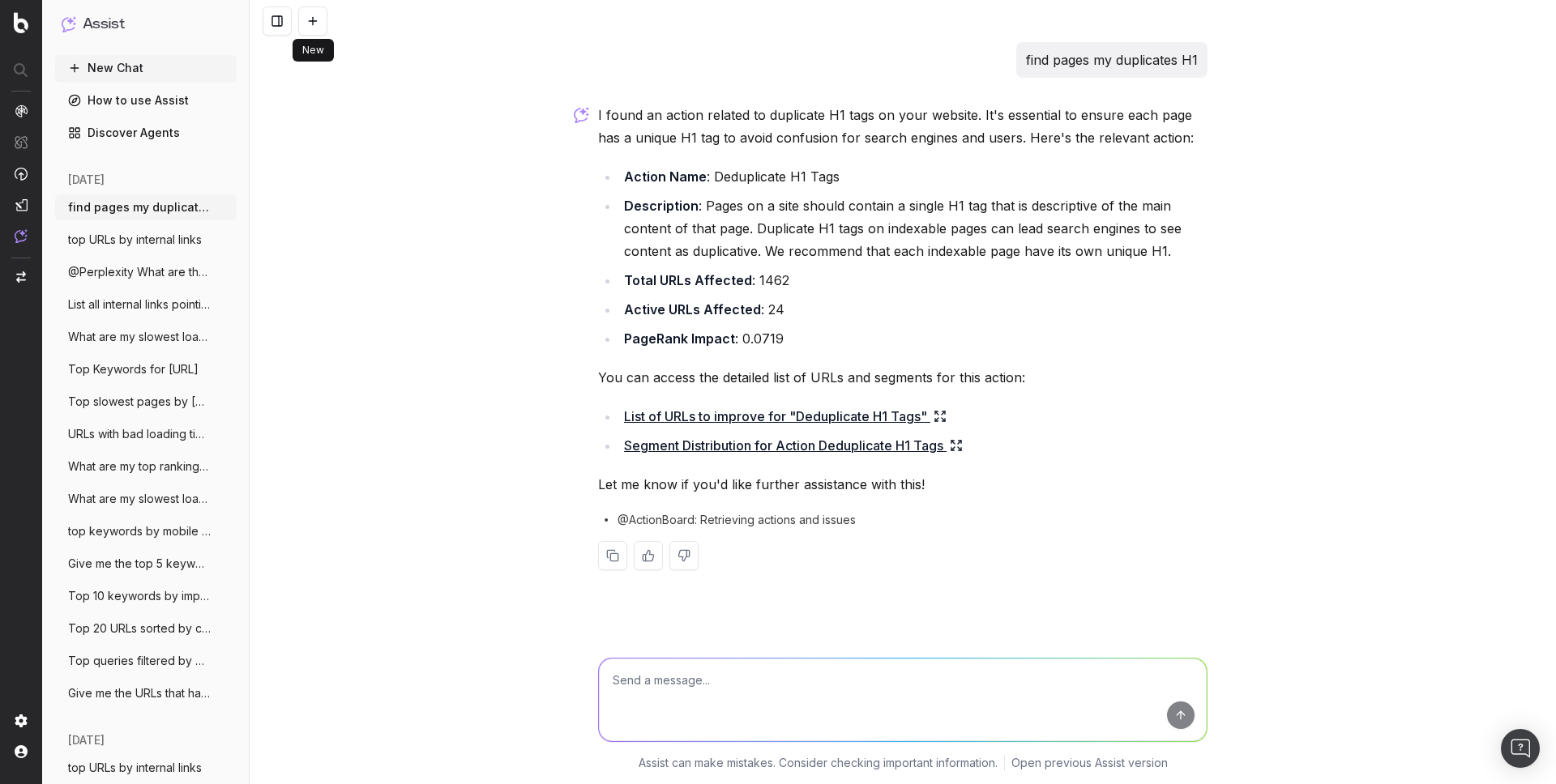
click at [317, 19] on button at bounding box center [313, 21] width 29 height 29
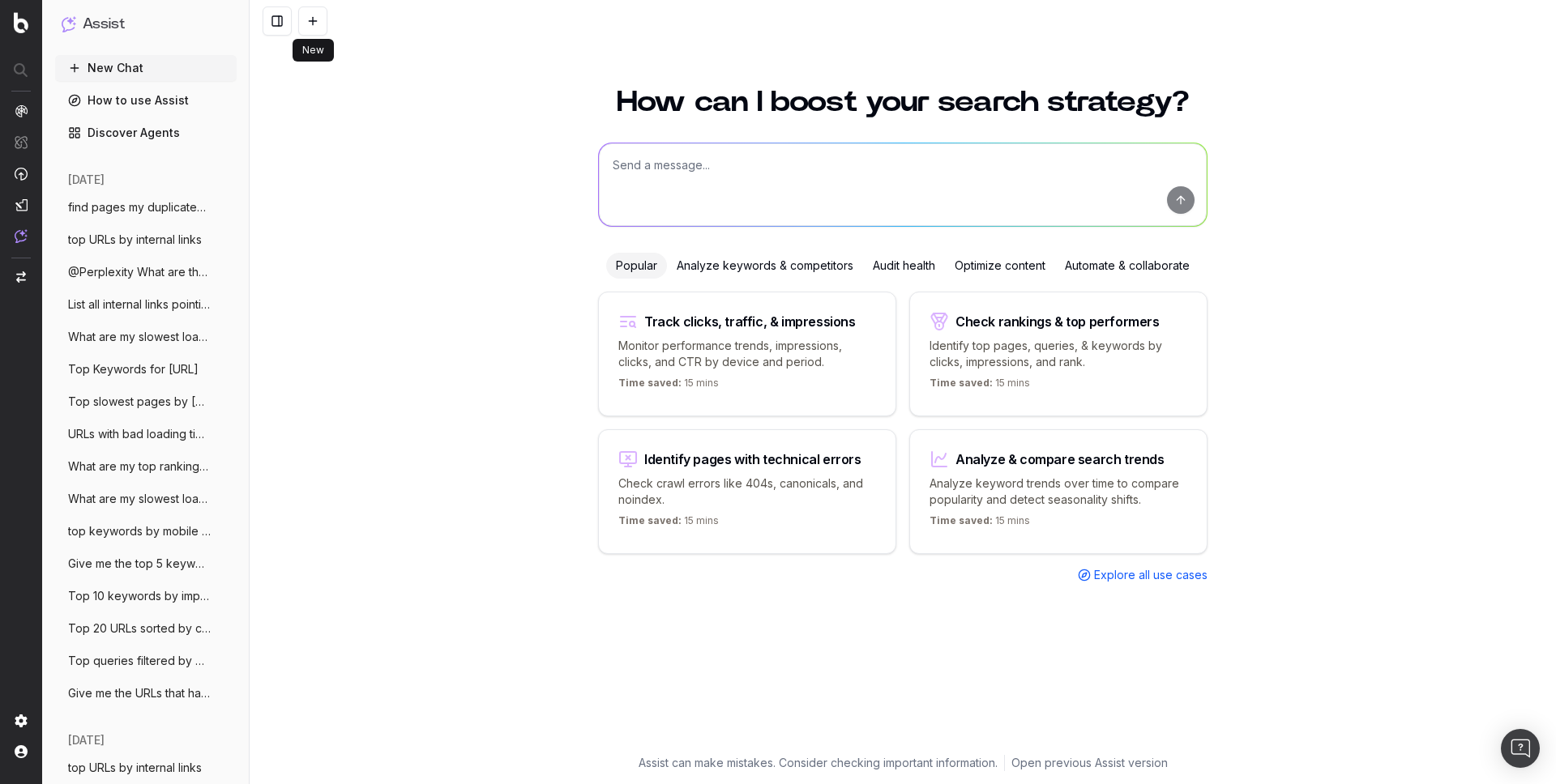
click at [657, 197] on textarea at bounding box center [902, 185] width 608 height 83
paste textarea "What are my Not indexable pages in sitemaps?"
type textarea "What are my Not indexable pages in sitemaps?"
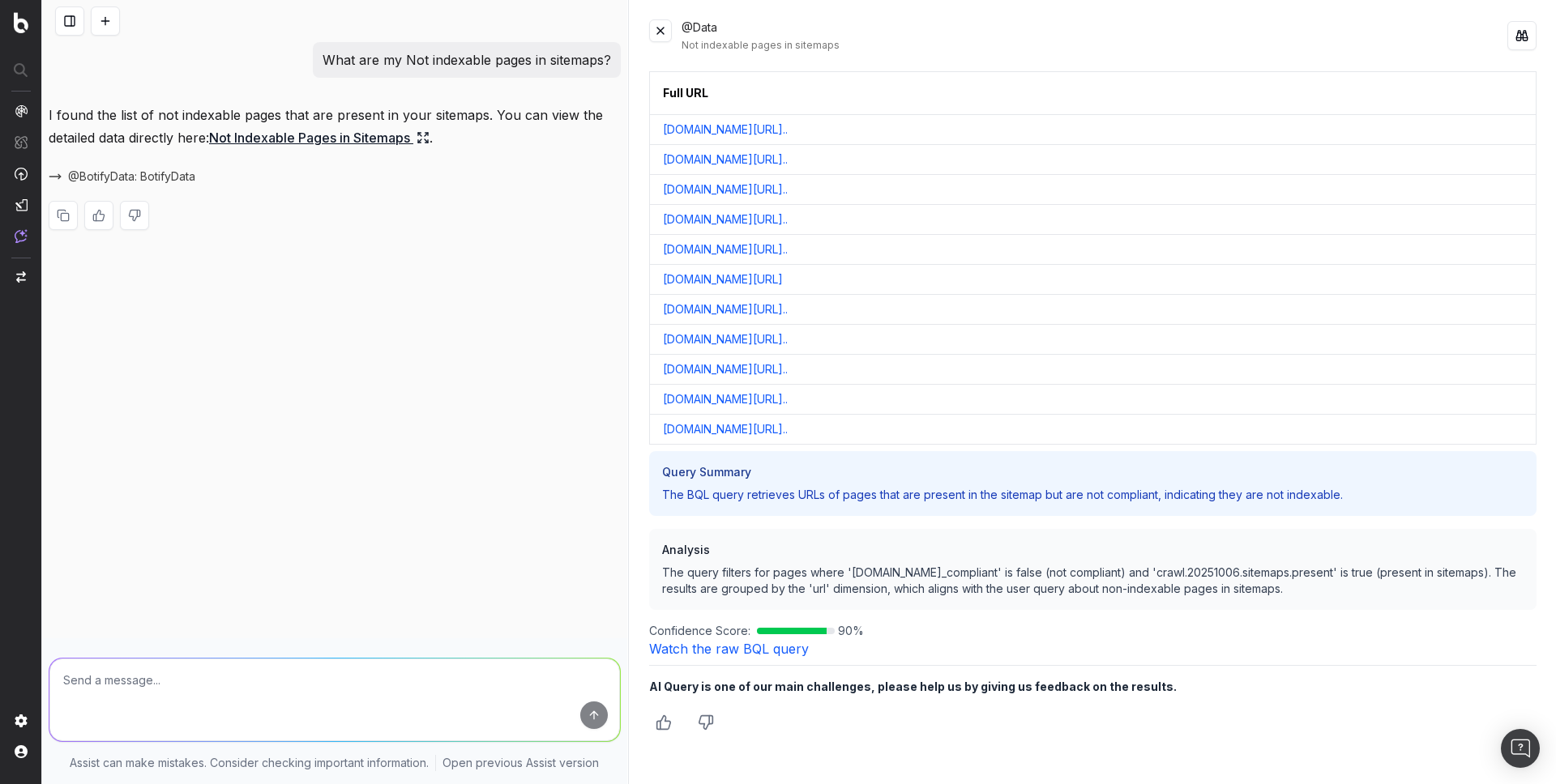
click at [404, 180] on div "@BotifyData: BotifyData" at bounding box center [334, 176] width 572 height 22
click at [425, 57] on p "What are my Not indexable pages in sitemaps?" at bounding box center [467, 59] width 289 height 22
copy p "What are my Not indexable pages in sitemaps?"
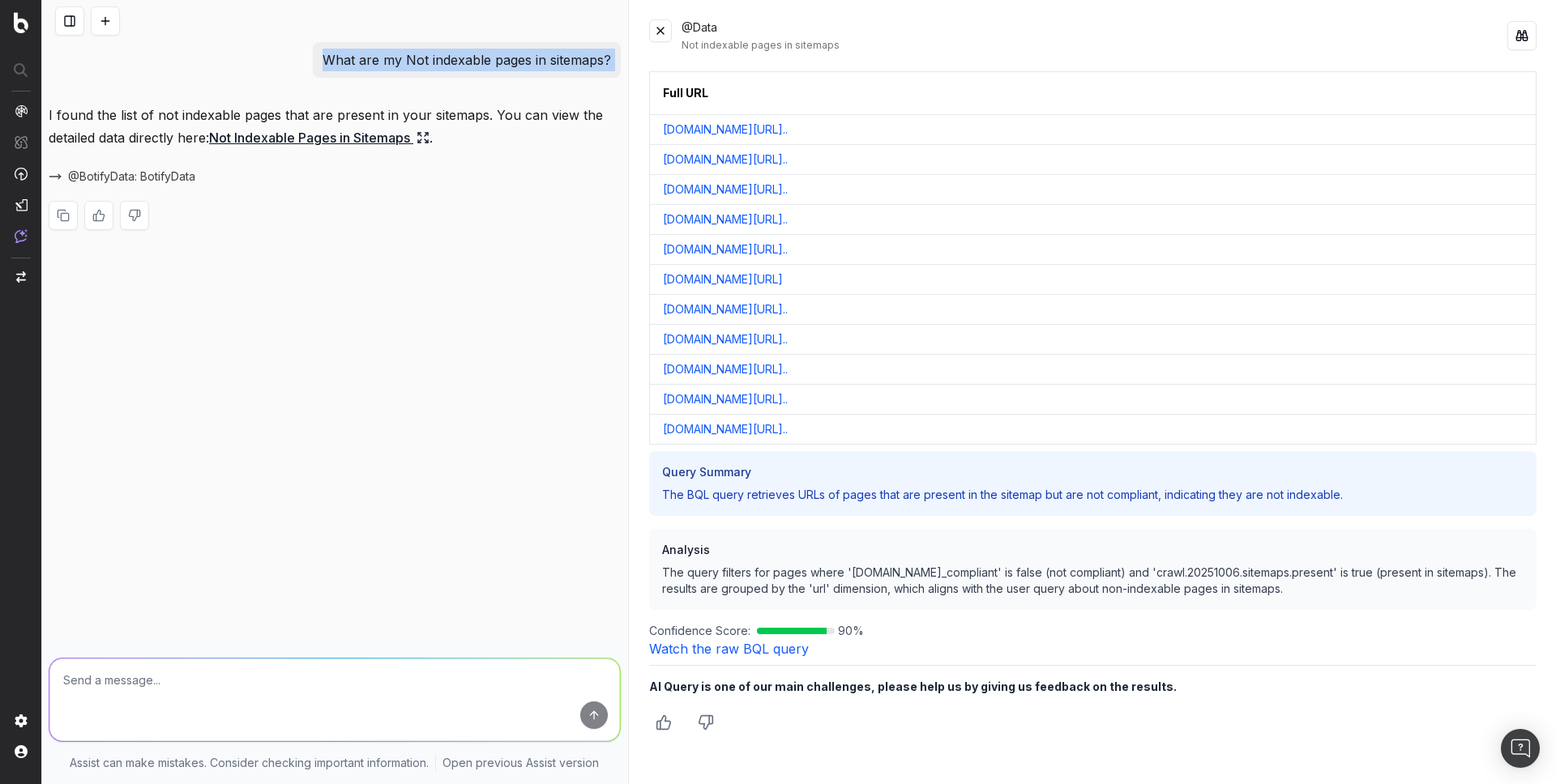
click at [687, 653] on link "Watch the raw BQL query" at bounding box center [728, 649] width 159 height 16
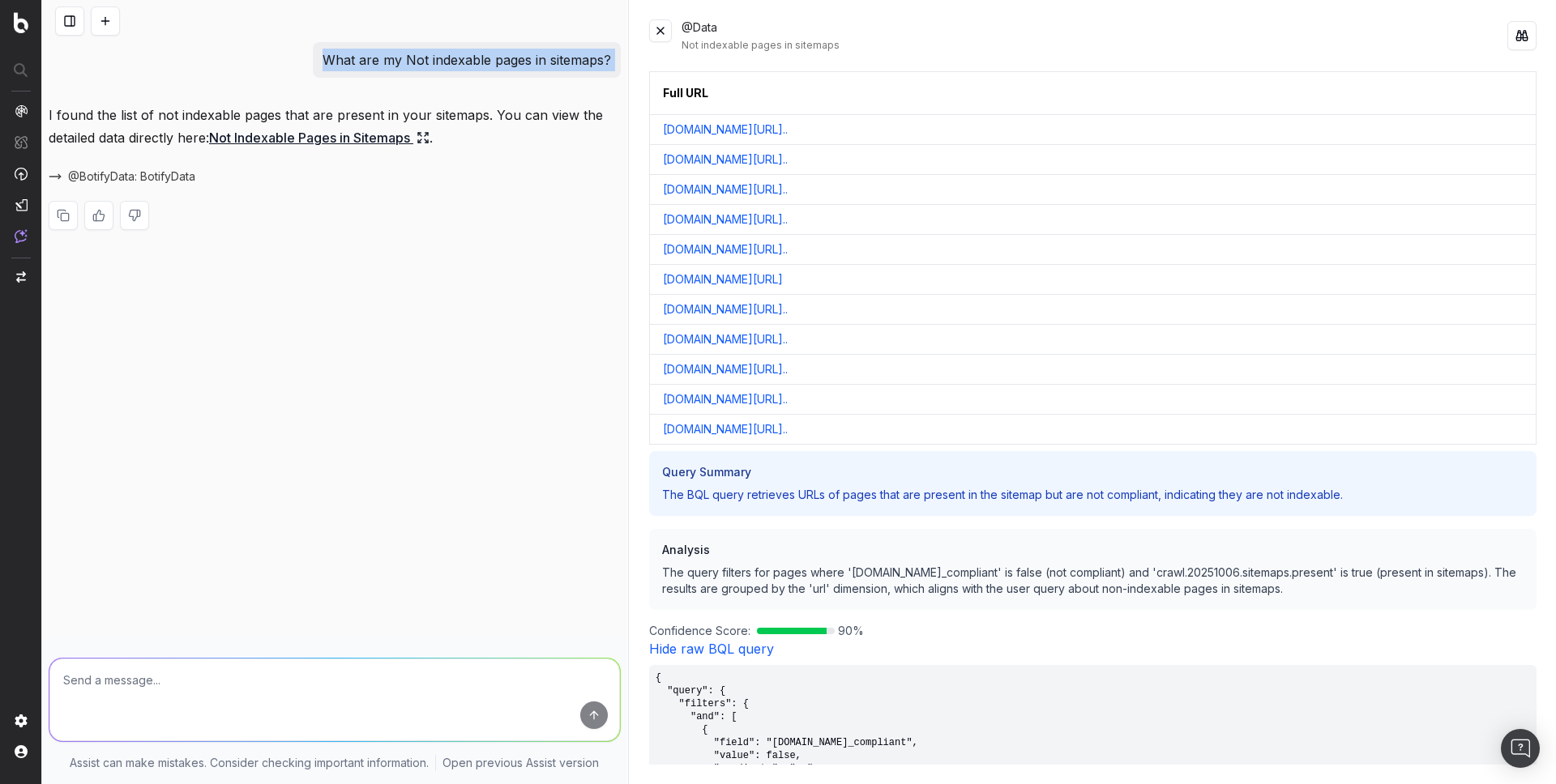
scroll to position [316, 0]
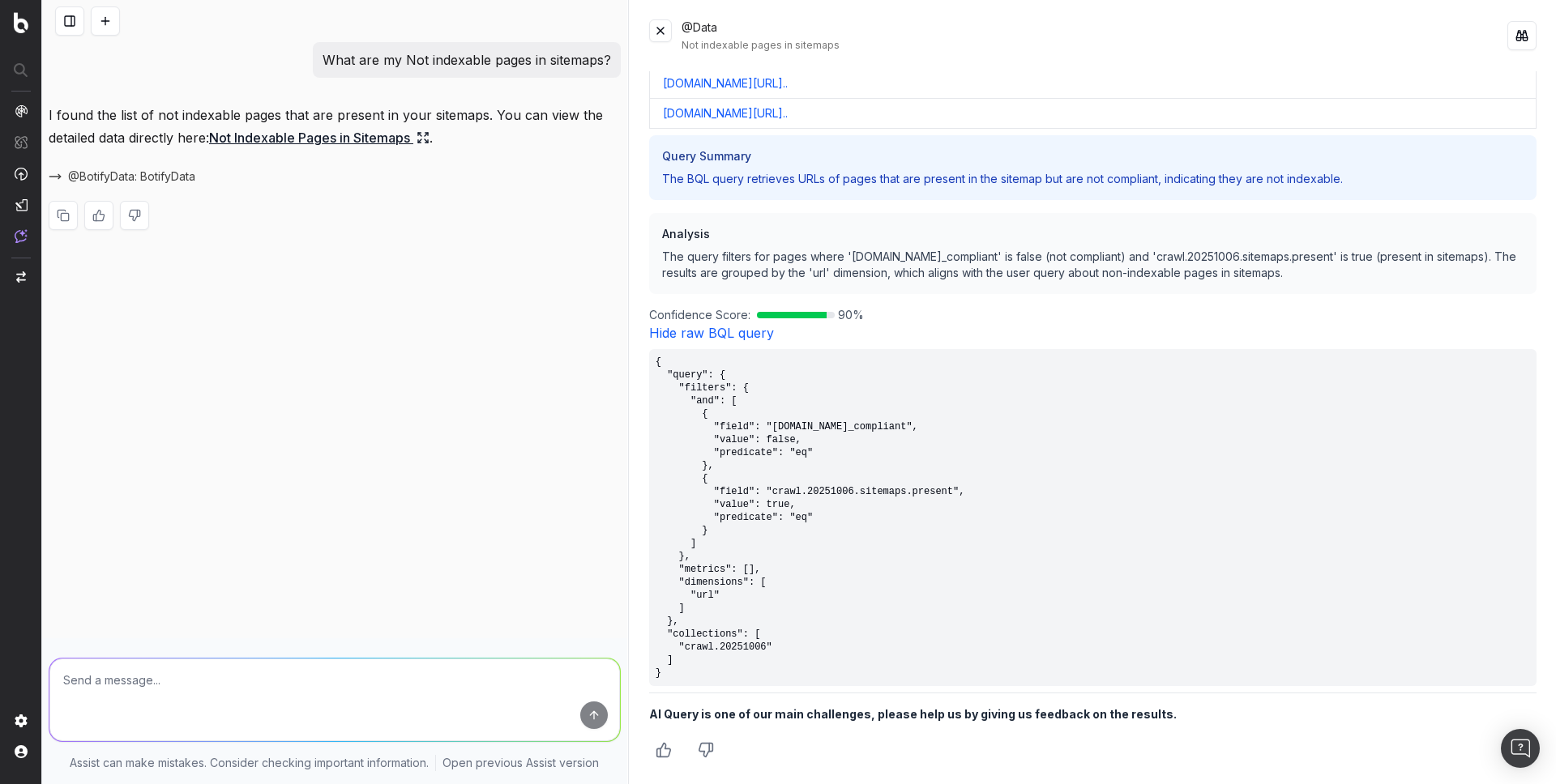
drag, startPoint x: 705, startPoint y: 674, endPoint x: 641, endPoint y: 365, distance: 315.6
click at [641, 365] on div "@Data Not indexable pages in sitemaps Full URL www.unrankedsmurfs.com/league-of…" at bounding box center [1092, 392] width 926 height 784
copy pre "{ "query": { "filters": { "and": [ { "field": "crawl.20251006.compliant.is_comp…"
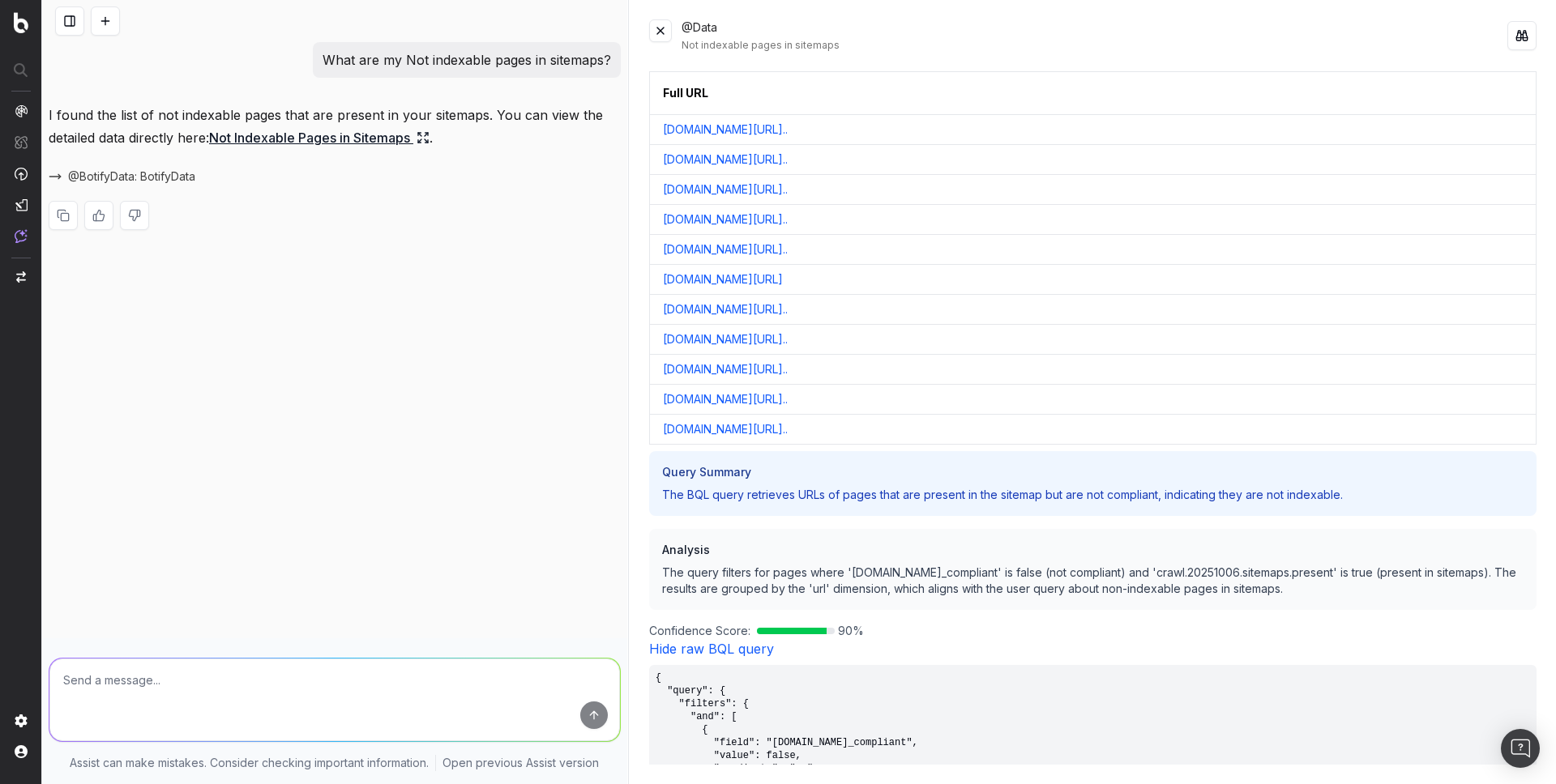
click at [415, 60] on p "What are my Not indexable pages in sitemaps?" at bounding box center [467, 59] width 289 height 22
copy p "What are my Not indexable pages in sitemaps?"
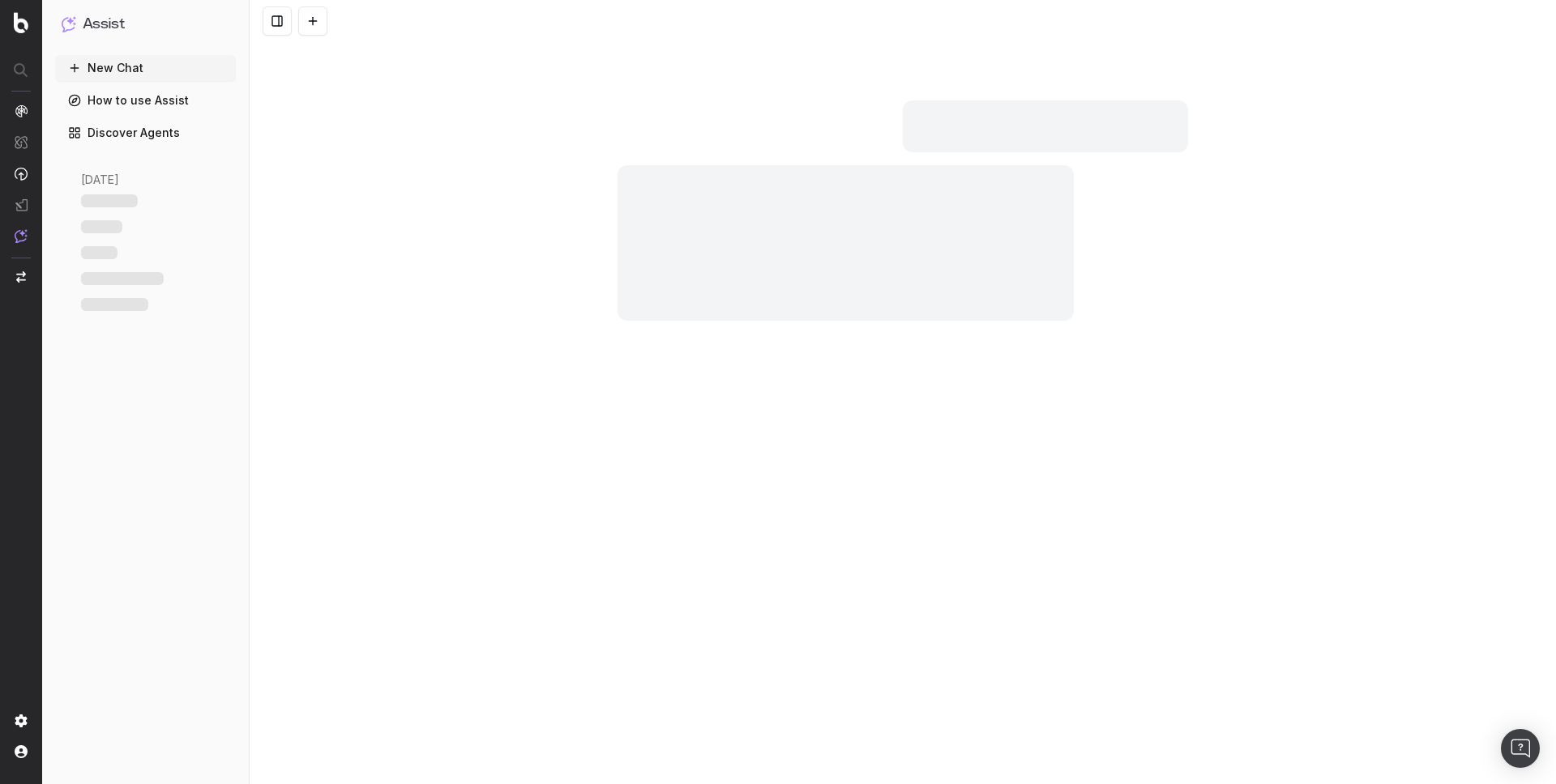
click at [475, 682] on div at bounding box center [902, 392] width 1306 height 784
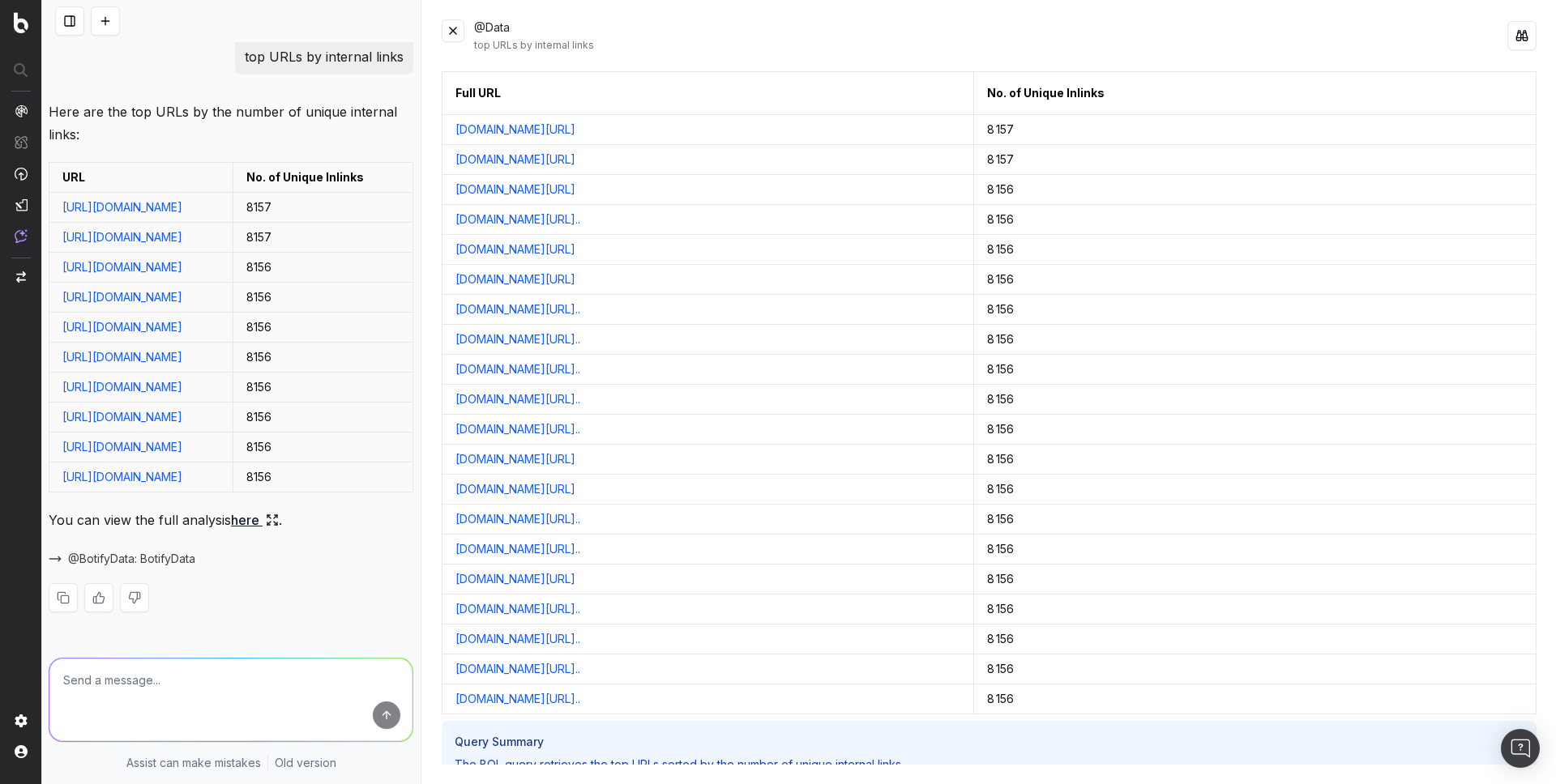
scroll to position [242, 0]
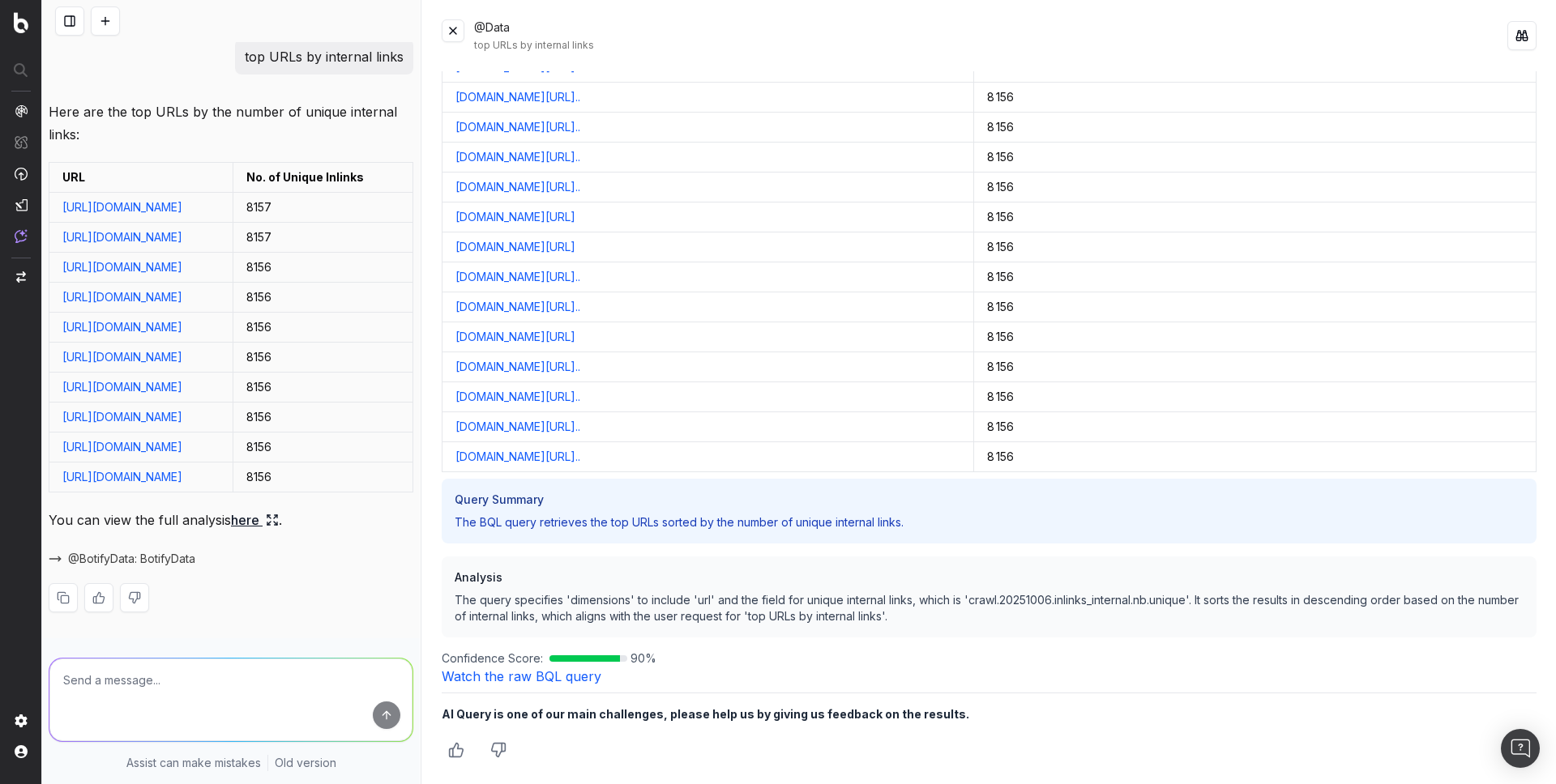
click at [573, 686] on div "Full URL No. of Unique Inlinks www.unrankedsmurfs.com/boosting/orders 8 157 www…" at bounding box center [988, 418] width 1094 height 693
click at [573, 683] on link "Watch the raw BQL query" at bounding box center [521, 676] width 159 height 16
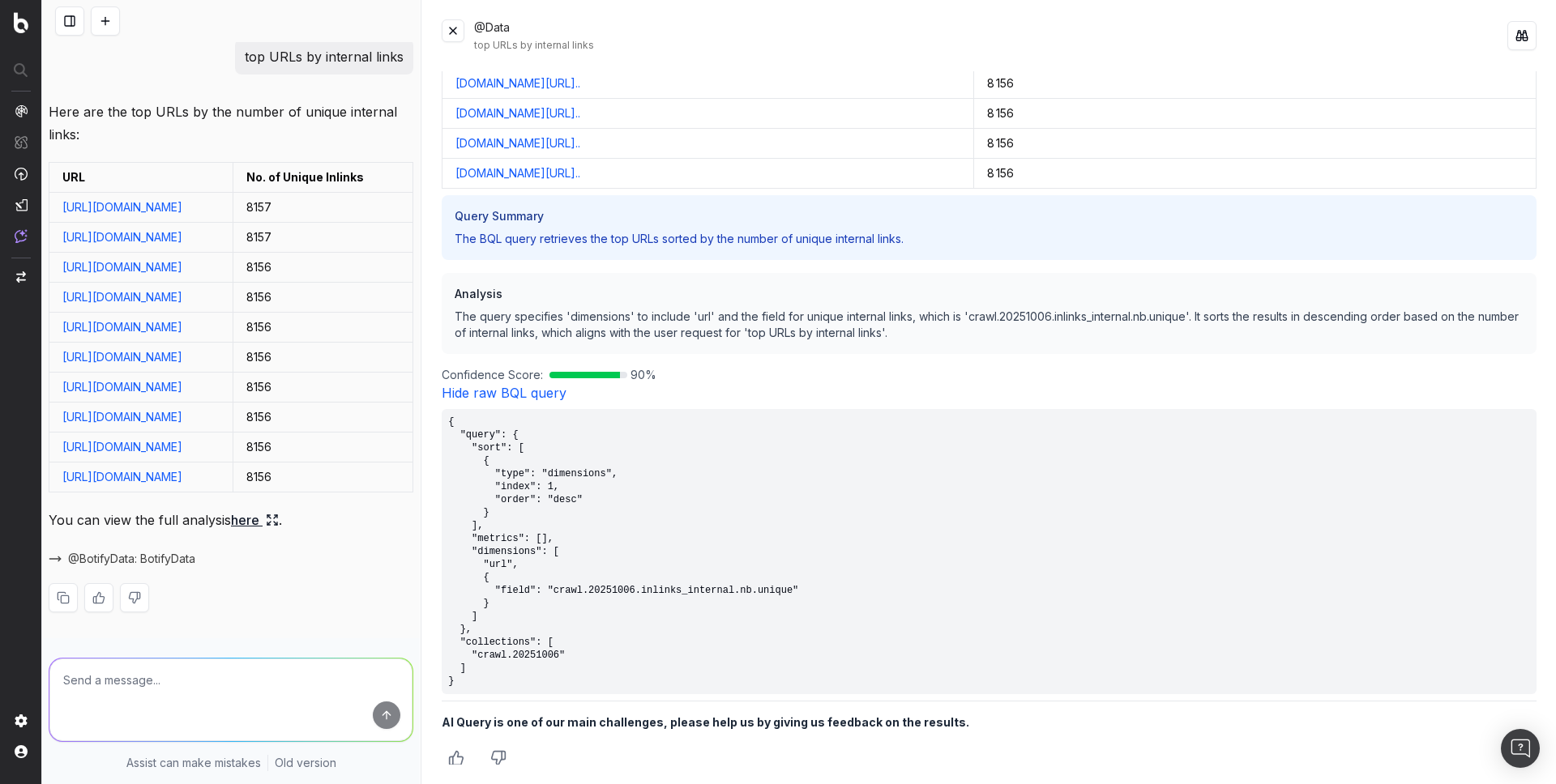
scroll to position [534, 0]
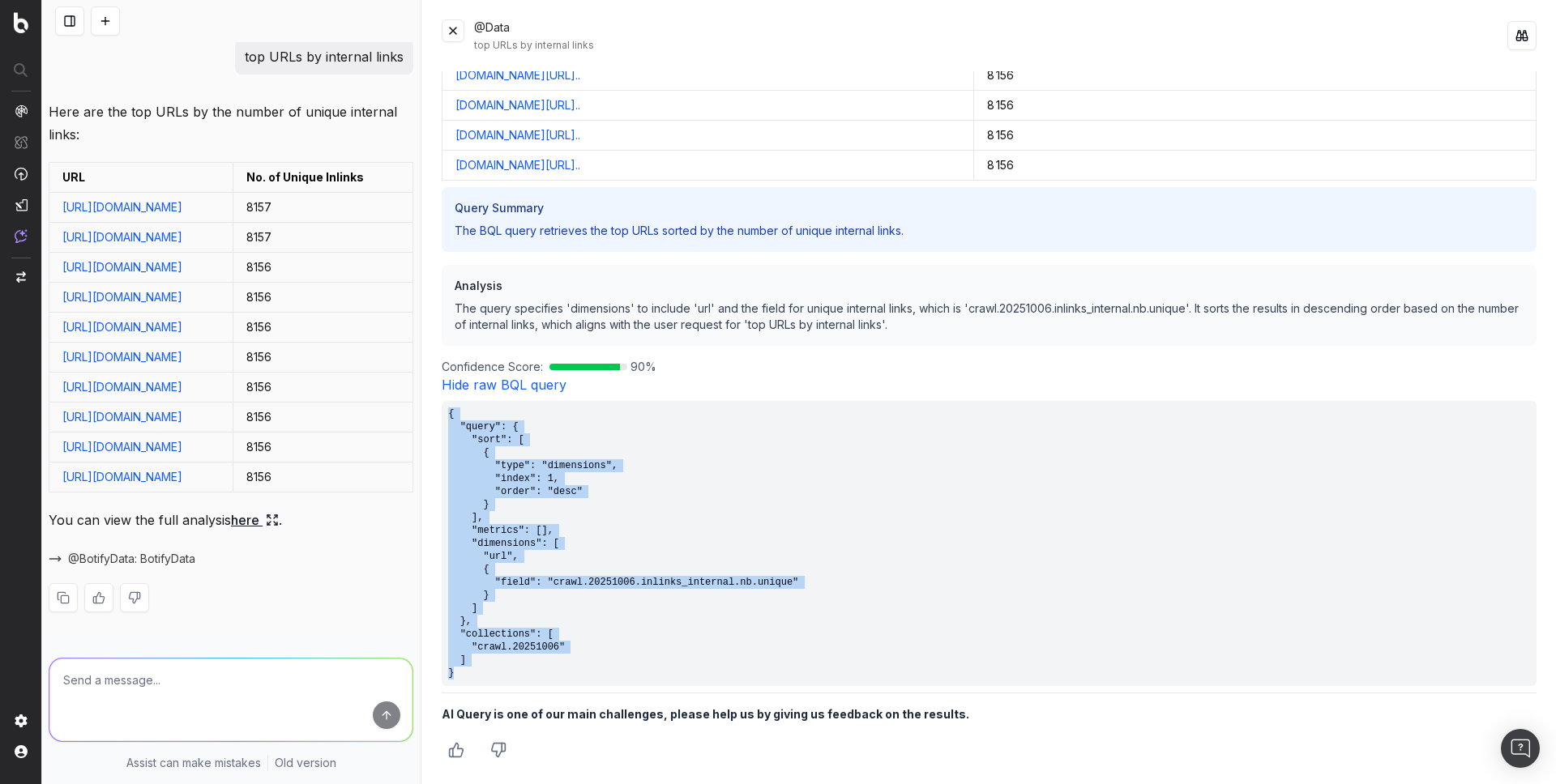
drag, startPoint x: 474, startPoint y: 672, endPoint x: 448, endPoint y: 413, distance: 260.3
click at [448, 413] on pre "{ "query": { "sort": [ { "type": "dimensions", "index": 1, "order": "desc" } ],…" at bounding box center [988, 543] width 1094 height 285
copy pre "{ "query": { "sort": [ { "type": "dimensions", "index": 1, "order": "desc" } ],…"
click at [443, 35] on button at bounding box center [452, 30] width 22 height 22
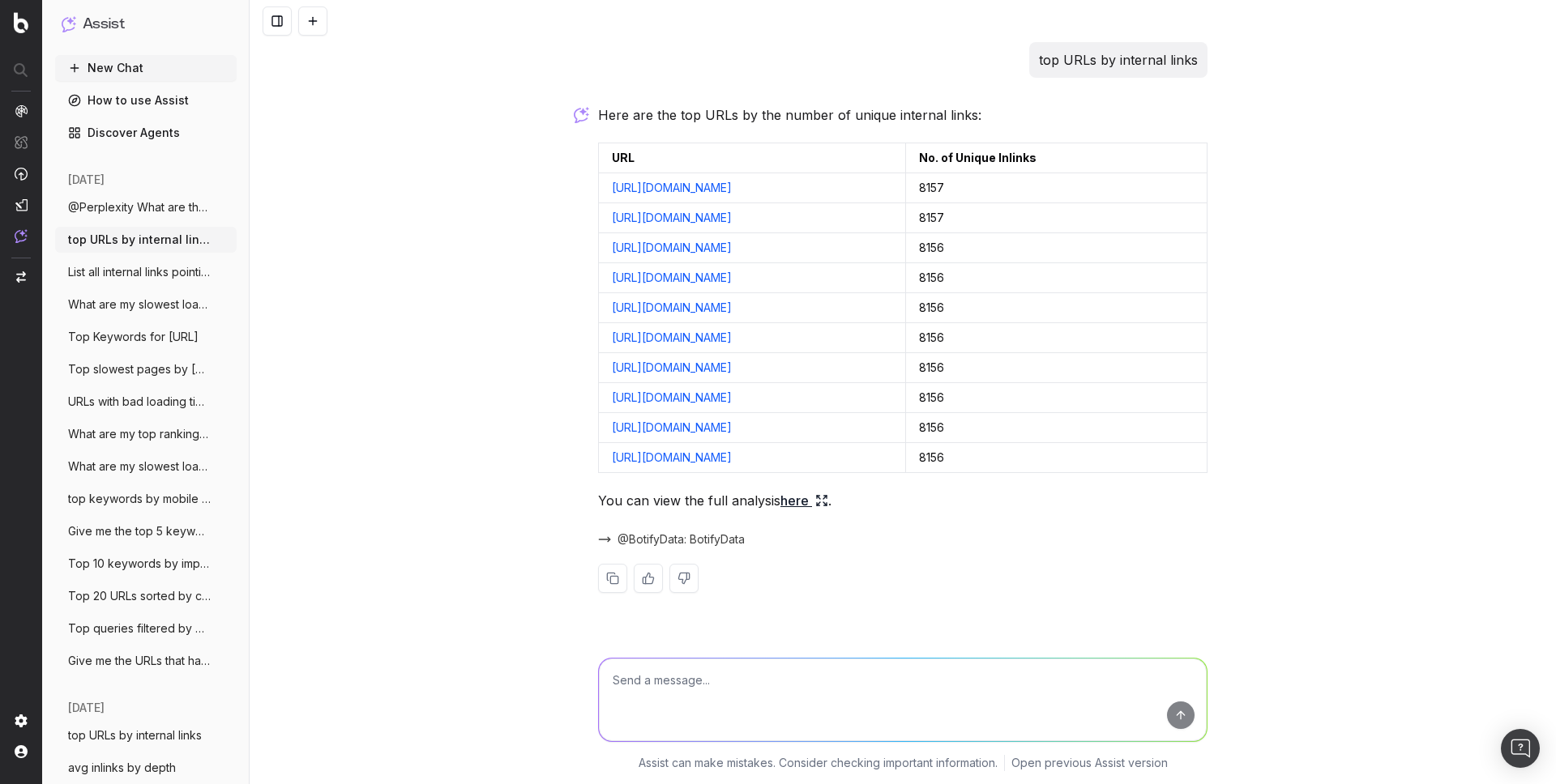
scroll to position [45, 0]
click at [687, 547] on span "@BotifyData: BotifyData" at bounding box center [681, 539] width 127 height 16
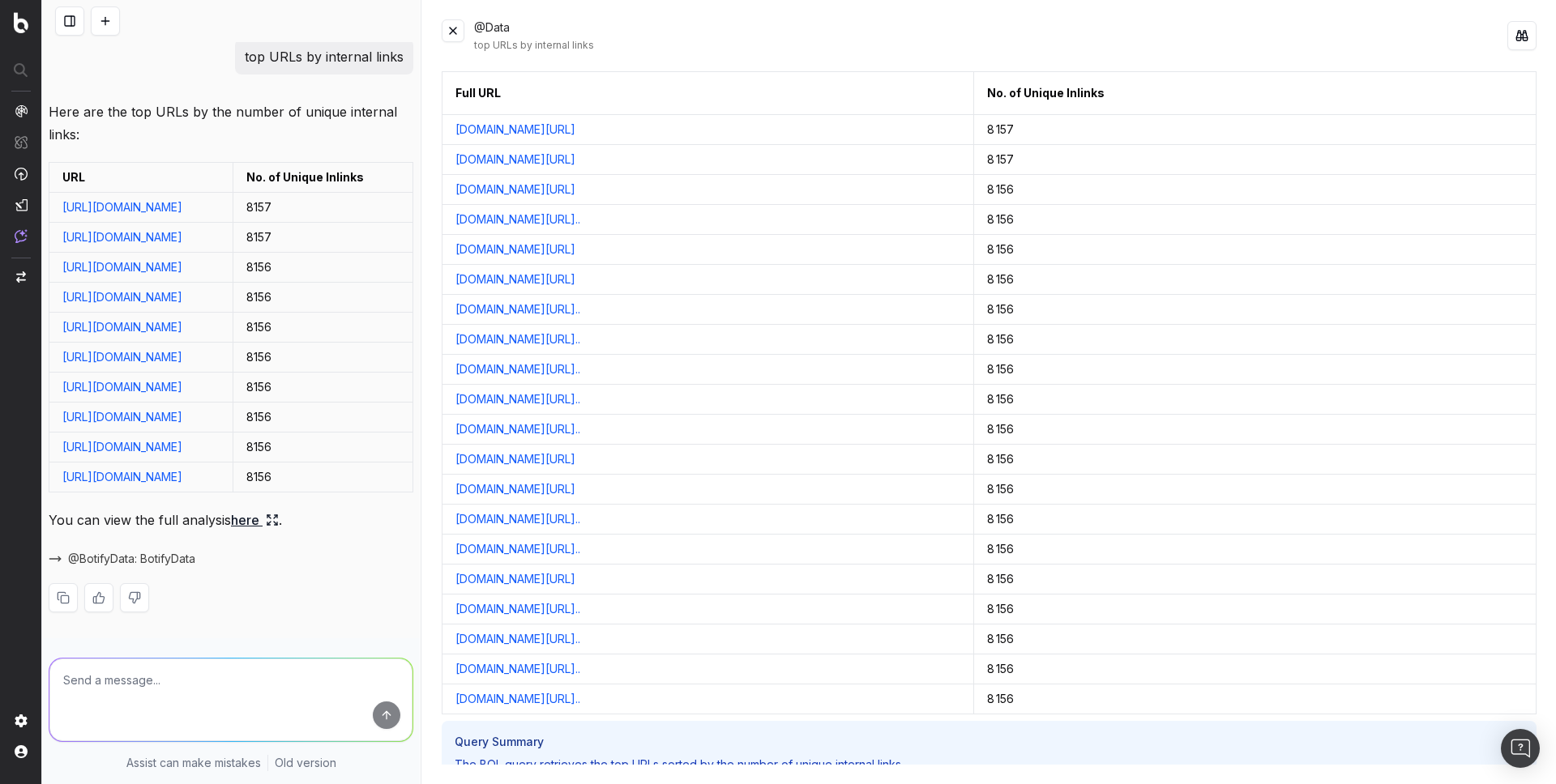
scroll to position [242, 0]
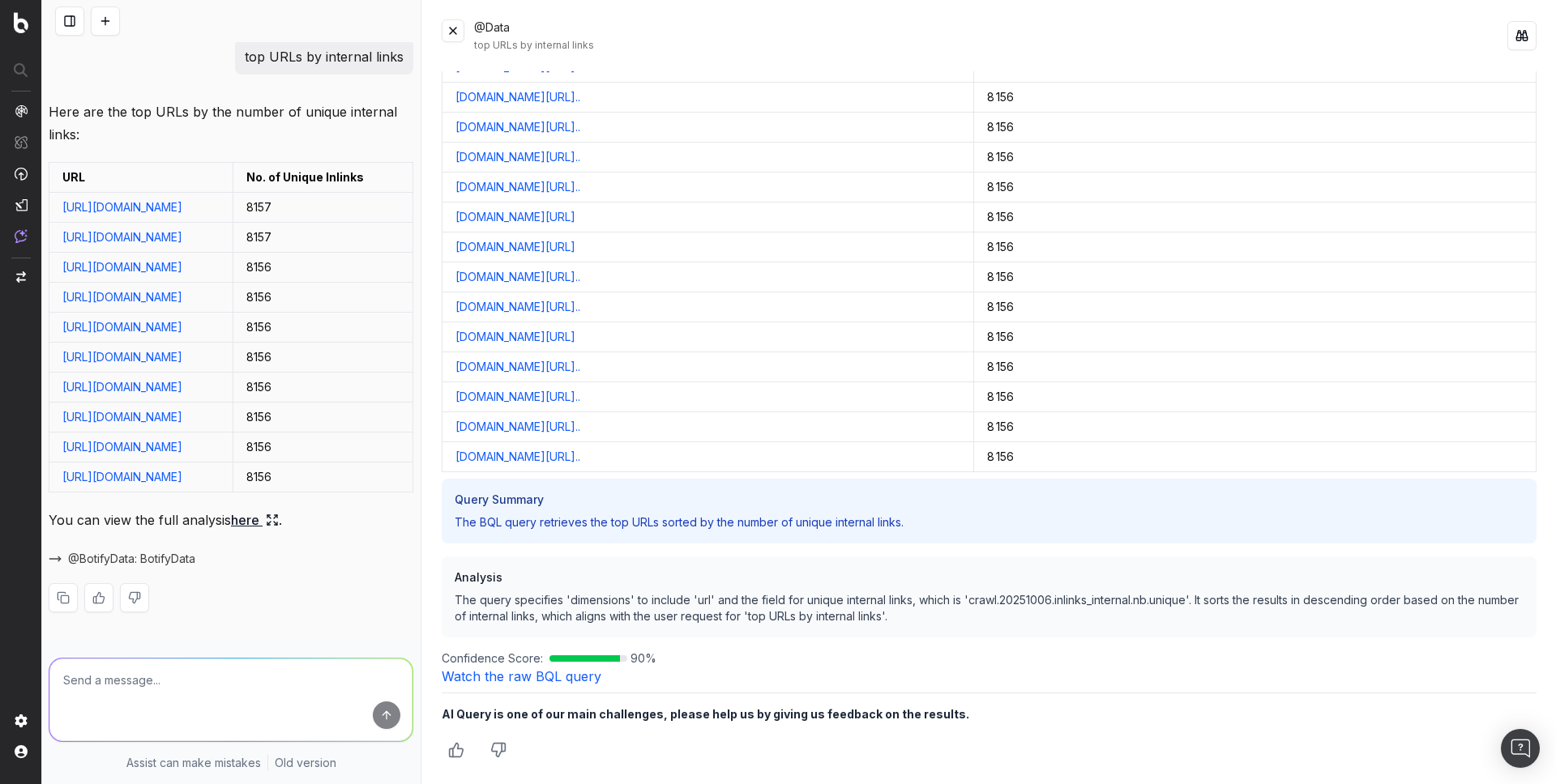
click at [569, 677] on link "Watch the raw BQL query" at bounding box center [521, 676] width 159 height 16
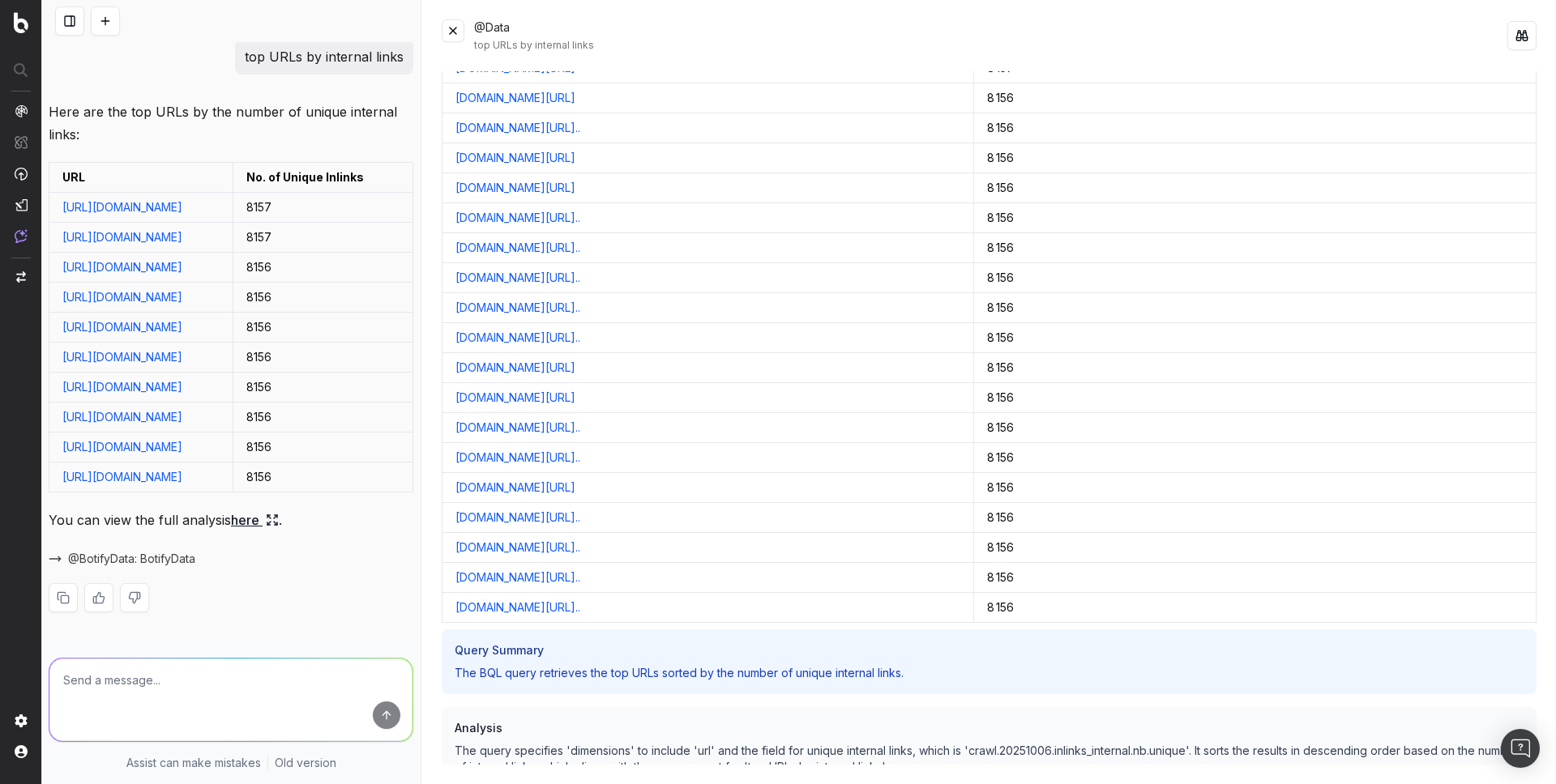
scroll to position [0, 0]
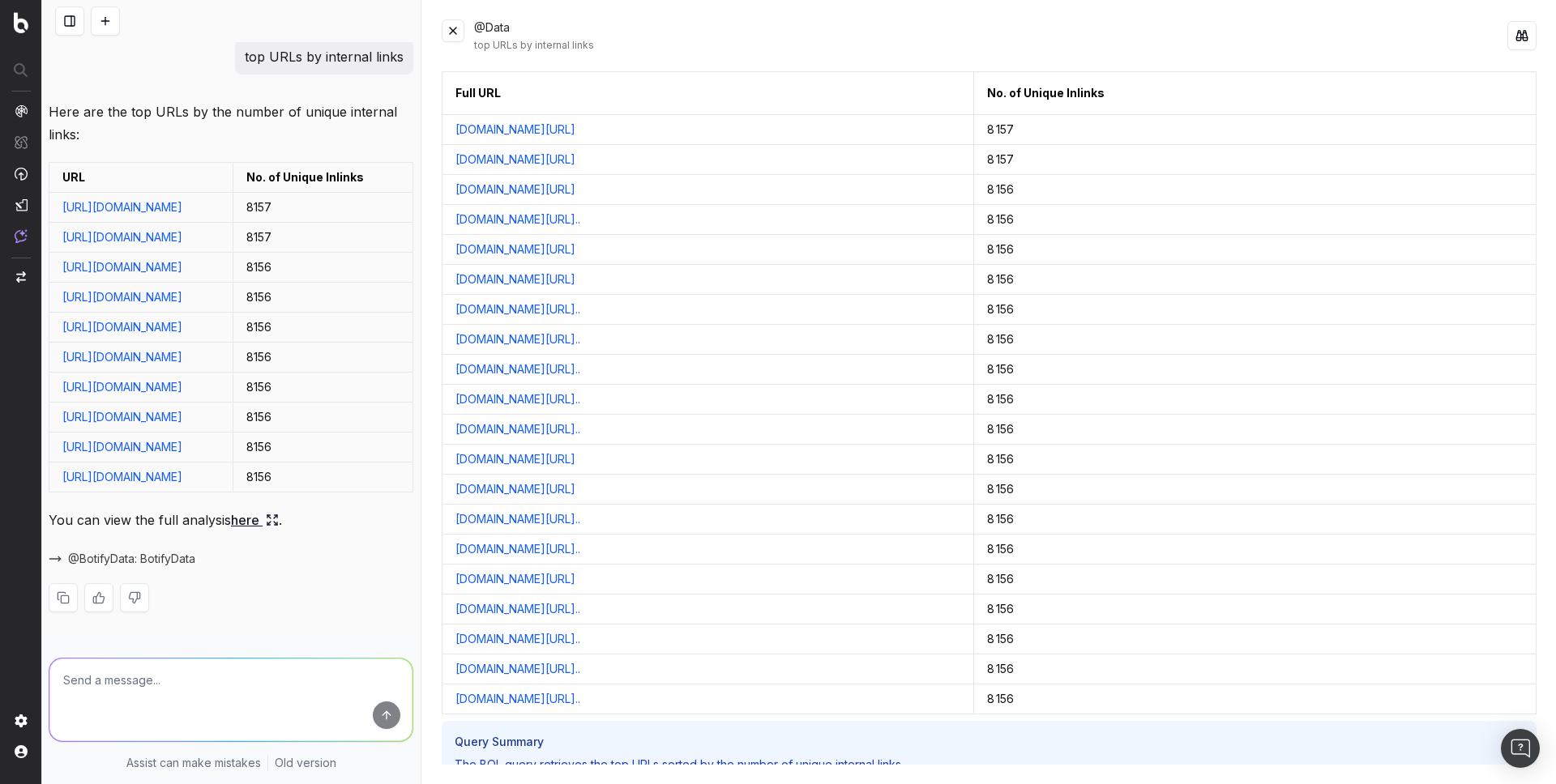
click at [135, 675] on textarea at bounding box center [231, 700] width 363 height 83
paste textarea "top URLs by total internal links"
type textarea "top URLs by total internal links"
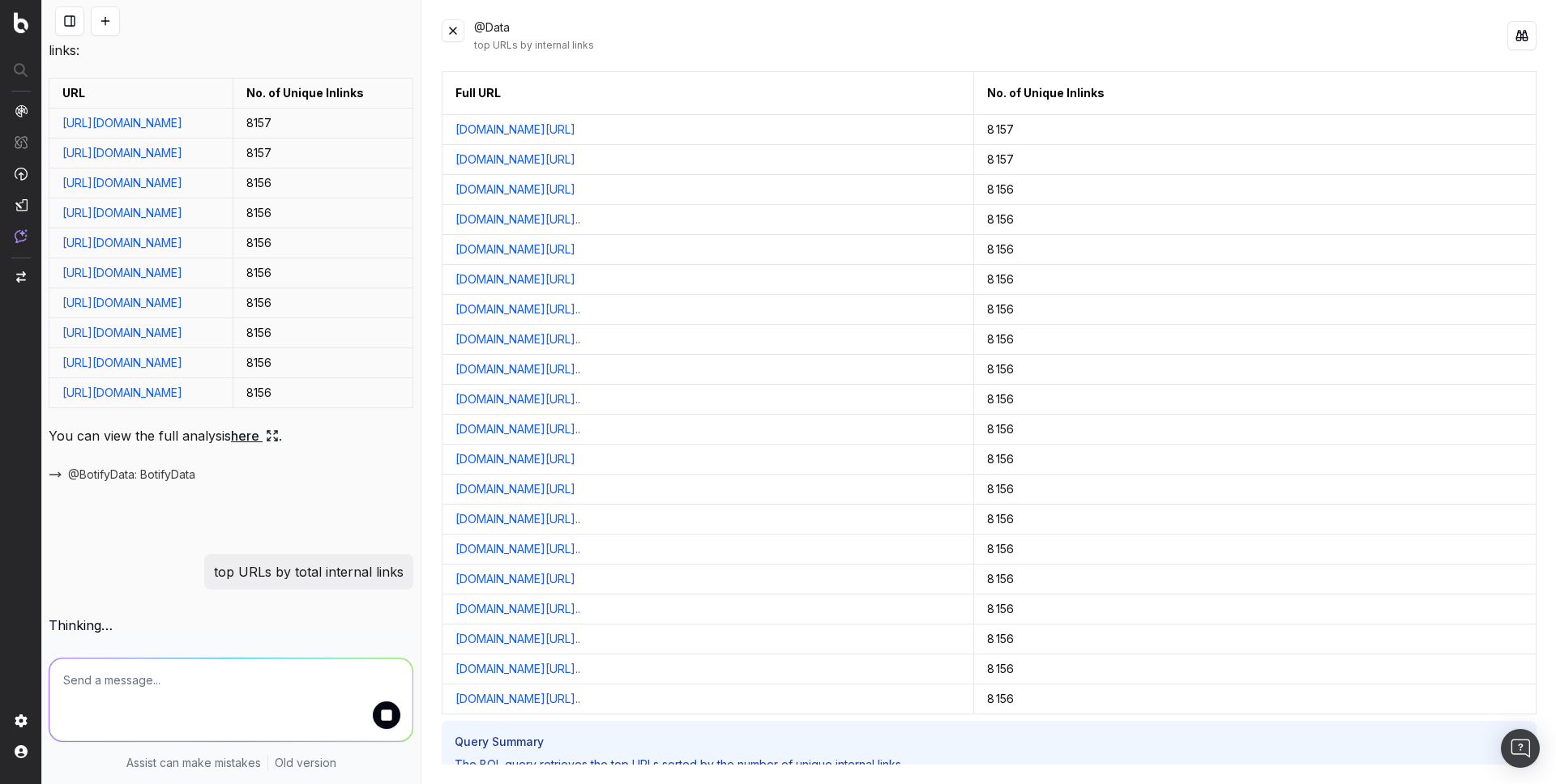
click at [305, 569] on p "top URLs by total internal links" at bounding box center [308, 572] width 189 height 22
copy p "top URLs by total internal links"
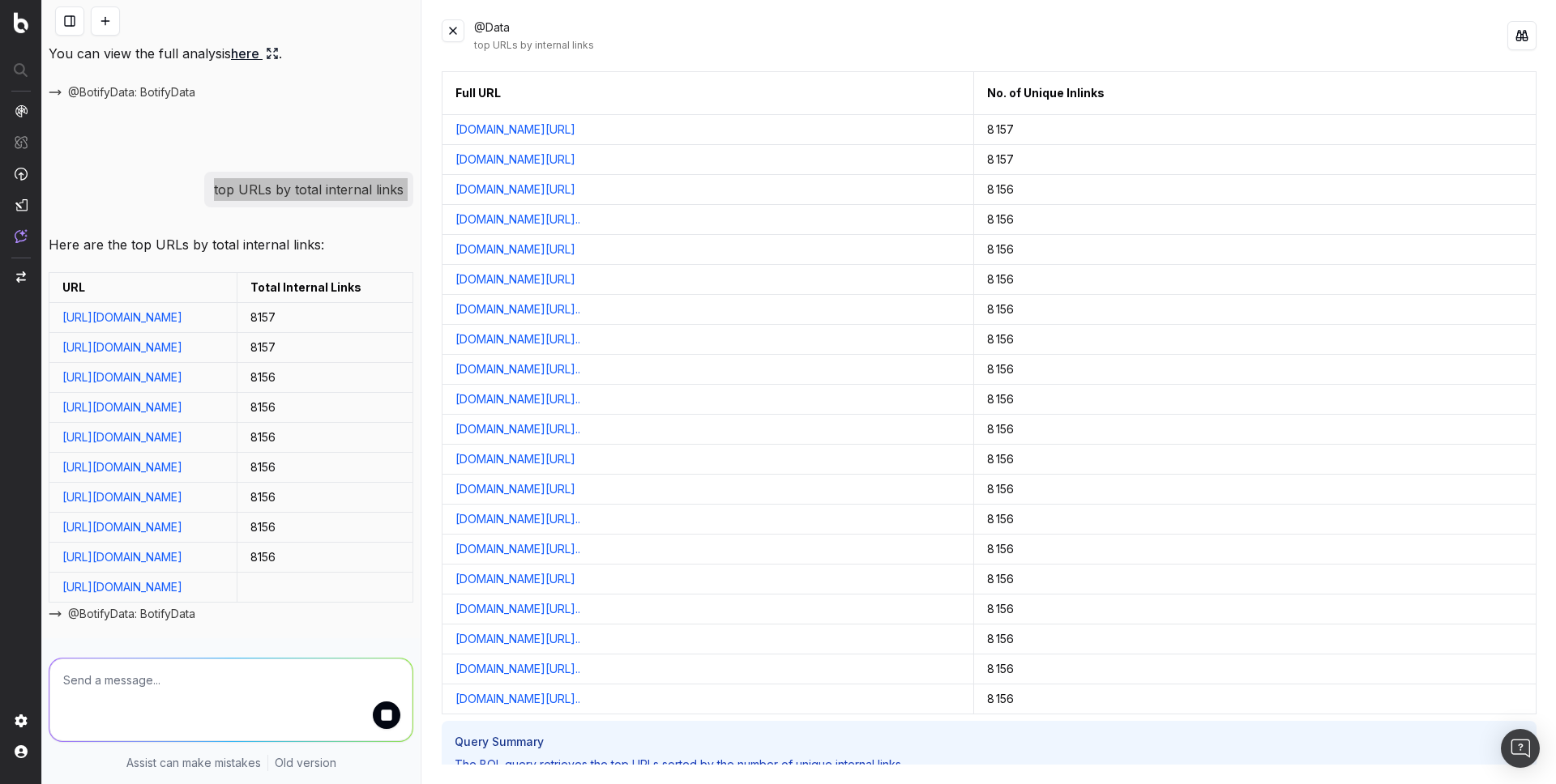
scroll to position [839, 0]
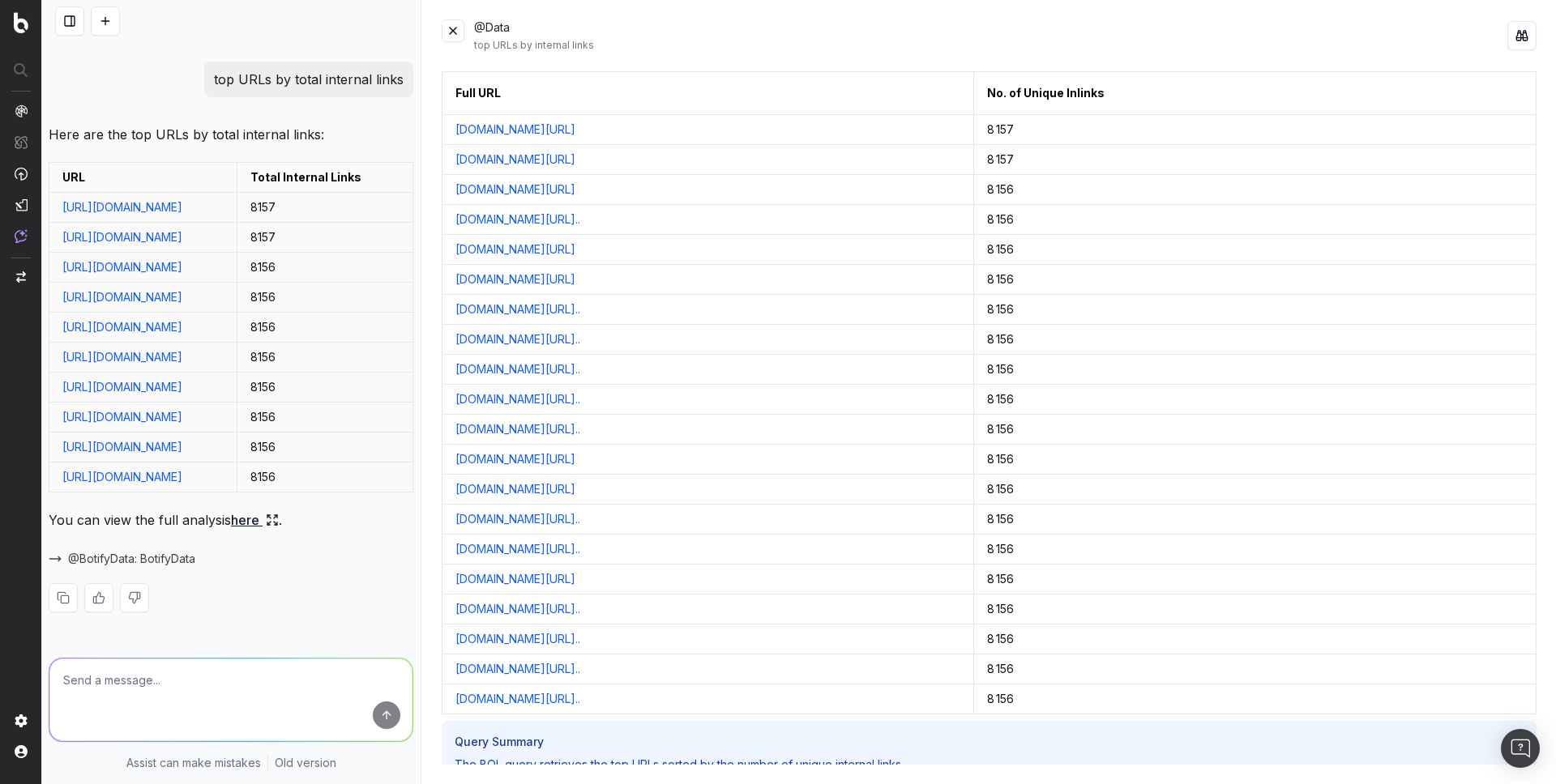
click at [149, 681] on textarea at bounding box center [231, 700] width 363 height 83
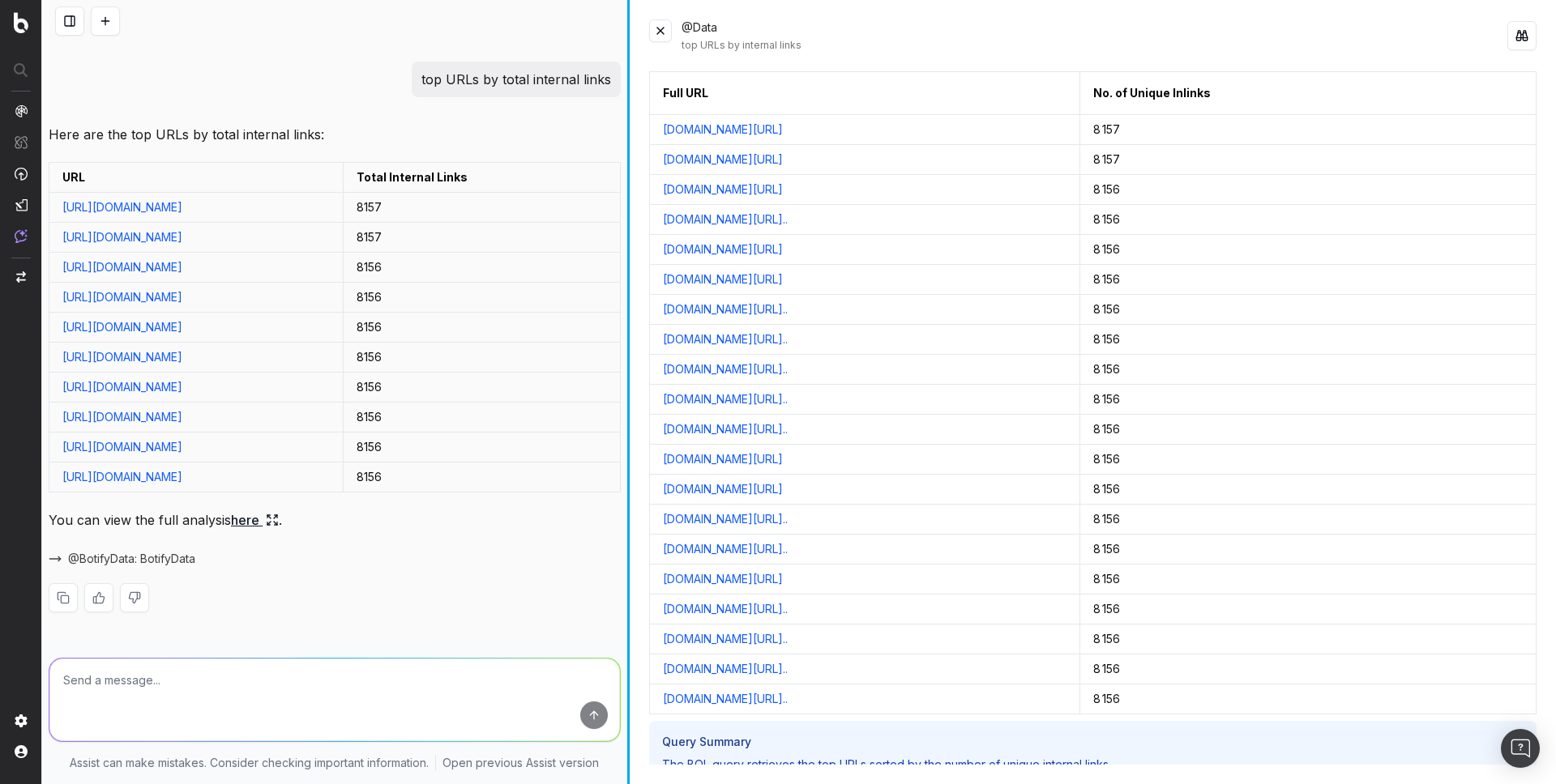
scroll to position [719, 0]
click at [629, 26] on div at bounding box center [628, 392] width 3 height 784
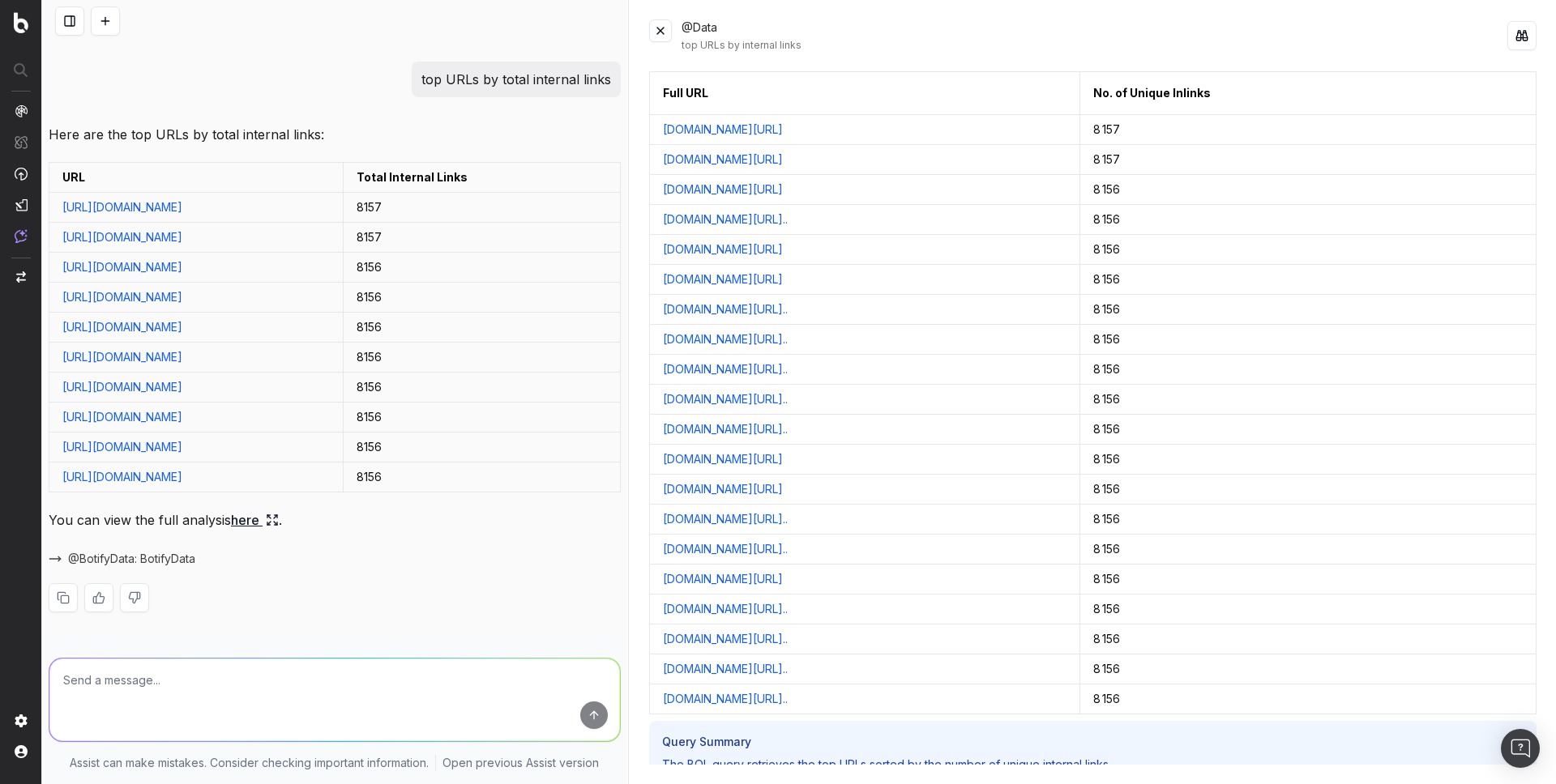
scroll to position [518, 0]
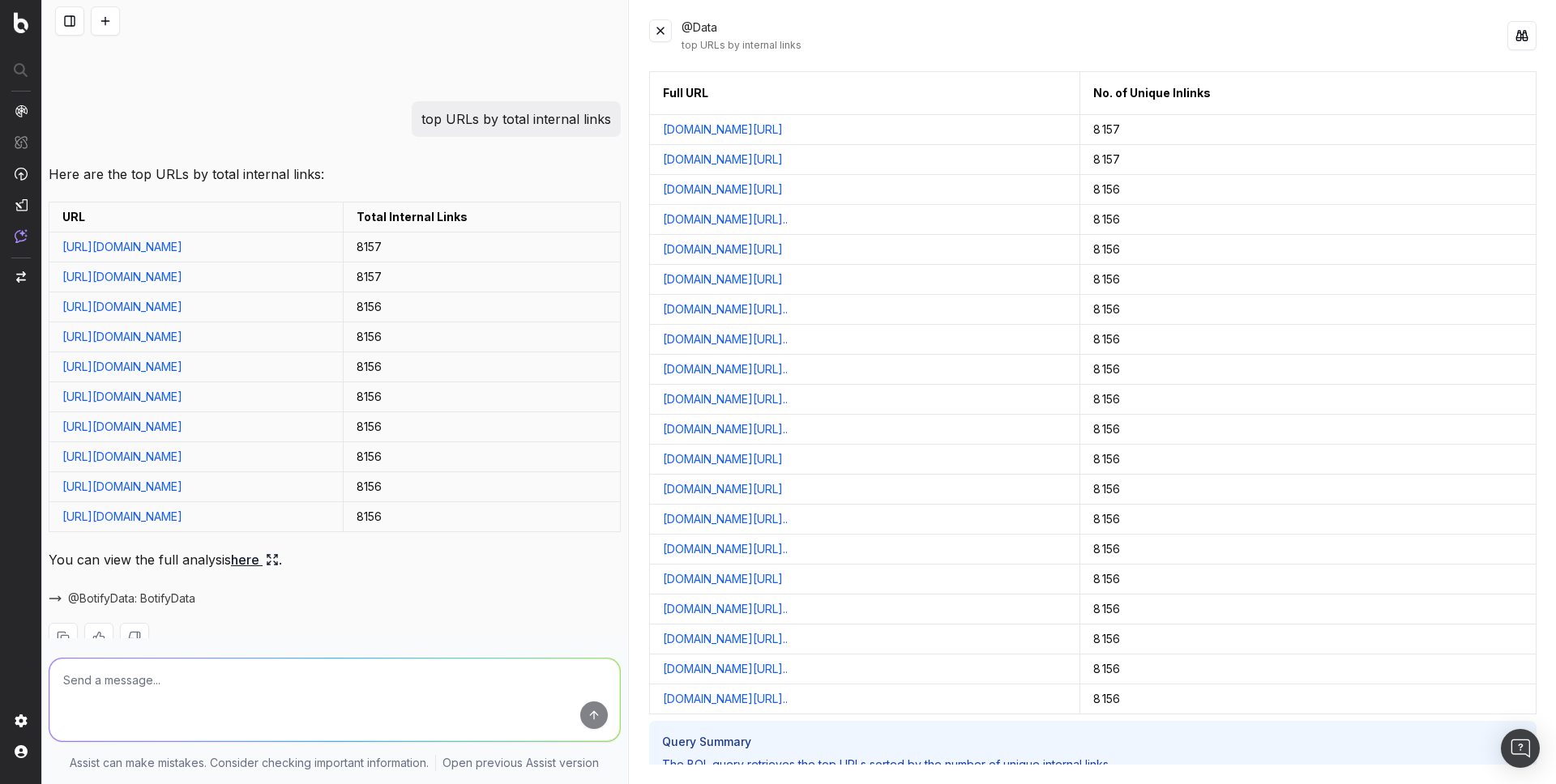
click at [471, 130] on p "top URLs by total internal links" at bounding box center [516, 119] width 189 height 22
copy p "top URLs by total internal links"
click at [180, 697] on textarea at bounding box center [334, 700] width 571 height 83
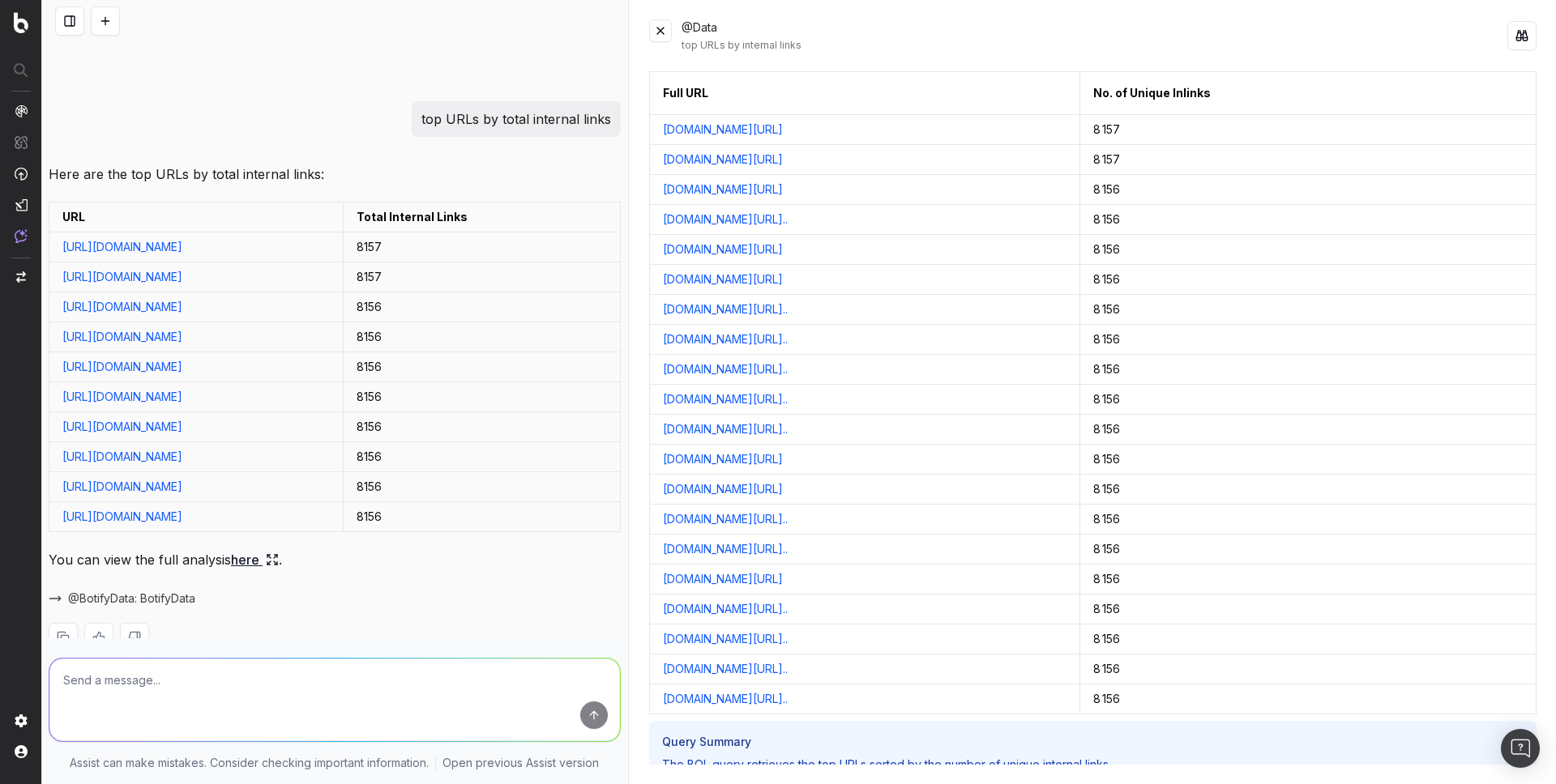
click at [180, 697] on textarea at bounding box center [334, 700] width 571 height 83
paste textarea "Top URLs by unique internal links"
type textarea "Top URLs by unique internal links"
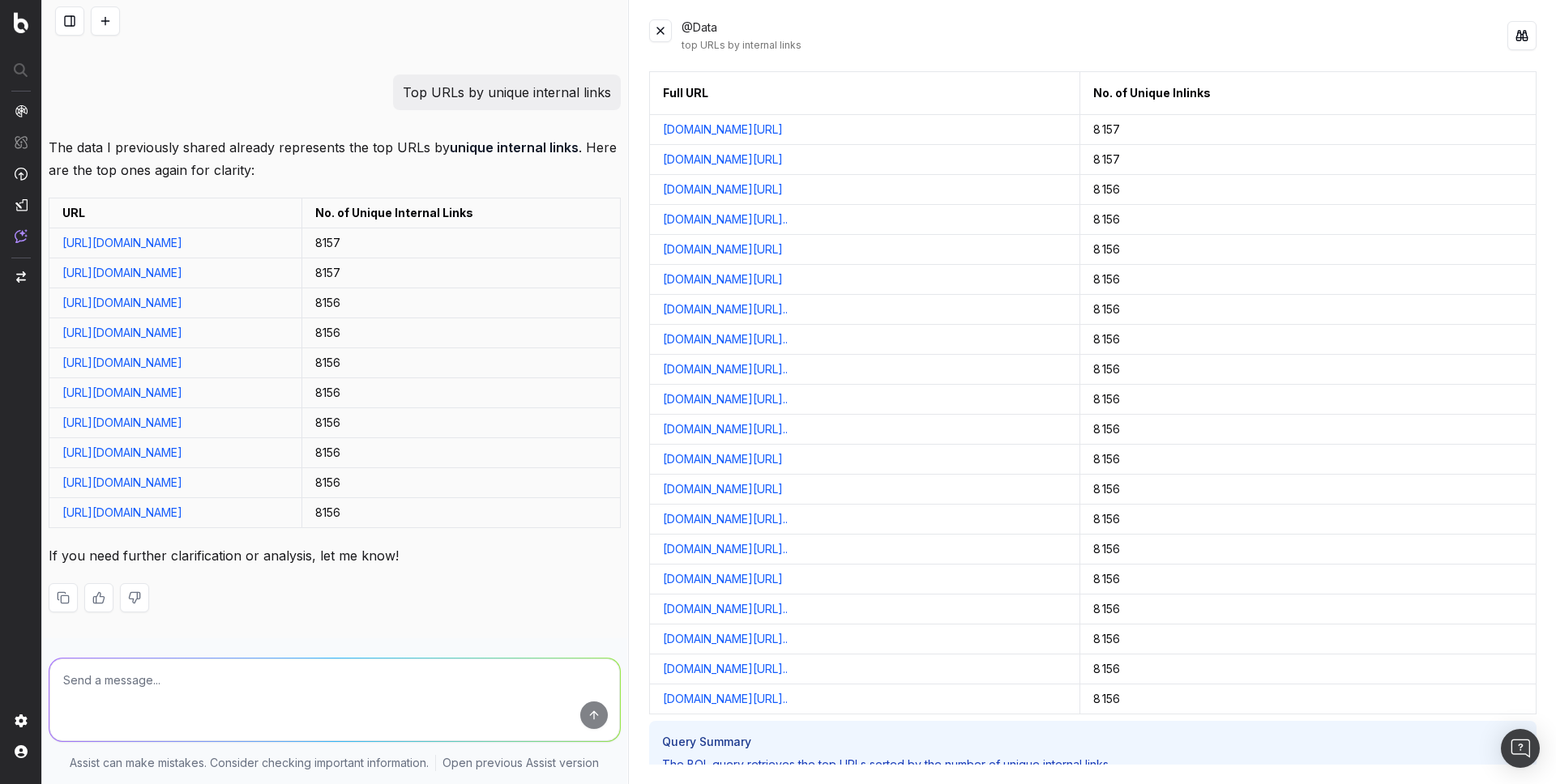
scroll to position [1307, 0]
click at [95, 677] on textarea at bounding box center [334, 700] width 571 height 83
paste textarea "top URLs sorted by total internal links"
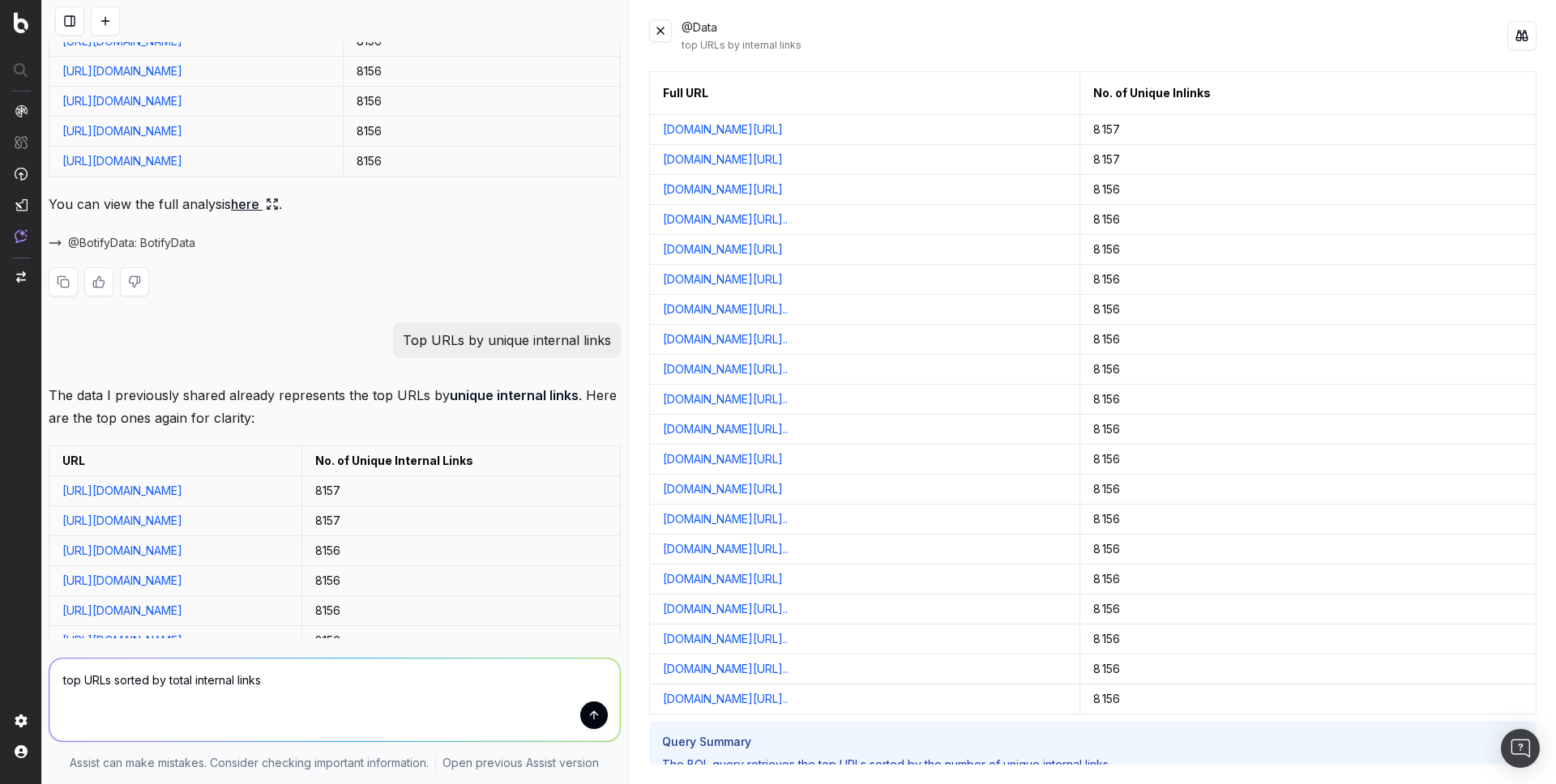
scroll to position [687, 0]
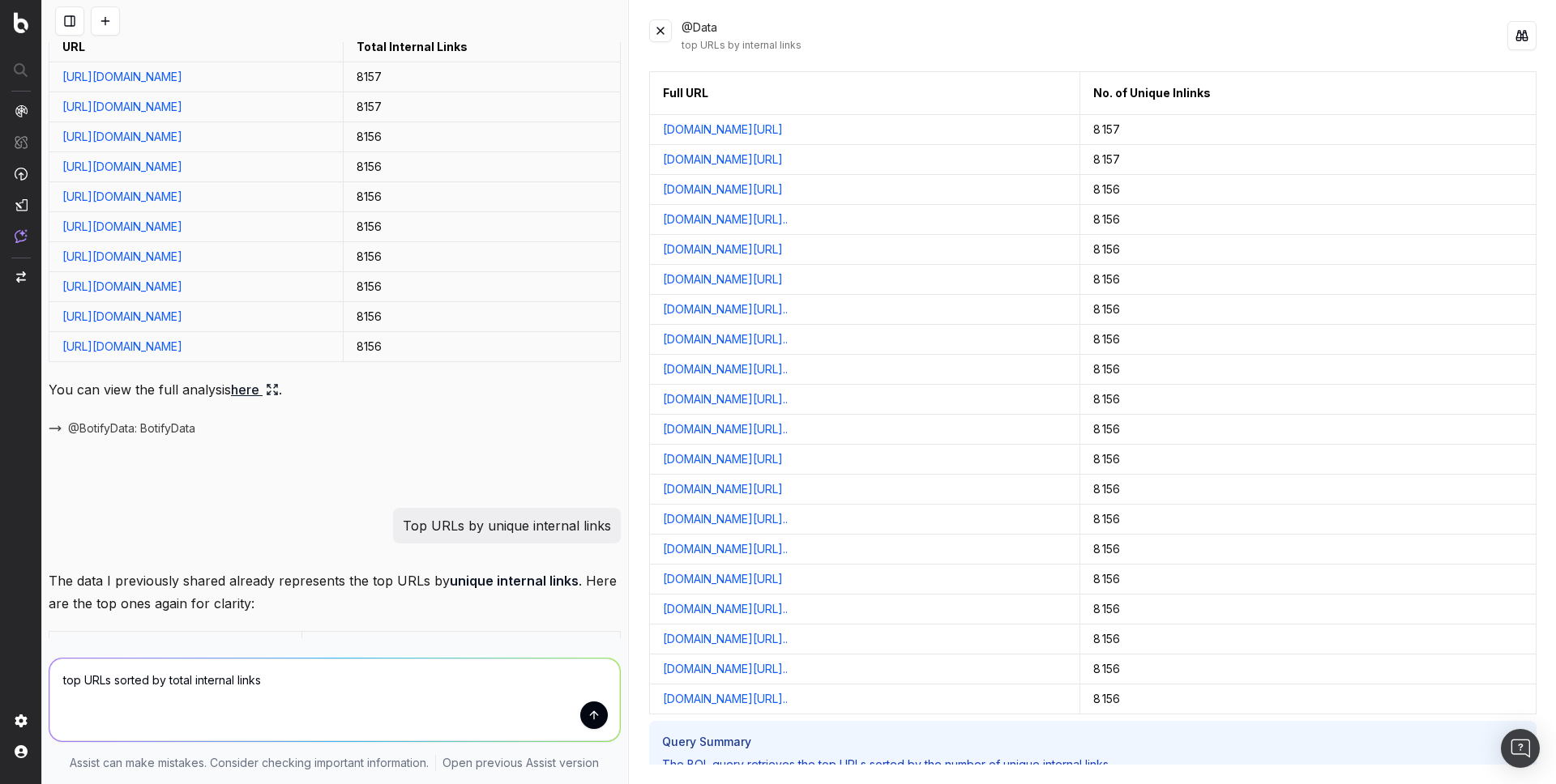
type textarea "top URLs sorted by total internal links"
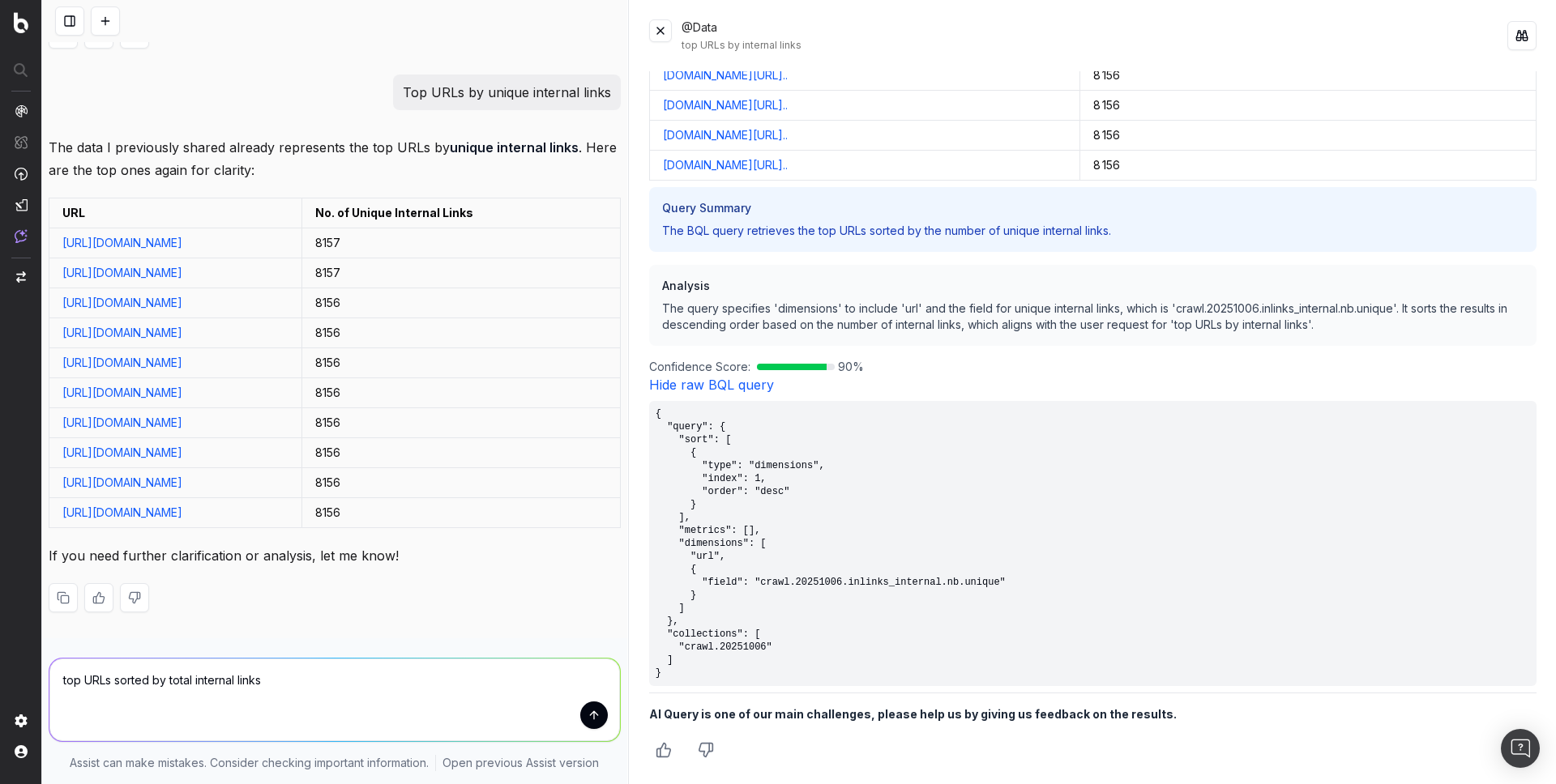
scroll to position [1381, 0]
click at [165, 558] on p "If you need further clarification or analysis, let me know!" at bounding box center [334, 555] width 572 height 22
click at [323, 155] on div "The data I previously shared already represents the top URLs by unique internal…" at bounding box center [334, 387] width 572 height 502
click at [354, 152] on p "The data I previously shared already represents the top URLs by unique internal…" at bounding box center [334, 158] width 572 height 45
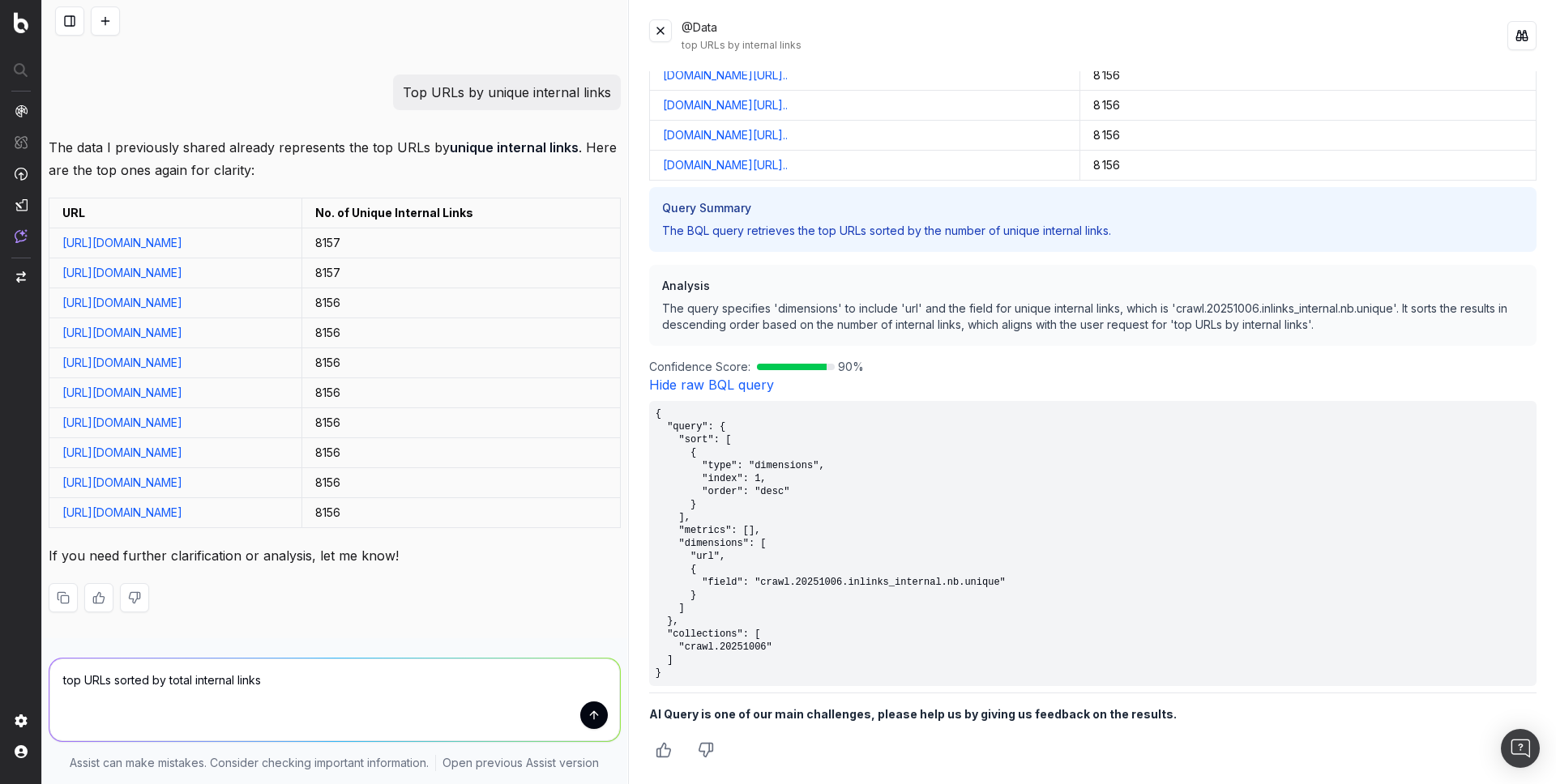
scroll to position [1381, 0]
click at [183, 236] on link "https://www.unrankedsmurfs.com/boosting/orders" at bounding box center [123, 242] width 120 height 14
drag, startPoint x: 576, startPoint y: 381, endPoint x: 477, endPoint y: 372, distance: 99.4
click at [477, 229] on tr "URL No. of Unique Internal Links" at bounding box center [334, 213] width 571 height 30
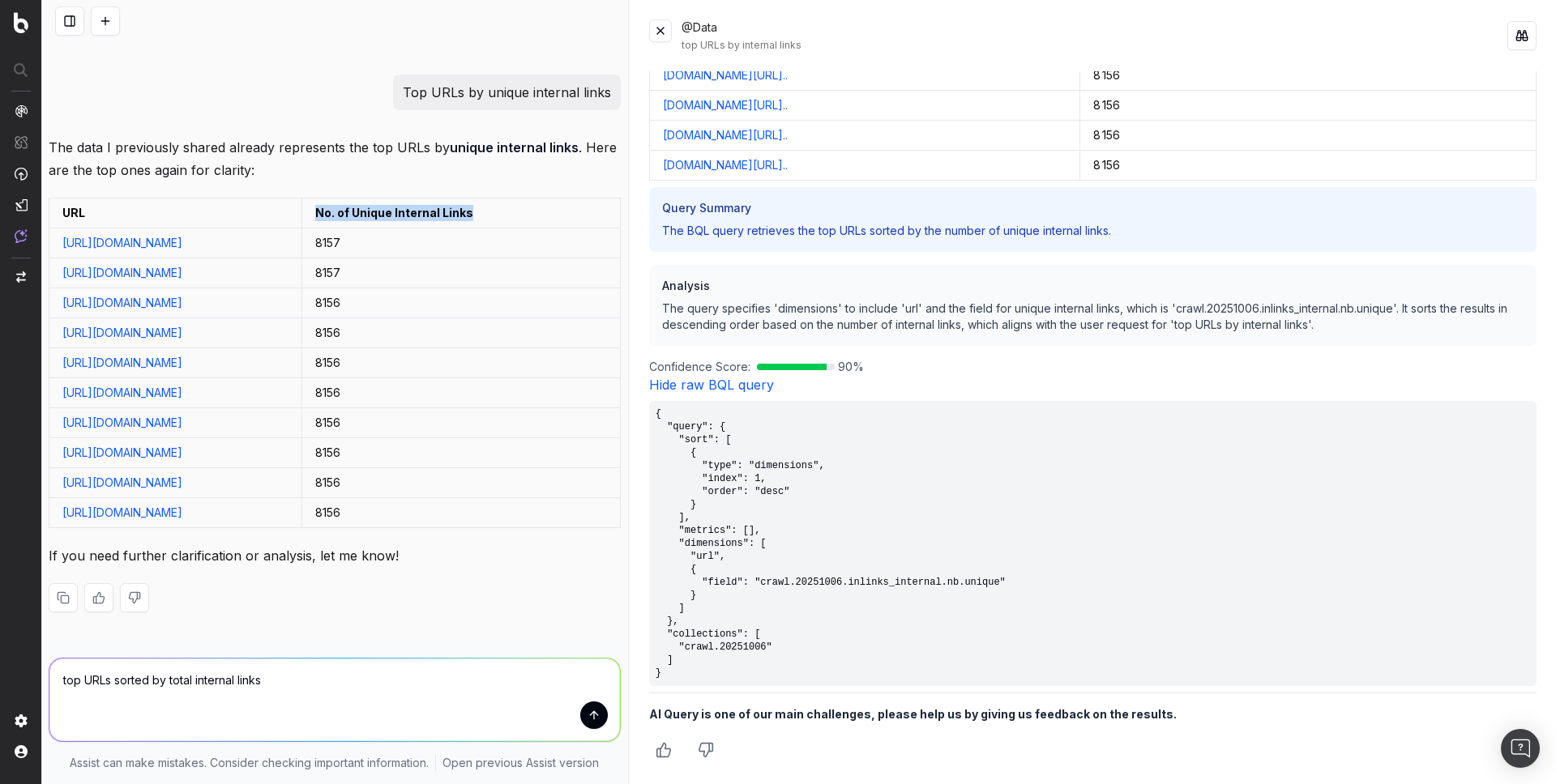
copy tr "No. of Unique Internal Links"
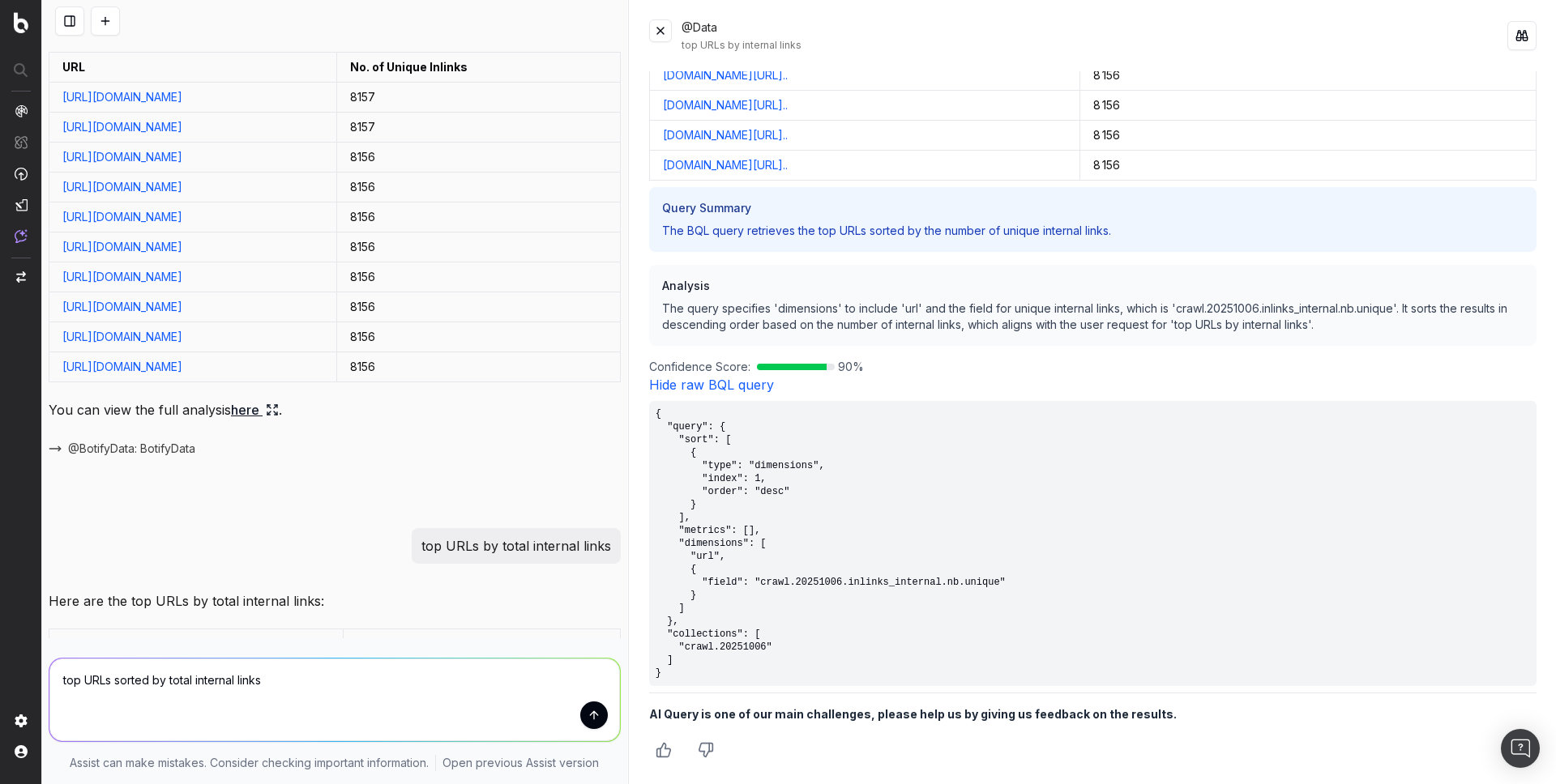
scroll to position [0, 0]
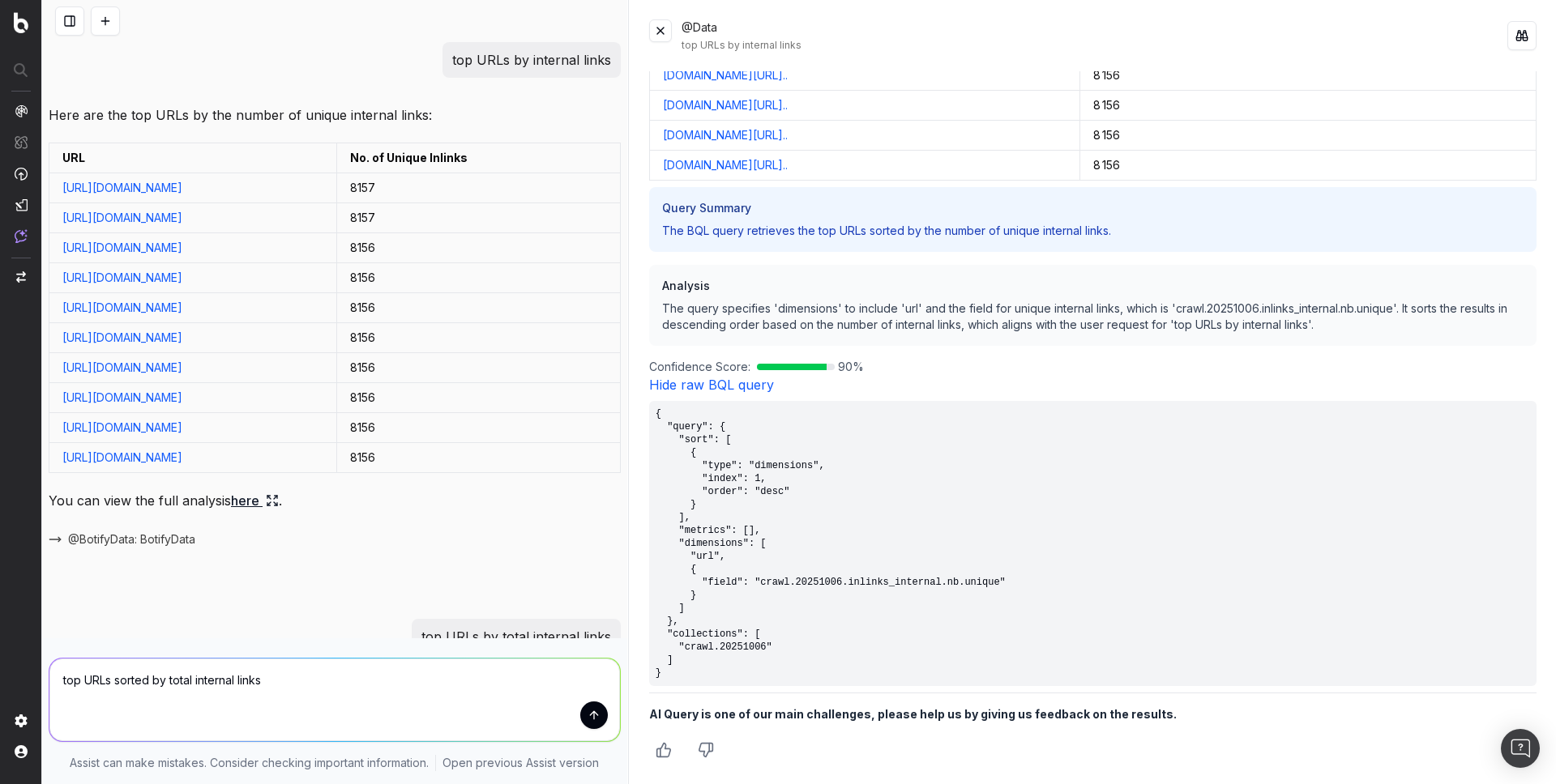
click at [548, 169] on td "No. of Unique Inlinks" at bounding box center [478, 158] width 283 height 30
copy td "No. of Unique Inlinks"
click at [560, 153] on td "No. of Unique Inlinks" at bounding box center [478, 158] width 283 height 30
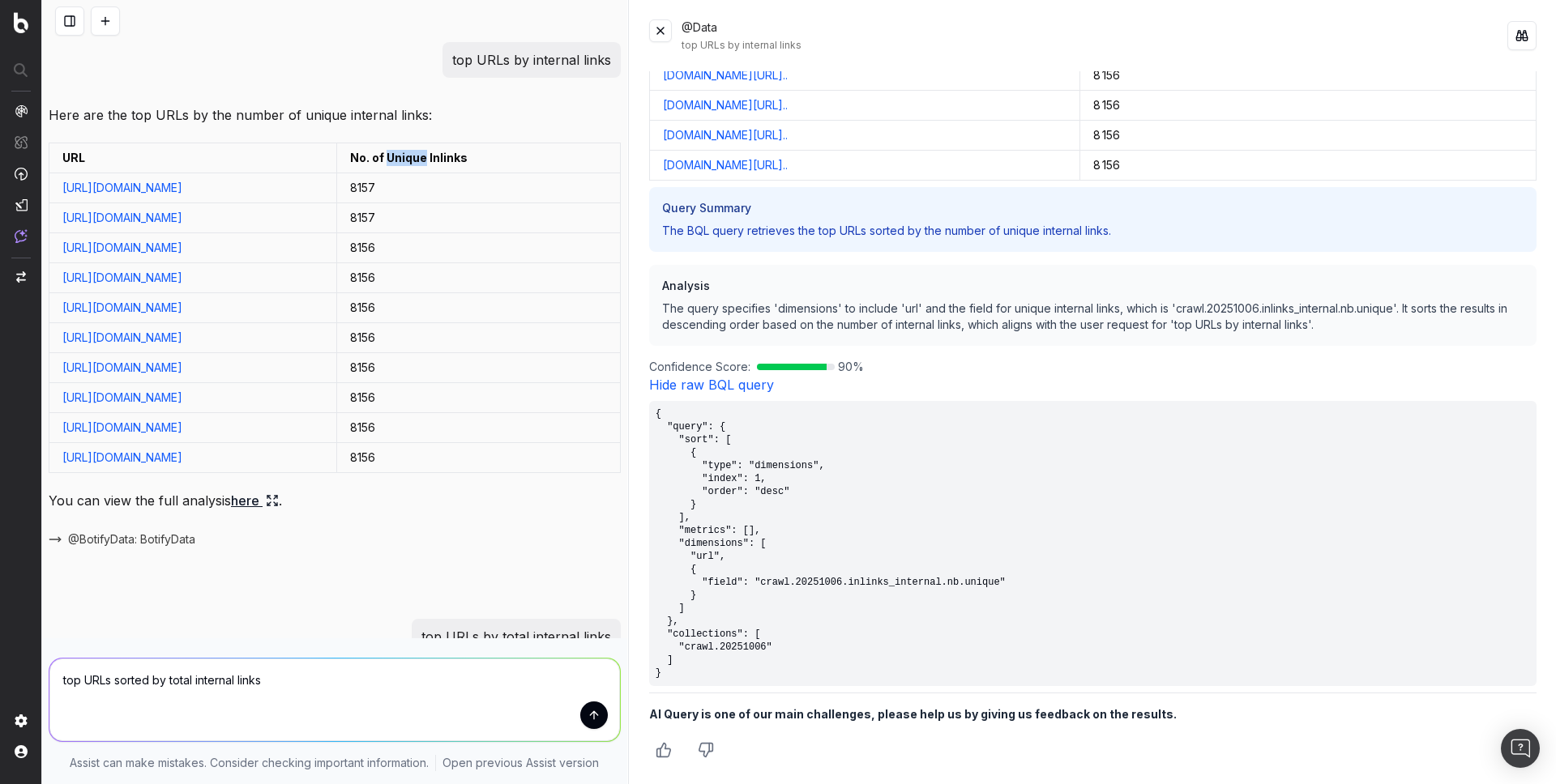
click at [560, 153] on td "No. of Unique Inlinks" at bounding box center [478, 158] width 283 height 30
copy td "No. of Unique Inlinks"
click at [501, 64] on p "top URLs by internal links" at bounding box center [531, 59] width 158 height 22
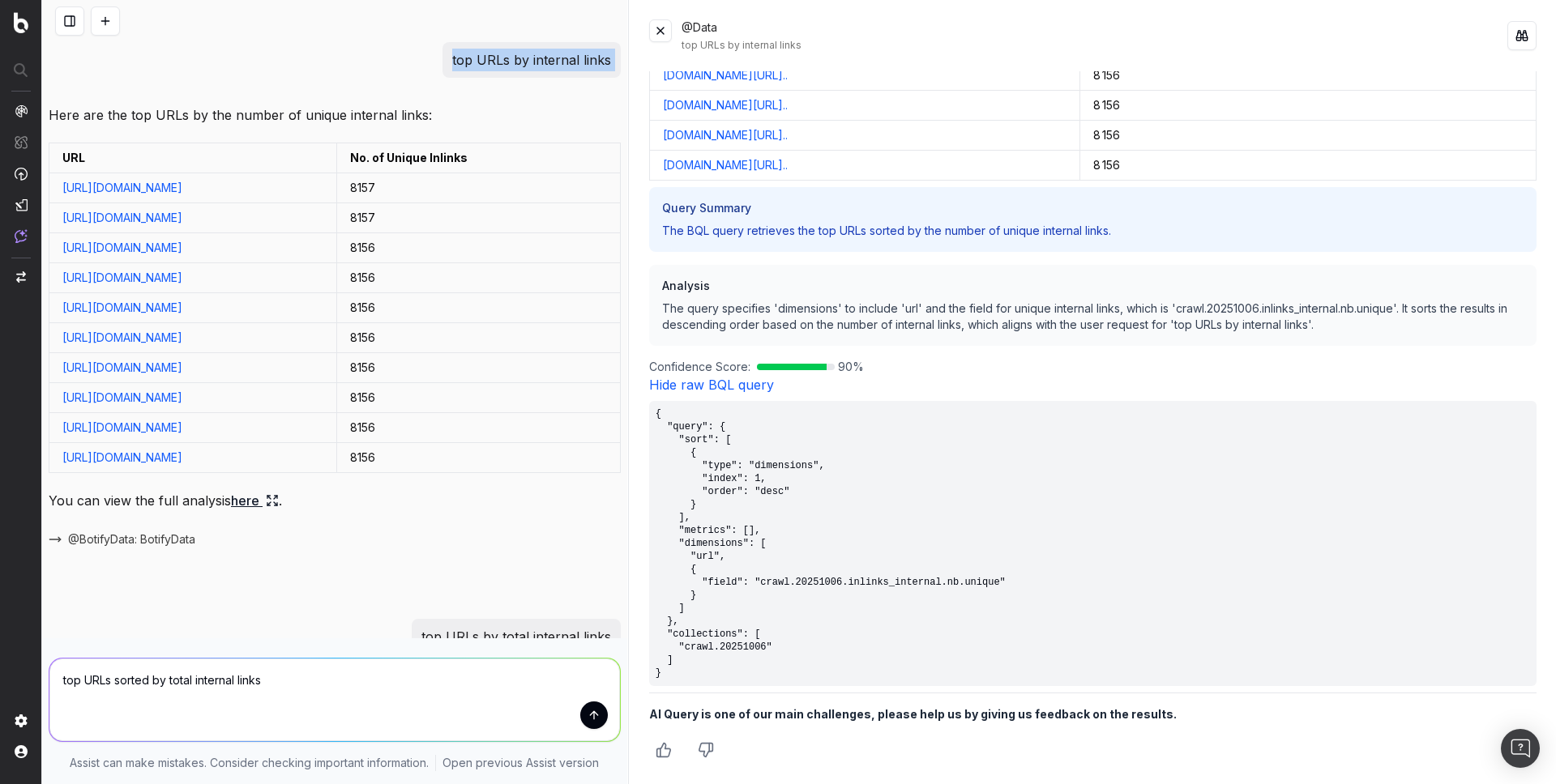
click at [501, 64] on p "top URLs by internal links" at bounding box center [531, 59] width 158 height 22
copy p "top URLs by internal links"
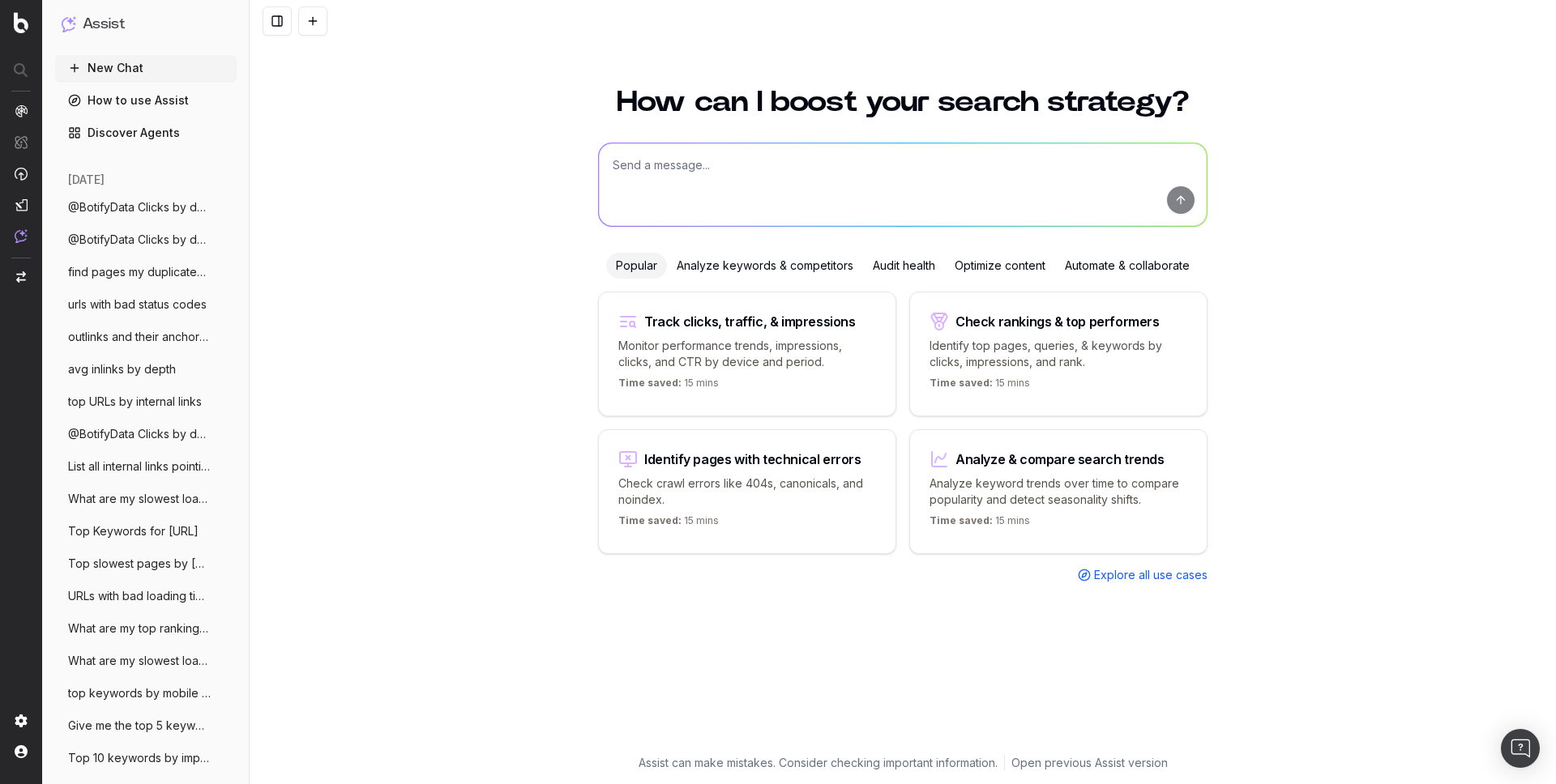
click at [652, 172] on textarea at bounding box center [902, 185] width 608 height 83
paste textarea "Show the distribution of duplicate title tags by top-level folder."
type textarea "Show the distribution of duplicate title tags by top-level folder."
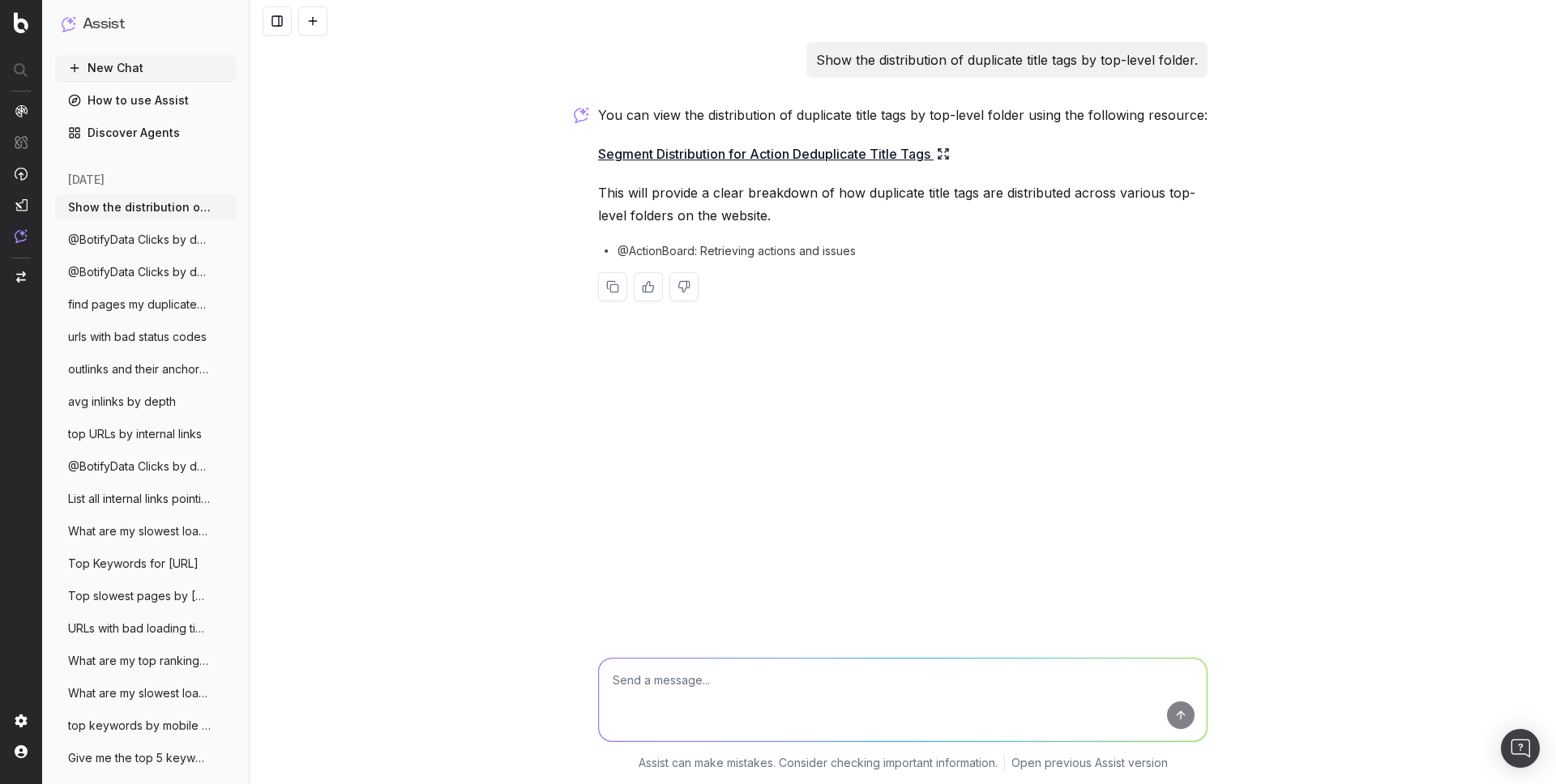
click at [673, 160] on link "Segment Distribution for Action Deduplicate Title Tags" at bounding box center [774, 154] width 352 height 22
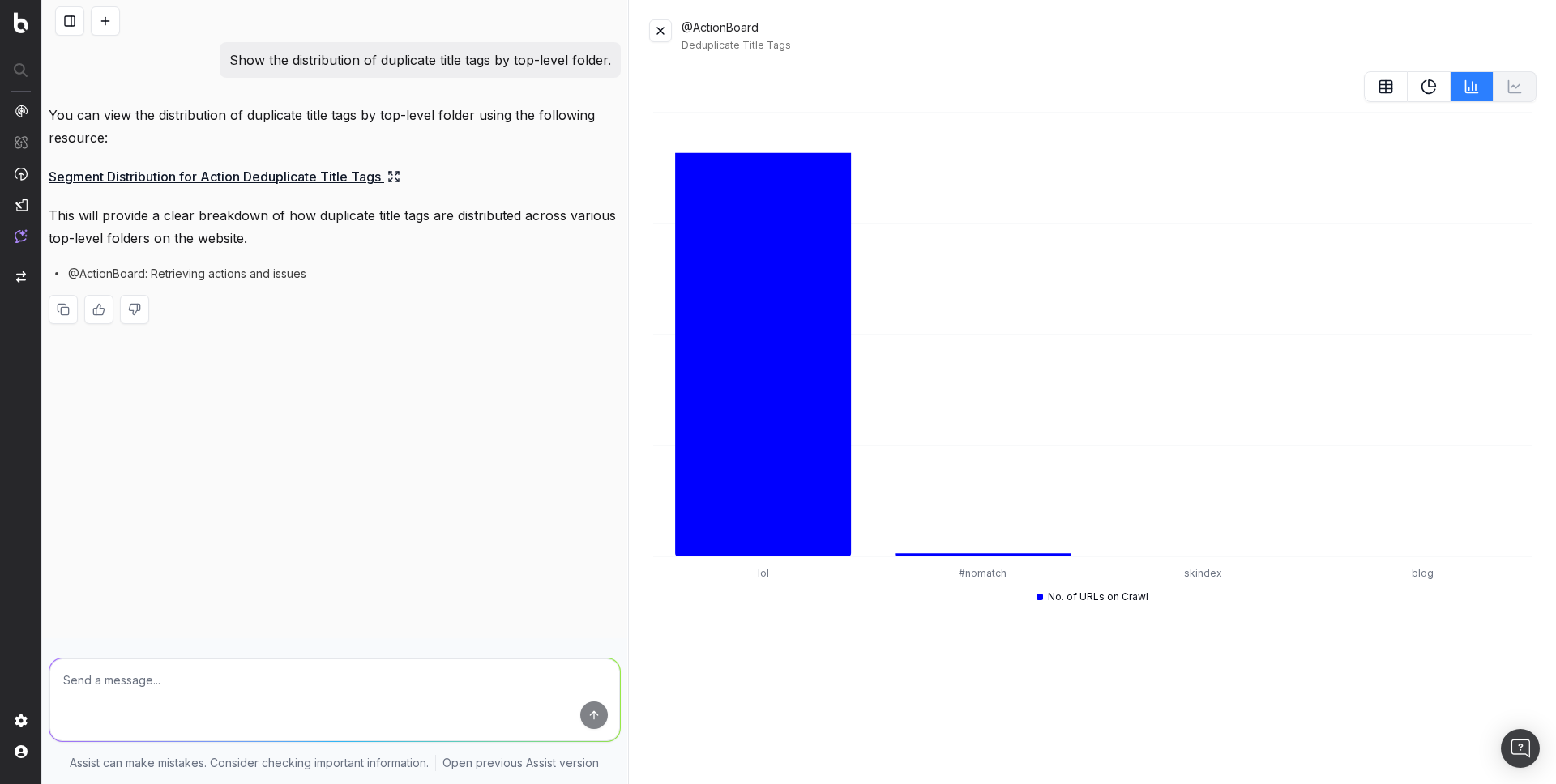
click at [315, 67] on p "Show the distribution of duplicate title tags by top-level folder." at bounding box center [419, 59] width 382 height 22
copy p "Show the distribution of duplicate title tags by top-level folder."
click at [171, 107] on p "You can view the distribution of duplicate title tags by top-level folder using…" at bounding box center [334, 126] width 572 height 45
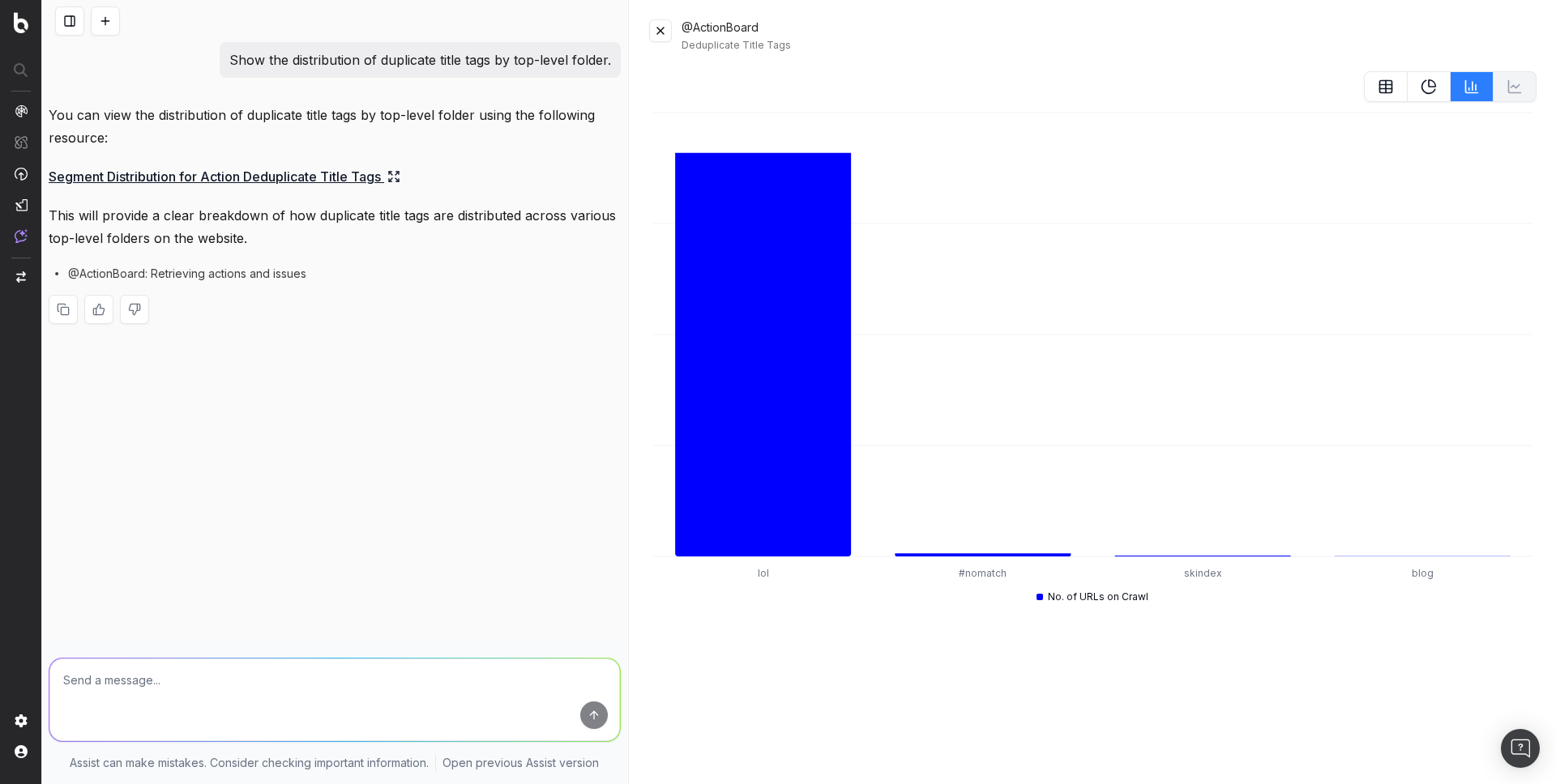
click at [104, 25] on button at bounding box center [105, 21] width 29 height 29
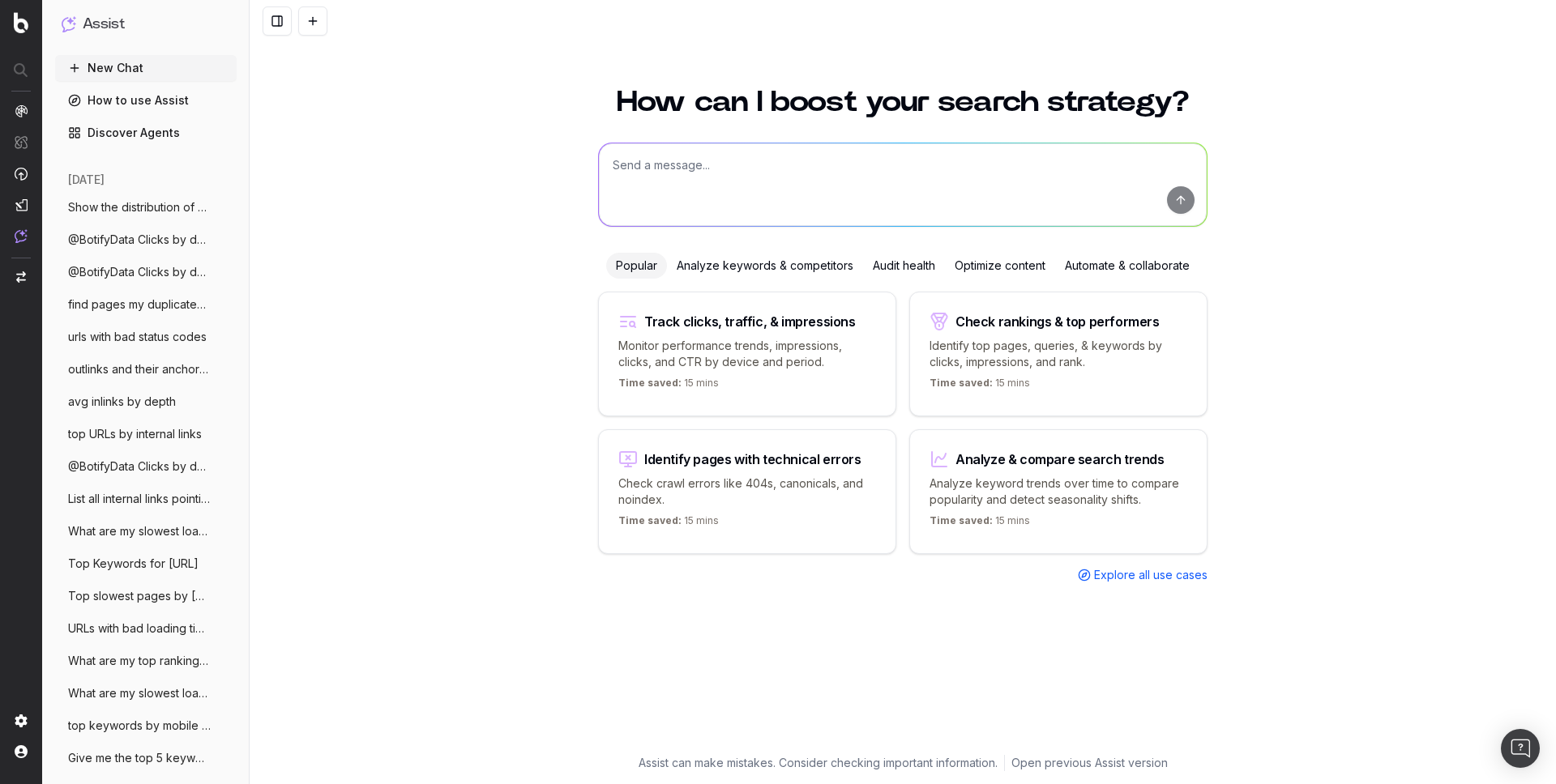
click at [637, 158] on textarea at bounding box center [902, 185] width 608 height 83
paste textarea "Show the distribution of duplicate title tags by top-level folder."
type textarea "Show the distribution of duplicate title tags by top-level folder."
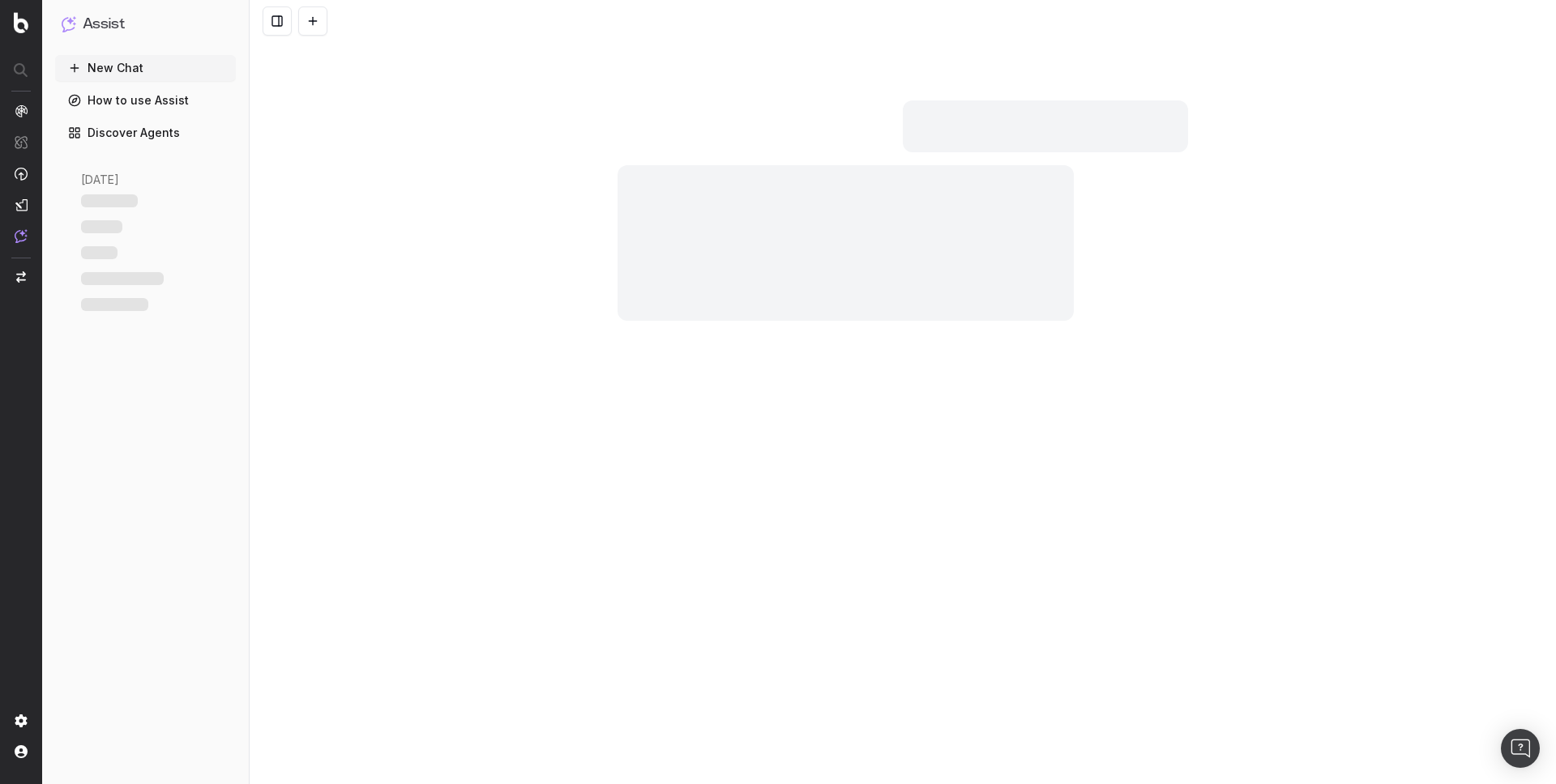
click at [318, 10] on button at bounding box center [313, 21] width 29 height 29
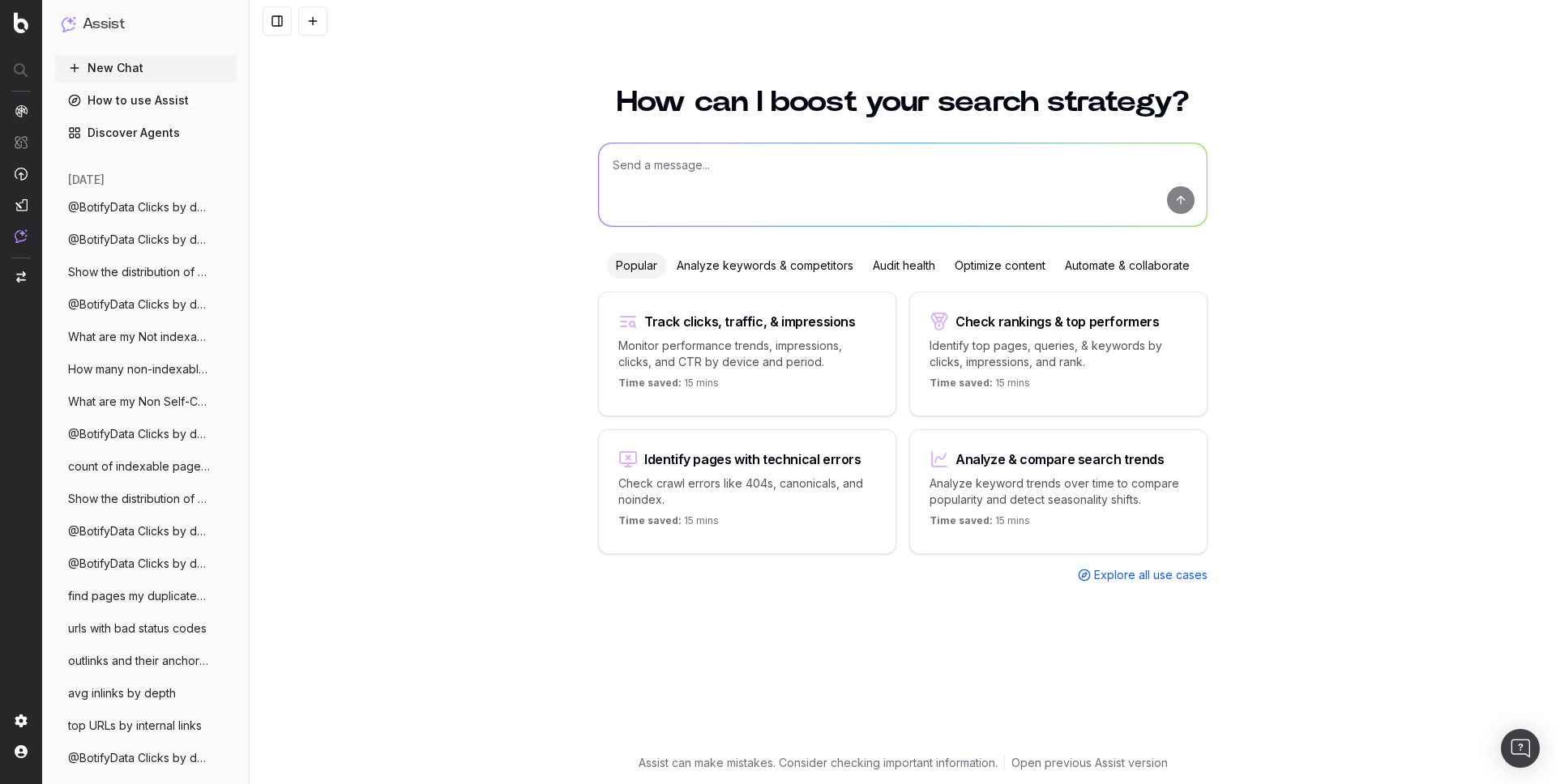
click at [658, 165] on textarea at bounding box center [902, 185] width 608 height 83
paste textarea "How many non-indexables URLs do I have on my last crawl?"
type textarea "How many non-indexables URLs do I have on my last crawl?"
click at [667, 168] on textarea at bounding box center [902, 185] width 608 height 83
paste textarea "count of pages by language"
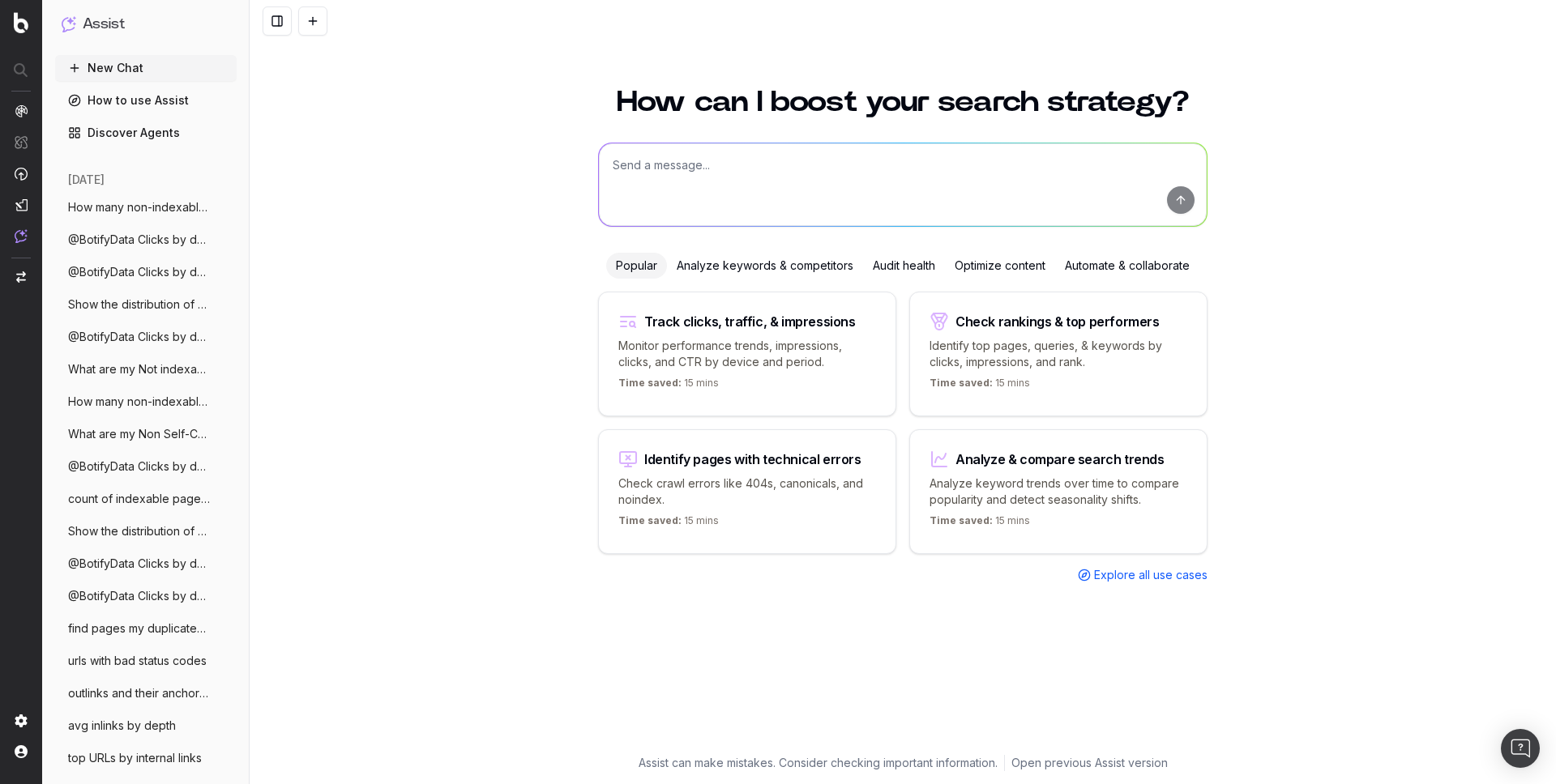
type textarea "count of pages by language"
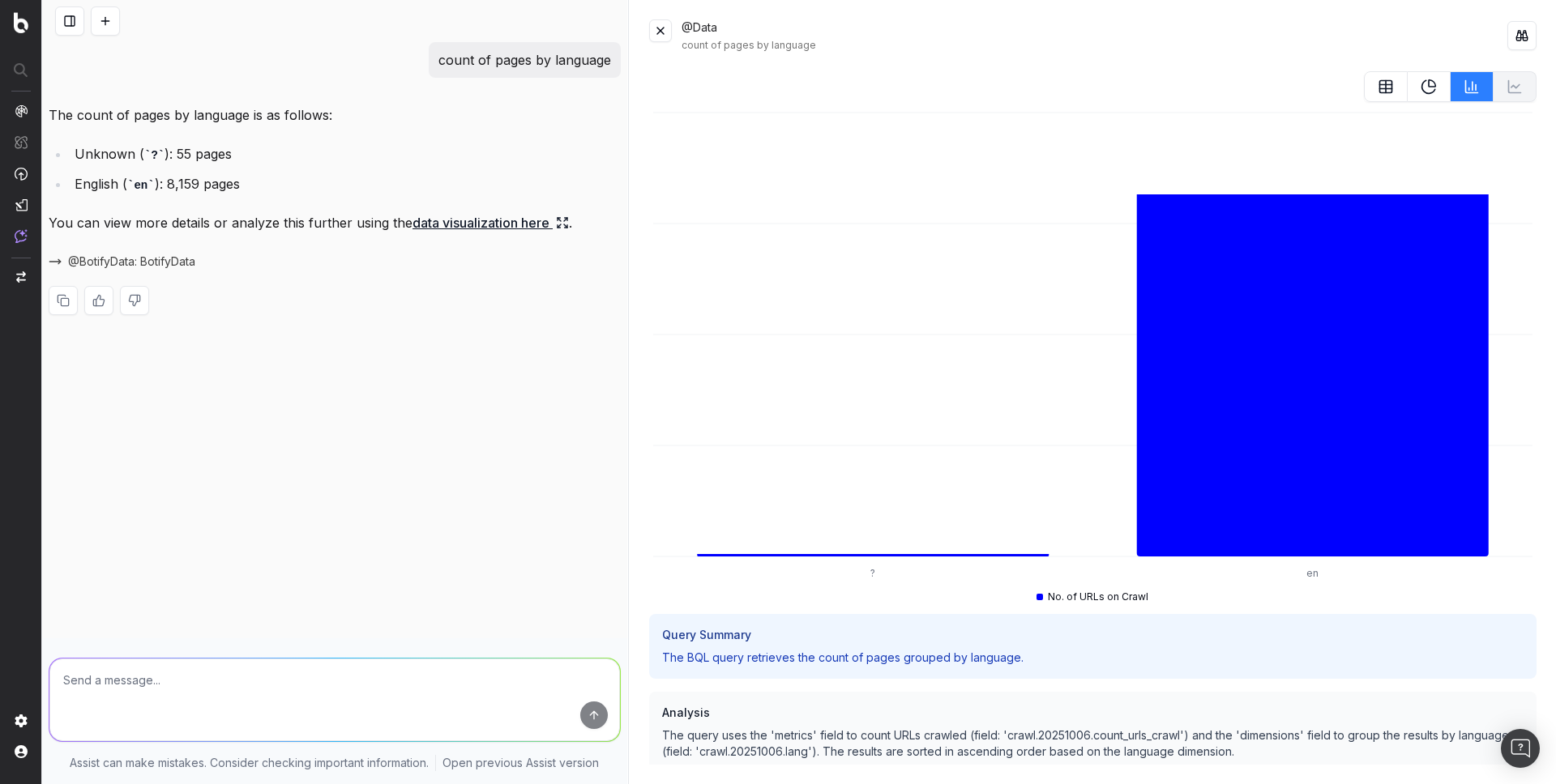
click at [287, 59] on div "count of pages by language" at bounding box center [334, 60] width 572 height 36
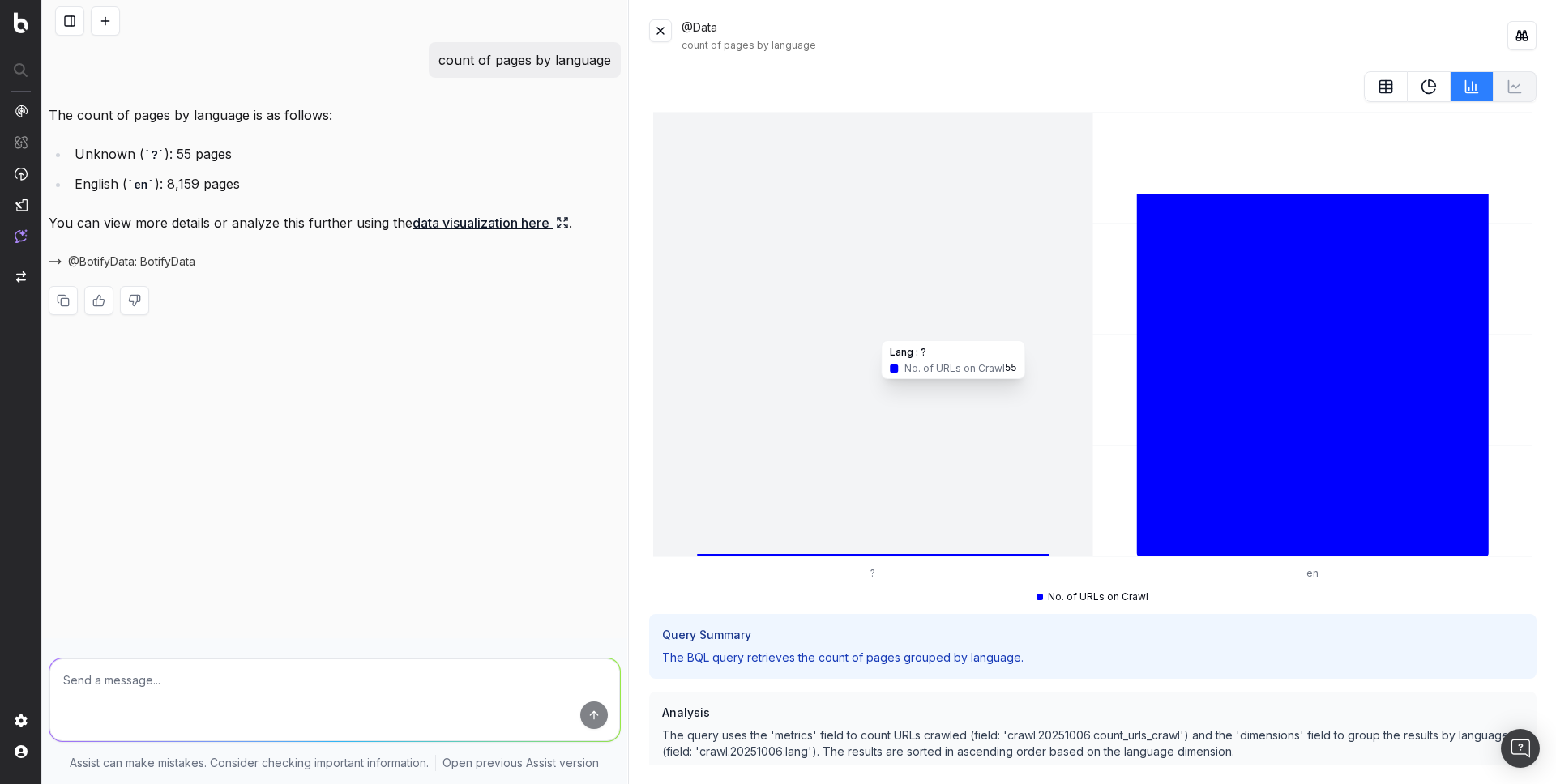
scroll to position [135, 0]
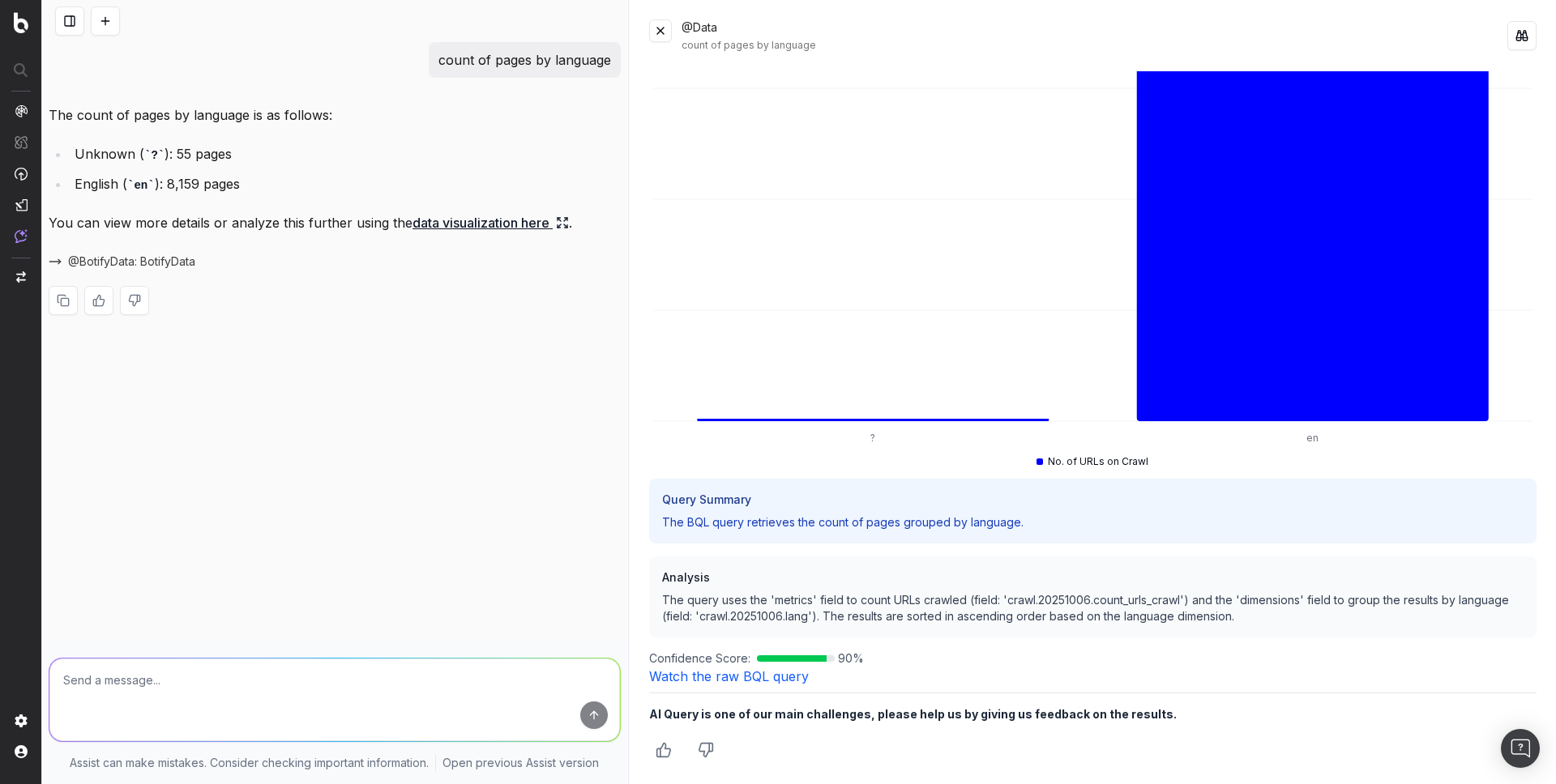
click at [745, 681] on link "Watch the raw BQL query" at bounding box center [728, 676] width 159 height 16
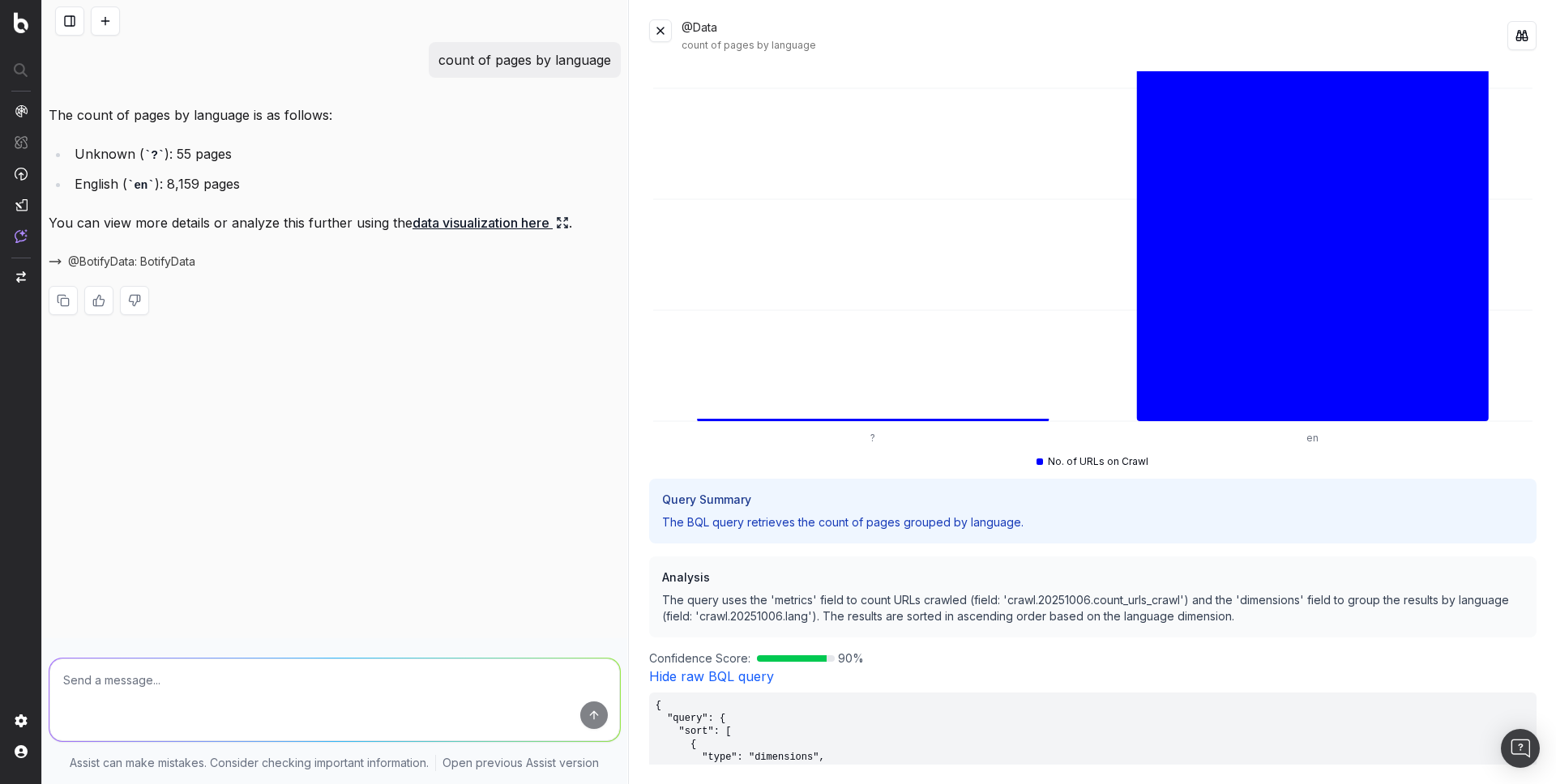
scroll to position [465, 0]
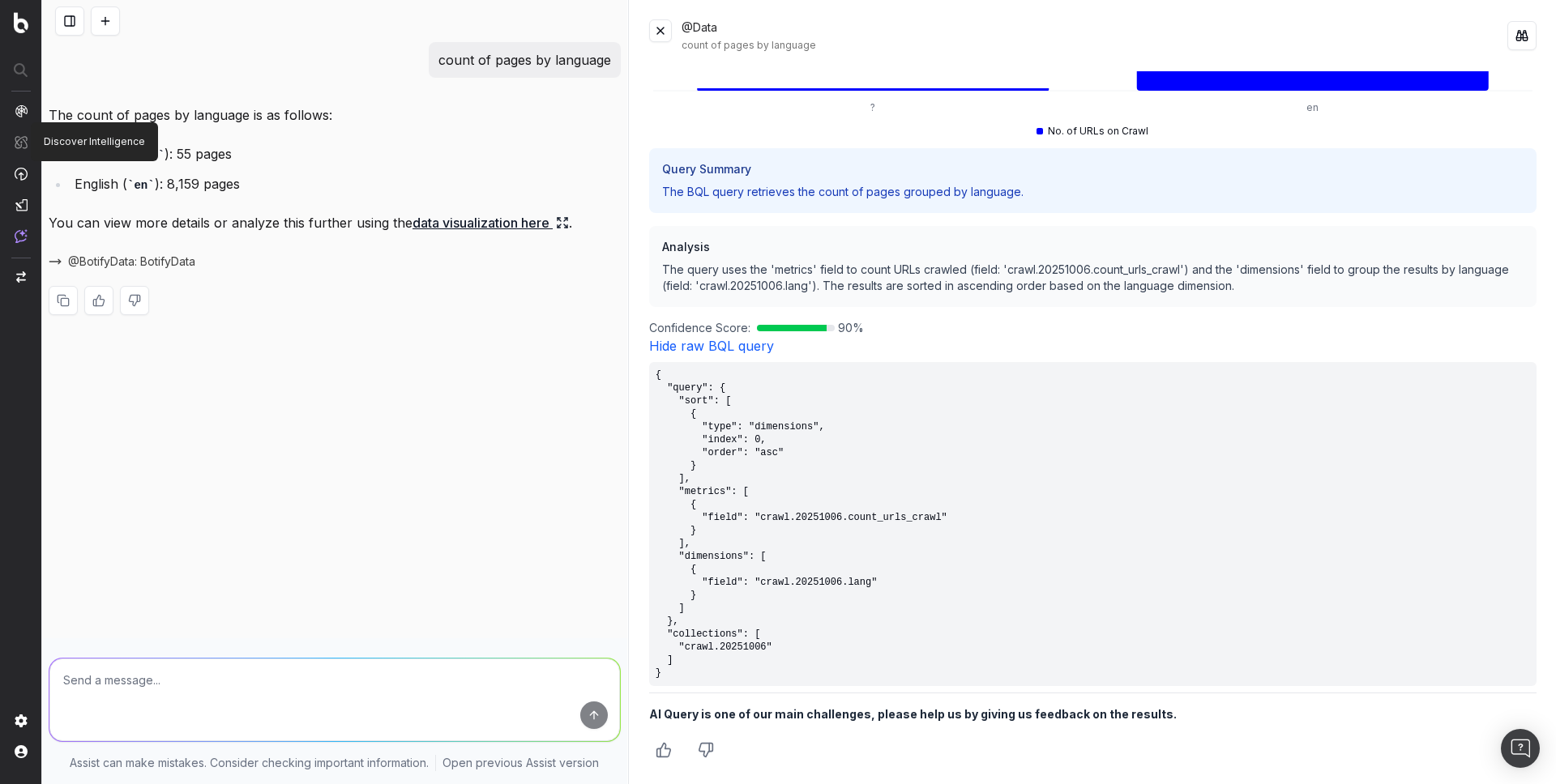
click at [482, 474] on div "count of pages by language The count of pages by language is as follows: Unknow…" at bounding box center [335, 392] width 585 height 784
click at [518, 60] on p "count of pages by language" at bounding box center [524, 59] width 173 height 22
copy p "count of pages by language"
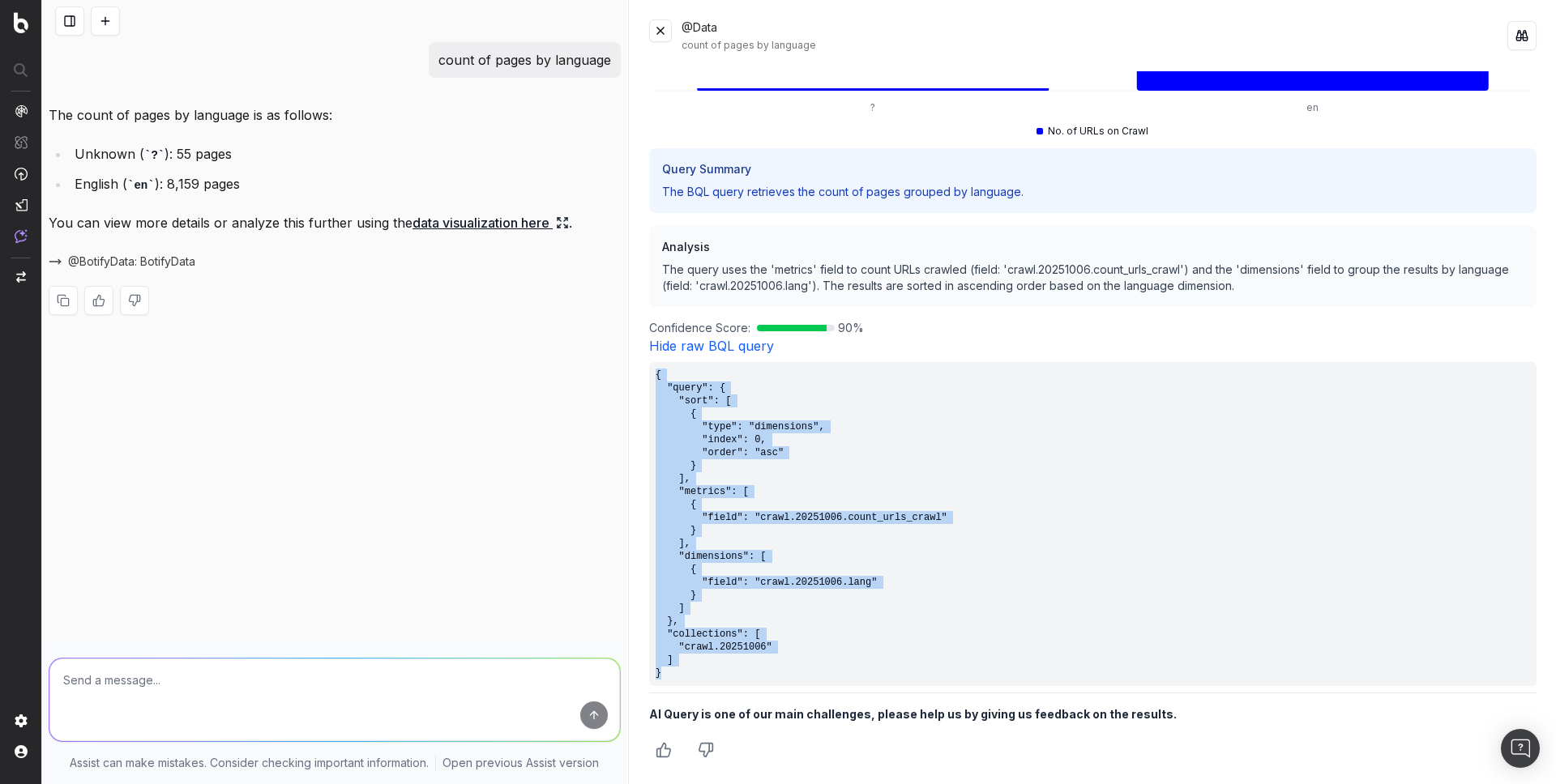
drag, startPoint x: 697, startPoint y: 676, endPoint x: 655, endPoint y: 377, distance: 301.9
click at [655, 377] on pre "{ "query": { "sort": [ { "type": "dimensions", "index": 0, "order": "asc" } ], …" at bounding box center [1092, 524] width 888 height 324
copy pre "{ "query": { "sort": [ { "type": "dimensions", "index": 0, "order": "asc" } ], …"
